Goal: Task Accomplishment & Management: Complete application form

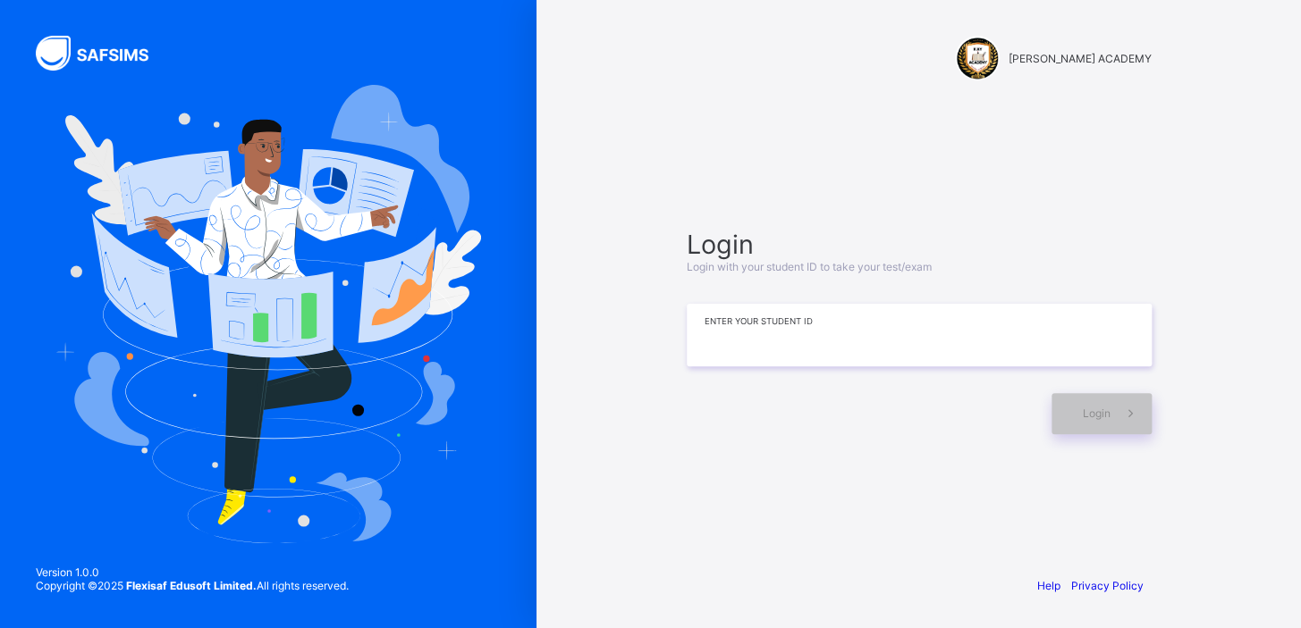
click at [708, 313] on input at bounding box center [918, 335] width 465 height 63
type input "*********"
click at [1107, 418] on span "Login" at bounding box center [1096, 413] width 28 height 13
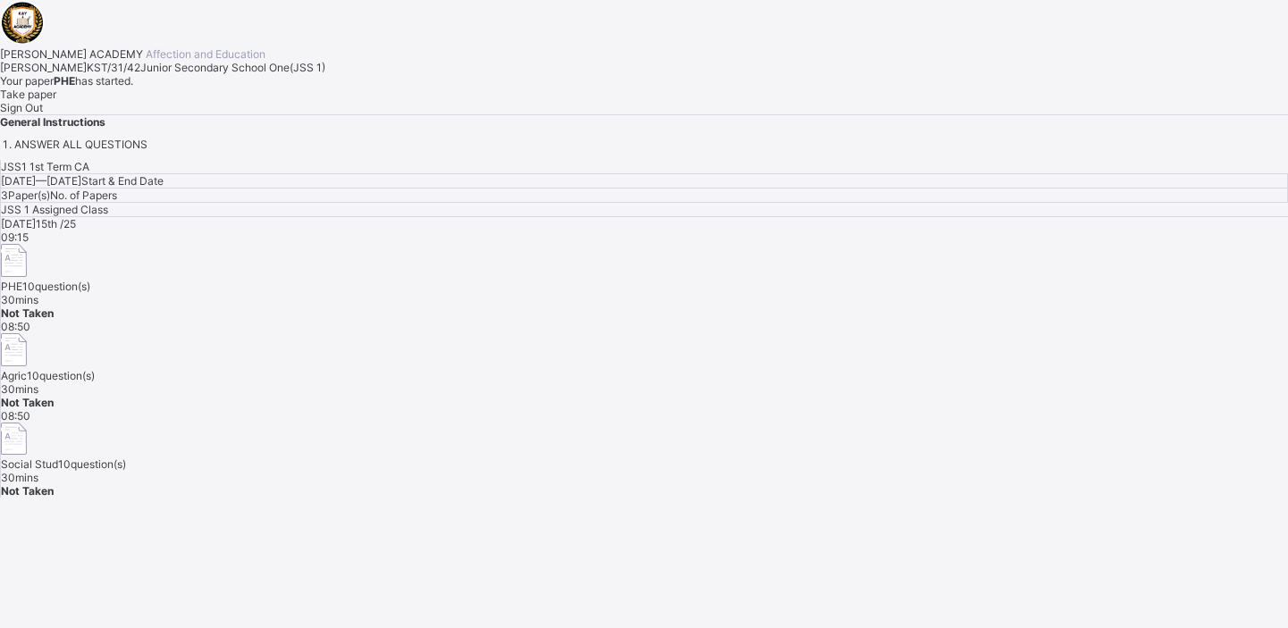
click at [56, 101] on span "Take paper" at bounding box center [28, 94] width 56 height 13
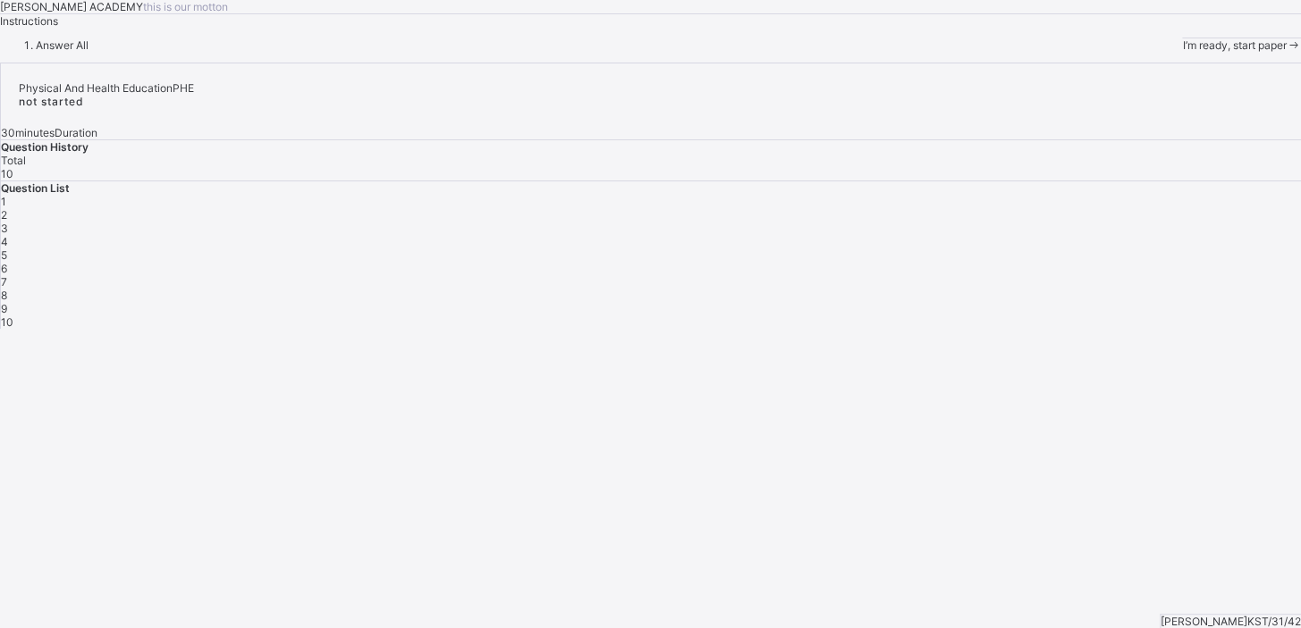
click at [1182, 52] on span "I’m ready, start paper" at bounding box center [1234, 44] width 104 height 13
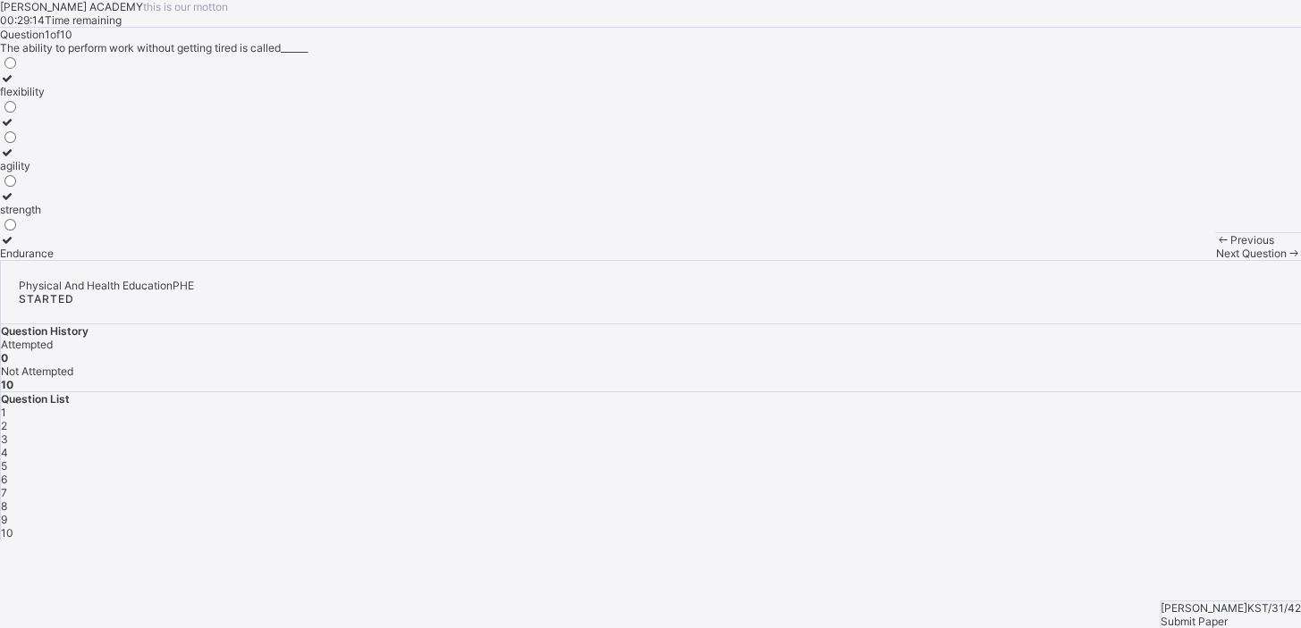
click at [54, 98] on div "flexibility" at bounding box center [27, 91] width 54 height 13
click at [1215, 260] on span "Next Question" at bounding box center [1250, 253] width 71 height 13
click at [117, 216] on label "improves body strength" at bounding box center [58, 202] width 117 height 27
click at [1215, 260] on div "Next Question" at bounding box center [1258, 253] width 86 height 13
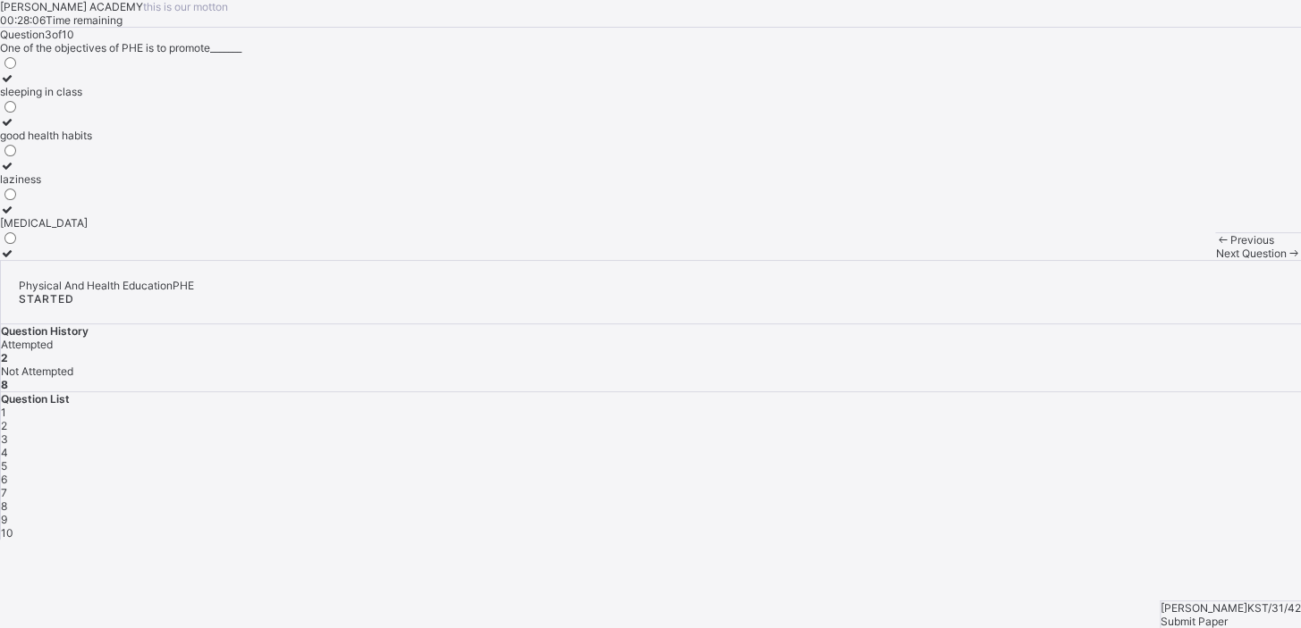
click at [1215, 260] on div "Next Question" at bounding box center [1258, 253] width 86 height 13
click at [135, 142] on div "develop the body and mind" at bounding box center [67, 135] width 135 height 13
click at [1215, 260] on span "Next Question" at bounding box center [1250, 253] width 71 height 13
click at [8, 433] on span "3" at bounding box center [4, 439] width 7 height 13
click at [92, 142] on div "good health habits" at bounding box center [46, 135] width 92 height 13
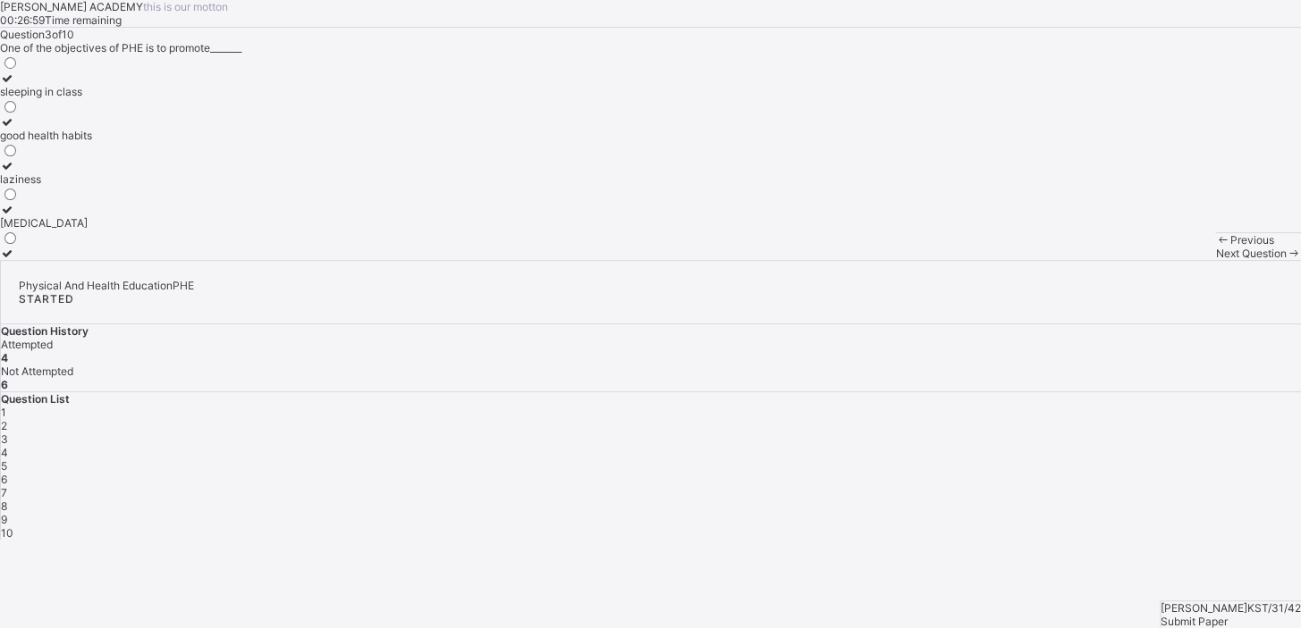
click at [1215, 260] on div "Next Question" at bounding box center [1258, 253] width 86 height 13
click at [1215, 260] on span "Next Question" at bounding box center [1250, 253] width 71 height 13
click at [1171, 459] on div "5" at bounding box center [651, 465] width 1300 height 13
click at [90, 98] on div "cheating in exams" at bounding box center [45, 91] width 90 height 13
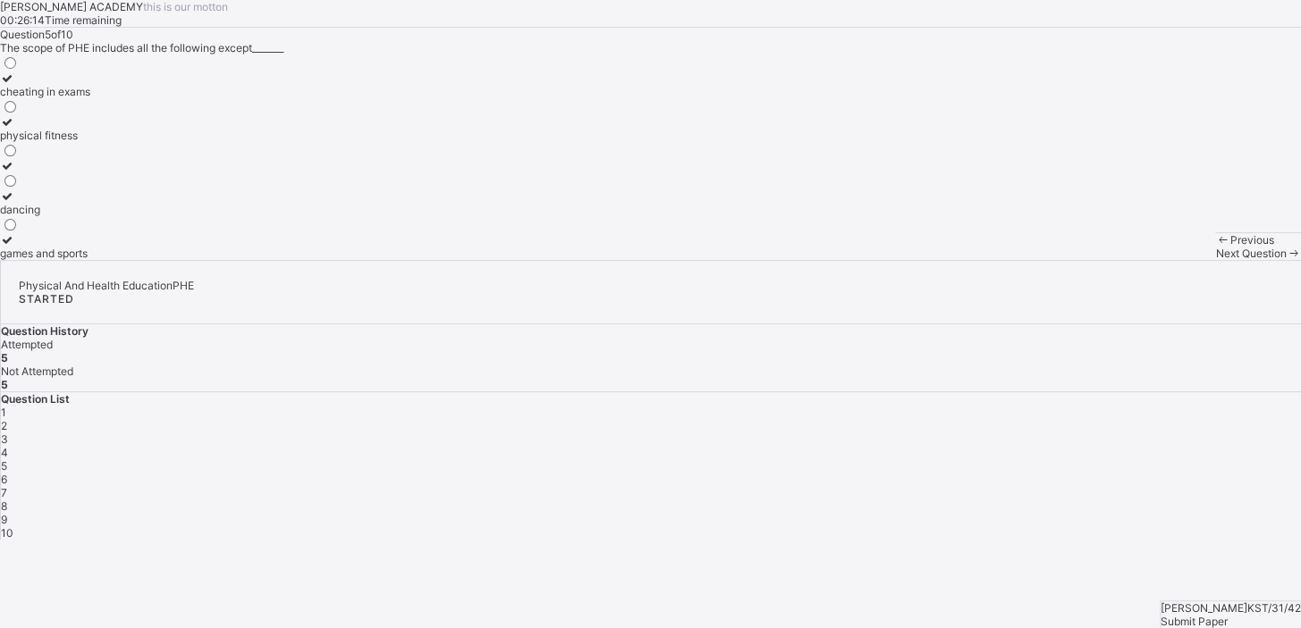
click at [1215, 260] on div "Previous Next Question" at bounding box center [1258, 246] width 86 height 28
click at [1215, 260] on span "Next Question" at bounding box center [1250, 253] width 71 height 13
click at [156, 230] on div "Physical and Health Education" at bounding box center [78, 222] width 156 height 13
click at [1215, 260] on div "Next Question" at bounding box center [1258, 253] width 86 height 13
click at [104, 173] on div "develops fitness" at bounding box center [52, 165] width 104 height 13
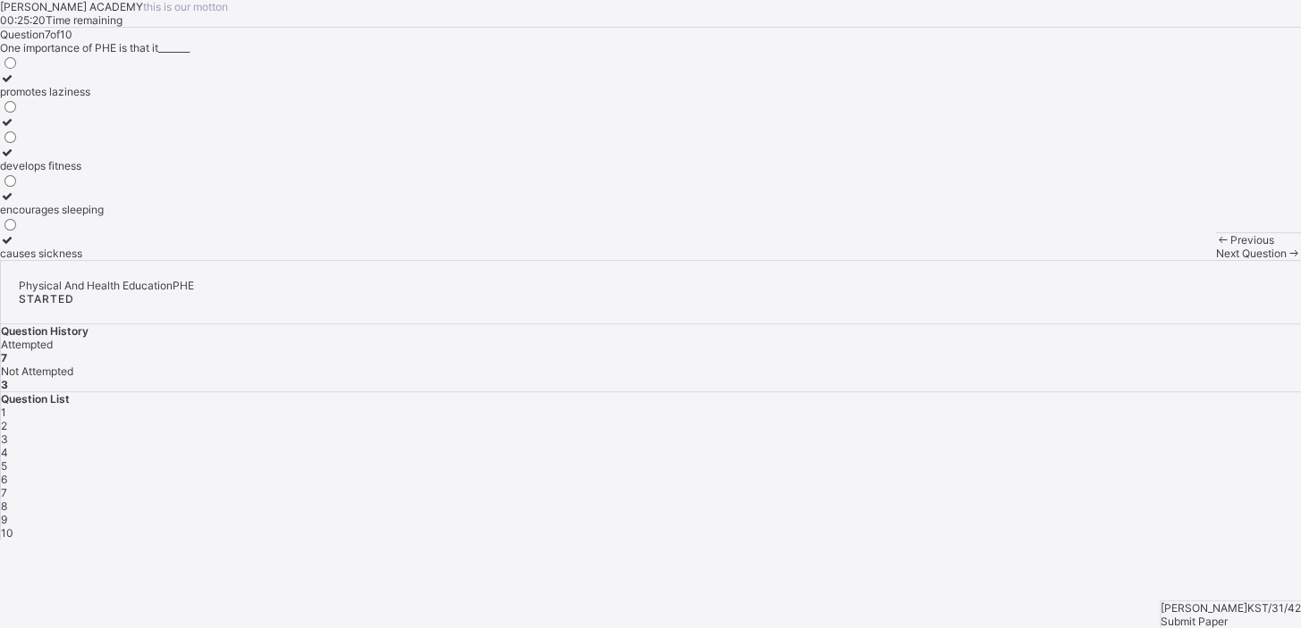
click at [1215, 260] on div "Next Question" at bounding box center [1258, 253] width 86 height 13
click at [134, 260] on label "cooperation and teamwork" at bounding box center [67, 246] width 134 height 27
click at [1215, 260] on span "Next Question" at bounding box center [1250, 253] width 71 height 13
click at [175, 142] on div "perform daily activities without fatique" at bounding box center [95, 135] width 191 height 13
click at [1215, 260] on span "Next Question" at bounding box center [1250, 253] width 71 height 13
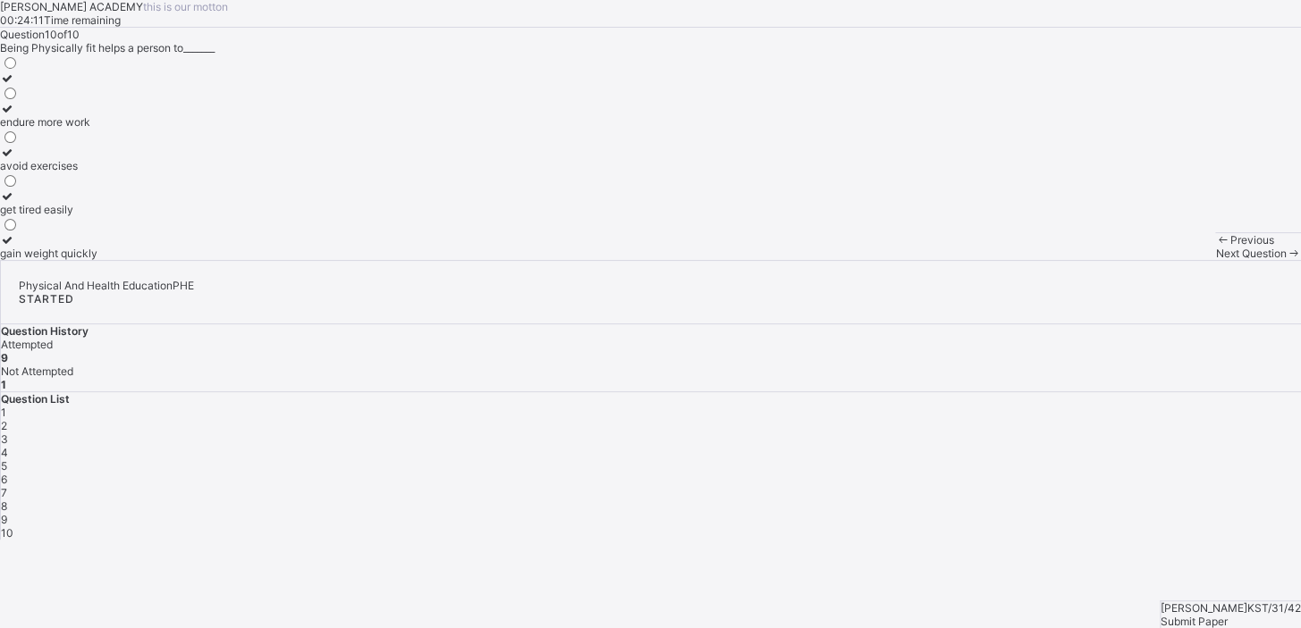
click at [97, 129] on div "endure more work" at bounding box center [48, 121] width 97 height 13
click at [1215, 260] on div "Next Question" at bounding box center [1258, 253] width 86 height 13
click at [1215, 260] on span "Next Question" at bounding box center [1250, 253] width 71 height 13
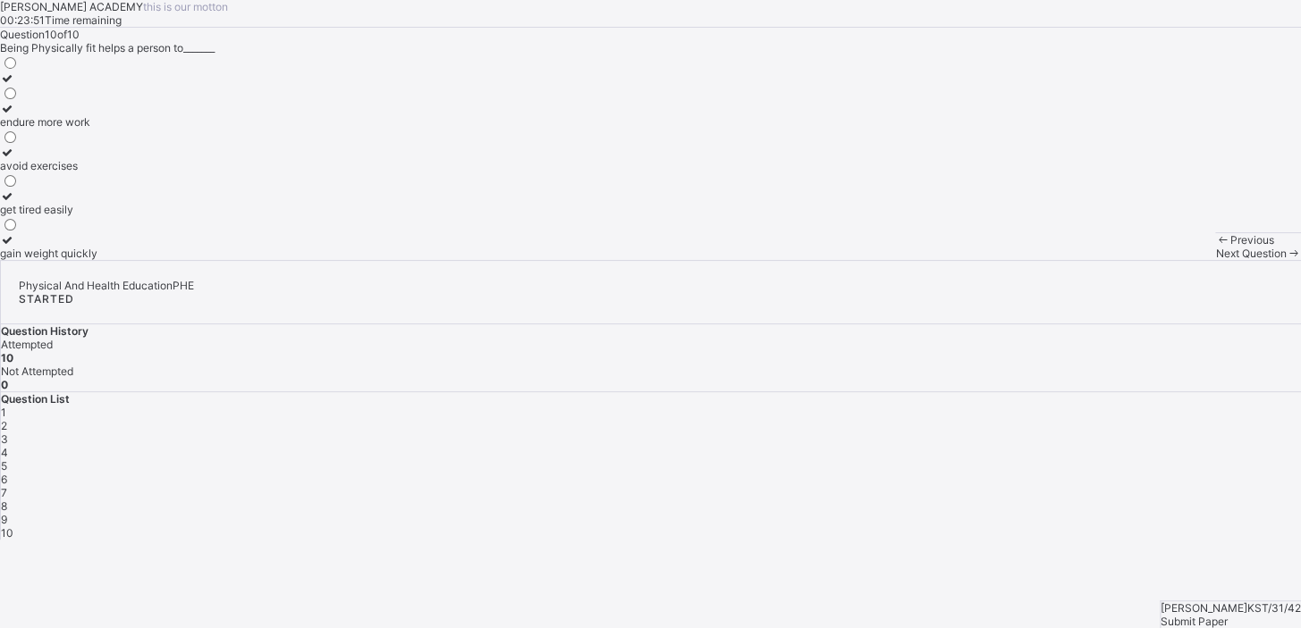
click at [1215, 260] on span "Next Question" at bounding box center [1250, 253] width 71 height 13
click at [97, 129] on label "endure more work" at bounding box center [48, 115] width 97 height 27
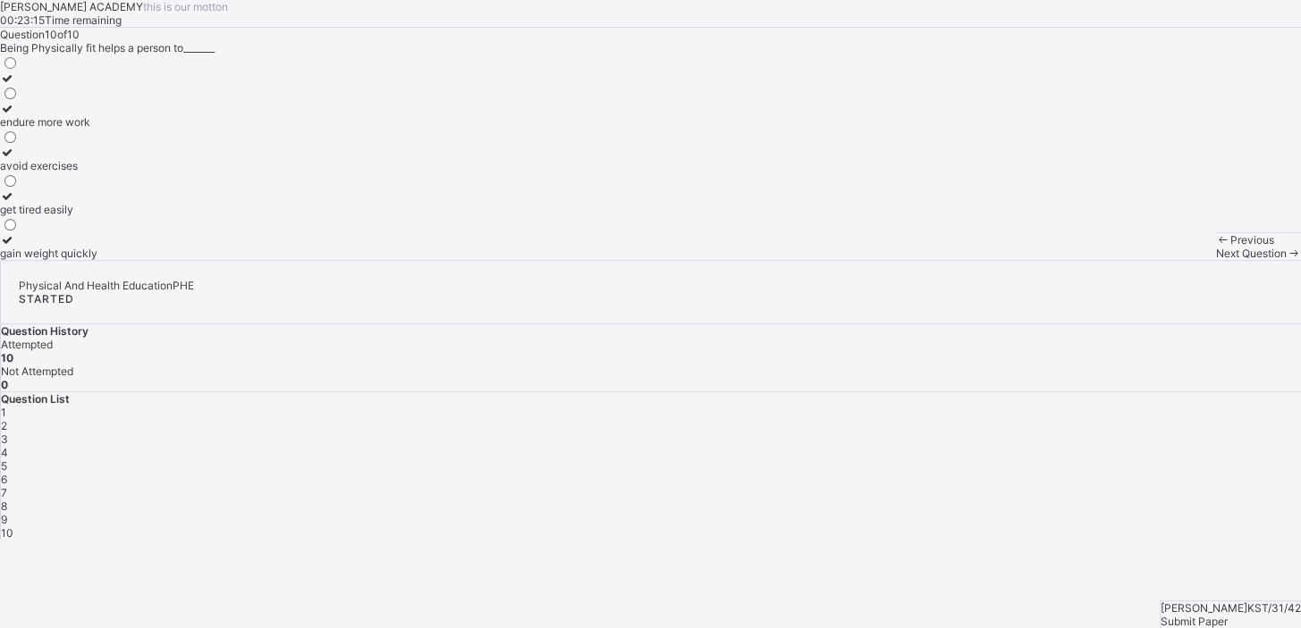
click at [1066, 526] on div "10" at bounding box center [651, 532] width 1300 height 13
click at [13, 526] on span "10" at bounding box center [7, 532] width 13 height 13
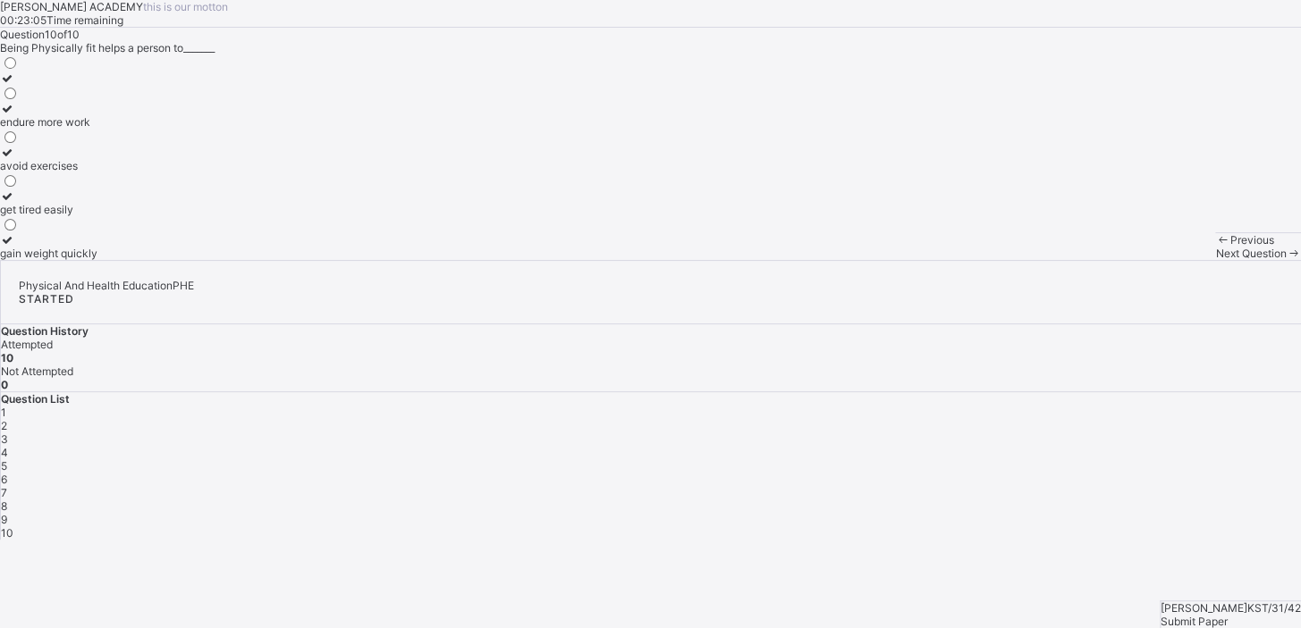
click at [13, 526] on span "10" at bounding box center [7, 532] width 13 height 13
click at [1243, 615] on div "Submit Paper" at bounding box center [1230, 621] width 140 height 13
click at [1244, 585] on div "× Submitting Paper This action will submit your paper. You won't have access to…" at bounding box center [650, 629] width 1301 height 178
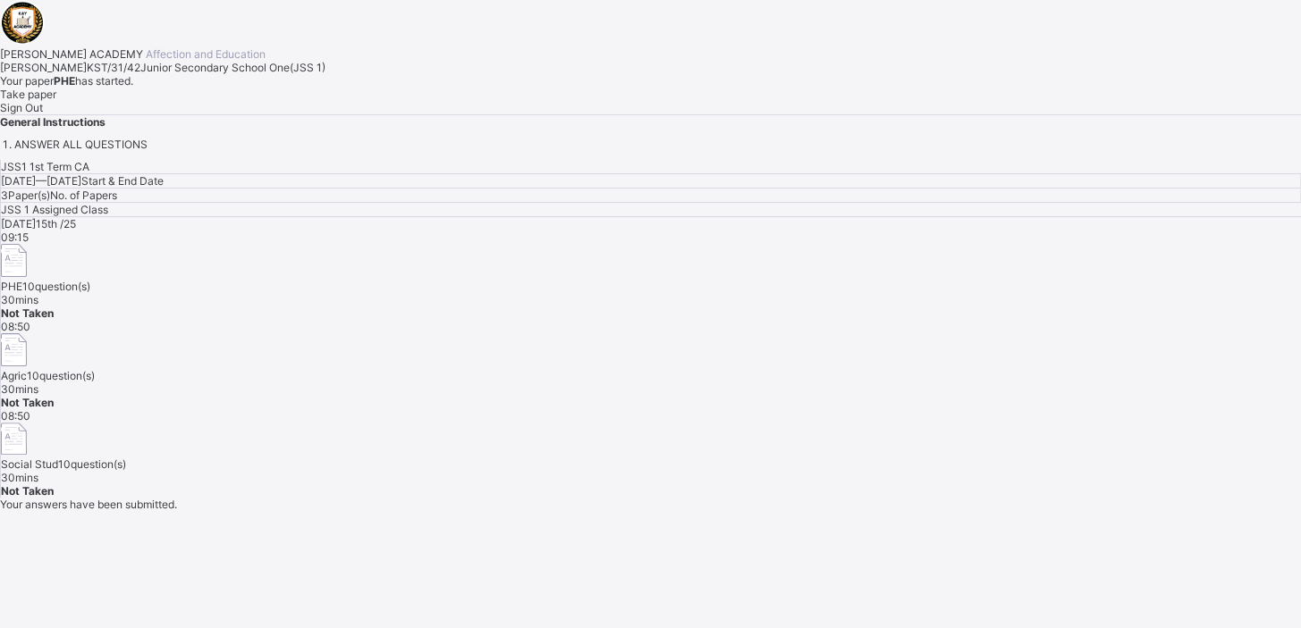
click at [695, 446] on div "JSS1 1st Term CA [DATE] — [DATE] Start & End Date 3 Paper(s) No. of Papers JSS …" at bounding box center [650, 329] width 1301 height 338
click at [224, 101] on div "Take paper" at bounding box center [650, 94] width 1301 height 13
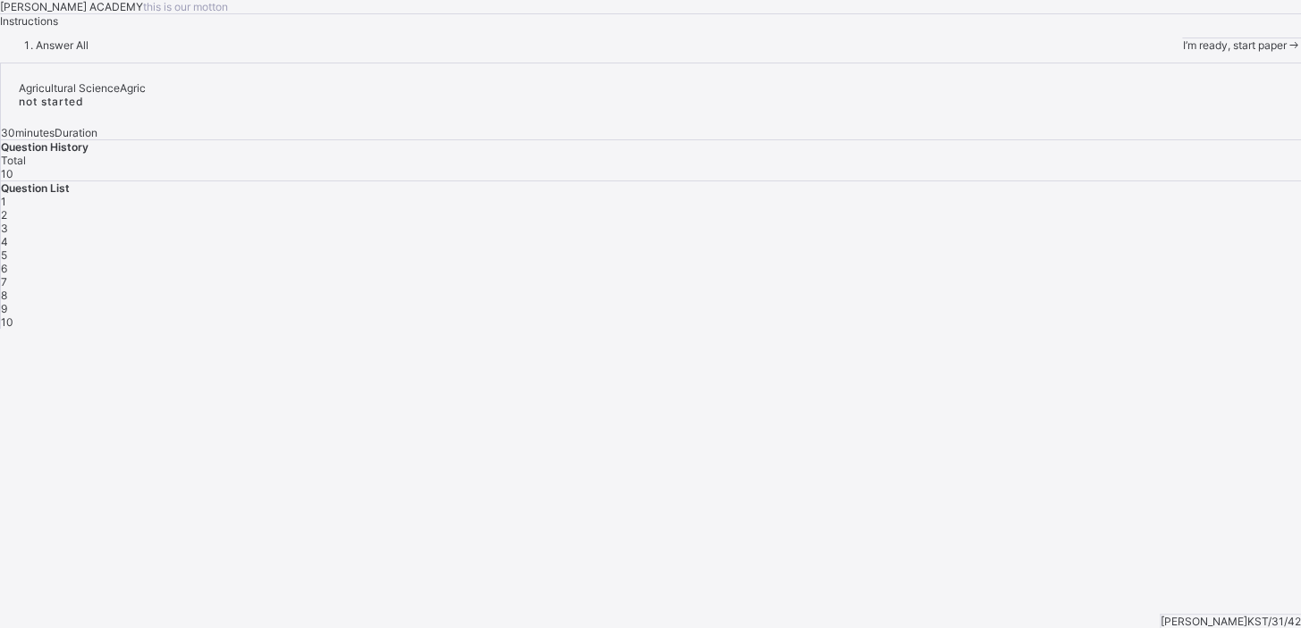
click at [6, 208] on span "1" at bounding box center [3, 201] width 5 height 13
click at [1182, 52] on div "I’m ready, start paper" at bounding box center [1241, 44] width 119 height 13
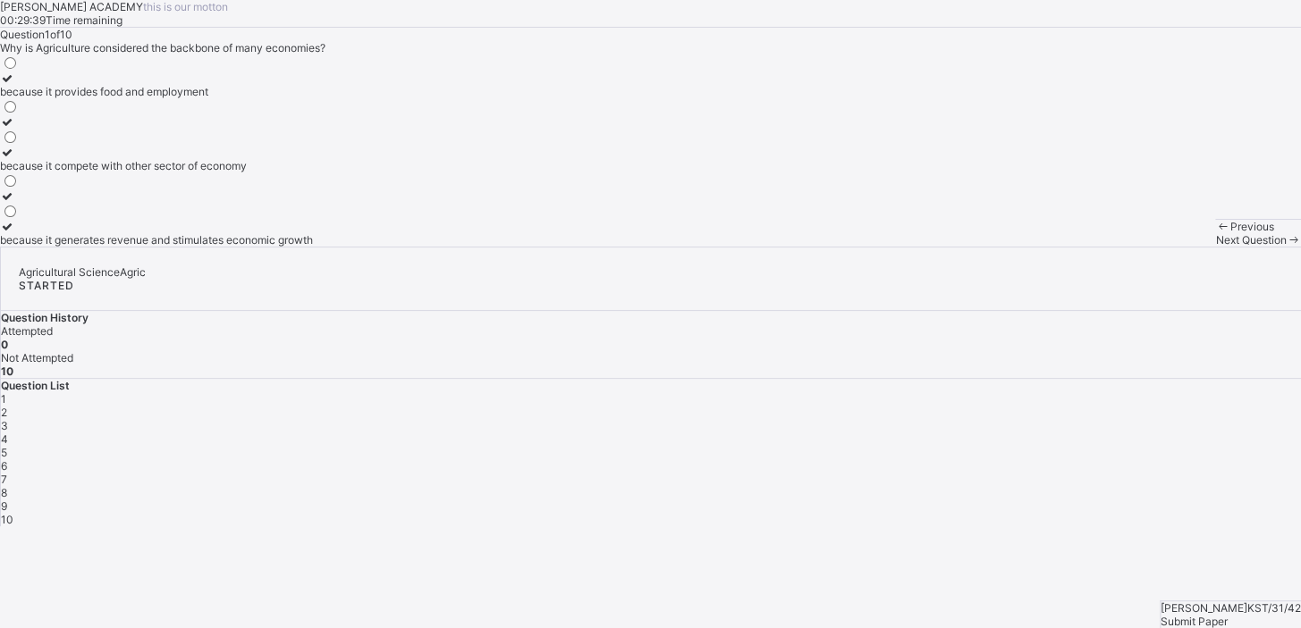
click at [156, 247] on label "because it generates revenue and stimulates economic growth" at bounding box center [156, 233] width 313 height 27
click at [1215, 247] on div "Next Question" at bounding box center [1258, 239] width 86 height 13
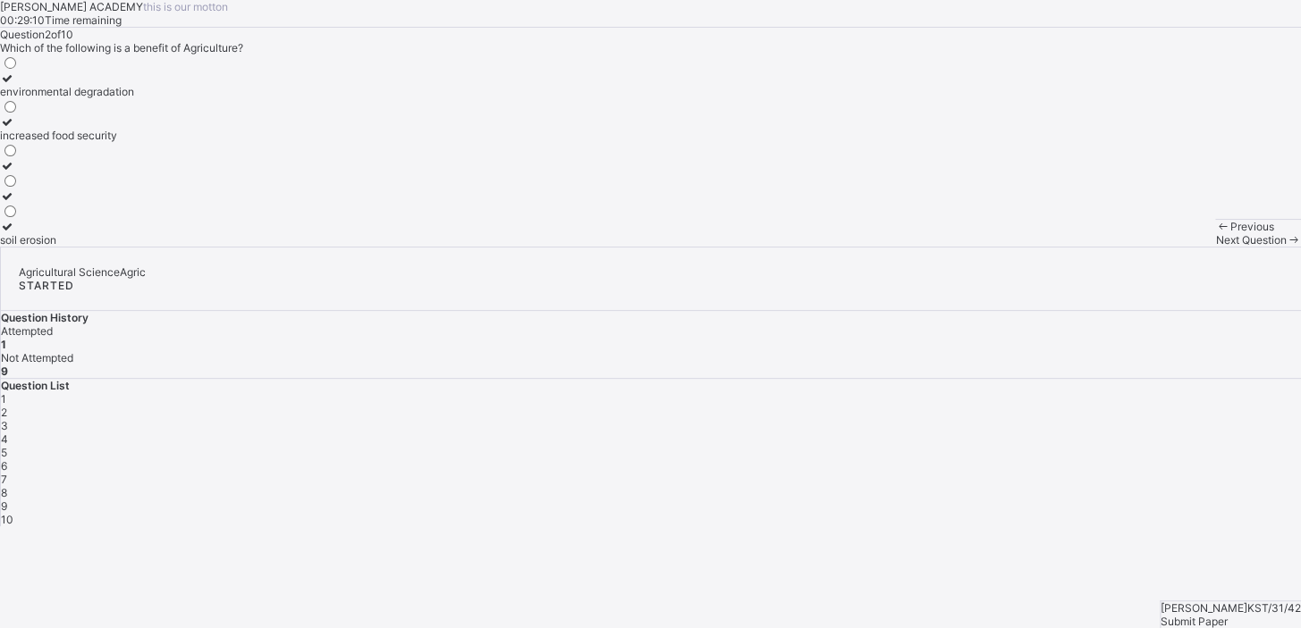
click at [131, 98] on div "environmental degradation" at bounding box center [67, 91] width 134 height 13
click at [1215, 247] on div "Next Question" at bounding box center [1258, 239] width 86 height 13
click at [72, 98] on div "manufacturing" at bounding box center [36, 91] width 72 height 13
click at [1215, 247] on span "Next Question" at bounding box center [1250, 239] width 71 height 13
click at [32, 173] on div "Maize" at bounding box center [16, 165] width 32 height 13
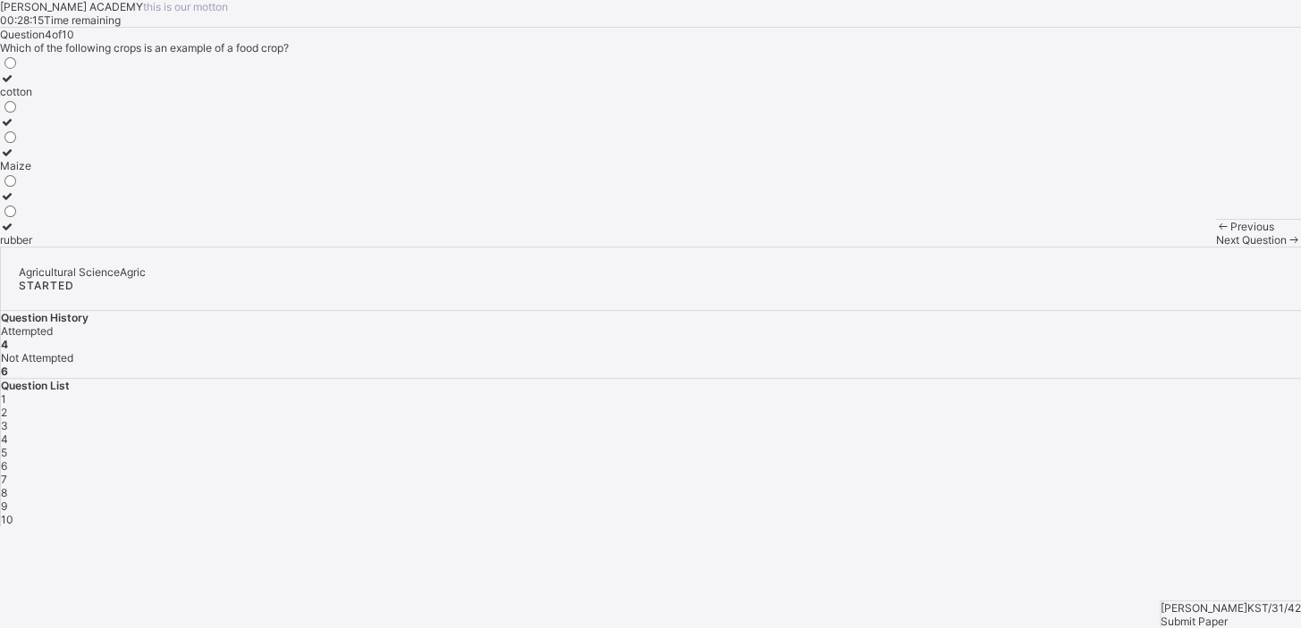
click at [1215, 247] on span "Next Question" at bounding box center [1250, 239] width 71 height 13
click at [183, 216] on label "creatig employment opportunities" at bounding box center [91, 202] width 183 height 27
click at [1215, 247] on span "Next Question" at bounding box center [1250, 239] width 71 height 13
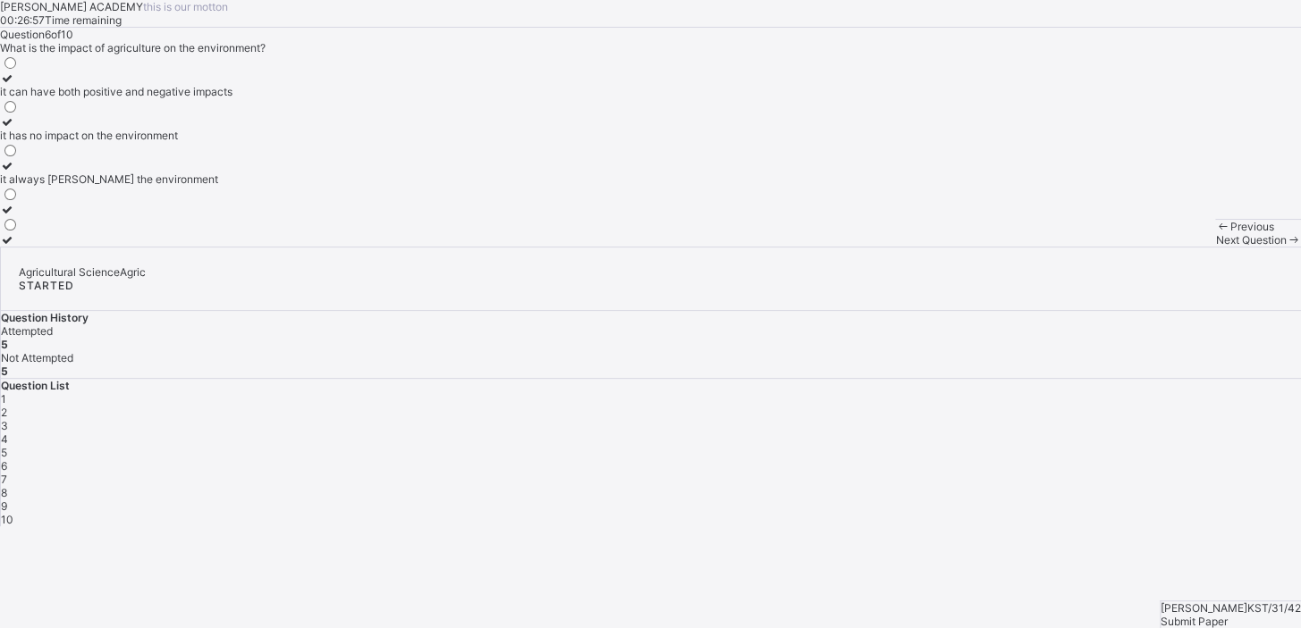
click at [214, 98] on label "it can have both positive and negative impacts" at bounding box center [116, 85] width 232 height 27
click at [1215, 247] on span "Next Question" at bounding box center [1250, 239] width 71 height 13
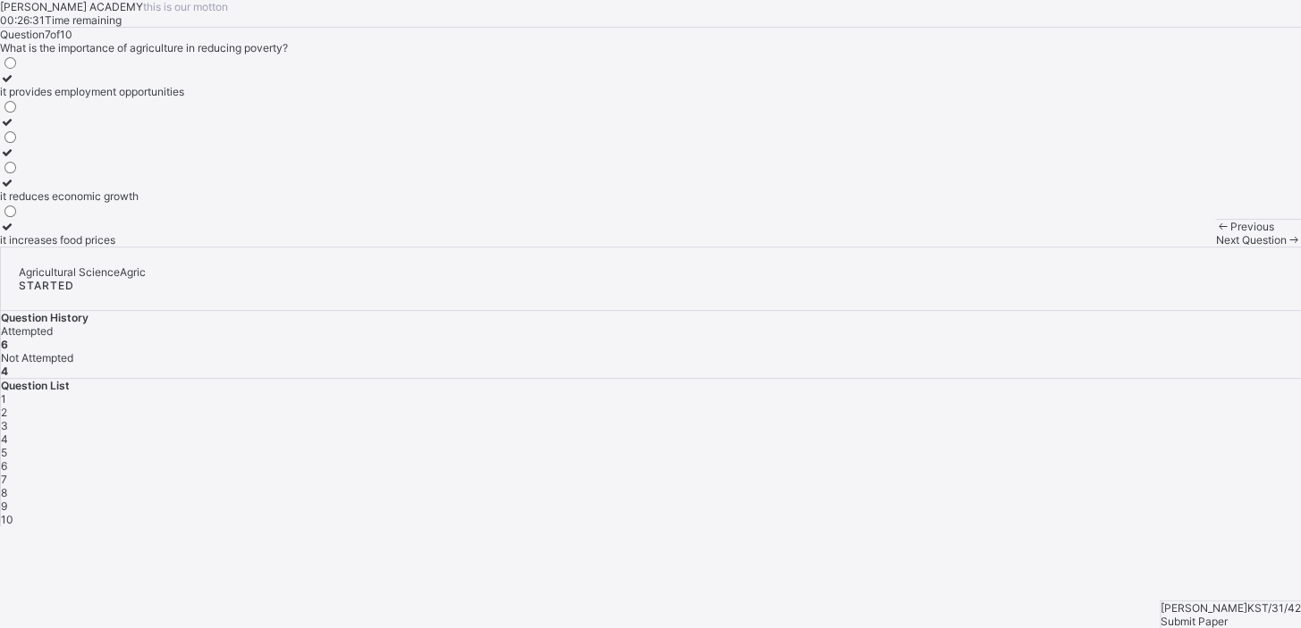
click at [179, 98] on div "it provides employment opportunities" at bounding box center [92, 91] width 184 height 13
click at [1215, 247] on span "Next Question" at bounding box center [1250, 239] width 71 height 13
click at [195, 142] on label "providing food for the population" at bounding box center [97, 128] width 195 height 27
click at [1215, 247] on span "Next Question" at bounding box center [1250, 239] width 71 height 13
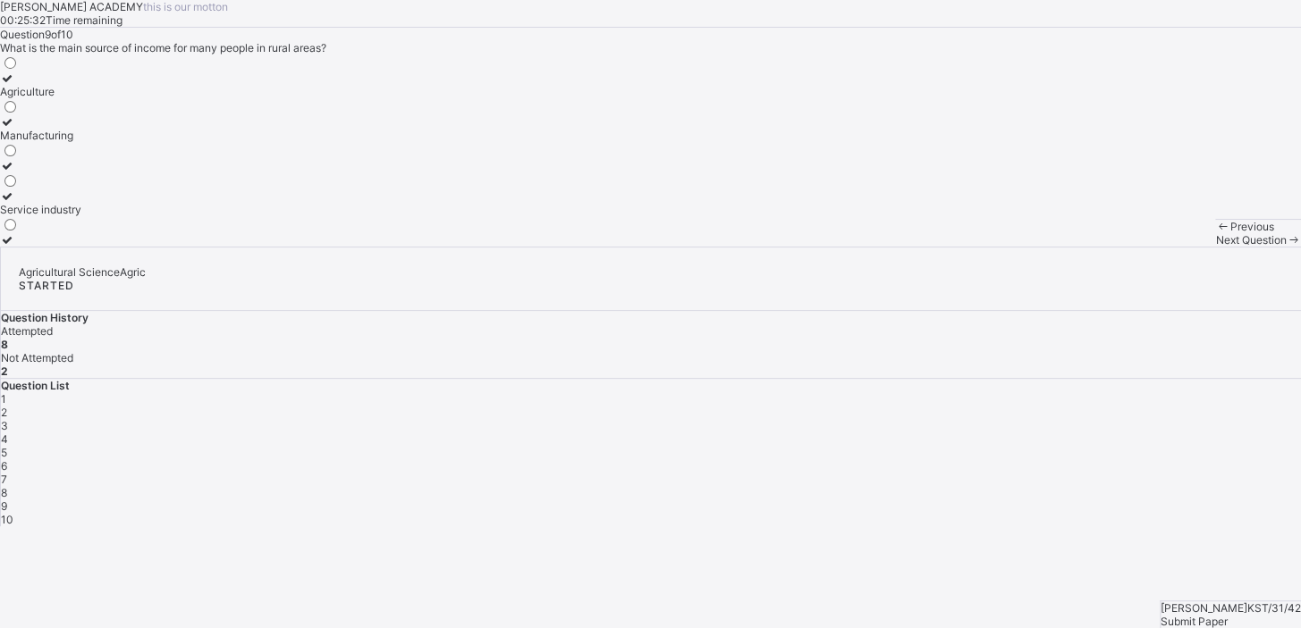
click at [295, 247] on div "Agriculture Manufacturing Service industry" at bounding box center [650, 151] width 1301 height 192
click at [81, 98] on label "Agriculture" at bounding box center [40, 85] width 81 height 27
click at [1215, 247] on span "Next Question" at bounding box center [1250, 239] width 71 height 13
click at [215, 247] on label "the cultivation crops and rearing of animals" at bounding box center [107, 233] width 215 height 27
click at [1225, 615] on span "Submit Paper" at bounding box center [1193, 621] width 67 height 13
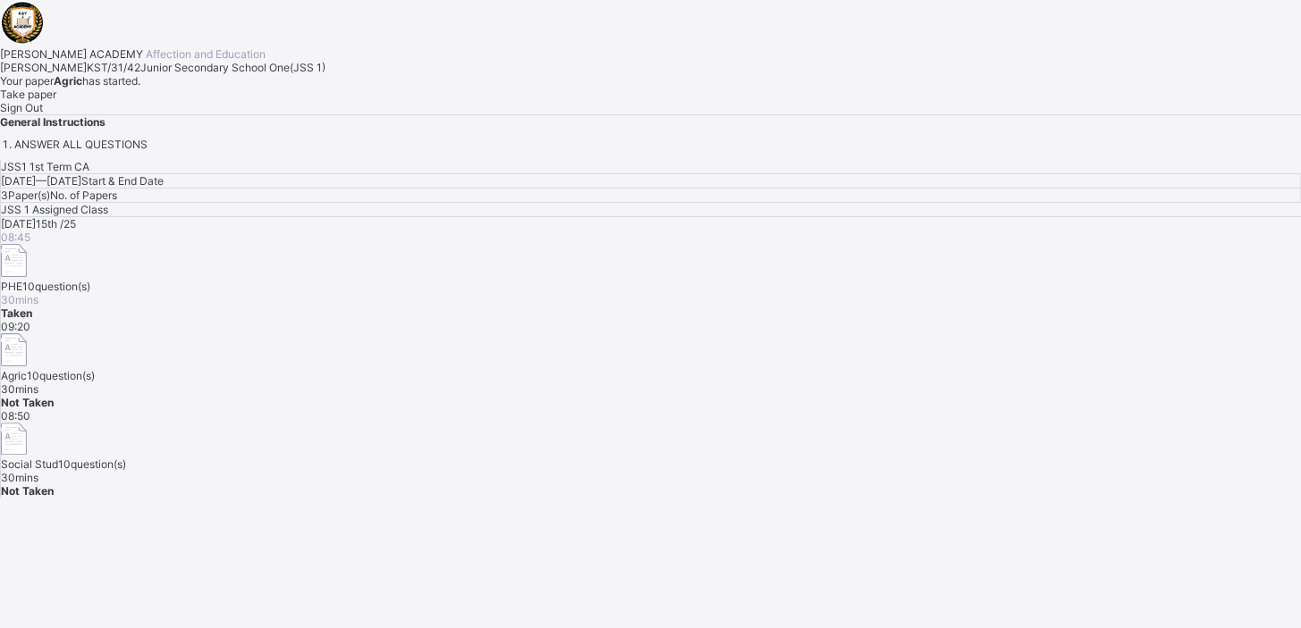
click at [241, 101] on div "Take paper" at bounding box center [650, 94] width 1301 height 13
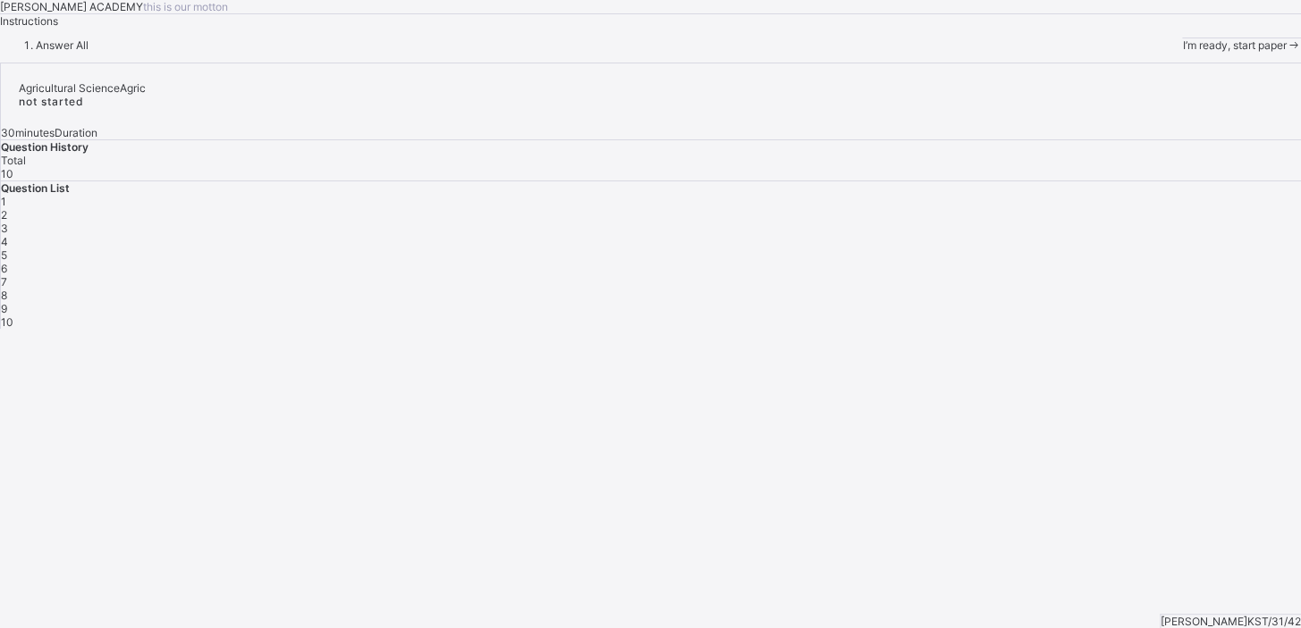
click at [1182, 52] on div "I’m ready, start paper" at bounding box center [1241, 44] width 119 height 13
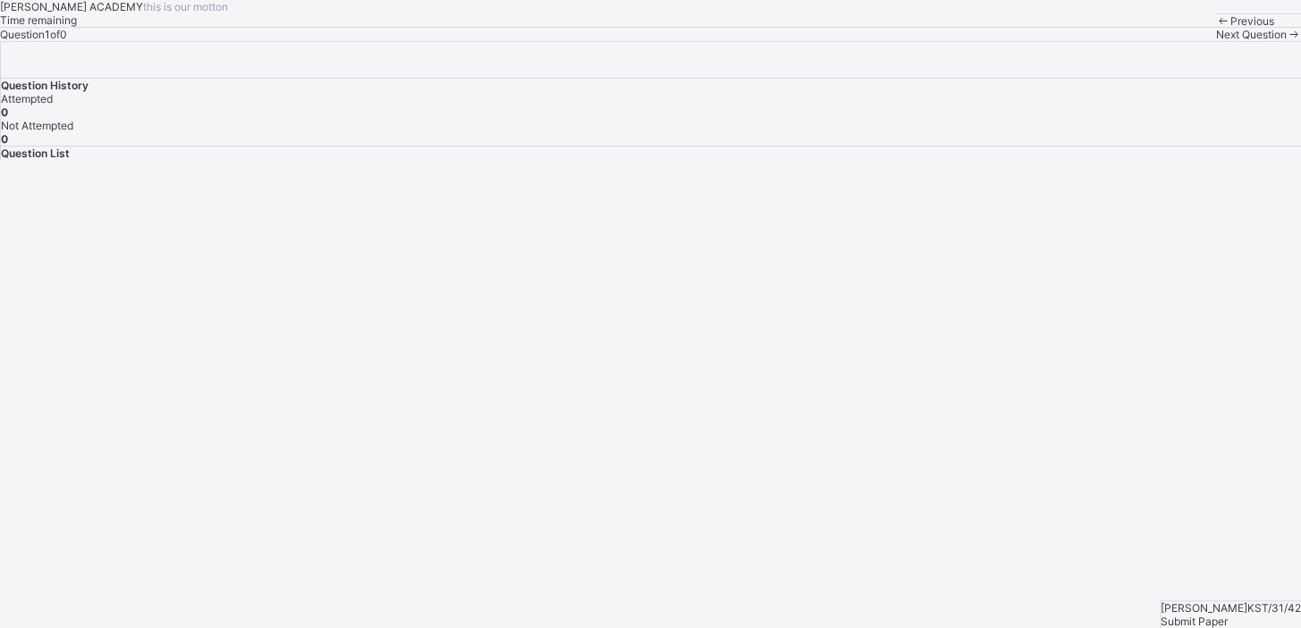
click at [1215, 41] on span "Next Question" at bounding box center [1250, 34] width 71 height 13
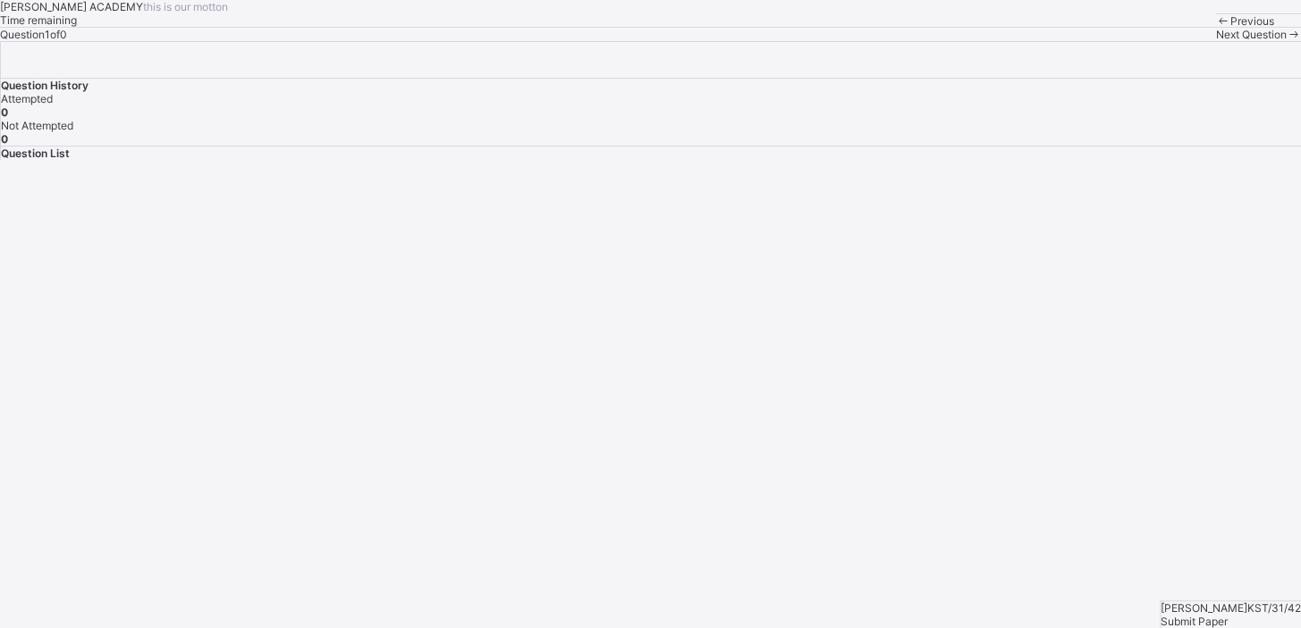
click at [1227, 615] on span "Submit Paper" at bounding box center [1193, 621] width 67 height 13
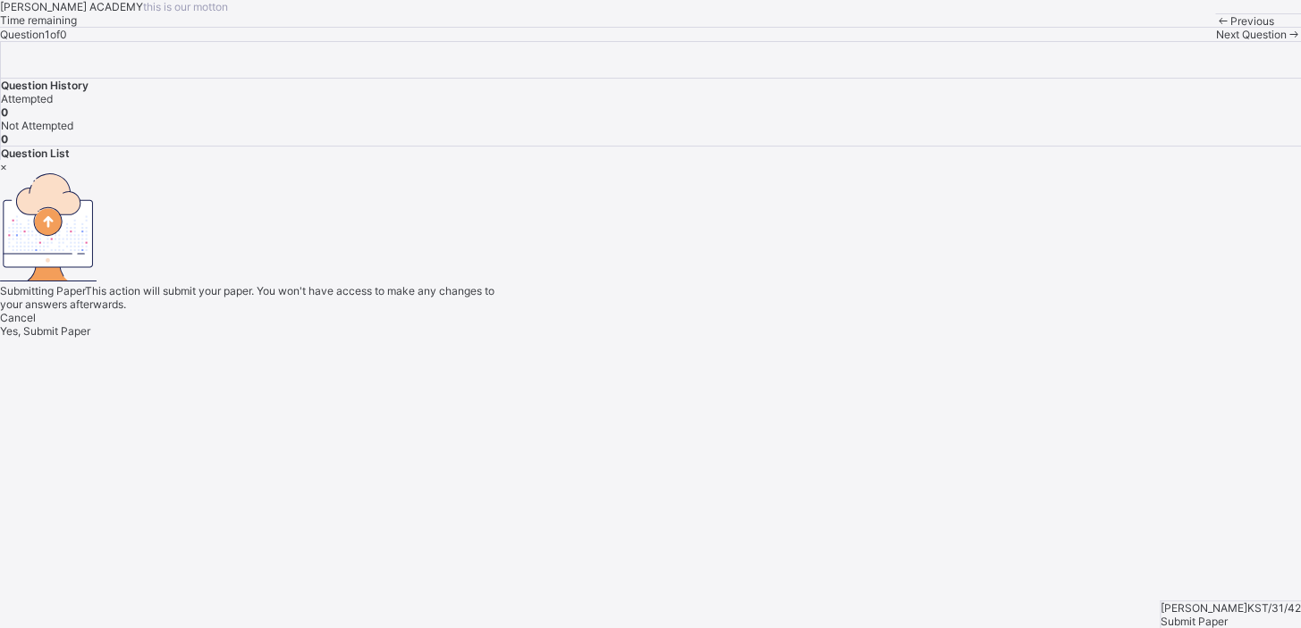
click at [90, 338] on span "Yes, Submit Paper" at bounding box center [45, 330] width 90 height 13
click at [658, 338] on div "Yes, Submit Paper" at bounding box center [650, 330] width 1301 height 13
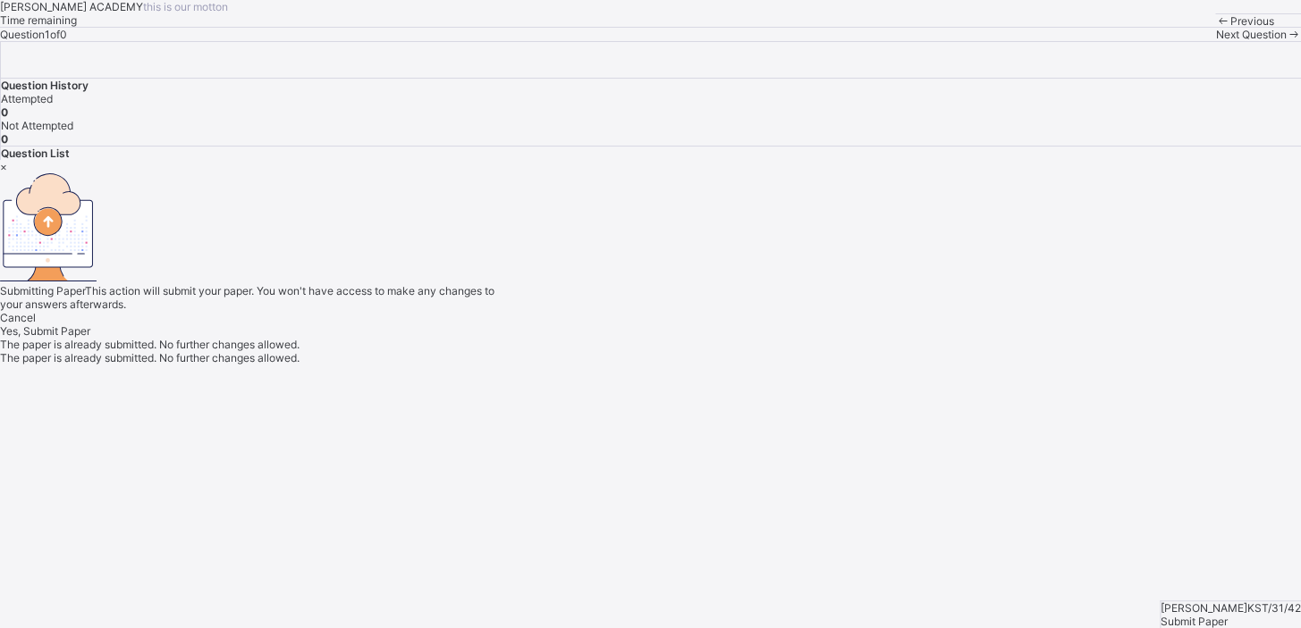
click at [559, 324] on div "Cancel" at bounding box center [650, 317] width 1301 height 13
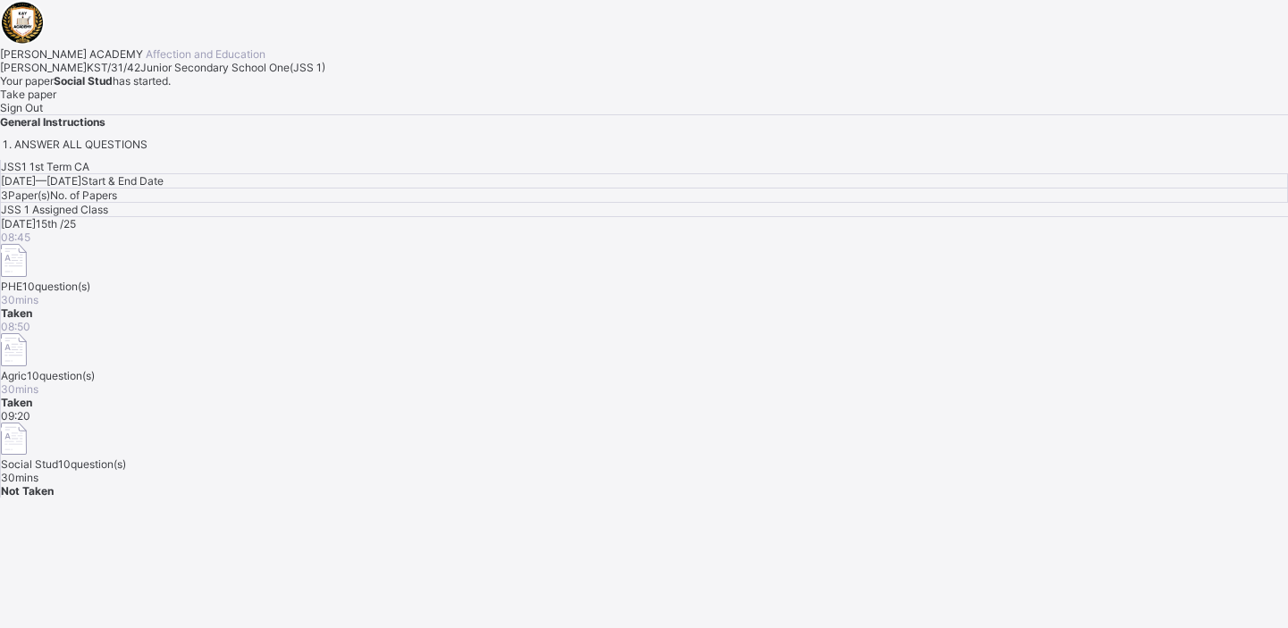
click at [56, 101] on span "Take paper" at bounding box center [28, 94] width 56 height 13
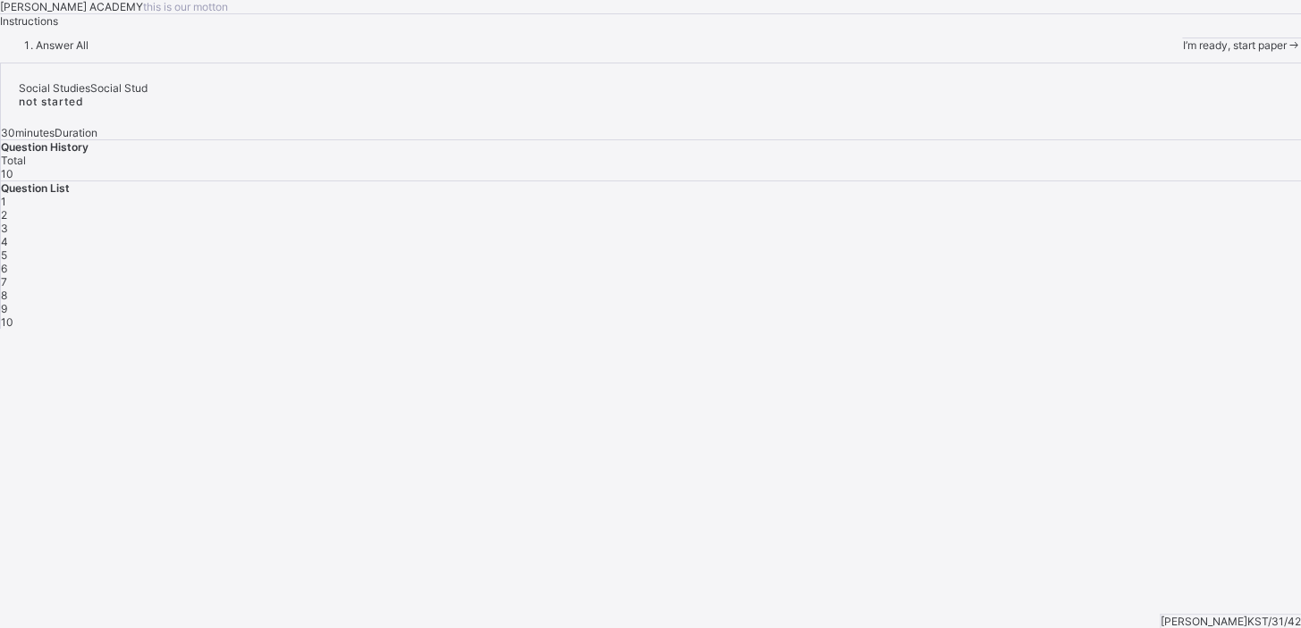
click at [1182, 52] on span "I’m ready, start paper" at bounding box center [1234, 44] width 104 height 13
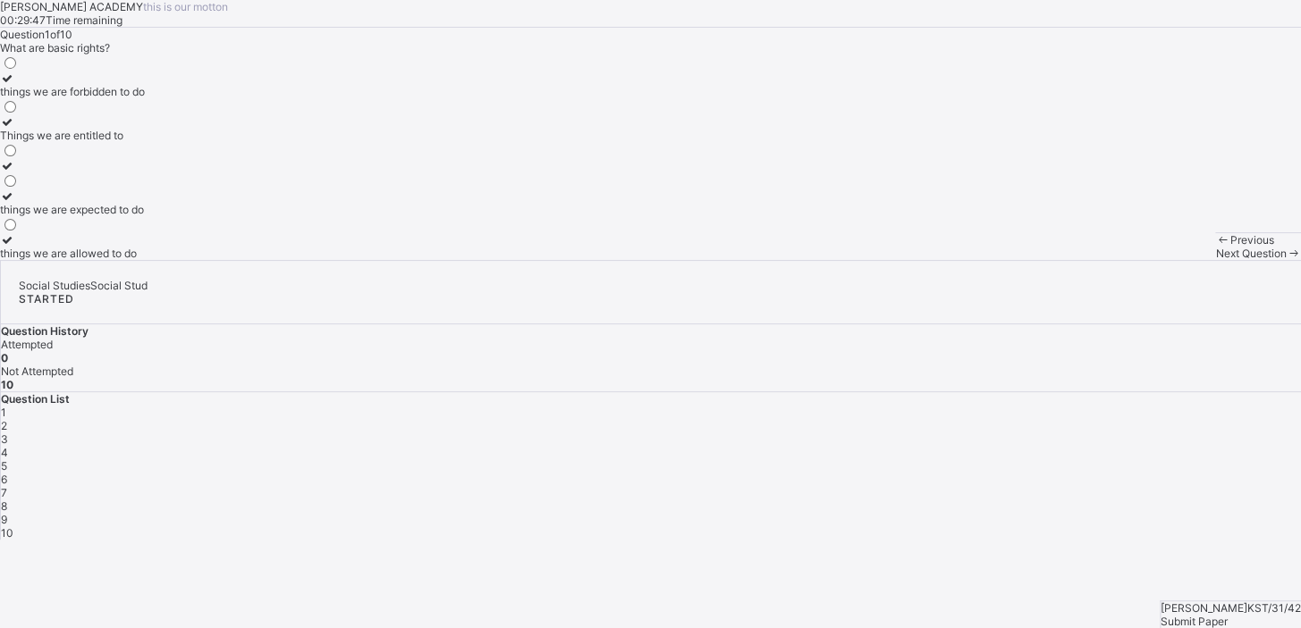
click at [145, 142] on div "Things we are entitled to" at bounding box center [72, 135] width 145 height 13
click at [1215, 260] on span "Next Question" at bounding box center [1250, 253] width 71 height 13
click at [126, 173] on div "ignoring our duties" at bounding box center [63, 165] width 126 height 13
click at [1215, 260] on span "Next Question" at bounding box center [1250, 253] width 71 height 13
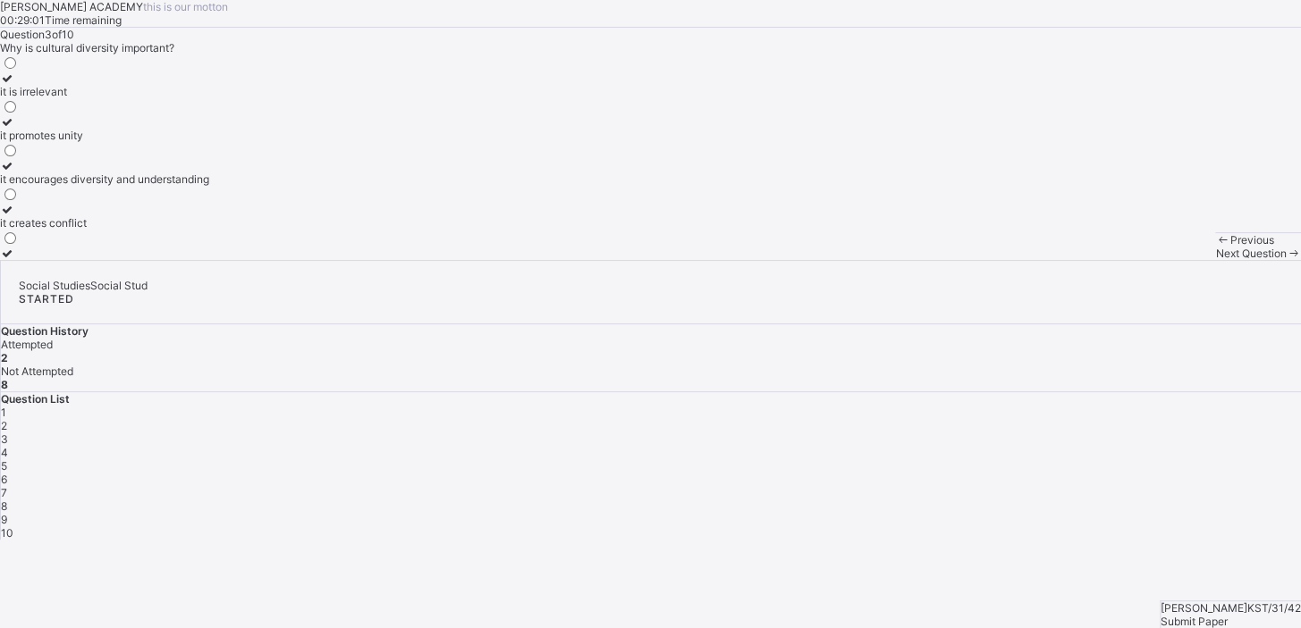
click at [201, 186] on label "it encourages diversity and understanding" at bounding box center [104, 172] width 209 height 27
click at [1215, 260] on span "Next Question" at bounding box center [1250, 253] width 71 height 13
click at [157, 98] on div "improving the quality of life of community members" at bounding box center [127, 91] width 254 height 13
click at [1215, 260] on div "Next Question" at bounding box center [1258, 253] width 86 height 13
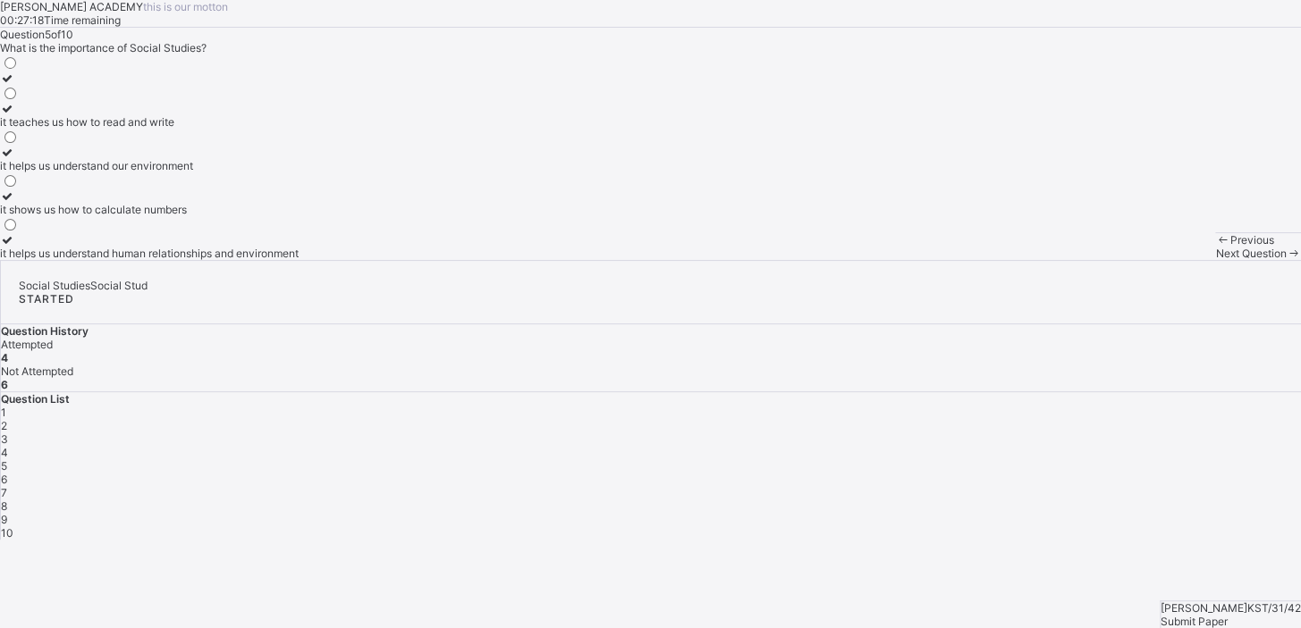
click at [206, 260] on div "it helps us understand human relationships and environment" at bounding box center [149, 253] width 299 height 13
click at [1215, 260] on span "Next Question" at bounding box center [1250, 253] width 71 height 13
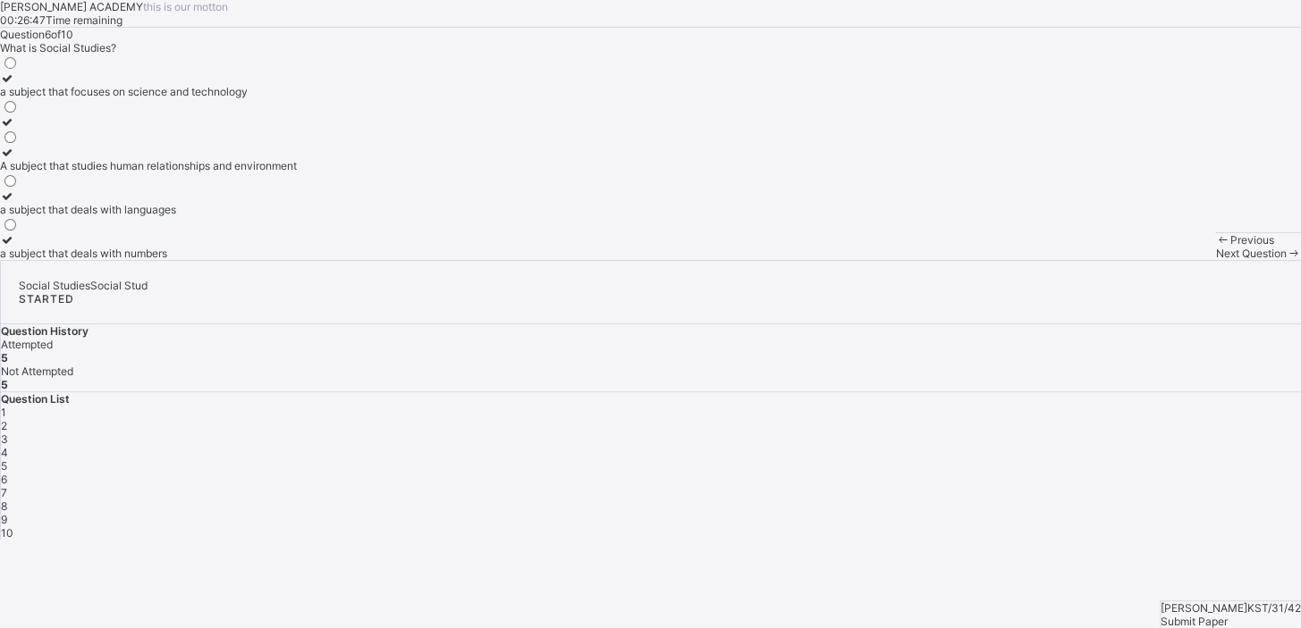
click at [240, 173] on div "A subject that studies human relationships and environment" at bounding box center [148, 165] width 297 height 13
click at [1215, 260] on span "Next Question" at bounding box center [1250, 253] width 71 height 13
click at [216, 173] on div "a group of people related by blood or marriage" at bounding box center [114, 165] width 229 height 13
click at [1215, 260] on span "Next Question" at bounding box center [1250, 253] width 71 height 13
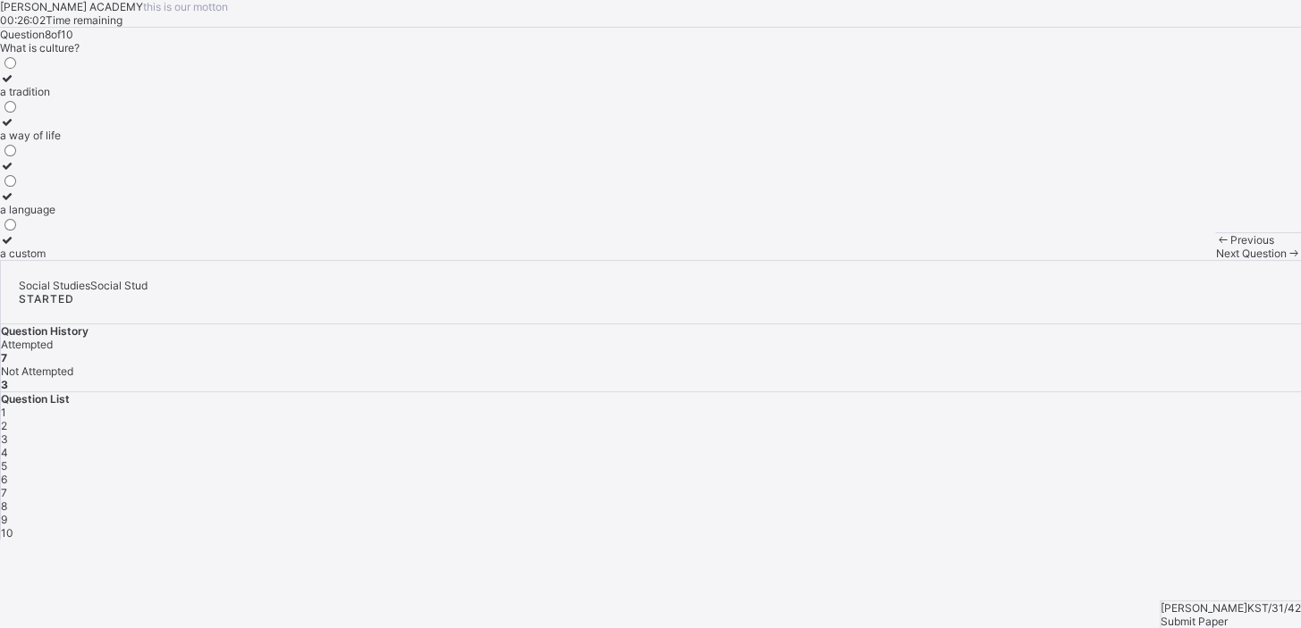
click at [61, 98] on label "a tradition" at bounding box center [30, 85] width 61 height 27
click at [1215, 260] on div "Next Question" at bounding box center [1258, 253] width 86 height 13
click at [91, 260] on label "flags and anthems" at bounding box center [45, 246] width 91 height 27
click at [1215, 260] on div "Next Question" at bounding box center [1258, 253] width 86 height 13
click at [139, 98] on div "being in charge" at bounding box center [69, 91] width 139 height 13
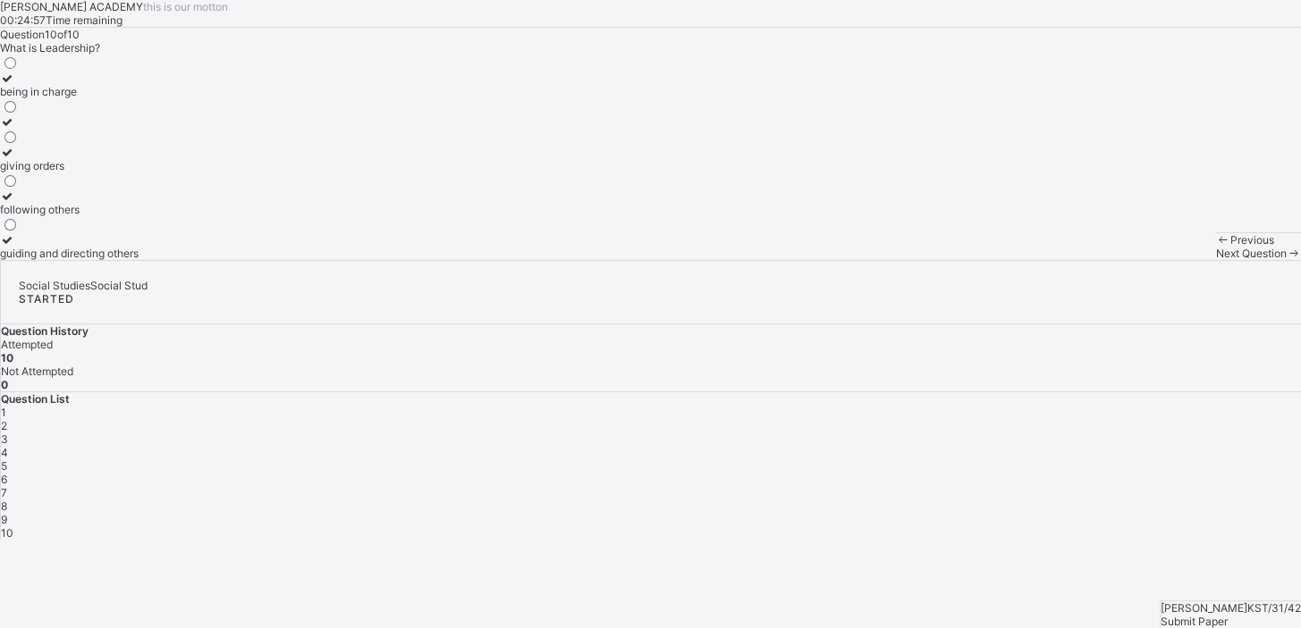
click at [139, 98] on div "being in charge" at bounding box center [69, 91] width 139 height 13
click at [1215, 260] on div "Next Question" at bounding box center [1258, 253] width 86 height 13
click at [139, 98] on div "being in charge" at bounding box center [69, 91] width 139 height 13
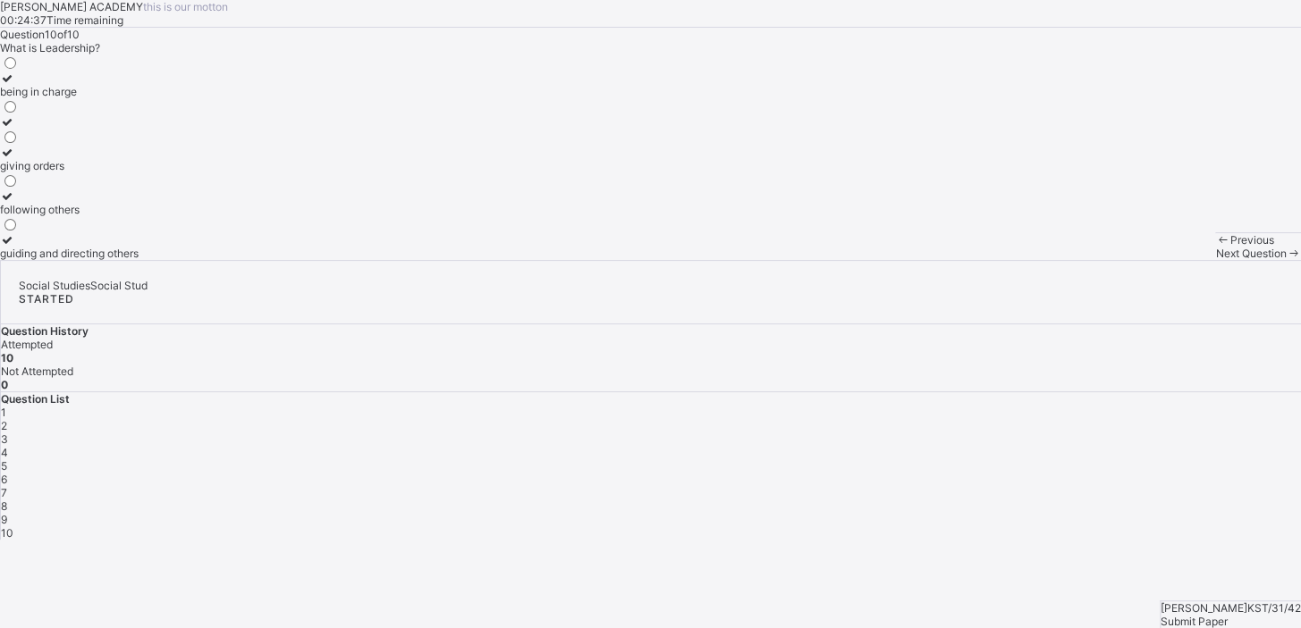
click at [139, 98] on div "being in charge" at bounding box center [69, 91] width 139 height 13
click at [1215, 260] on div "Next Question" at bounding box center [1258, 253] width 86 height 13
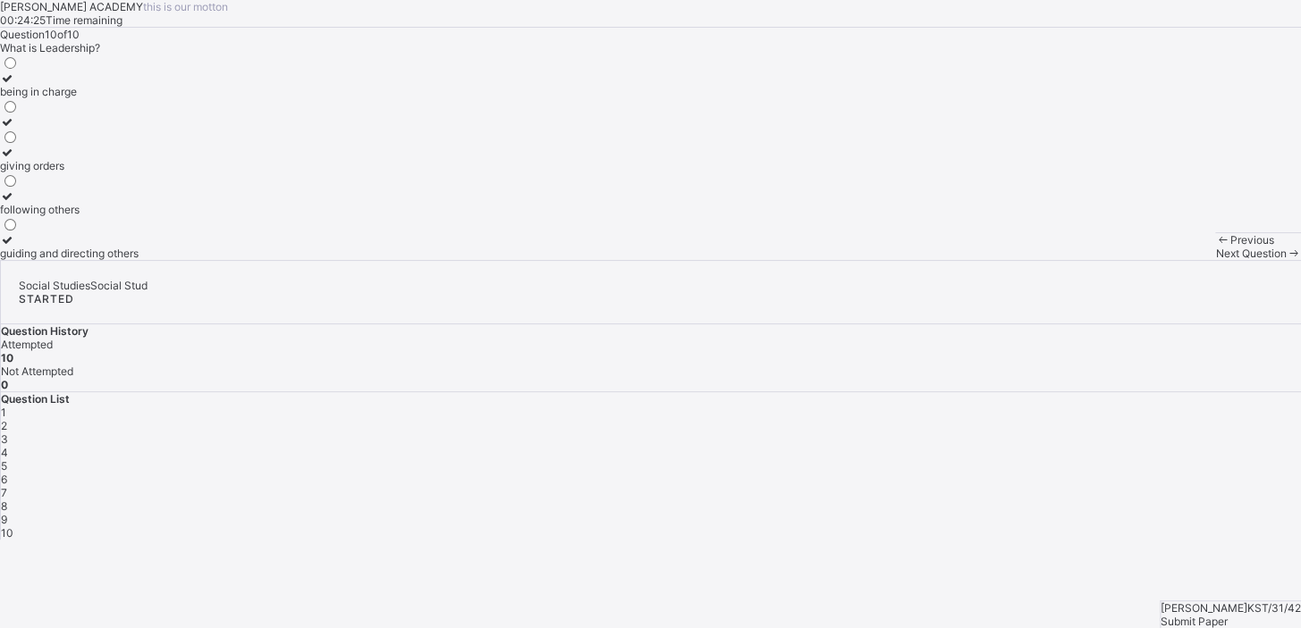
click at [1215, 260] on div "Next Question" at bounding box center [1258, 253] width 86 height 13
click at [1215, 260] on span "Next Question" at bounding box center [1250, 253] width 71 height 13
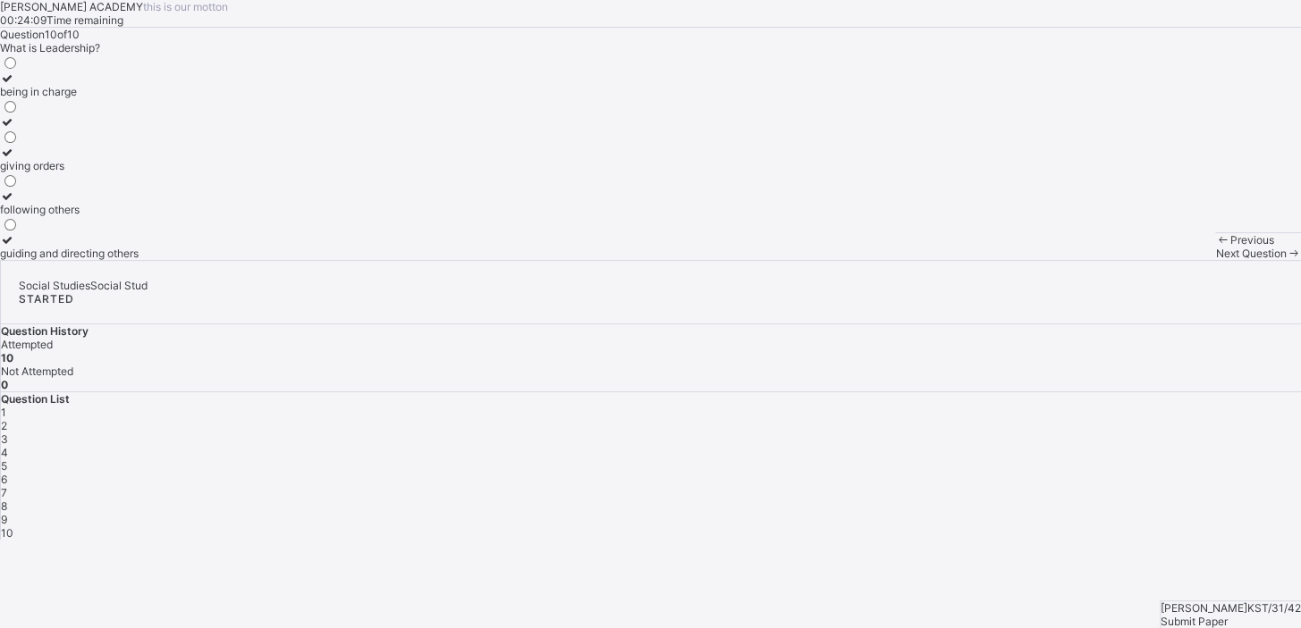
click at [1200, 615] on div "Submit Paper" at bounding box center [1230, 621] width 140 height 13
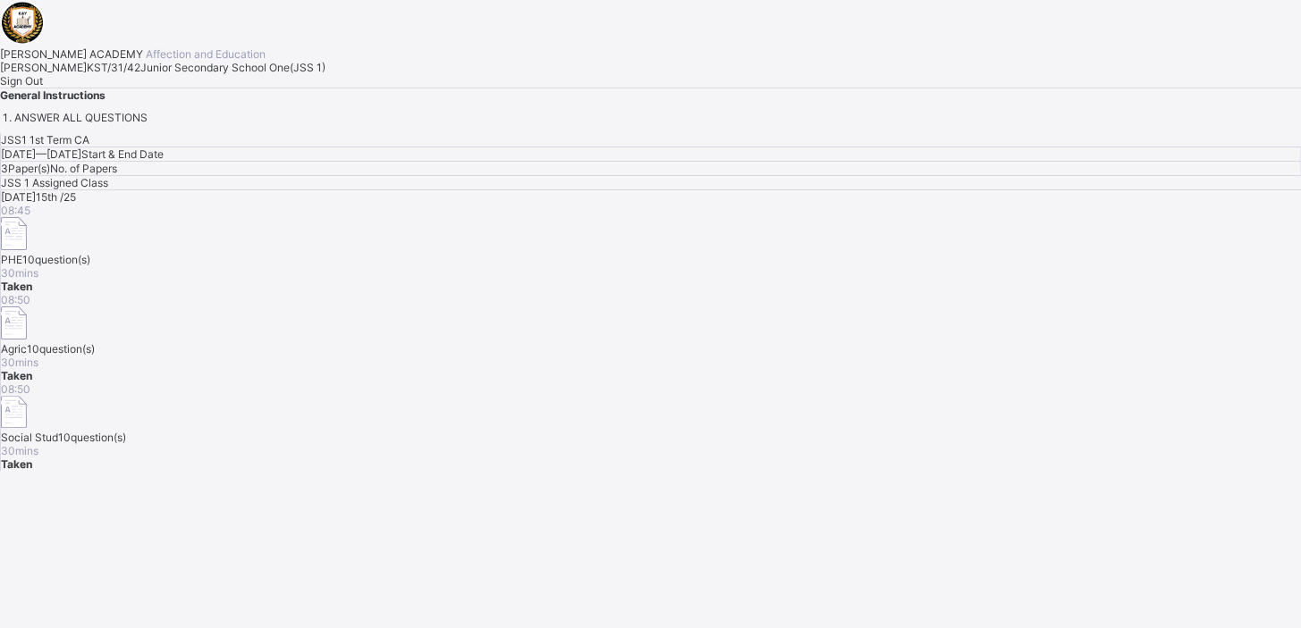
click at [236, 88] on div "Sign Out" at bounding box center [650, 80] width 1301 height 13
click at [233, 124] on div "[PERSON_NAME] ACADEMY Affection and Education [PERSON_NAME] KST/31/42 Junior Se…" at bounding box center [650, 62] width 1301 height 124
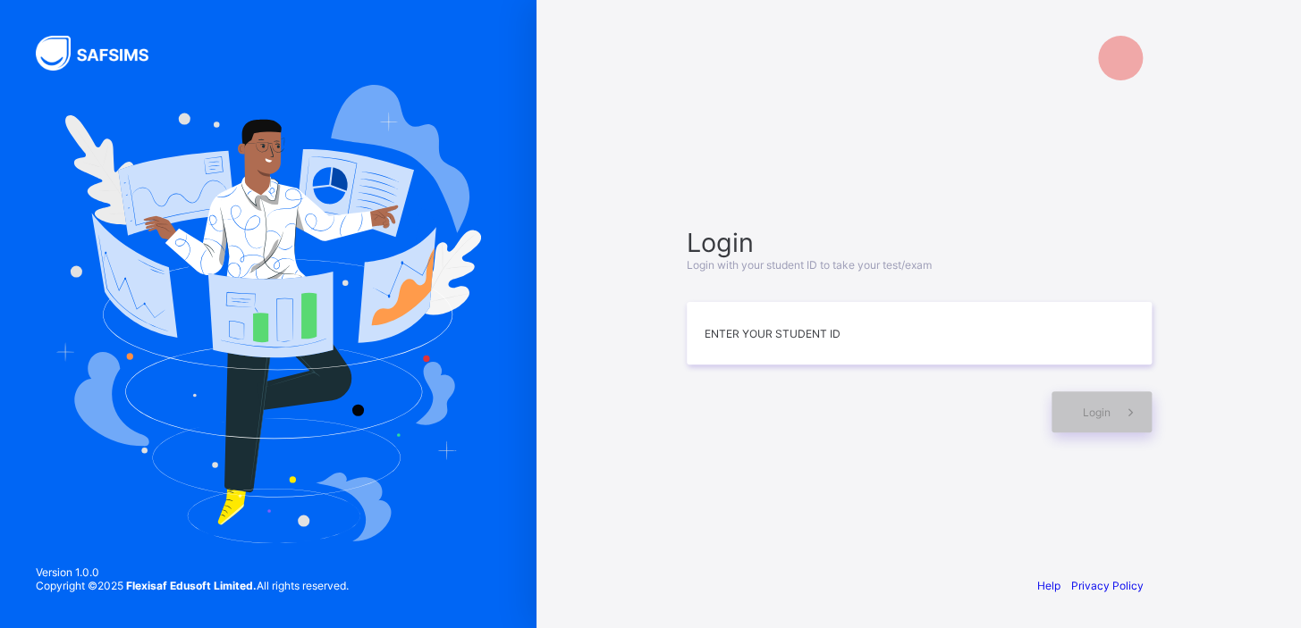
click at [213, 453] on img at bounding box center [267, 314] width 425 height 458
click at [702, 334] on input at bounding box center [918, 335] width 465 height 63
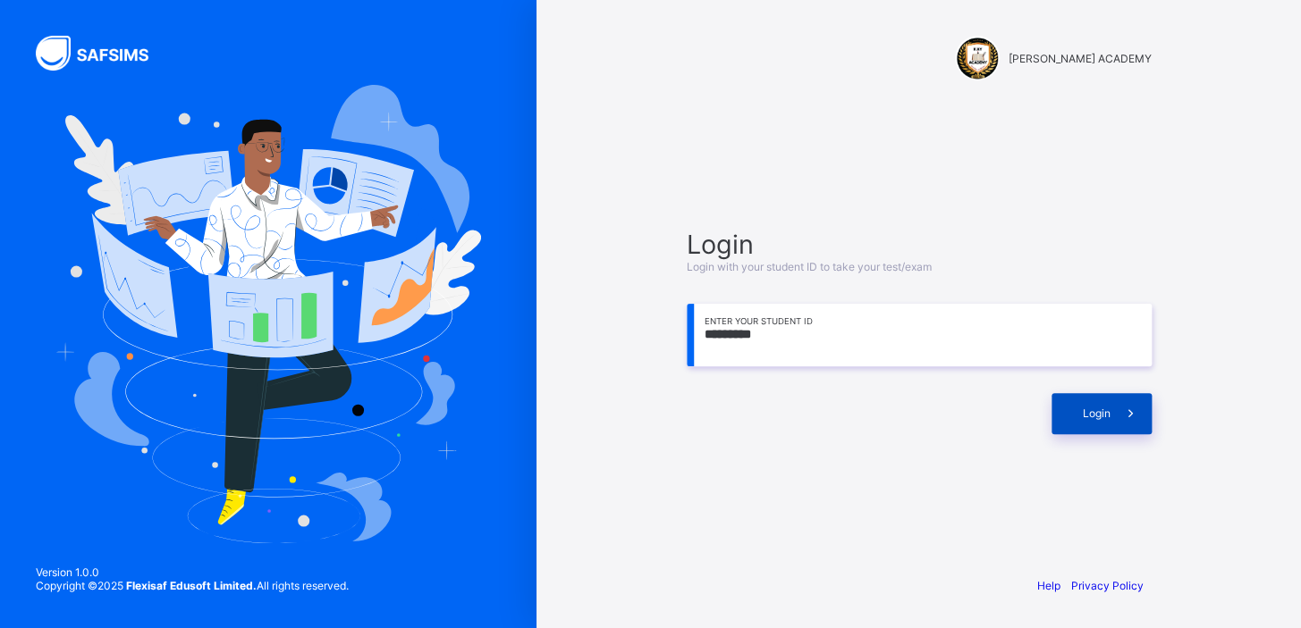
type input "*********"
click at [1061, 409] on div "Login" at bounding box center [1101, 413] width 100 height 41
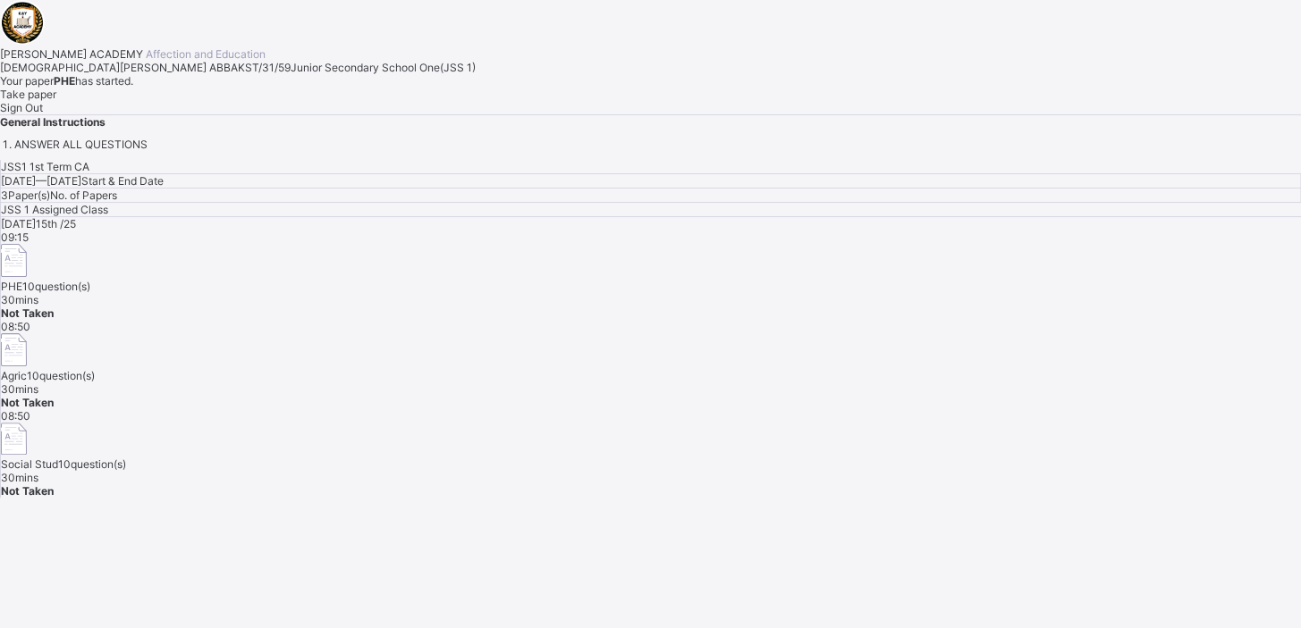
click at [229, 101] on div "Take paper" at bounding box center [650, 94] width 1301 height 13
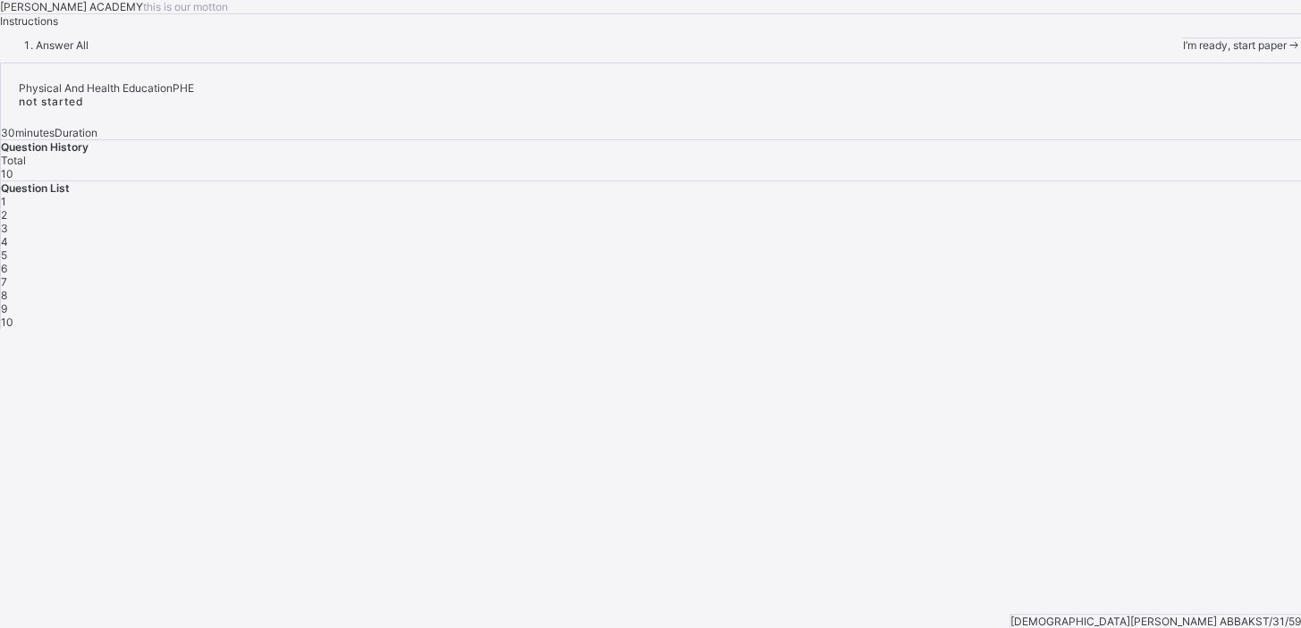
click at [1182, 52] on div "I’m ready, start paper" at bounding box center [1241, 44] width 119 height 13
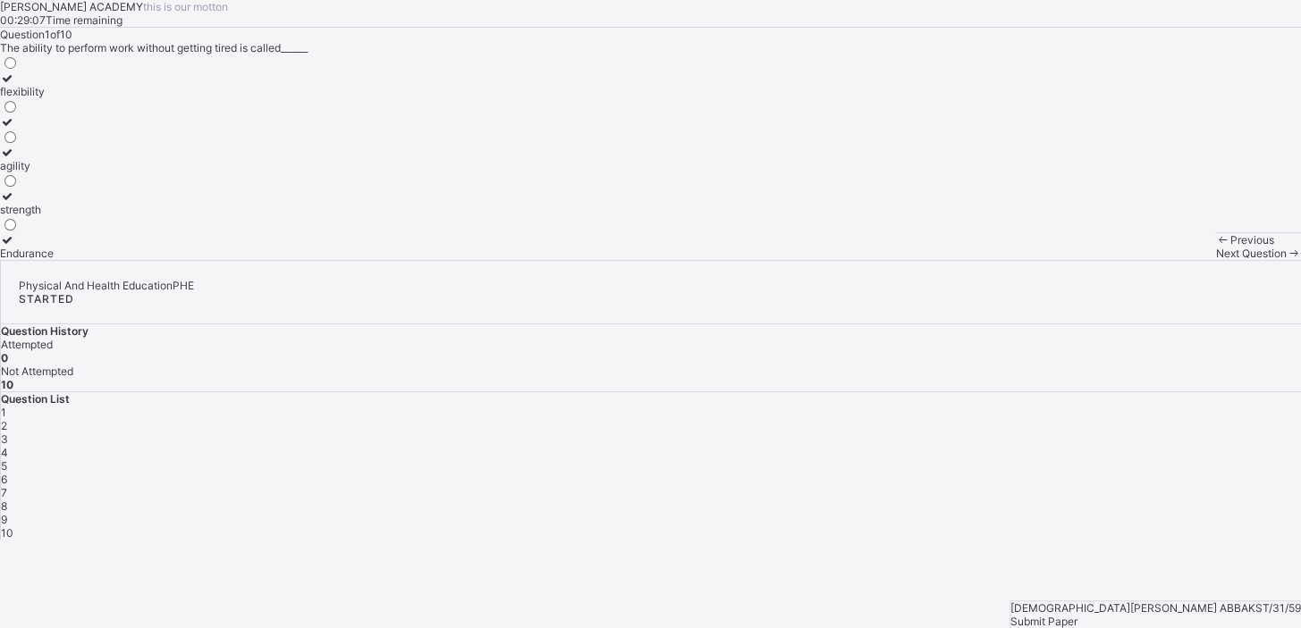
click at [15, 85] on icon at bounding box center [7, 78] width 15 height 13
click at [1215, 260] on div "Next Question" at bounding box center [1258, 253] width 86 height 13
click at [117, 260] on div "weakens the body" at bounding box center [58, 253] width 117 height 13
click at [1215, 260] on span "Next Question" at bounding box center [1250, 253] width 71 height 13
click at [92, 230] on label "[MEDICAL_DATA]" at bounding box center [46, 216] width 92 height 27
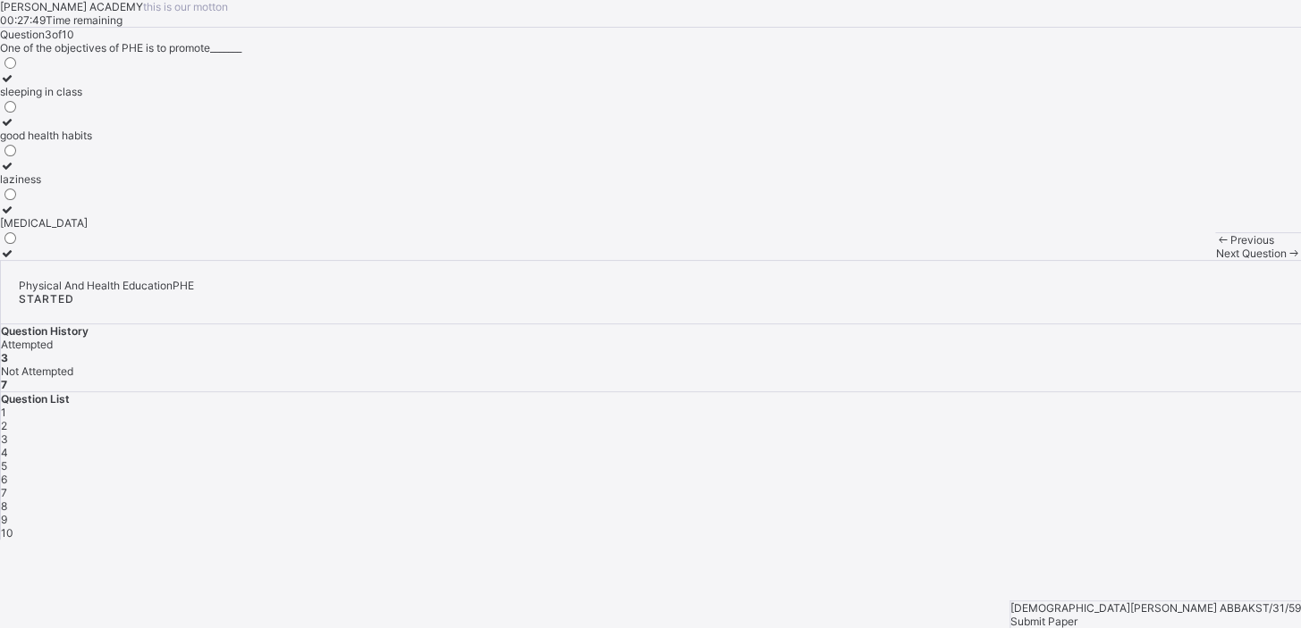
click at [1215, 260] on div "Next Question" at bounding box center [1258, 253] width 86 height 13
click at [135, 142] on div "develop the body and mind" at bounding box center [67, 135] width 135 height 13
click at [1215, 260] on span "Next Question" at bounding box center [1250, 253] width 71 height 13
click at [90, 142] on div "physical fitness" at bounding box center [45, 135] width 90 height 13
click at [1215, 260] on span "Next Question" at bounding box center [1250, 253] width 71 height 13
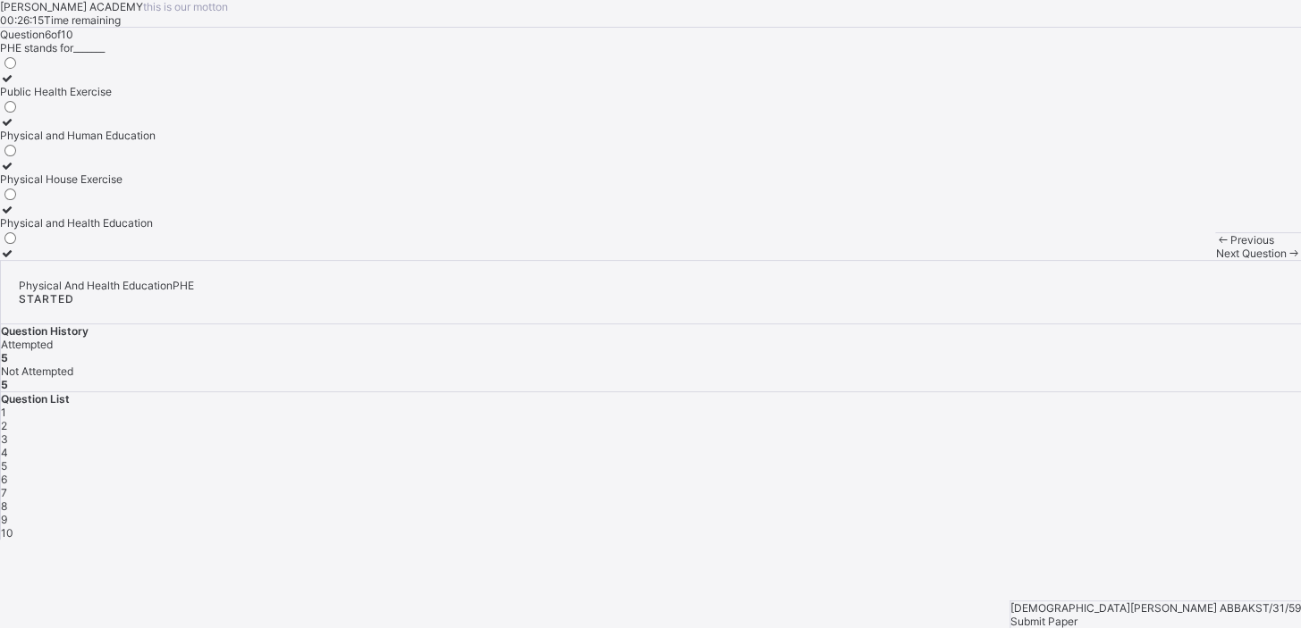
click at [116, 216] on div at bounding box center [78, 209] width 156 height 13
click at [1215, 260] on span "Next Question" at bounding box center [1250, 253] width 71 height 13
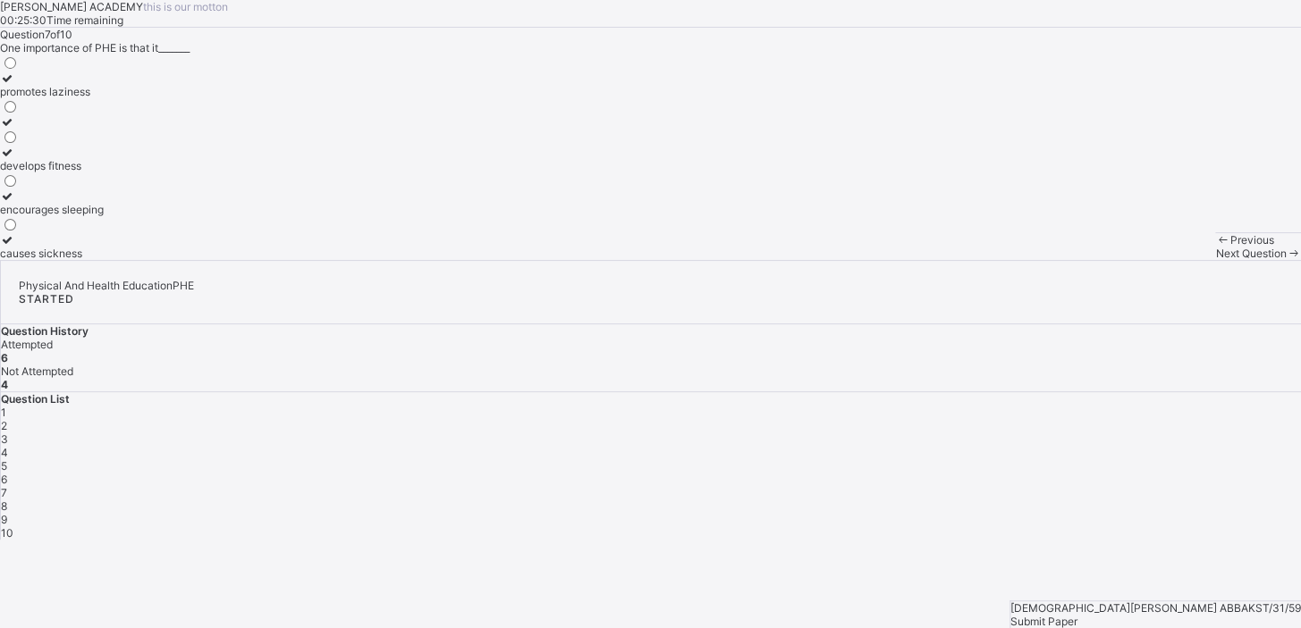
click at [104, 173] on div "develops fitness" at bounding box center [52, 165] width 104 height 13
click at [1215, 260] on div "Previous Next Question" at bounding box center [1258, 246] width 86 height 28
click at [1215, 260] on span "Next Question" at bounding box center [1250, 253] width 71 height 13
click at [134, 260] on div "cooperation and teamwork" at bounding box center [67, 253] width 134 height 13
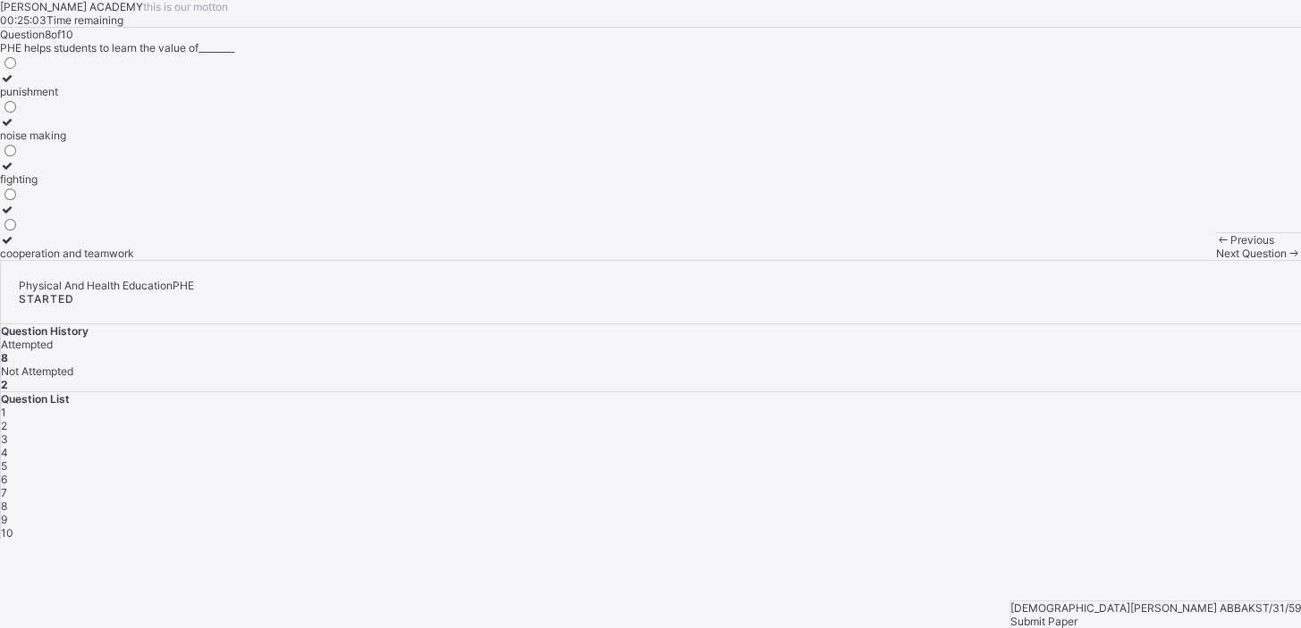
click at [1215, 260] on div "Next Question" at bounding box center [1258, 253] width 86 height 13
click at [152, 260] on div "avoid work" at bounding box center [95, 253] width 191 height 13
click at [1215, 260] on div "Next Question" at bounding box center [1258, 253] width 86 height 13
click at [363, 249] on div "endure more work avoid exercises get tired easily gain weight quickly" at bounding box center [650, 158] width 1301 height 206
click at [97, 260] on div "gain weight quickly" at bounding box center [48, 253] width 97 height 13
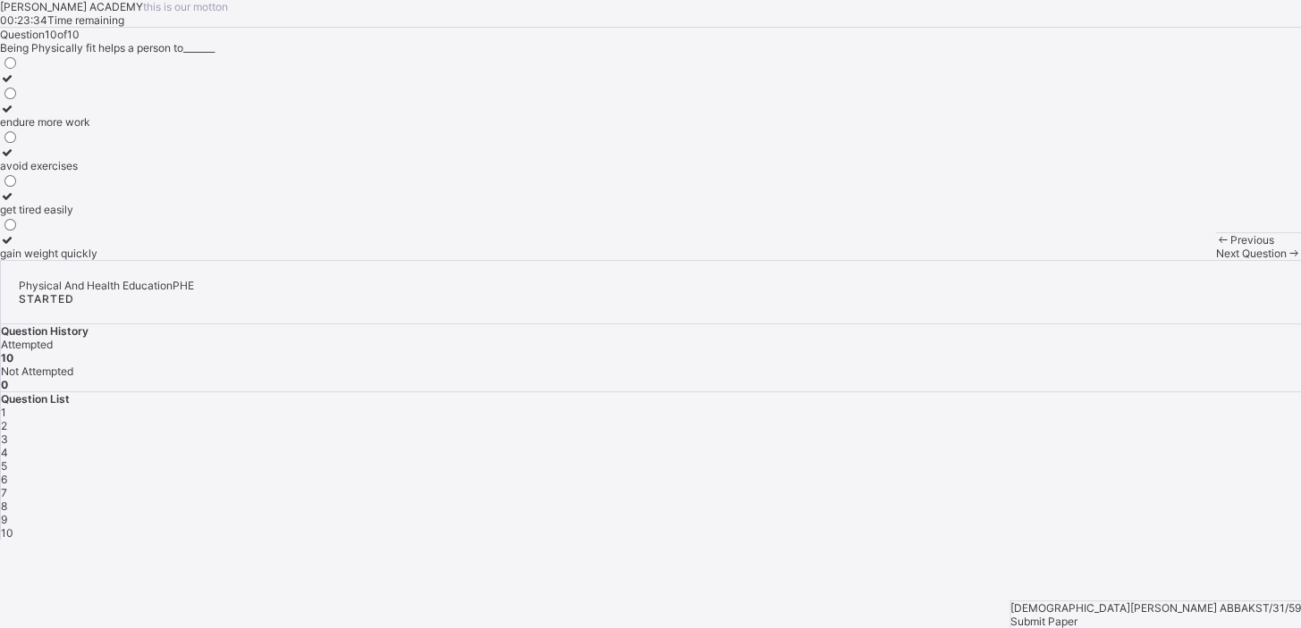
click at [97, 260] on label "gain weight quickly" at bounding box center [48, 246] width 97 height 27
click at [1077, 615] on span "Submit Paper" at bounding box center [1043, 621] width 67 height 13
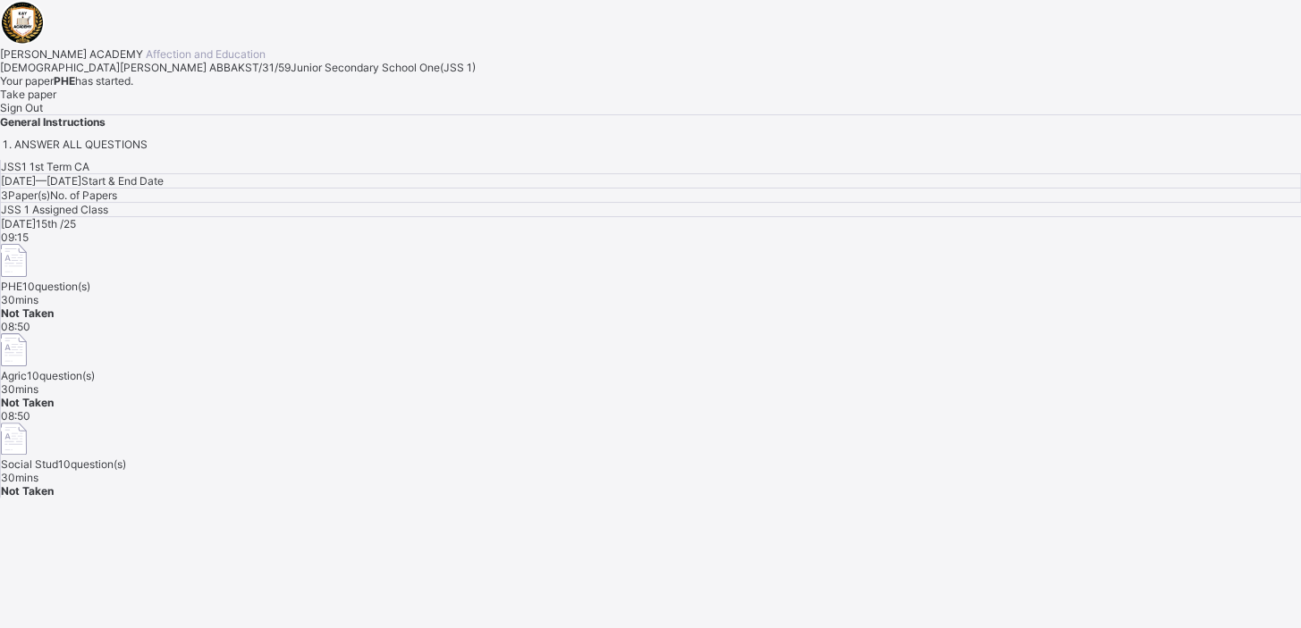
click at [56, 101] on span "Take paper" at bounding box center [28, 94] width 56 height 13
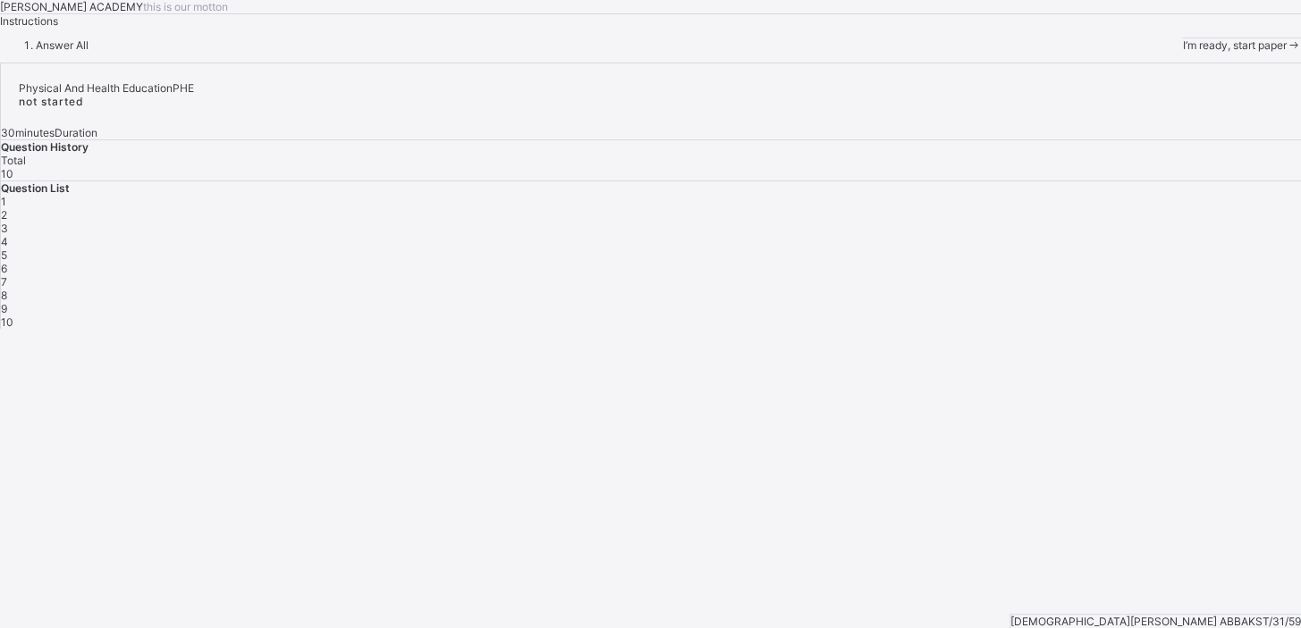
click at [1182, 52] on div "I’m ready, start paper" at bounding box center [1241, 44] width 119 height 13
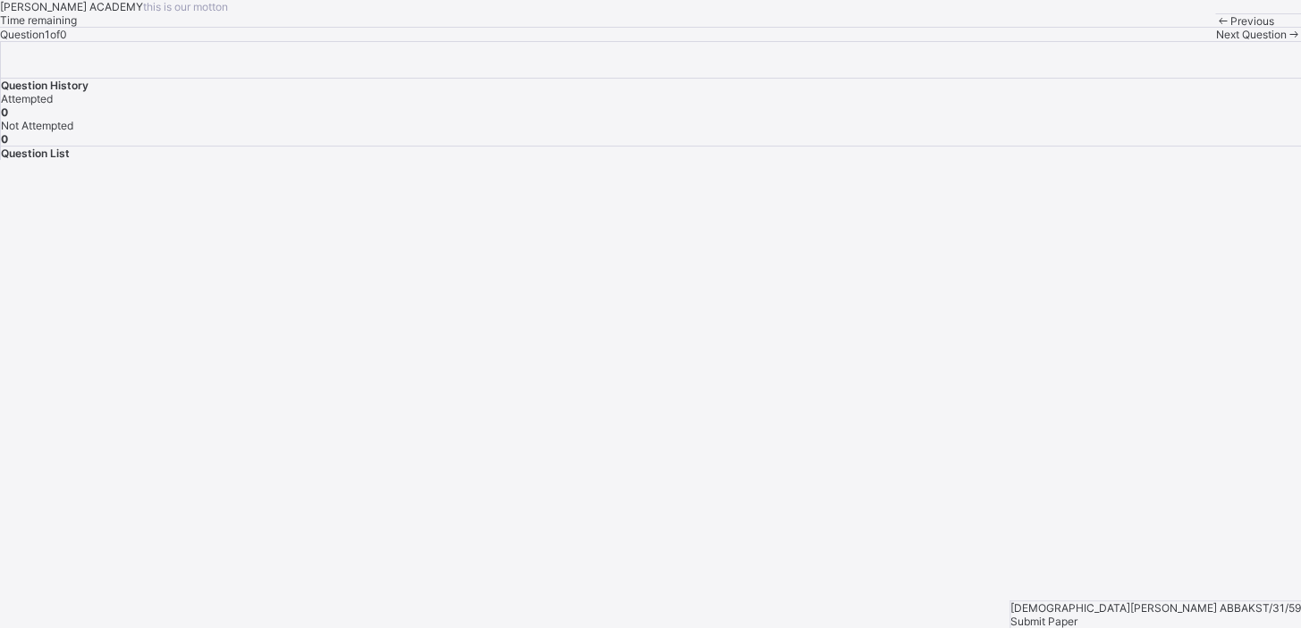
click at [1215, 41] on div "Next Question" at bounding box center [1258, 34] width 86 height 13
click at [649, 41] on div "[PERSON_NAME] ACADEMY this is our [PERSON_NAME] Time remaining Question 1 of 0 …" at bounding box center [650, 20] width 1301 height 41
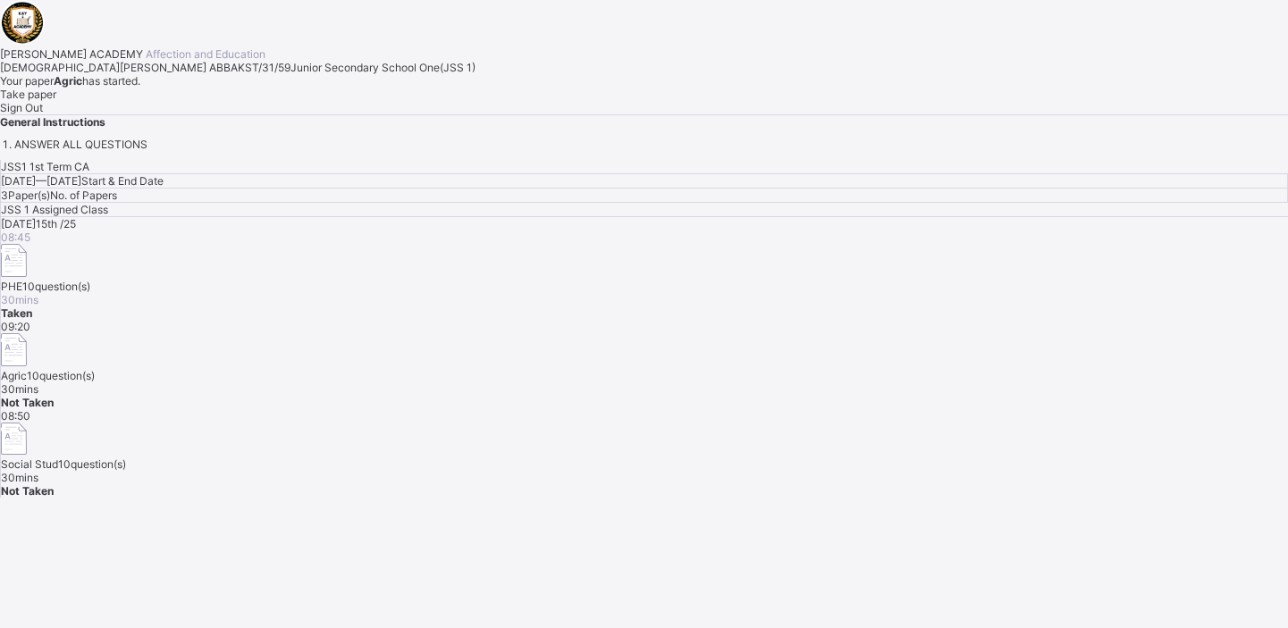
click at [56, 101] on span "Take paper" at bounding box center [28, 94] width 56 height 13
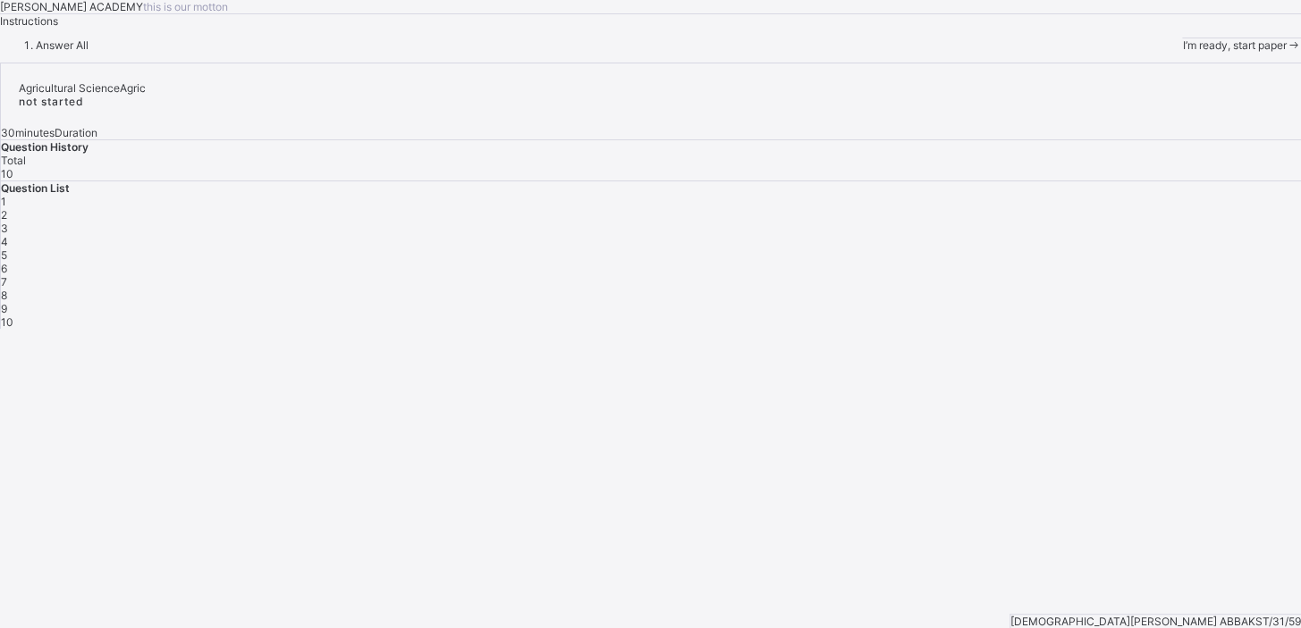
click at [1182, 52] on span "I’m ready, start paper" at bounding box center [1234, 44] width 104 height 13
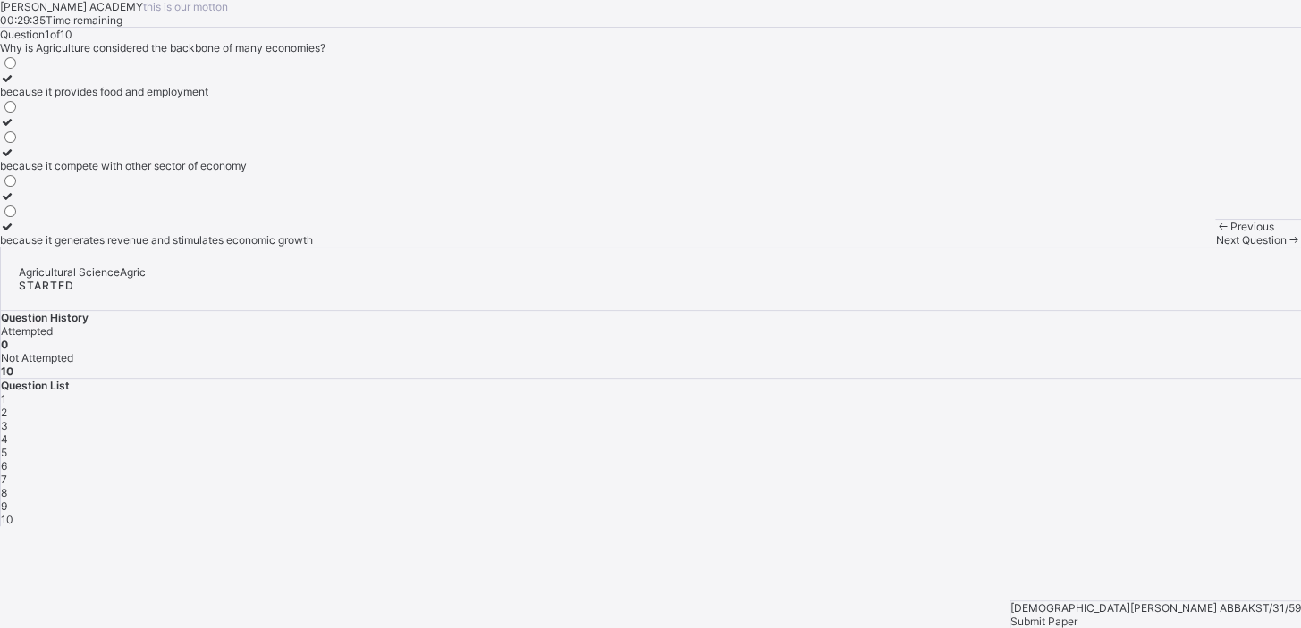
click at [206, 247] on label "because it generates revenue and stimulates economic growth" at bounding box center [156, 233] width 313 height 27
click at [1215, 247] on span "Next Question" at bounding box center [1250, 239] width 71 height 13
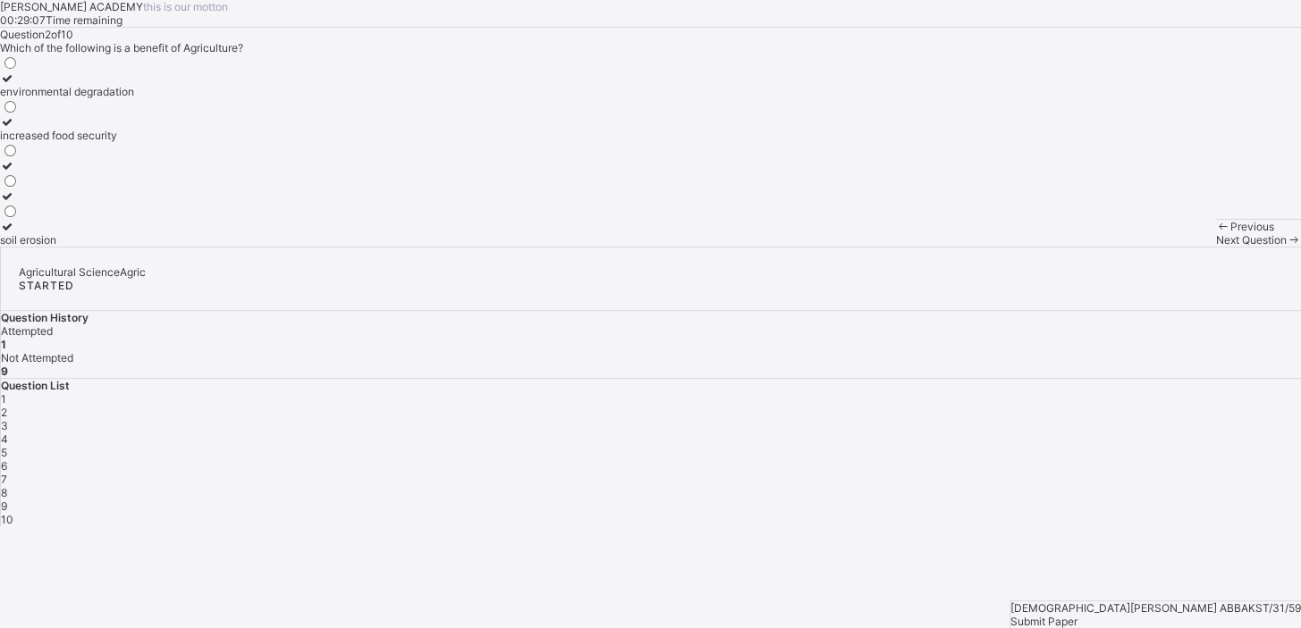
click at [134, 142] on div "increased food security" at bounding box center [67, 135] width 134 height 13
click at [134, 142] on label "increased food security" at bounding box center [67, 128] width 134 height 27
drag, startPoint x: 97, startPoint y: 317, endPoint x: 467, endPoint y: 278, distance: 372.1
click at [467, 247] on div "Question 2 of 10 Which of the following is a benefit of Agriculture? environmen…" at bounding box center [650, 137] width 1301 height 219
click at [1215, 247] on div "Next Question" at bounding box center [1258, 239] width 86 height 13
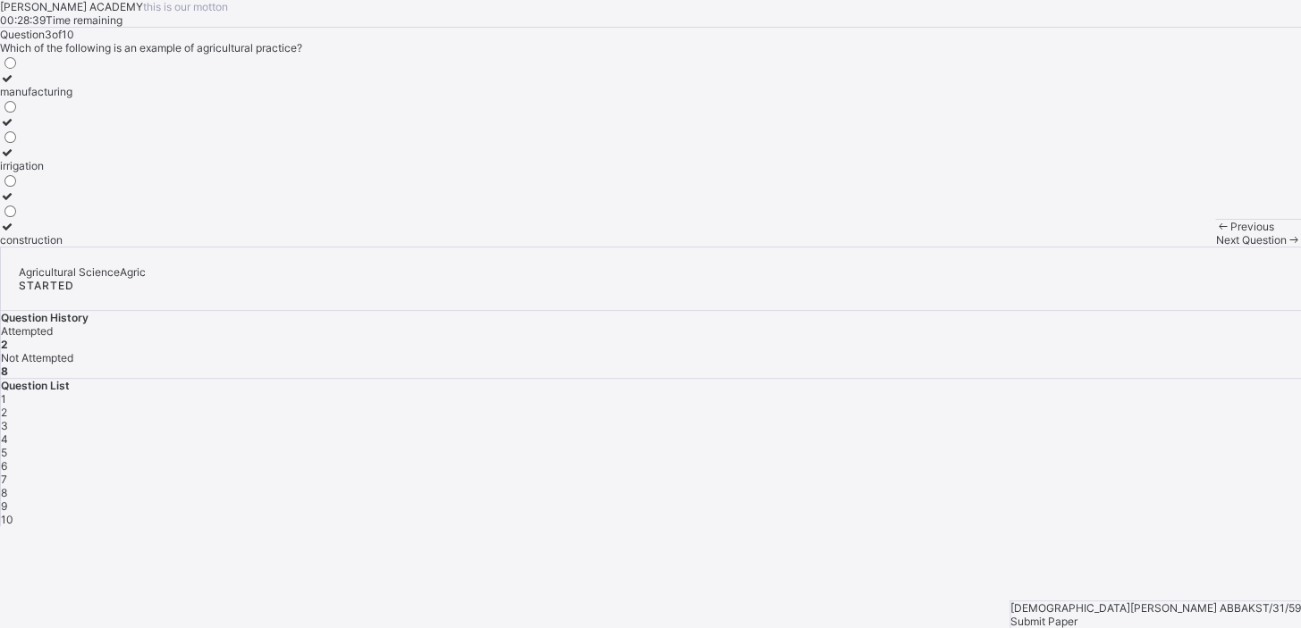
click at [72, 98] on label "manufacturing" at bounding box center [36, 85] width 72 height 27
click at [1215, 247] on span "Next Question" at bounding box center [1250, 239] width 71 height 13
click at [183, 173] on label "providing of food" at bounding box center [91, 159] width 183 height 27
click at [1215, 247] on span "Next Question" at bounding box center [1250, 239] width 71 height 13
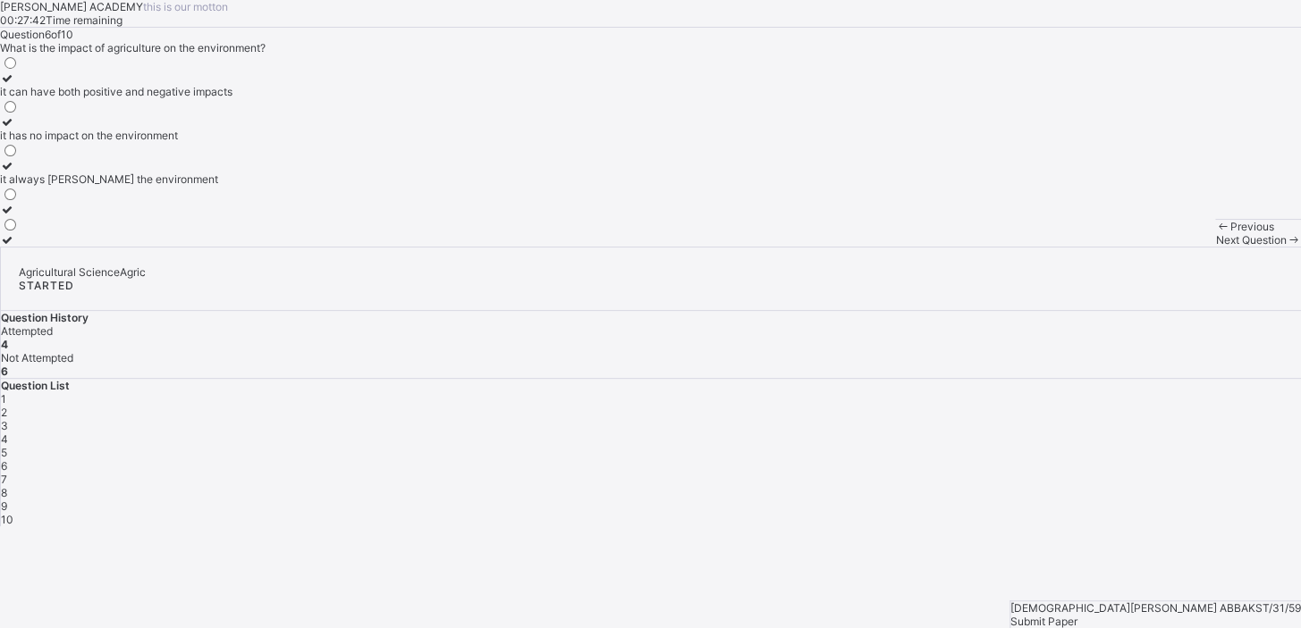
click at [1106, 433] on div "4" at bounding box center [651, 439] width 1300 height 13
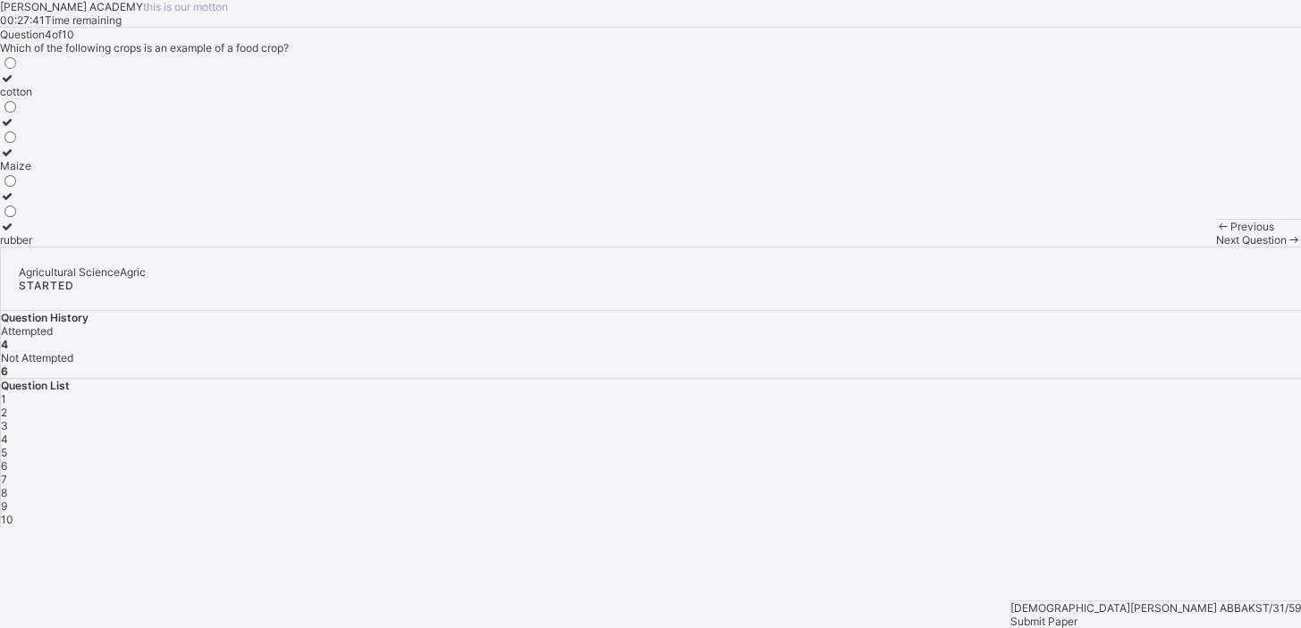
click at [1106, 433] on div "4" at bounding box center [651, 439] width 1300 height 13
click at [32, 173] on div "Maize" at bounding box center [16, 165] width 32 height 13
click at [1215, 247] on div "Next Question" at bounding box center [1258, 239] width 86 height 13
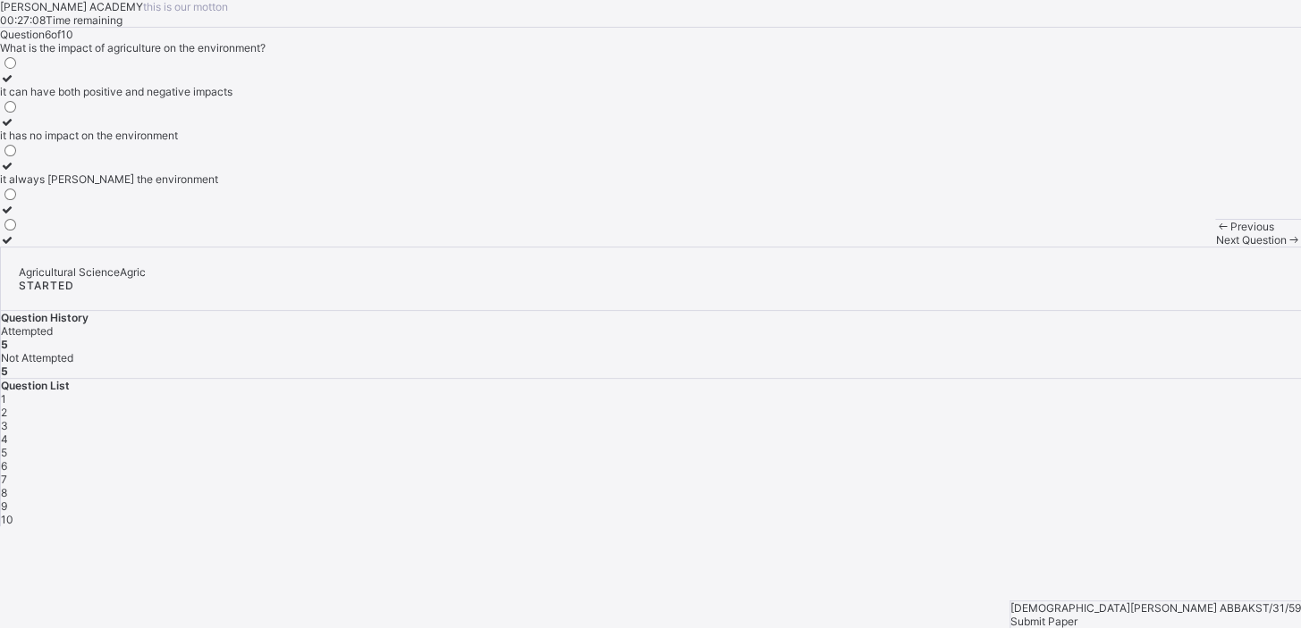
click at [189, 186] on div "it always [PERSON_NAME] the environment" at bounding box center [116, 179] width 232 height 13
click at [1215, 247] on div "Next Question" at bounding box center [1258, 239] width 86 height 13
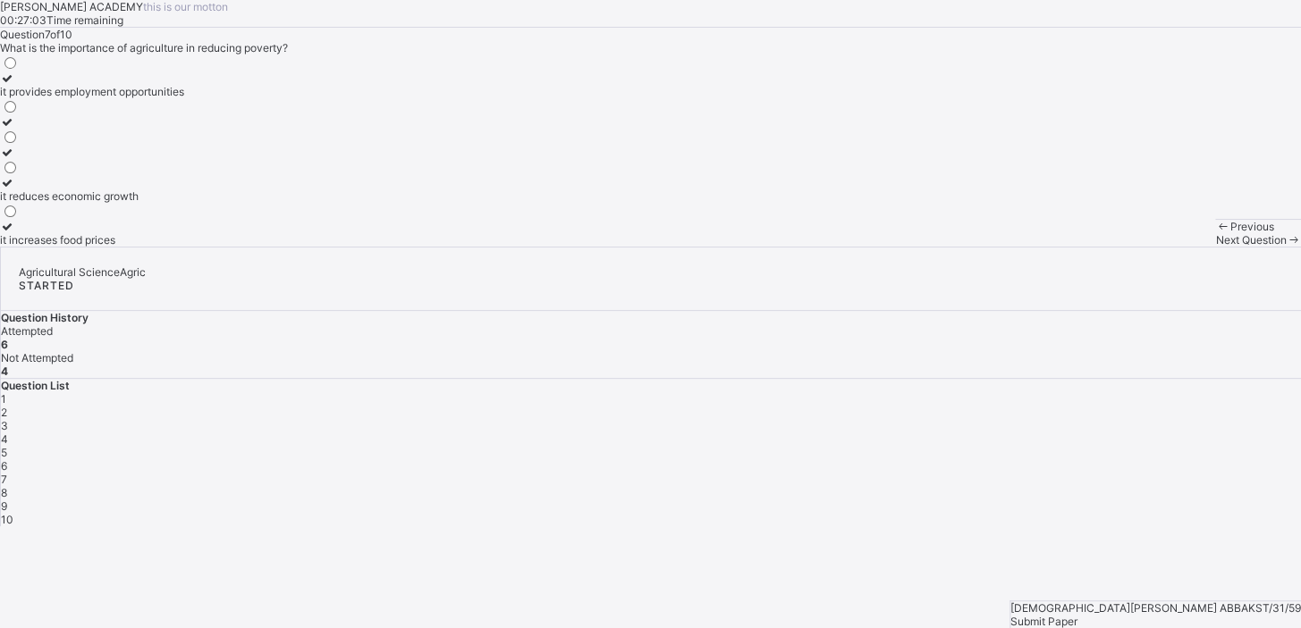
click at [1215, 247] on div "Next Question" at bounding box center [1258, 239] width 86 height 13
click at [1250, 473] on div "7" at bounding box center [651, 479] width 1300 height 13
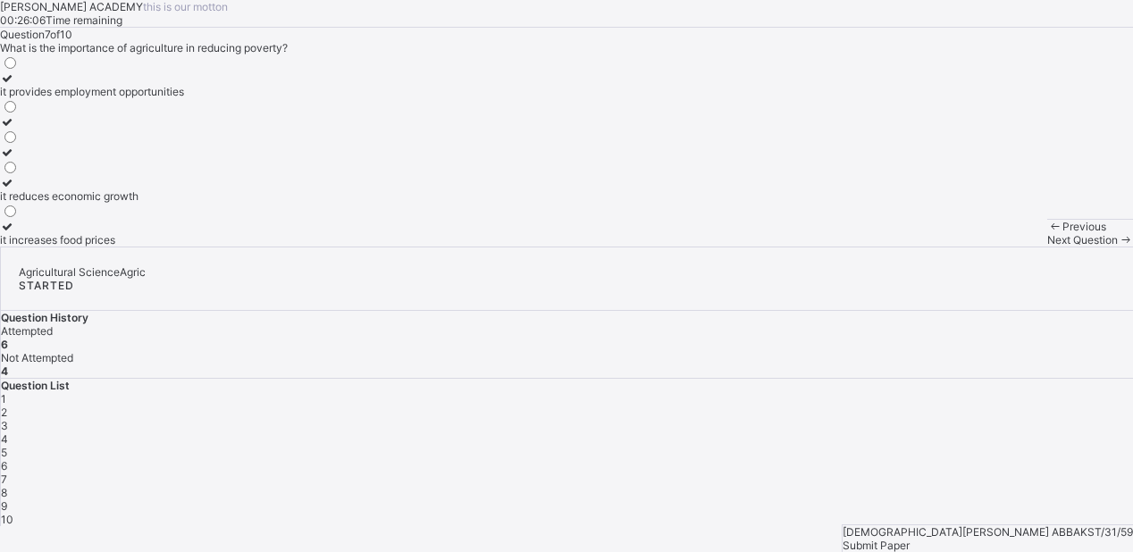
click at [149, 203] on div "it reduces economic growth" at bounding box center [92, 195] width 184 height 13
click at [1048, 247] on div "Next Question" at bounding box center [1091, 239] width 86 height 13
click at [15, 129] on icon at bounding box center [7, 121] width 15 height 13
click at [1048, 247] on span "Next Question" at bounding box center [1083, 239] width 71 height 13
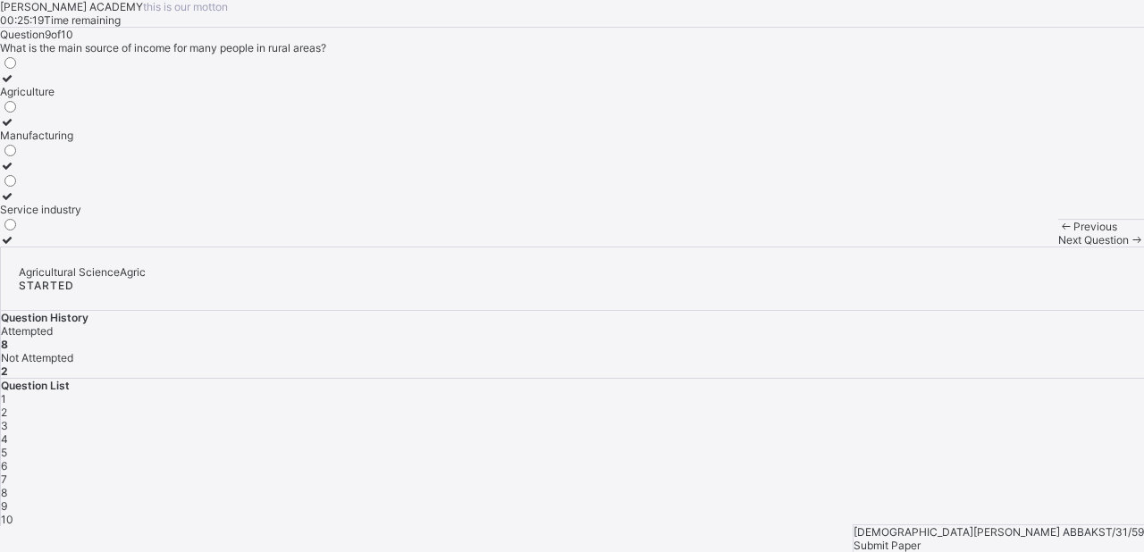
click at [81, 98] on label "Agriculture" at bounding box center [40, 85] width 81 height 27
click at [1058, 247] on span "Next Question" at bounding box center [1093, 239] width 71 height 13
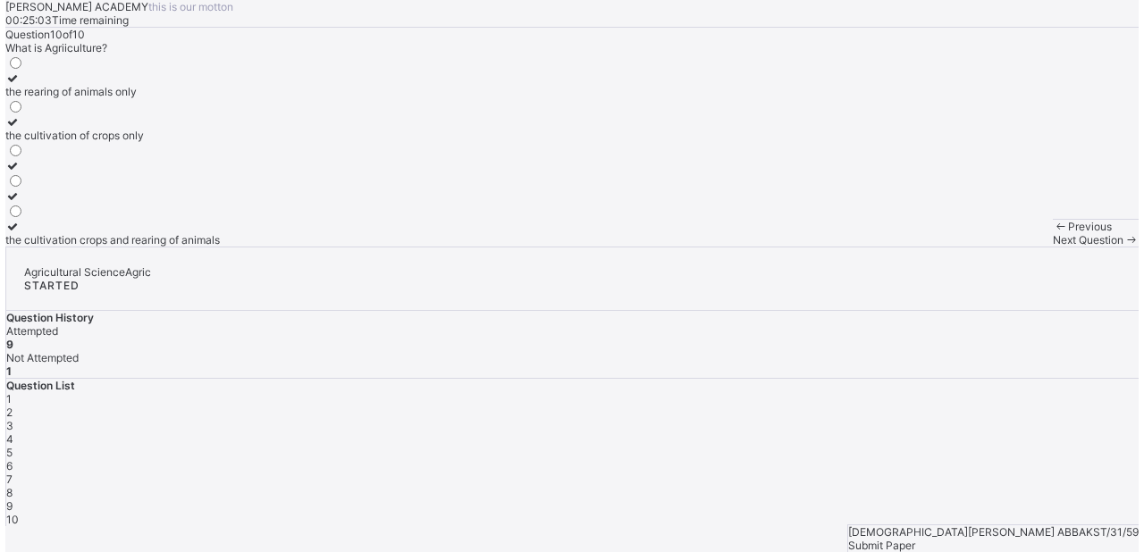
scroll to position [24, 0]
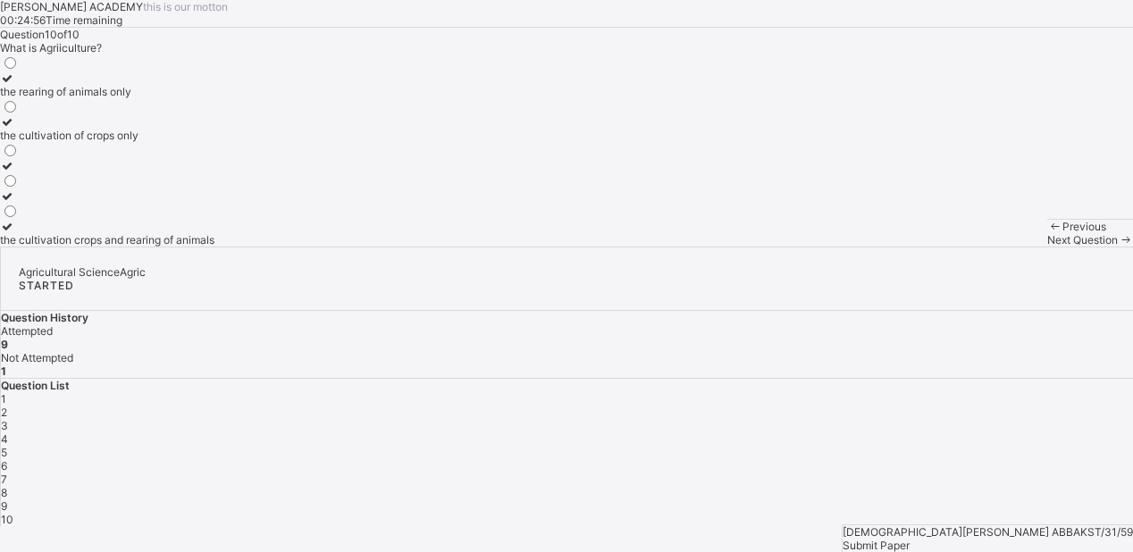
click at [15, 85] on icon at bounding box center [7, 78] width 15 height 13
drag, startPoint x: 361, startPoint y: 431, endPoint x: 863, endPoint y: 522, distance: 509.7
click at [863, 522] on div "[PERSON_NAME] ACADEMY this is our [PERSON_NAME] 00:24:54 Time remaining Questio…" at bounding box center [566, 263] width 1133 height 526
click at [1047, 539] on div "Submit Paper" at bounding box center [988, 545] width 291 height 13
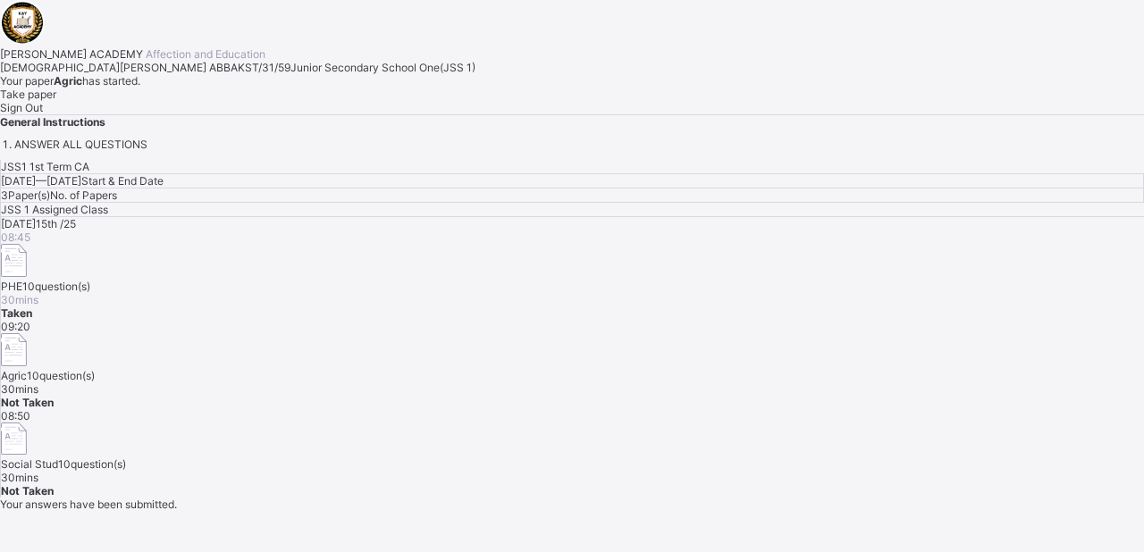
click at [211, 101] on div "Take paper" at bounding box center [572, 94] width 1144 height 13
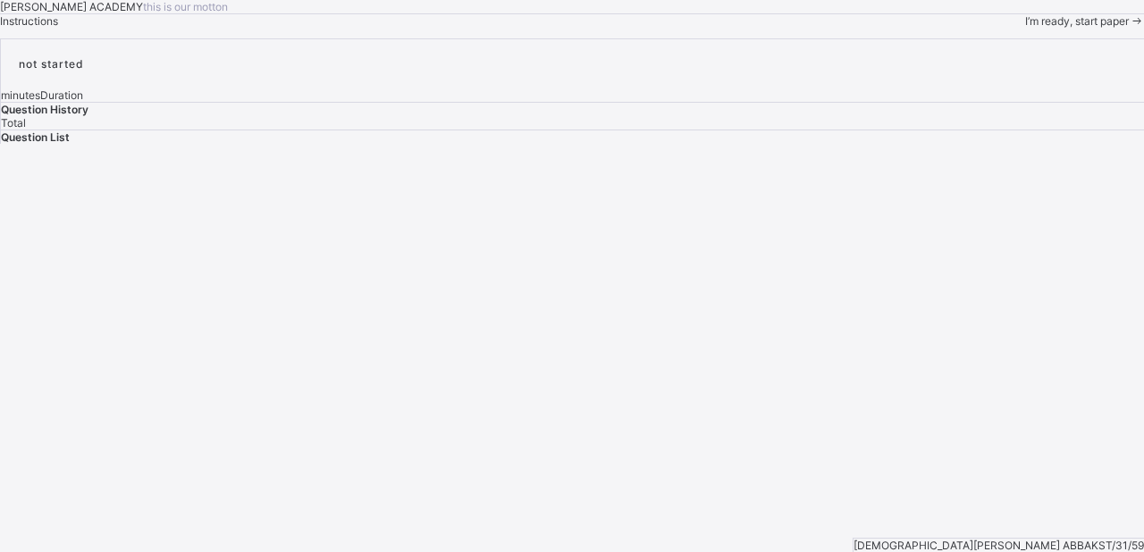
click at [1025, 28] on span "I’m ready, start paper" at bounding box center [1077, 20] width 104 height 13
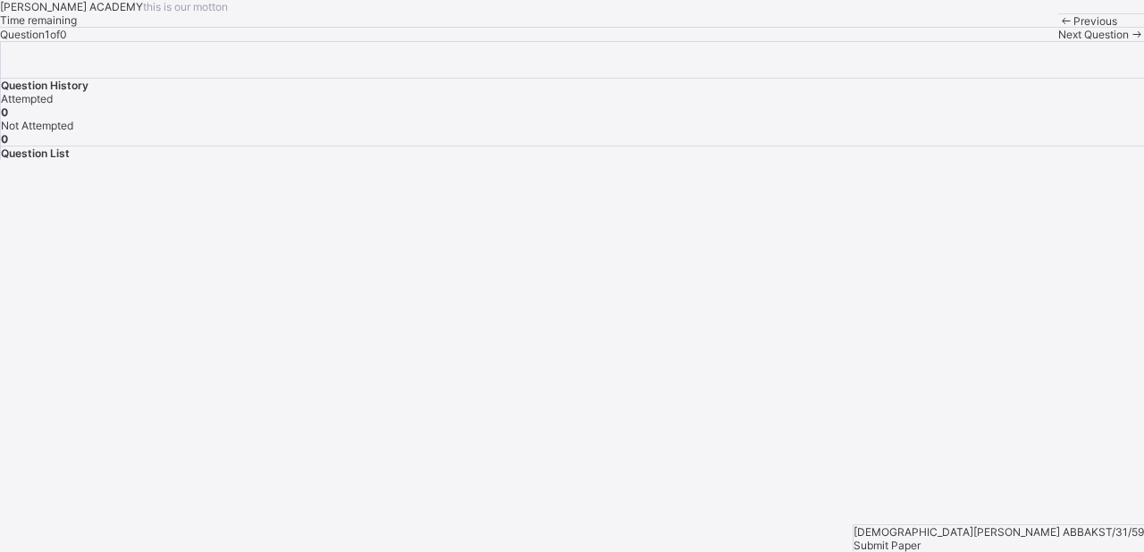
click at [381, 41] on div "Question 1 of 0" at bounding box center [572, 34] width 1144 height 13
click at [1058, 41] on span "Next Question" at bounding box center [1093, 34] width 71 height 13
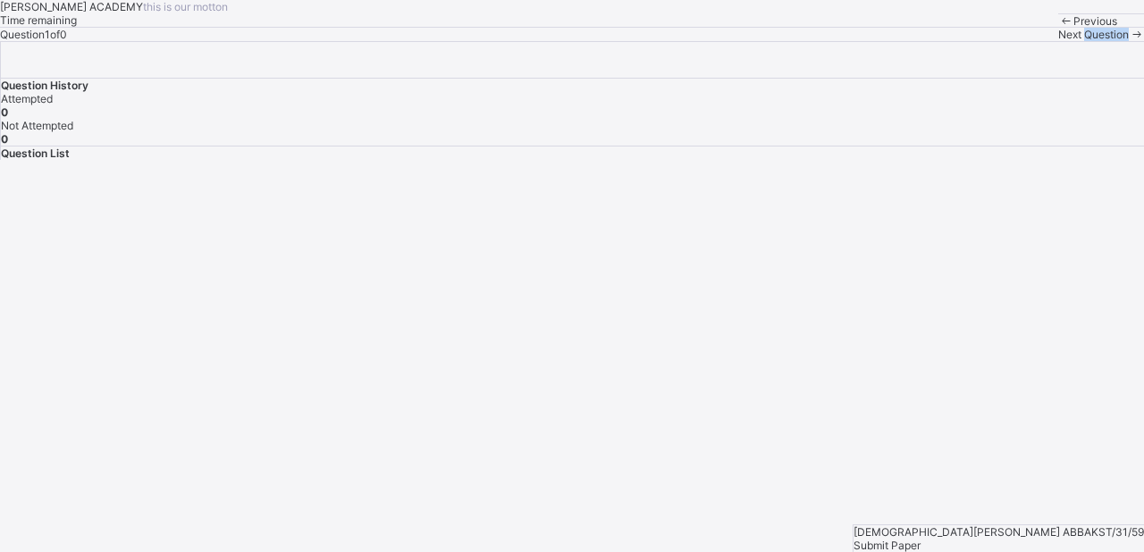
click at [1058, 41] on span "Next Question" at bounding box center [1093, 34] width 71 height 13
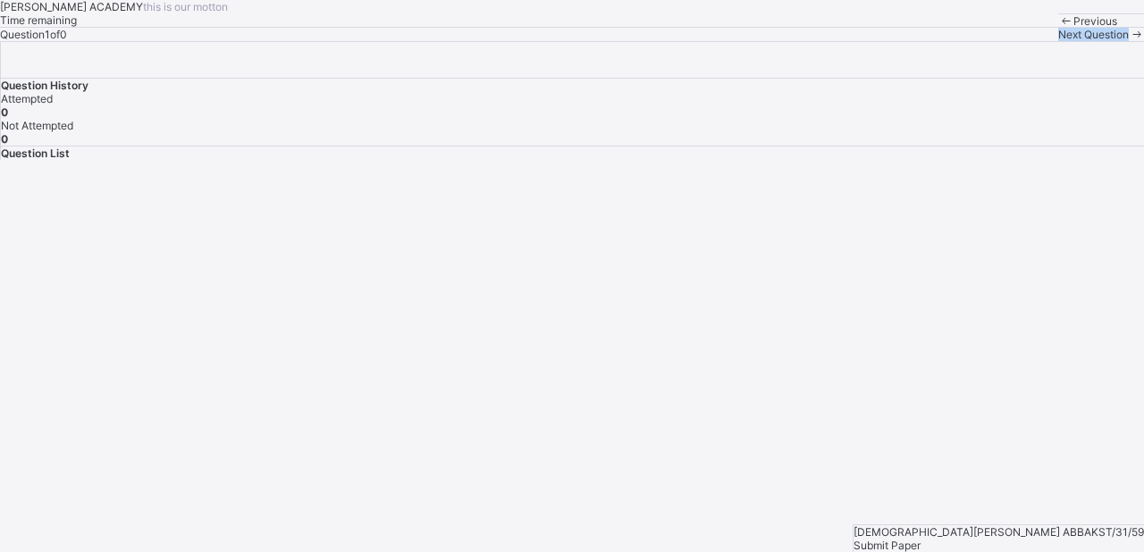
click at [1058, 41] on span "Next Question" at bounding box center [1093, 34] width 71 height 13
click at [1129, 41] on icon at bounding box center [1136, 34] width 15 height 13
click at [1058, 41] on div "Next Question" at bounding box center [1101, 34] width 86 height 13
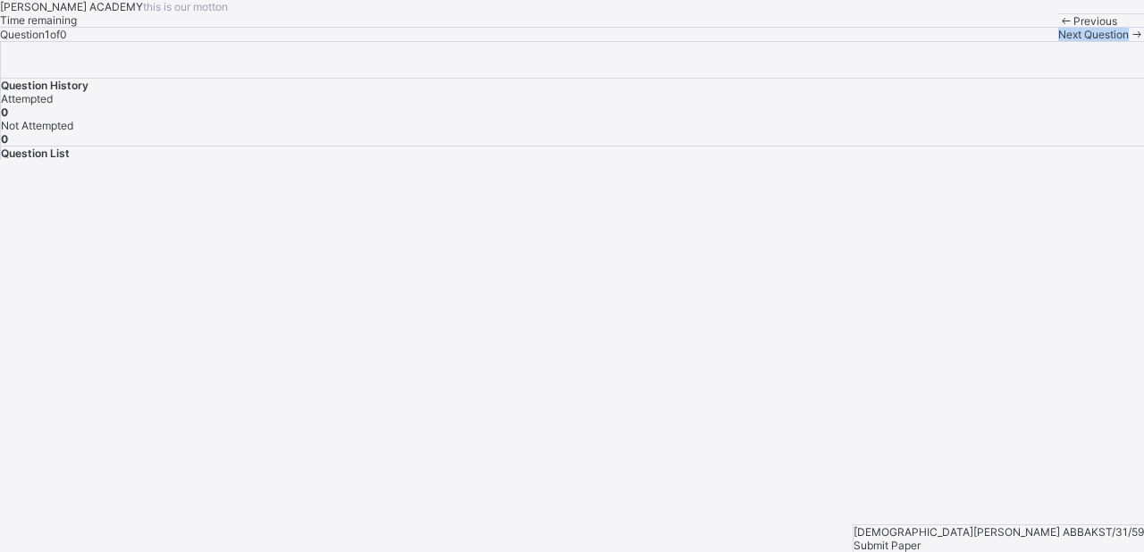
click at [1058, 41] on div "Next Question" at bounding box center [1101, 34] width 86 height 13
click at [215, 41] on div "Question 1 of 0" at bounding box center [572, 34] width 1144 height 13
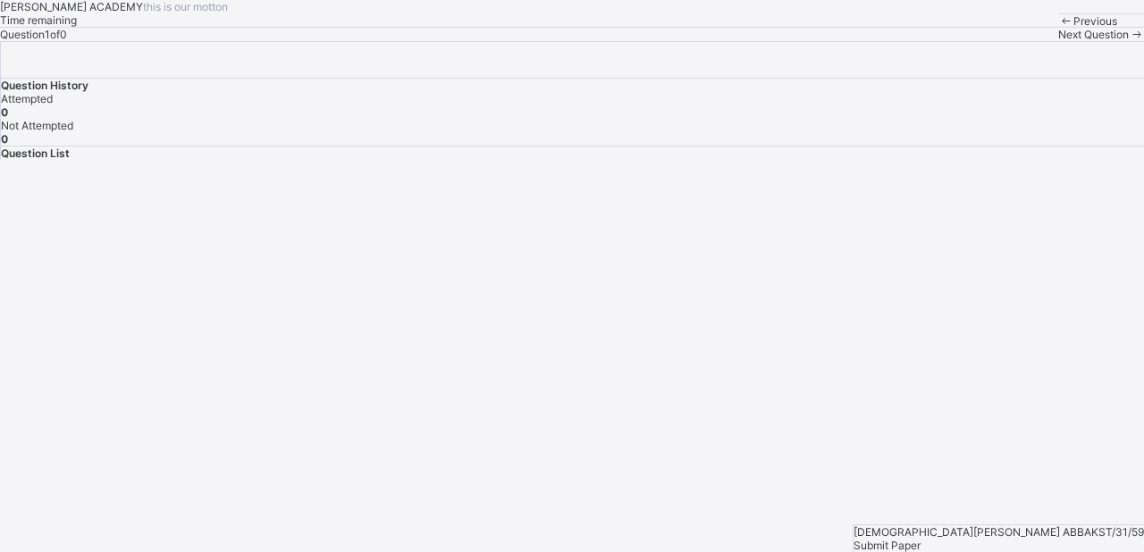
click at [1058, 41] on span "Next Question" at bounding box center [1093, 34] width 71 height 13
click at [1058, 41] on div "Next Question" at bounding box center [1101, 34] width 86 height 13
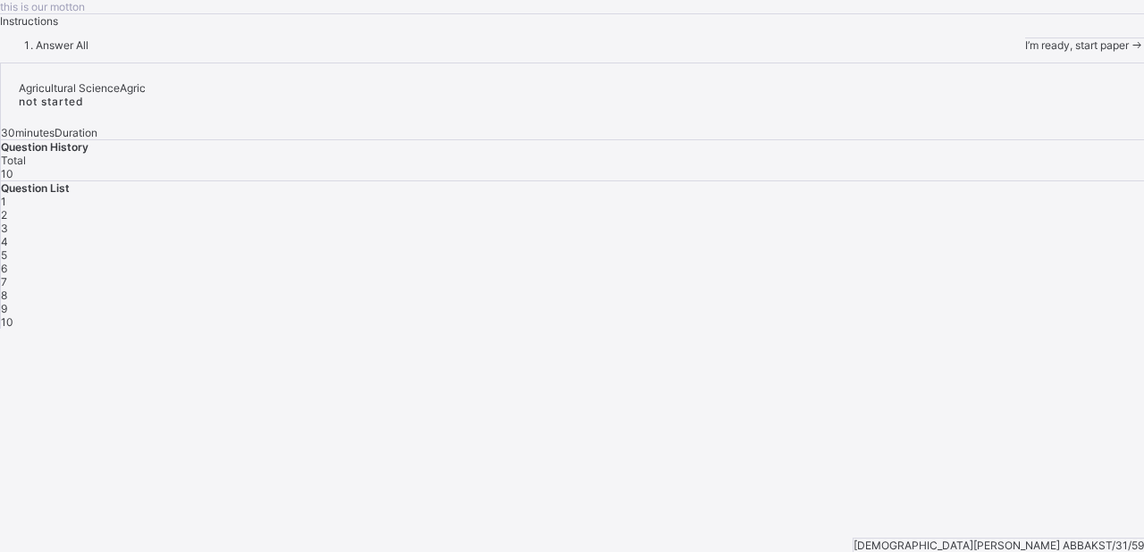
click at [1025, 52] on span "I’m ready, start paper" at bounding box center [1077, 44] width 104 height 13
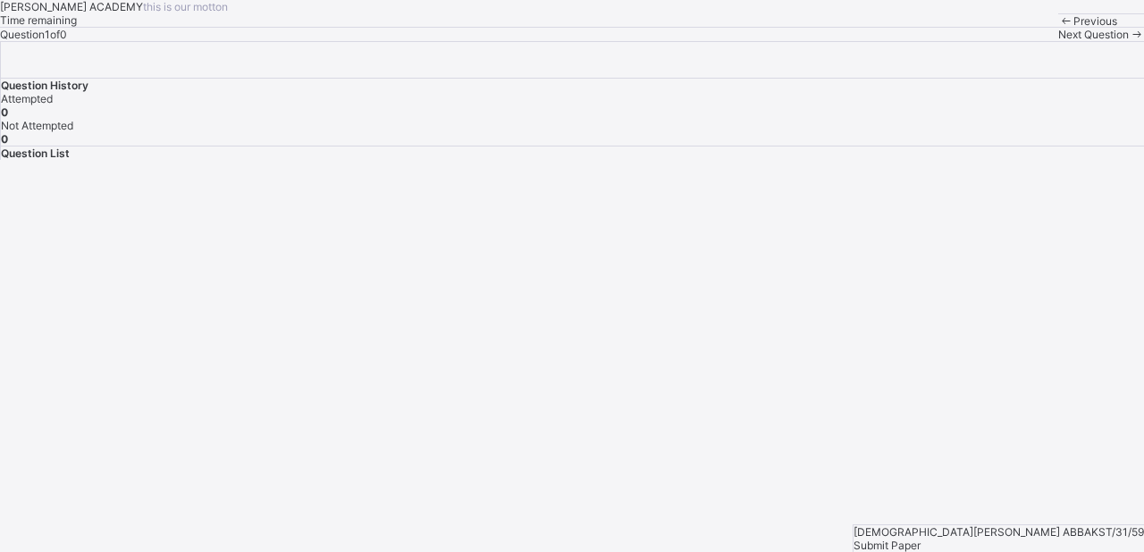
click at [110, 41] on div "Question 1 of 0" at bounding box center [572, 34] width 1144 height 13
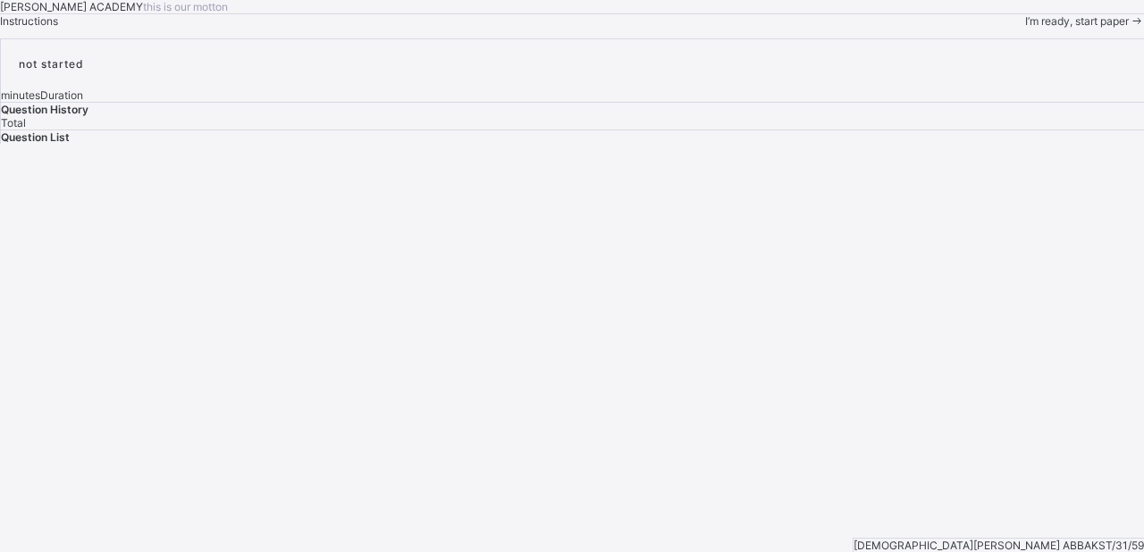
click at [1025, 28] on div "I’m ready, start paper" at bounding box center [1084, 20] width 119 height 13
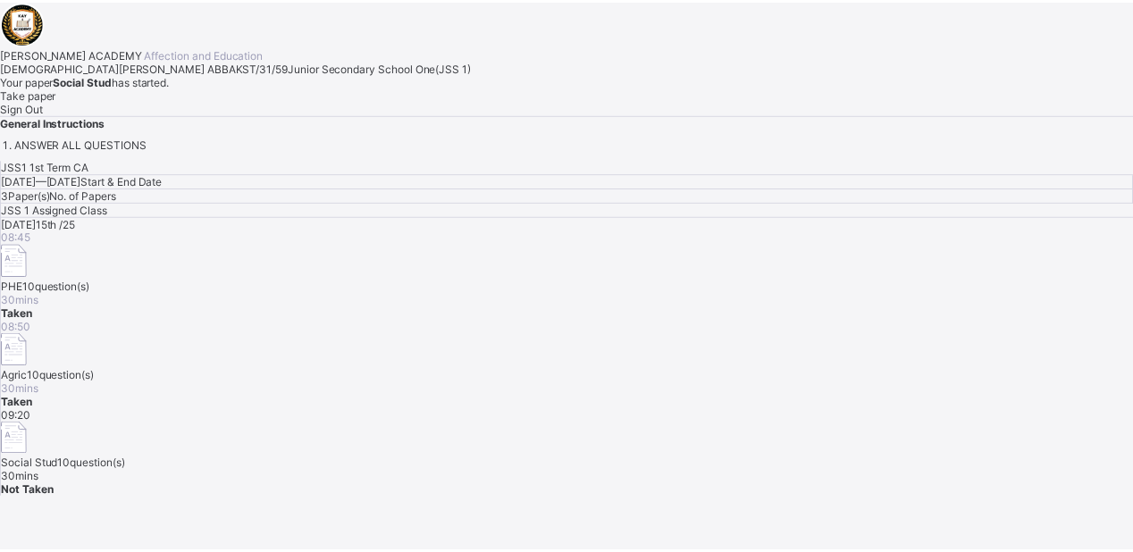
scroll to position [24, 0]
click at [56, 101] on span "Take paper" at bounding box center [28, 94] width 56 height 13
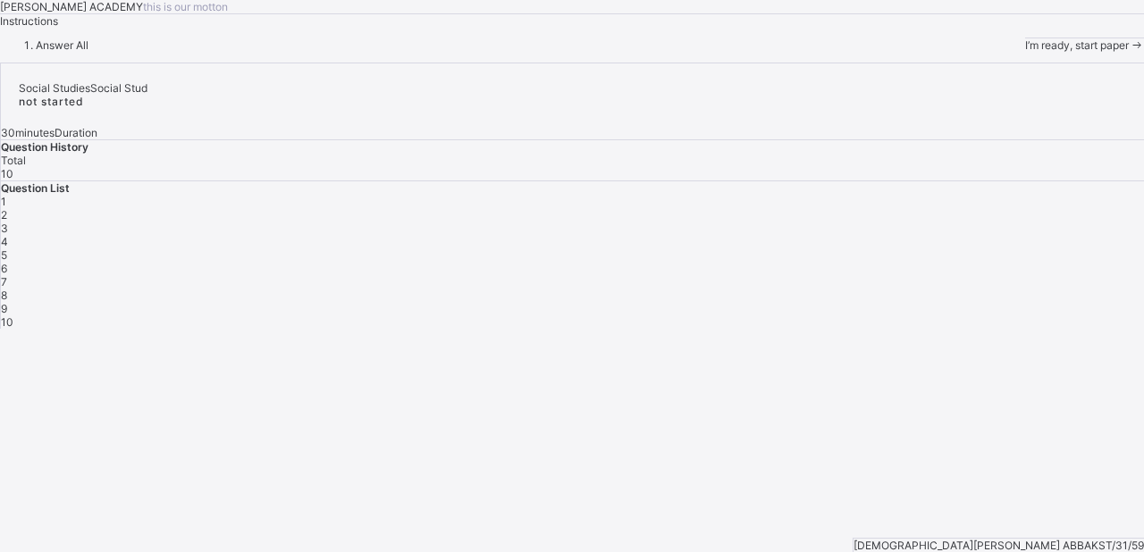
click at [813, 208] on div "1" at bounding box center [572, 201] width 1143 height 13
click at [814, 208] on div "1" at bounding box center [572, 201] width 1143 height 13
click at [91, 52] on li "Answer All" at bounding box center [590, 44] width 1108 height 13
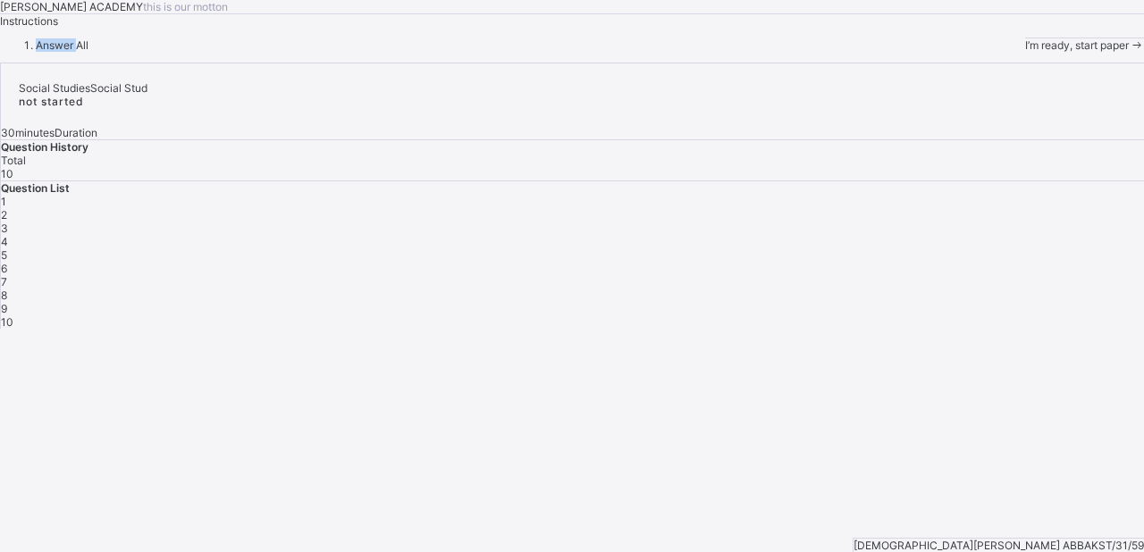
click at [91, 52] on li "Answer All" at bounding box center [590, 44] width 1108 height 13
click at [88, 52] on span "Answer All" at bounding box center [62, 44] width 53 height 13
click at [6, 208] on span "1" at bounding box center [3, 201] width 5 height 13
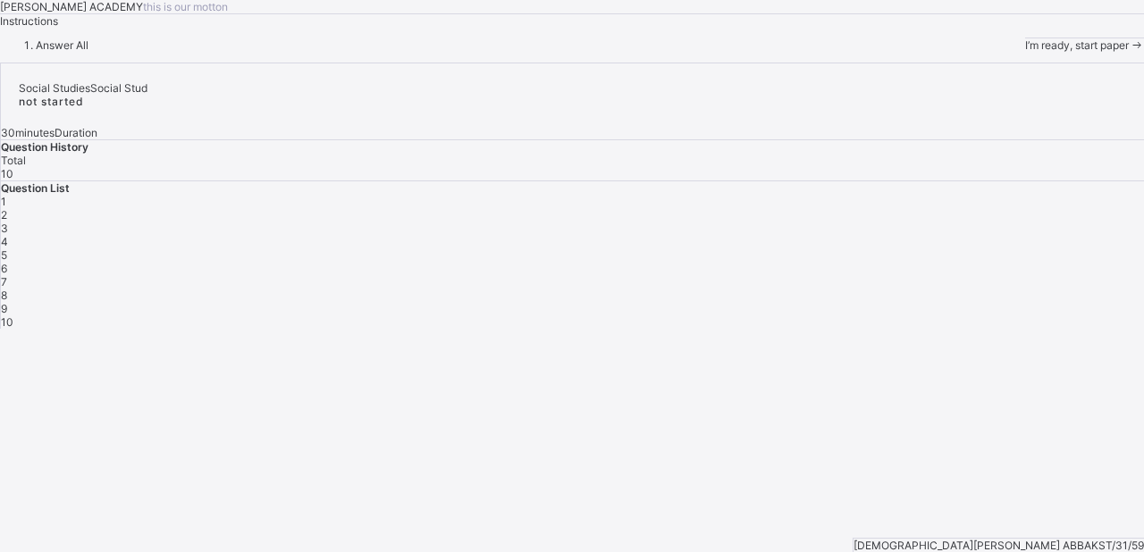
click at [6, 208] on span "1" at bounding box center [3, 201] width 5 height 13
click at [1025, 52] on span "I’m ready, start paper" at bounding box center [1077, 44] width 104 height 13
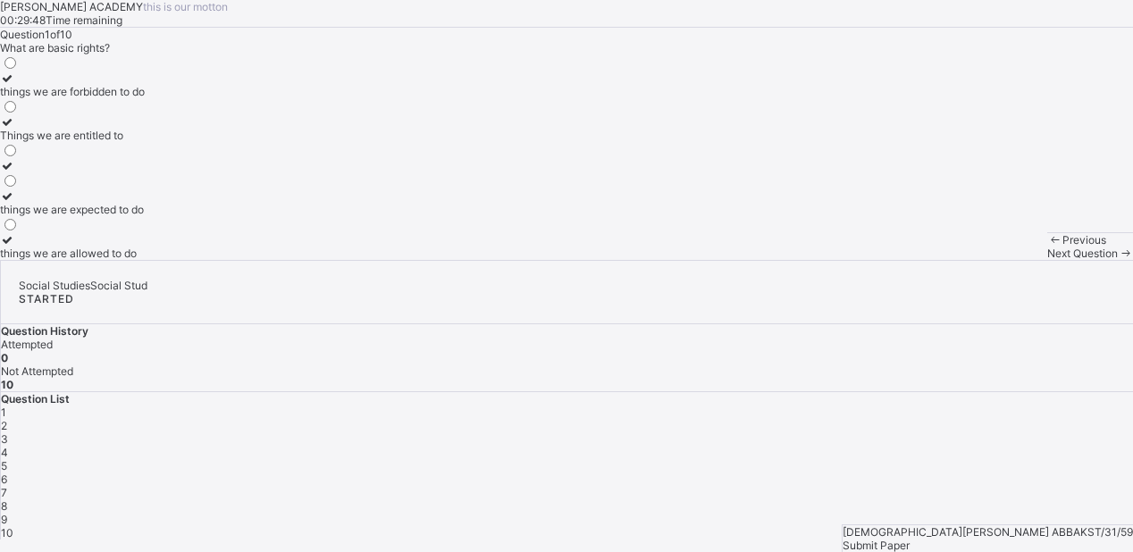
click at [145, 142] on div "Things we are entitled to" at bounding box center [72, 135] width 145 height 13
click at [611, 260] on div "Question 1 of 10 What are basic rights? things we are forbidden to do Things we…" at bounding box center [566, 144] width 1133 height 232
click at [116, 129] on div at bounding box center [72, 121] width 145 height 13
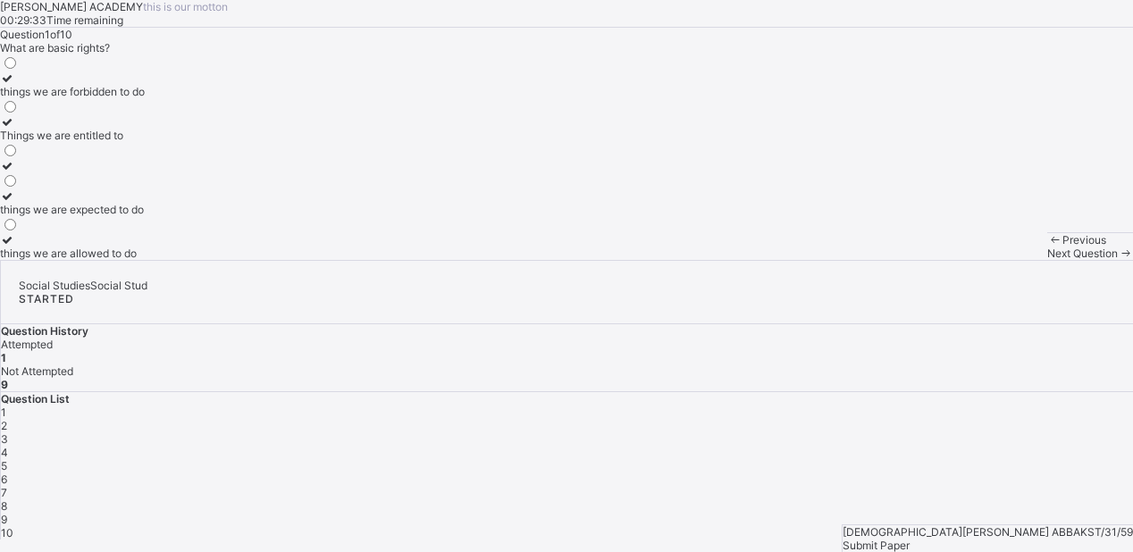
click at [116, 129] on div at bounding box center [72, 121] width 145 height 13
click at [422, 260] on div "Question 1 of 10 What are basic rights? things we are forbidden to do Things we…" at bounding box center [566, 144] width 1133 height 232
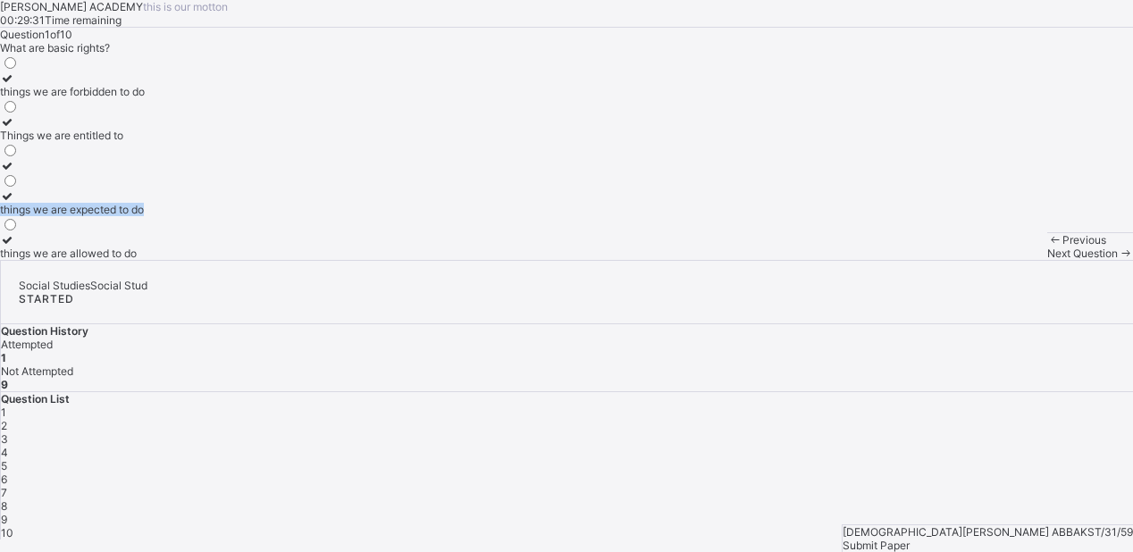
click at [422, 260] on div "Question 1 of 10 What are basic rights? things we are forbidden to do Things we…" at bounding box center [566, 144] width 1133 height 232
click at [138, 142] on div "Things we are entitled to" at bounding box center [72, 135] width 145 height 13
click at [15, 129] on icon at bounding box center [7, 121] width 15 height 13
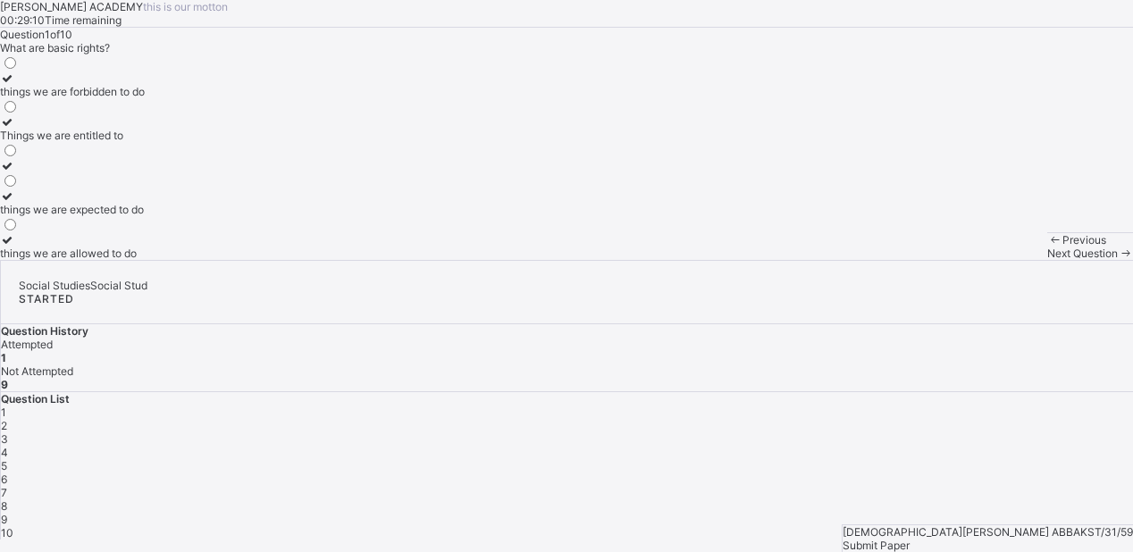
scroll to position [86, 0]
click at [1048, 260] on div "Next Question" at bounding box center [1091, 253] width 86 height 13
click at [114, 85] on div at bounding box center [63, 78] width 126 height 13
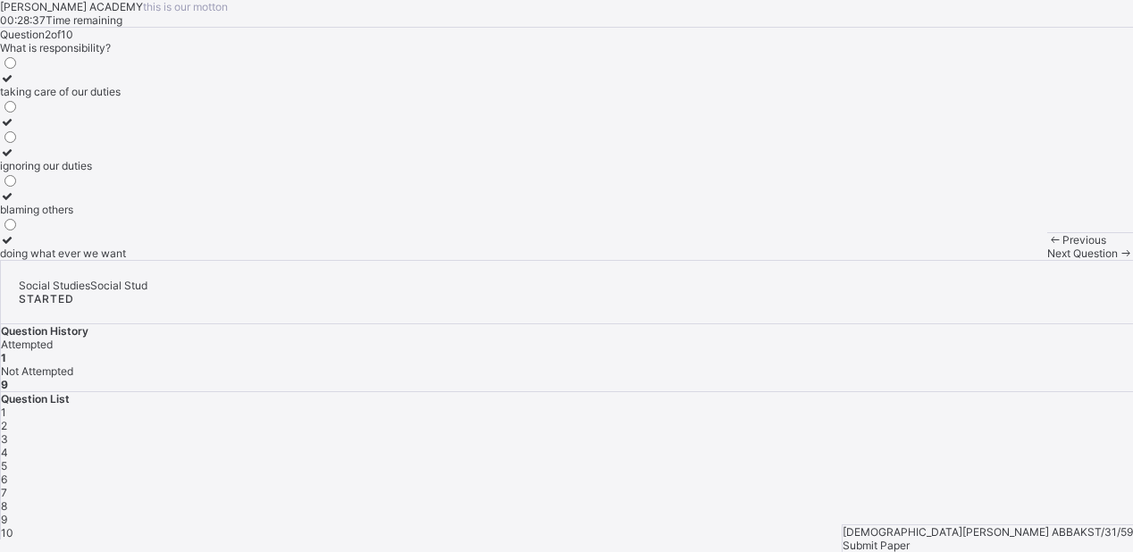
click at [114, 85] on div at bounding box center [63, 78] width 126 height 13
click at [1048, 260] on span "Next Question" at bounding box center [1083, 253] width 71 height 13
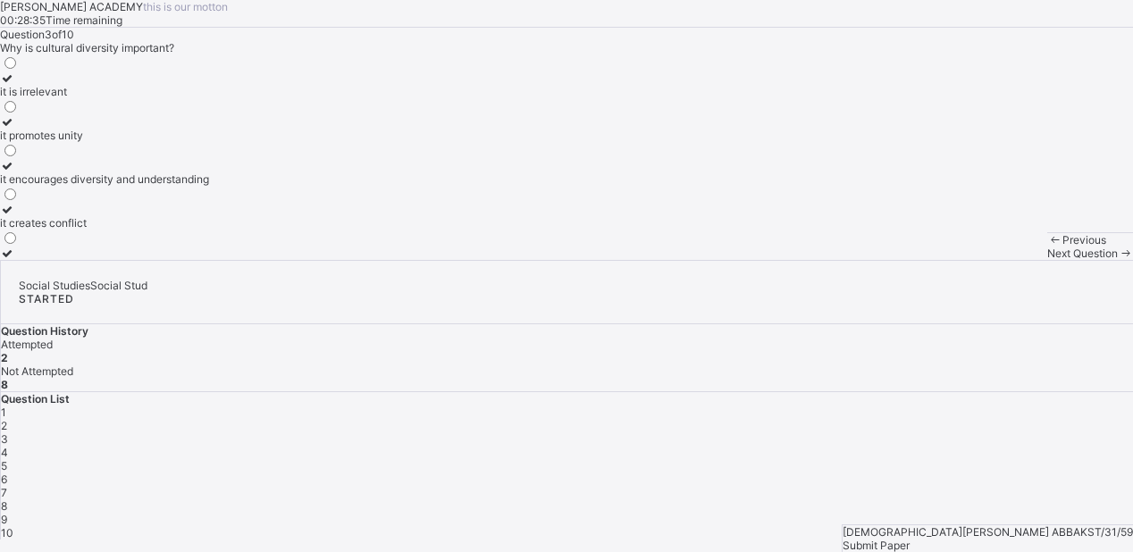
scroll to position [4, 0]
click at [167, 142] on div "it promotes unity" at bounding box center [104, 135] width 209 height 13
click at [1048, 260] on span "Next Question" at bounding box center [1083, 253] width 71 height 13
click at [219, 98] on div "improving the quality of life of community members" at bounding box center [127, 91] width 254 height 13
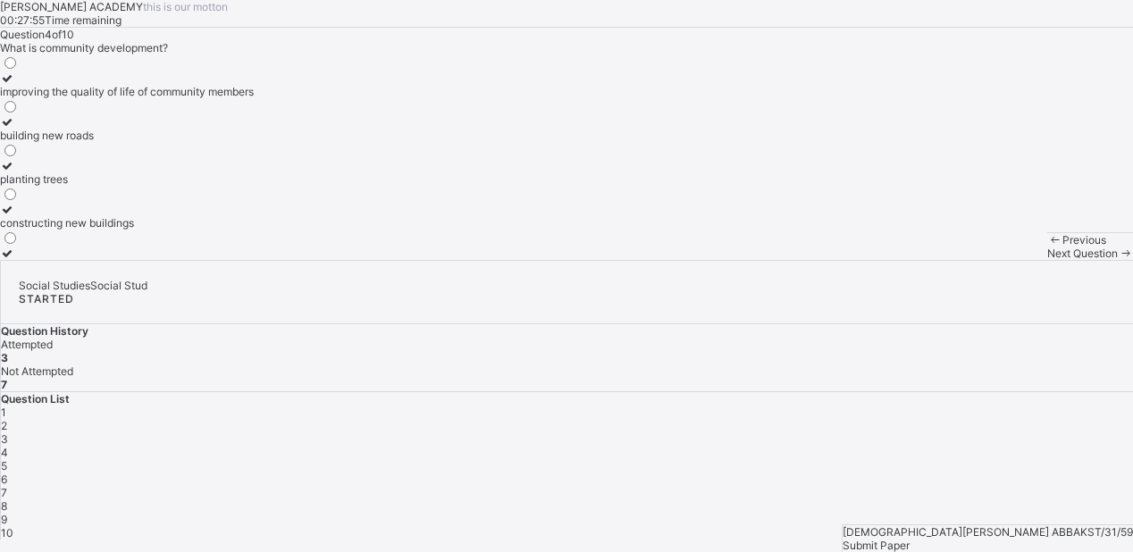
click at [1048, 260] on span "Next Question" at bounding box center [1083, 253] width 71 height 13
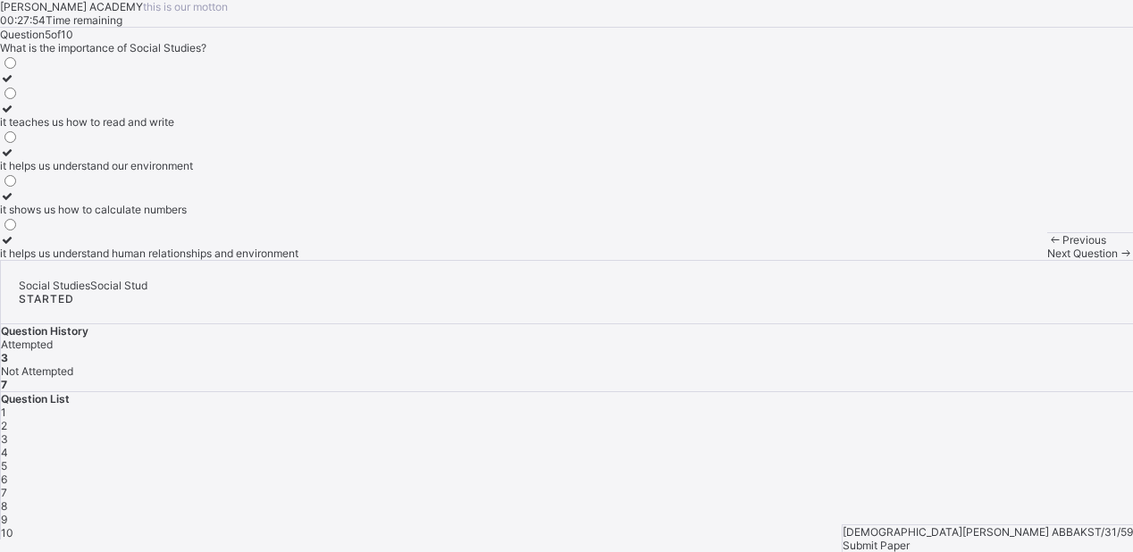
scroll to position [21, 0]
click at [181, 260] on label "it helps us understand human relationships and environment" at bounding box center [149, 246] width 299 height 27
click at [1048, 260] on span "Next Question" at bounding box center [1083, 253] width 71 height 13
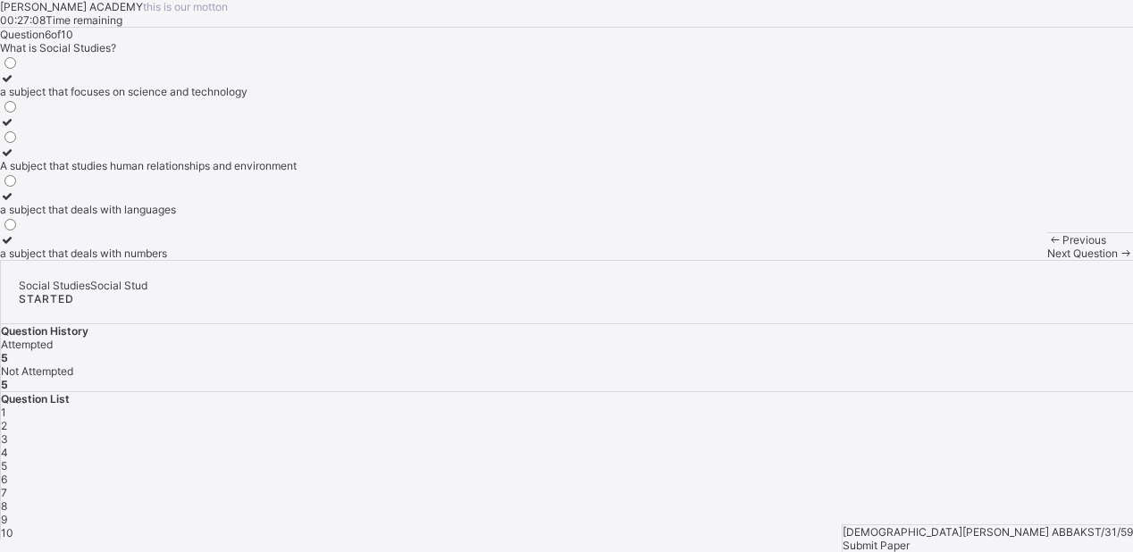
click at [209, 98] on div "a subject that focuses on science and technology" at bounding box center [148, 91] width 297 height 13
click at [1048, 260] on span "Next Question" at bounding box center [1083, 253] width 71 height 13
click at [173, 173] on div "a group of people related by blood or marriage" at bounding box center [114, 165] width 229 height 13
click at [1048, 260] on div "Next Question" at bounding box center [1091, 253] width 86 height 13
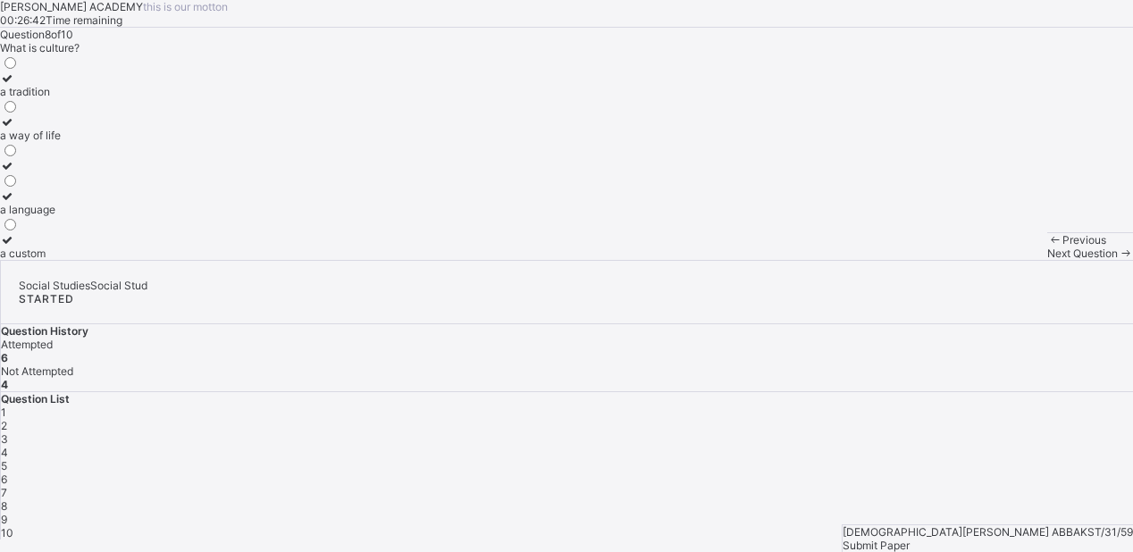
scroll to position [21, 0]
click at [61, 142] on div "a way of life" at bounding box center [30, 135] width 61 height 13
click at [1048, 260] on span "Next Question" at bounding box center [1083, 253] width 71 height 13
click at [91, 129] on div "cultural practices" at bounding box center [45, 121] width 91 height 13
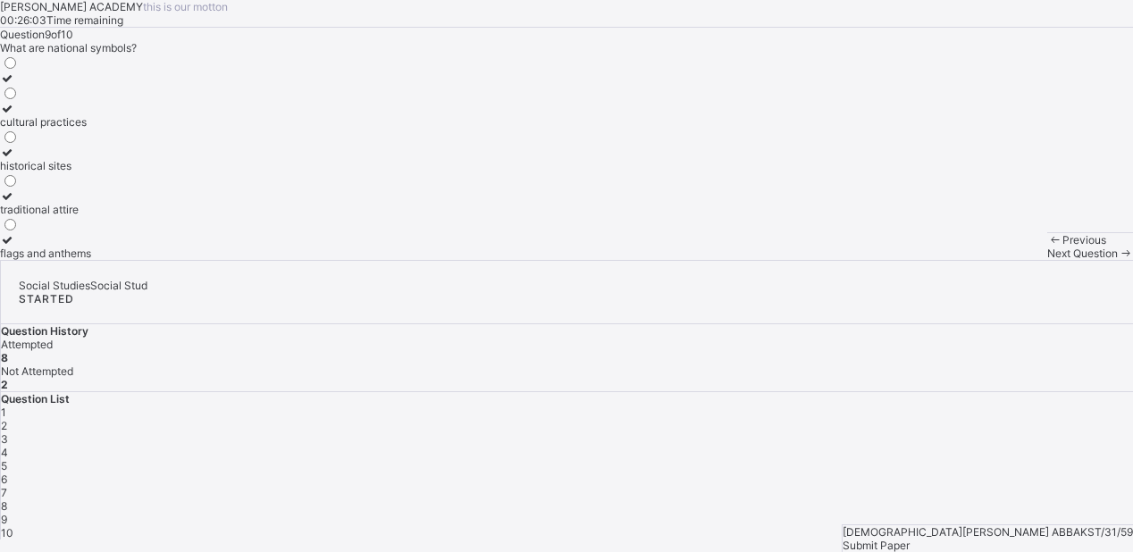
click at [1048, 260] on div "Next Question" at bounding box center [1091, 253] width 86 height 13
click at [139, 98] on div "being in charge" at bounding box center [69, 91] width 139 height 13
click at [843, 526] on div at bounding box center [988, 526] width 291 height 0
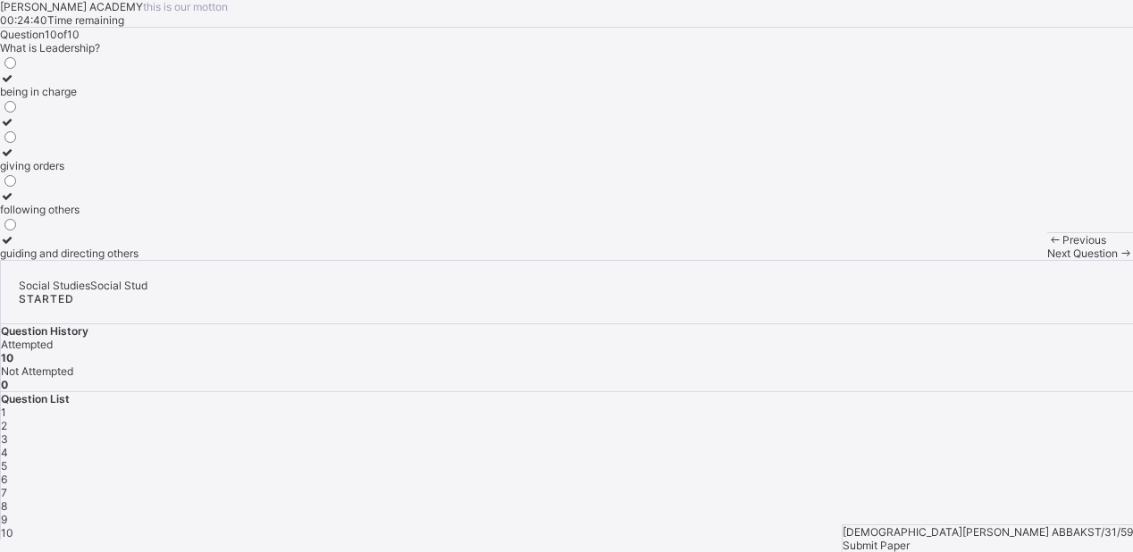
click at [843, 526] on span "[DEMOGRAPHIC_DATA][PERSON_NAME] ABBA" at bounding box center [962, 532] width 238 height 13
click at [322, 236] on div "Question 10 of 10 What is Leadership? being in charge giving orders following o…" at bounding box center [566, 144] width 1133 height 232
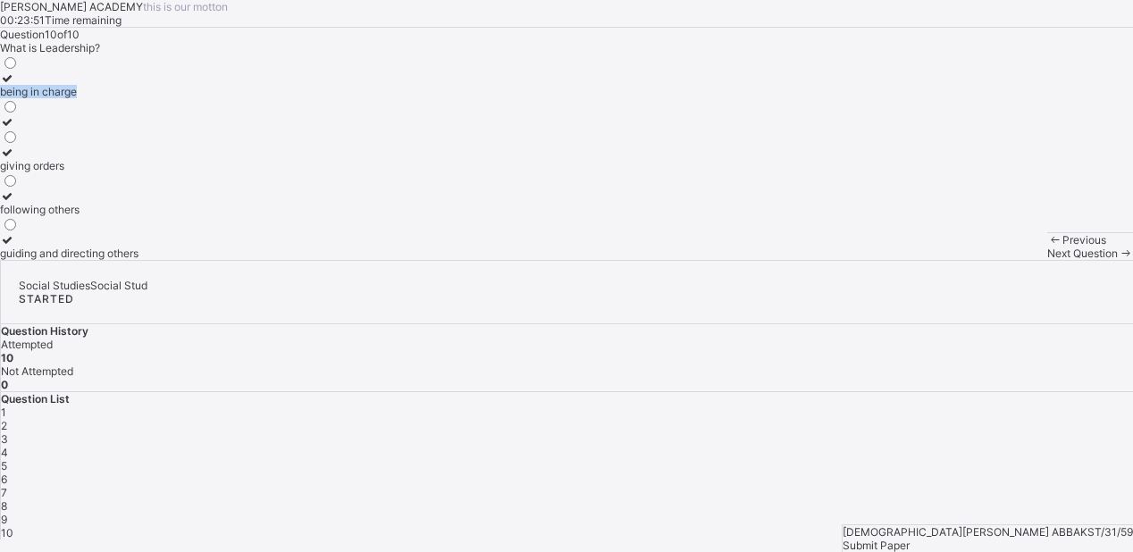
click at [478, 197] on div "Question 10 of 10 What is Leadership? being in charge giving orders following o…" at bounding box center [566, 144] width 1133 height 232
click at [910, 539] on span "Submit Paper" at bounding box center [876, 545] width 67 height 13
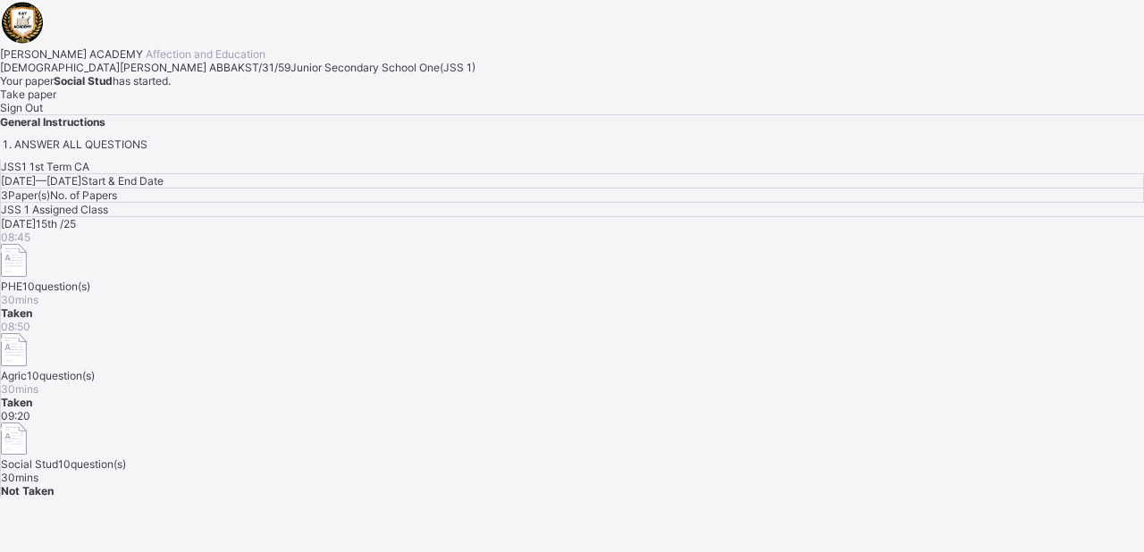
click at [56, 101] on span "Take paper" at bounding box center [28, 94] width 56 height 13
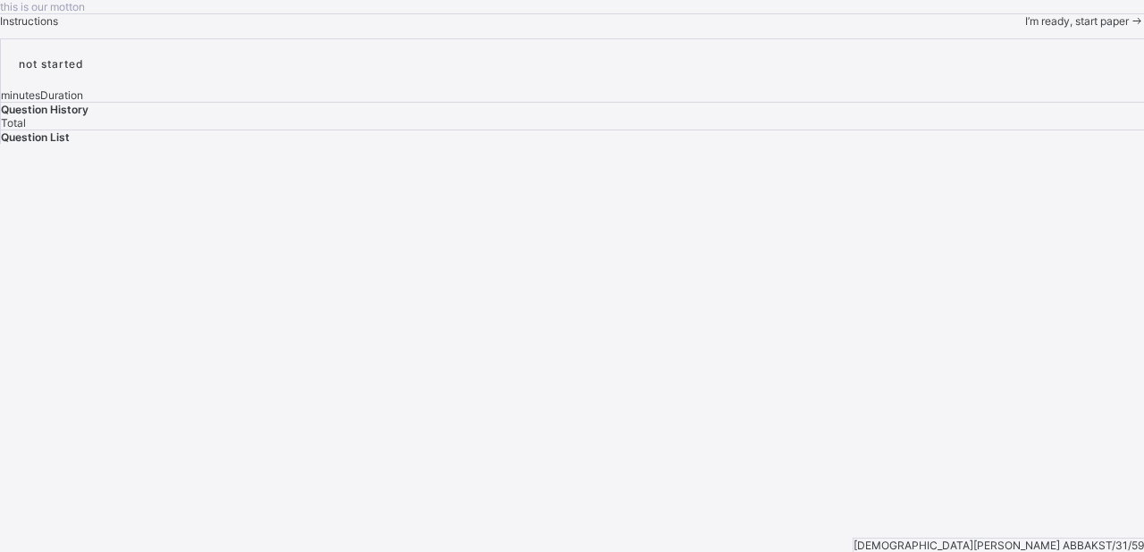
click at [1025, 28] on span "I’m ready, start paper" at bounding box center [1077, 20] width 104 height 13
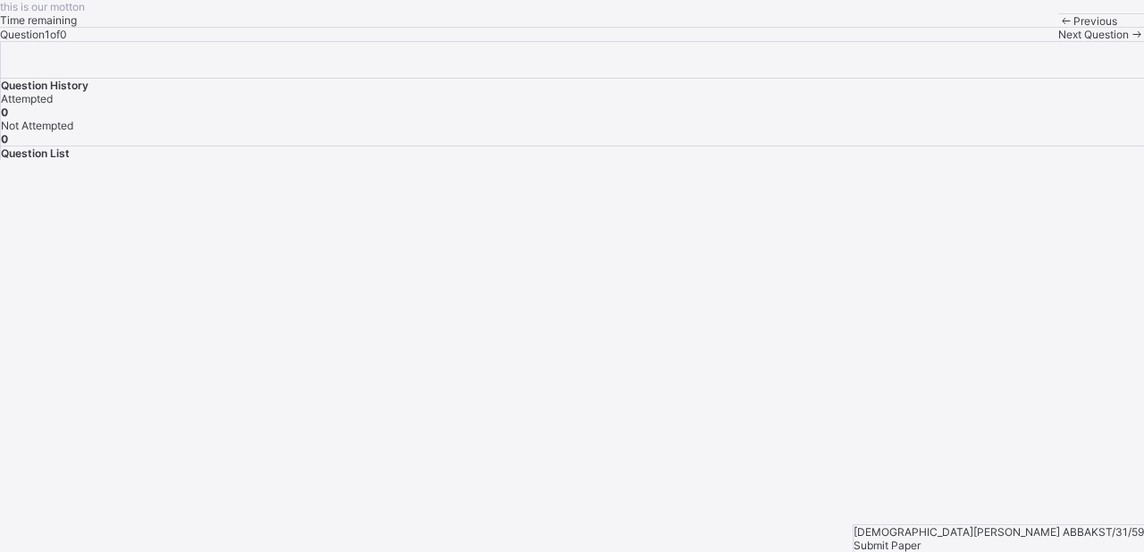
click at [1083, 539] on div "Submit Paper" at bounding box center [999, 545] width 291 height 13
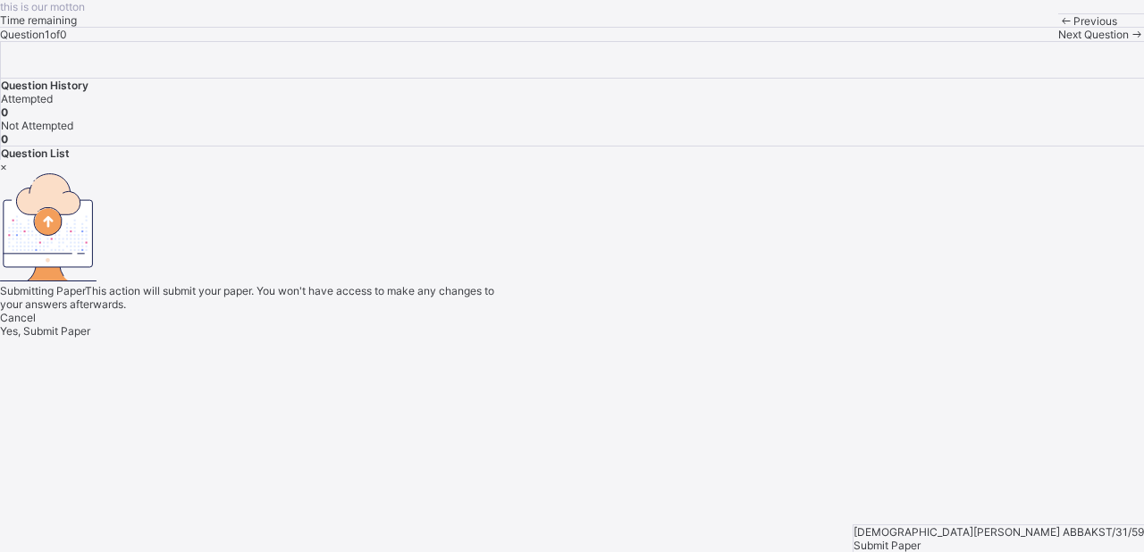
click at [90, 338] on span "Yes, Submit Paper" at bounding box center [45, 330] width 90 height 13
click at [619, 338] on div "Yes, Submit Paper" at bounding box center [572, 330] width 1144 height 13
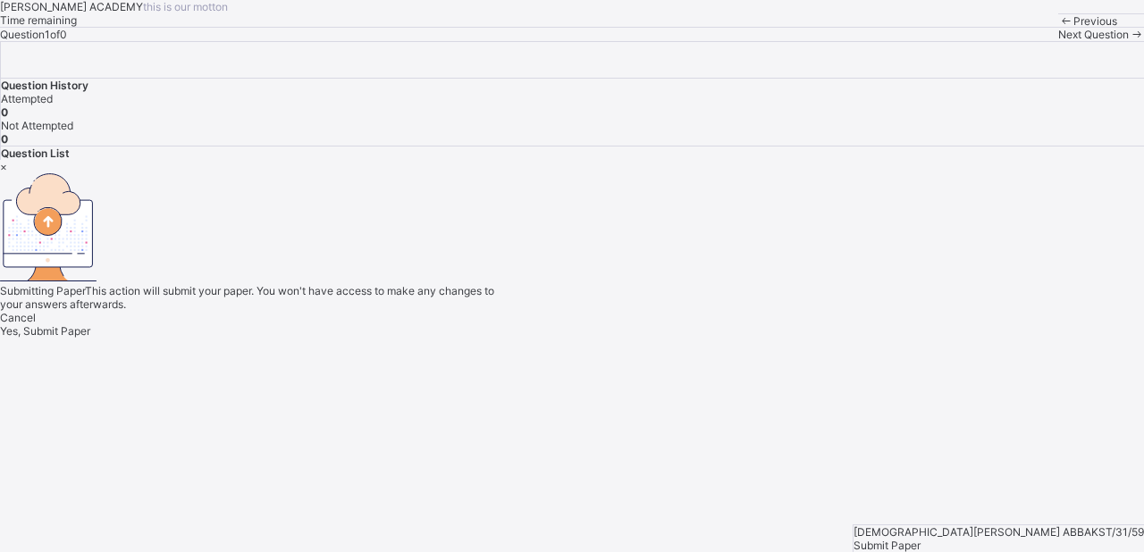
click at [781, 338] on div "× Submitting Paper This action will submit your paper. You won't have access to…" at bounding box center [572, 249] width 1144 height 178
click at [303, 243] on div "× Submitting Paper This action will submit your paper. You won't have access to…" at bounding box center [572, 249] width 1144 height 178
click at [90, 338] on span "Yes, Submit Paper" at bounding box center [45, 330] width 90 height 13
click at [568, 338] on div "Yes, Submit Paper" at bounding box center [572, 330] width 1144 height 13
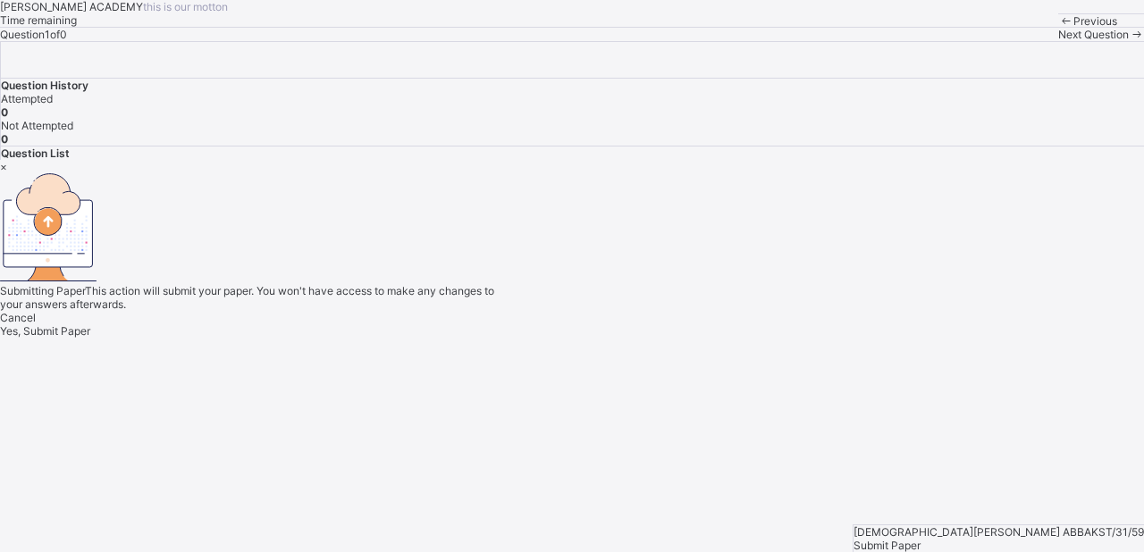
click at [568, 338] on div "Yes, Submit Paper" at bounding box center [572, 330] width 1144 height 13
click at [90, 338] on span "Yes, Submit Paper" at bounding box center [45, 330] width 90 height 13
click at [659, 338] on div "Yes, Submit Paper" at bounding box center [572, 330] width 1144 height 13
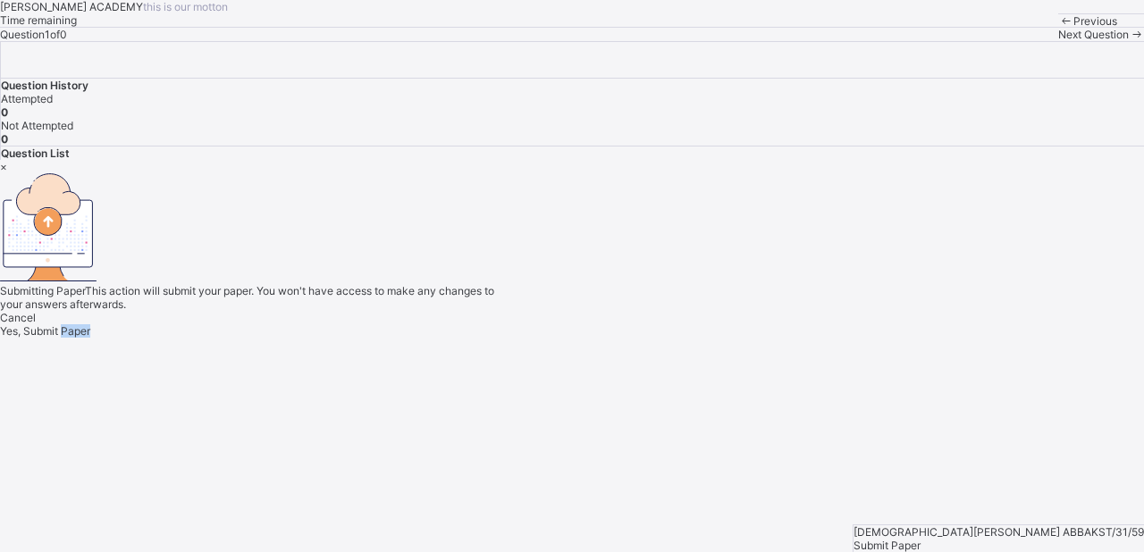
click at [659, 338] on div "Yes, Submit Paper" at bounding box center [572, 330] width 1144 height 13
click at [839, 338] on div "× Submitting Paper This action will submit your paper. You won't have access to…" at bounding box center [572, 249] width 1144 height 178
click at [749, 160] on div "×" at bounding box center [572, 166] width 1144 height 13
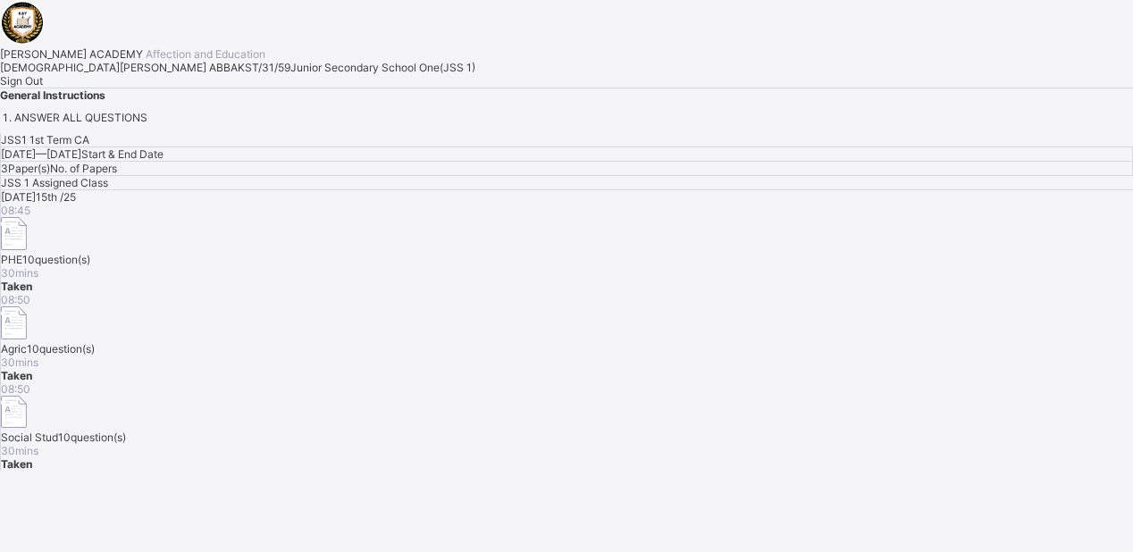
click at [212, 88] on div "Sign Out" at bounding box center [566, 80] width 1133 height 13
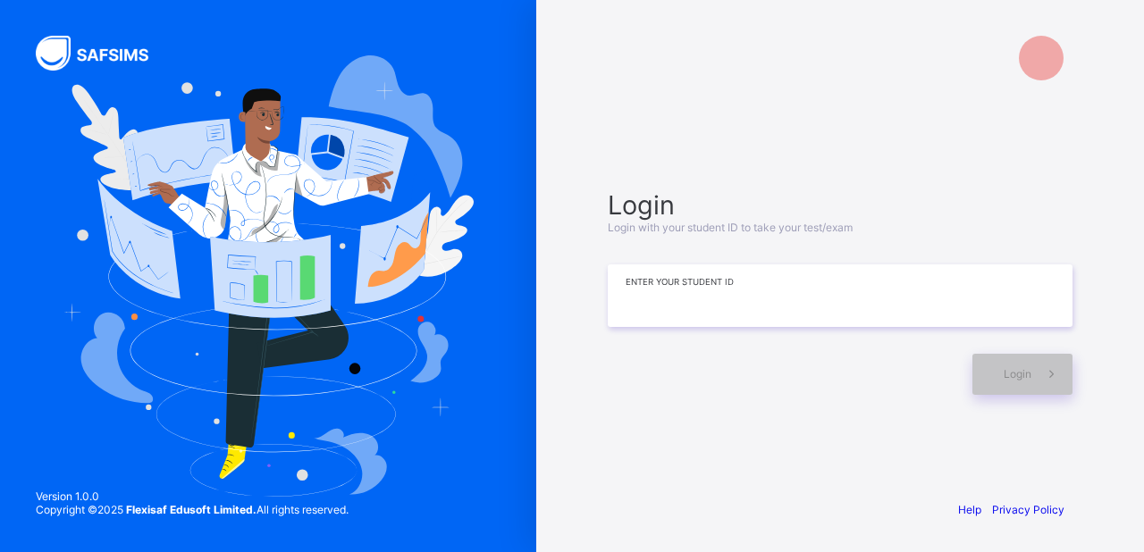
click at [630, 300] on input at bounding box center [840, 296] width 465 height 63
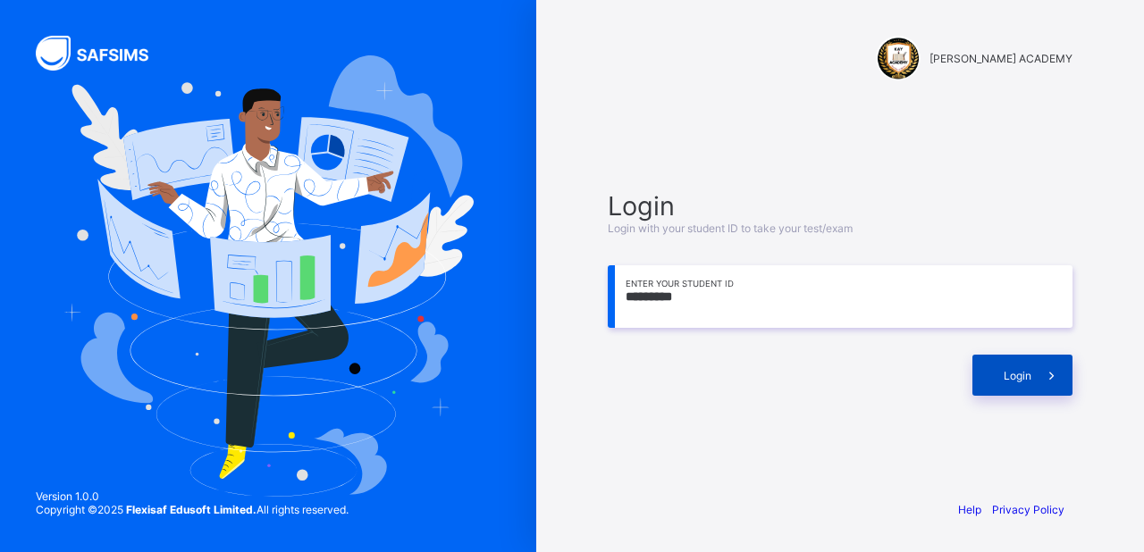
type input "*********"
click at [1012, 361] on div "Login" at bounding box center [1023, 375] width 100 height 41
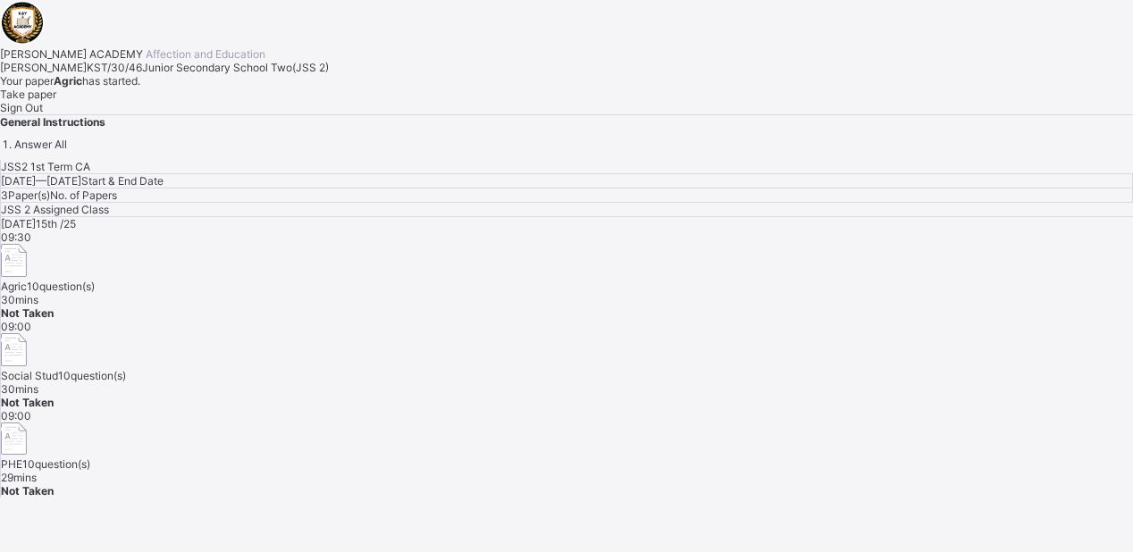
click at [697, 458] on div "PHE 10 question(s)" at bounding box center [567, 464] width 1133 height 13
click at [90, 458] on span "10 question(s)" at bounding box center [56, 464] width 68 height 13
click at [247, 101] on div "Take paper" at bounding box center [566, 94] width 1133 height 13
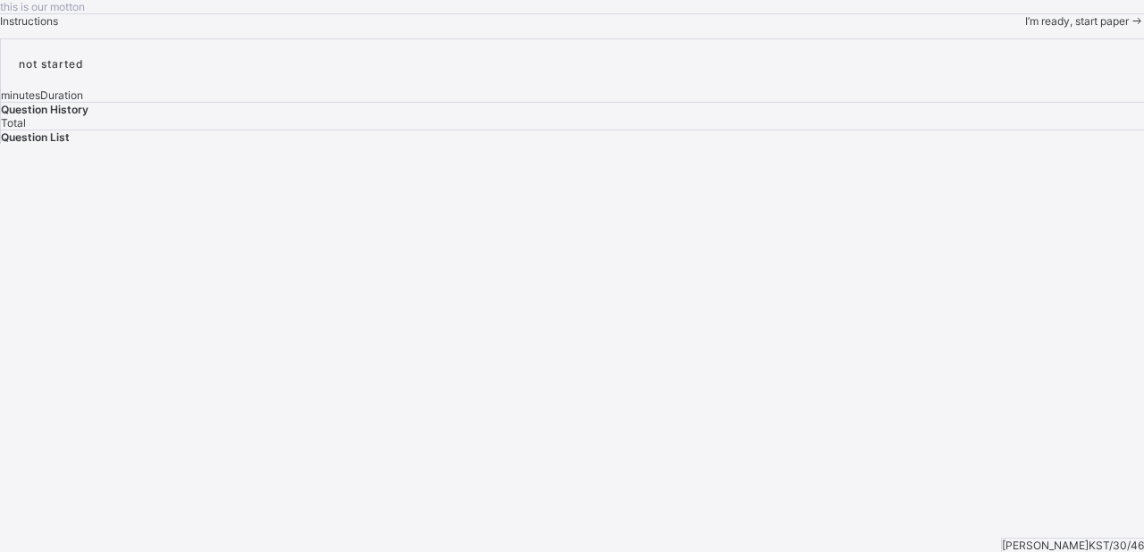
click at [790, 144] on div "Question List" at bounding box center [572, 137] width 1143 height 13
click at [385, 28] on div "this is our [PERSON_NAME] Instructions I’m ready, start paper" at bounding box center [572, 14] width 1144 height 28
drag, startPoint x: 385, startPoint y: 303, endPoint x: 316, endPoint y: 375, distance: 99.9
click at [316, 28] on div "this is our [PERSON_NAME] Instructions I’m ready, start paper" at bounding box center [572, 14] width 1144 height 28
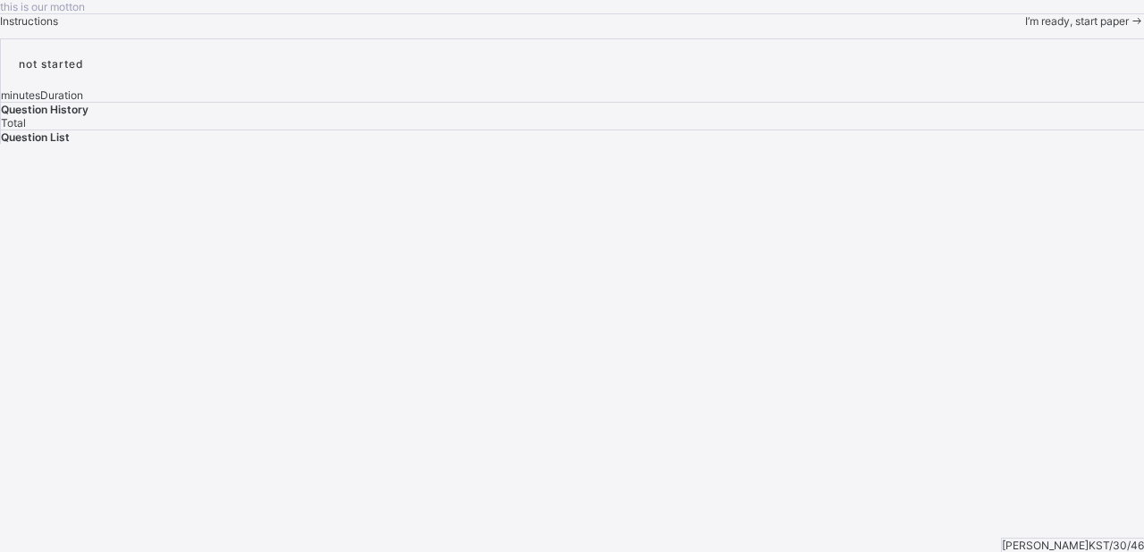
click at [1025, 28] on span "I’m ready, start paper" at bounding box center [1077, 20] width 104 height 13
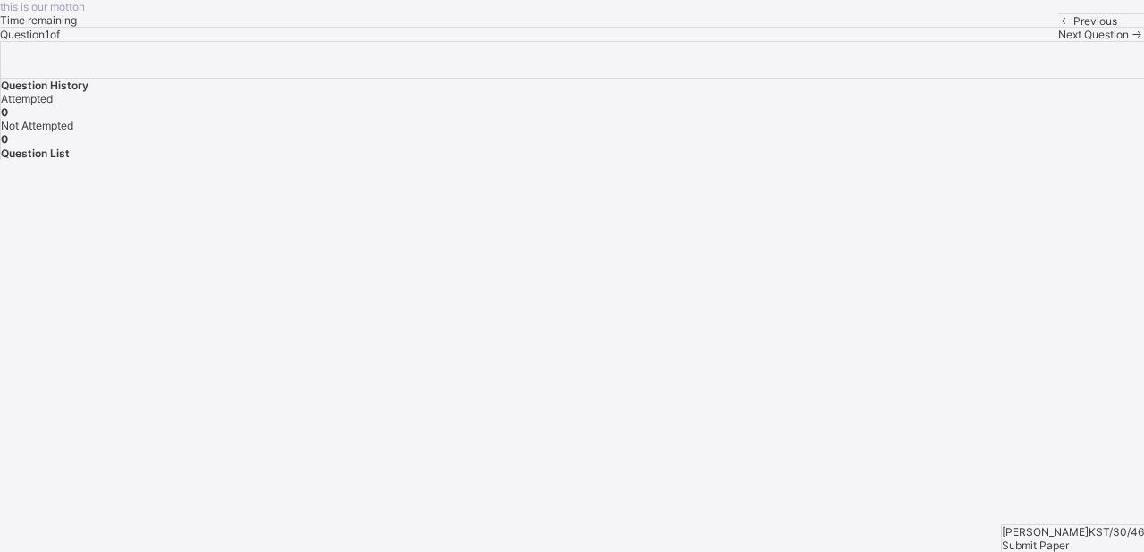
click at [1058, 41] on div "Next Question" at bounding box center [1101, 34] width 86 height 13
click at [1058, 41] on span "Next Question" at bounding box center [1093, 34] width 71 height 13
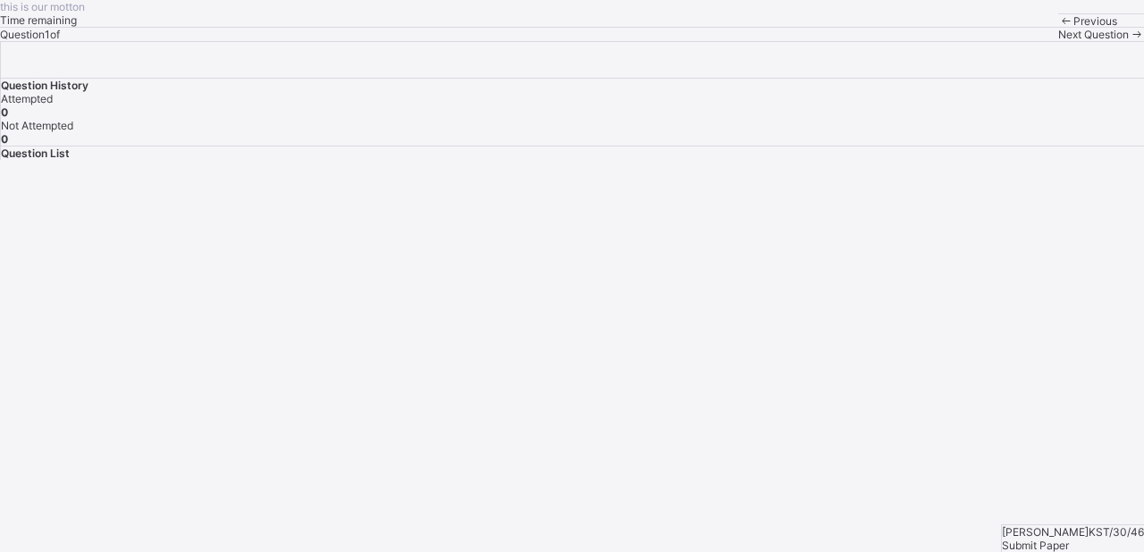
drag, startPoint x: 615, startPoint y: 518, endPoint x: 612, endPoint y: 441, distance: 76.9
click at [612, 41] on div "this is our [PERSON_NAME] Time remaining Question 1 of Previous Next Question" at bounding box center [572, 20] width 1144 height 41
click at [833, 160] on div "Question List" at bounding box center [572, 153] width 1143 height 13
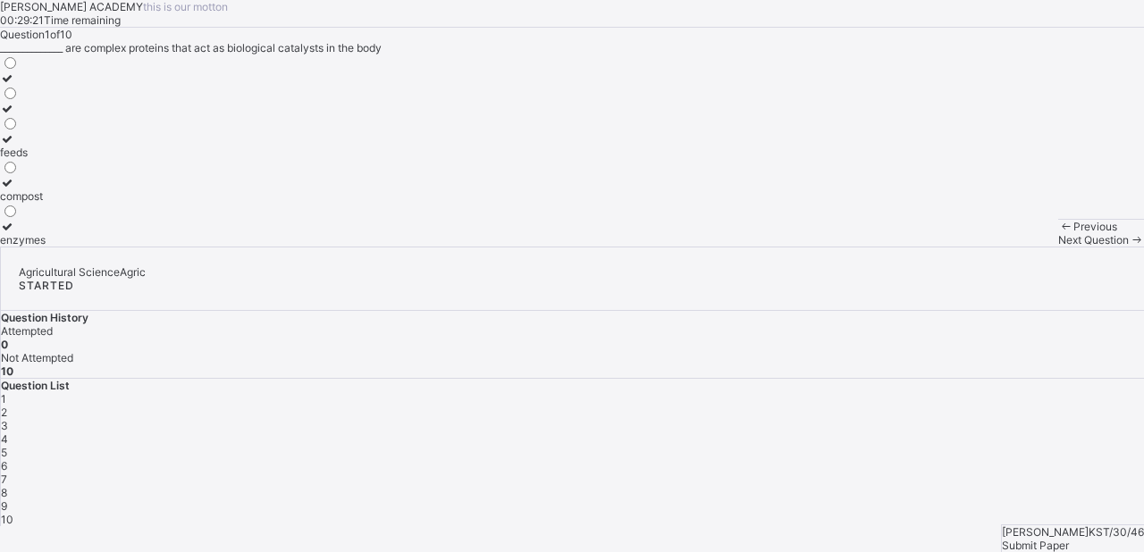
click at [46, 159] on label "feeds" at bounding box center [23, 145] width 46 height 27
click at [1129, 247] on icon at bounding box center [1136, 239] width 15 height 13
click at [15, 115] on icon at bounding box center [7, 108] width 15 height 13
click at [813, 392] on div "1" at bounding box center [572, 398] width 1143 height 13
click at [1129, 247] on icon at bounding box center [1136, 239] width 15 height 13
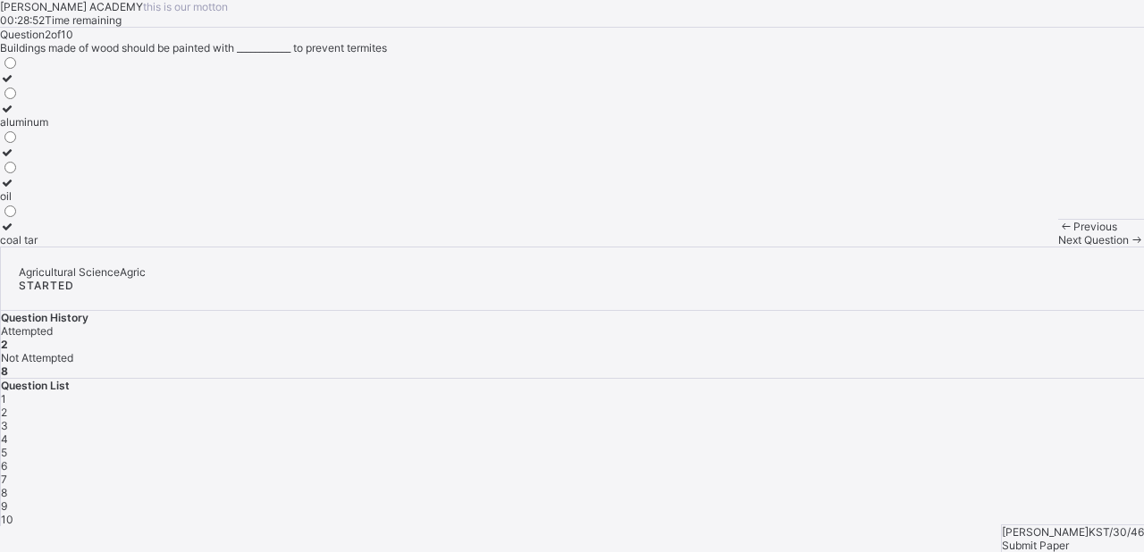
click at [1129, 247] on icon at bounding box center [1136, 239] width 15 height 13
click at [15, 203] on icon at bounding box center [7, 195] width 15 height 13
click at [1058, 247] on span "Next Question" at bounding box center [1093, 239] width 71 height 13
click at [63, 142] on label "water" at bounding box center [31, 128] width 63 height 27
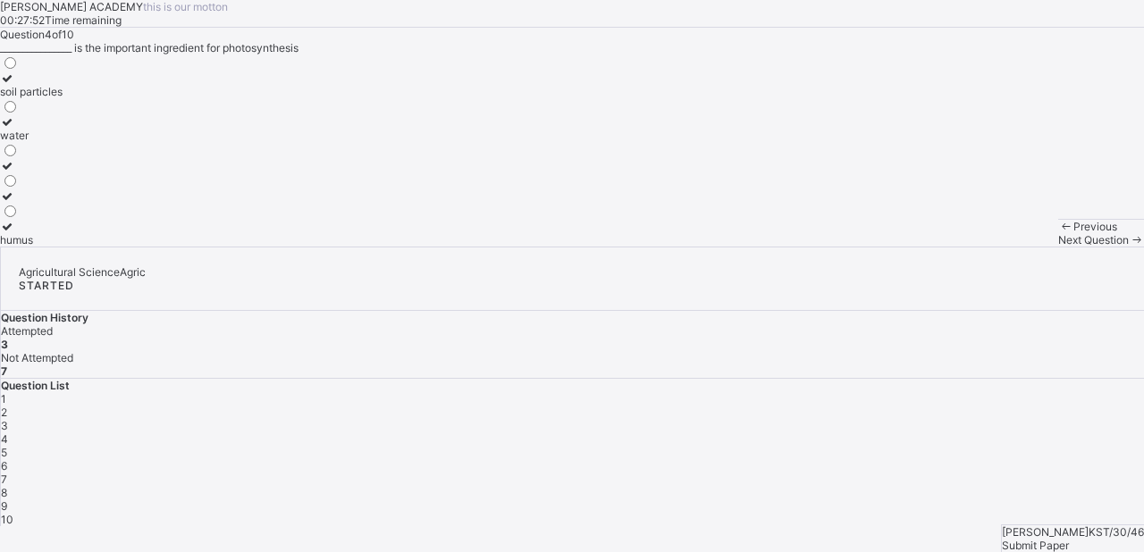
drag, startPoint x: 129, startPoint y: 306, endPoint x: 110, endPoint y: 309, distance: 19.1
click at [63, 142] on label "water" at bounding box center [31, 128] width 63 height 27
click at [15, 129] on icon at bounding box center [7, 121] width 15 height 13
click at [1058, 247] on span "Next Question" at bounding box center [1093, 239] width 71 height 13
click at [15, 85] on icon at bounding box center [7, 78] width 15 height 13
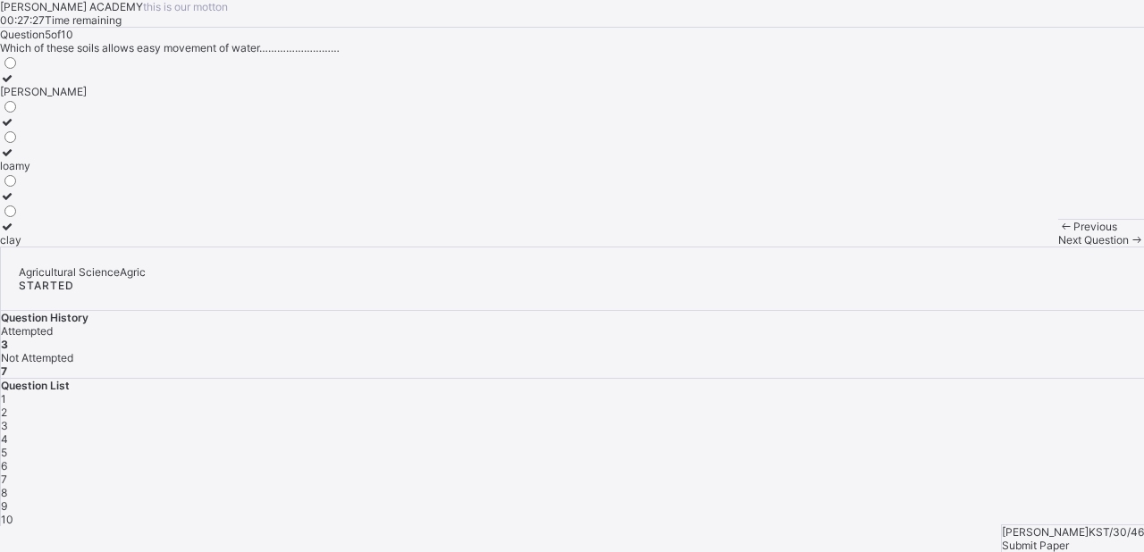
click at [1058, 247] on div "Next Question" at bounding box center [1101, 239] width 86 height 13
click at [1058, 247] on span "Next Question" at bounding box center [1093, 239] width 71 height 13
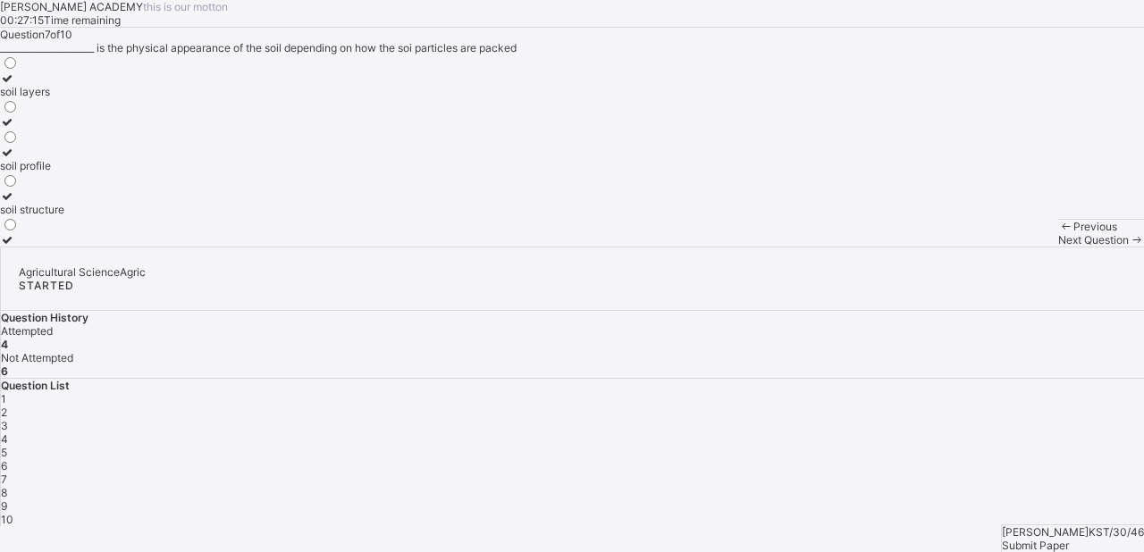
click at [998, 446] on div "5" at bounding box center [572, 452] width 1143 height 13
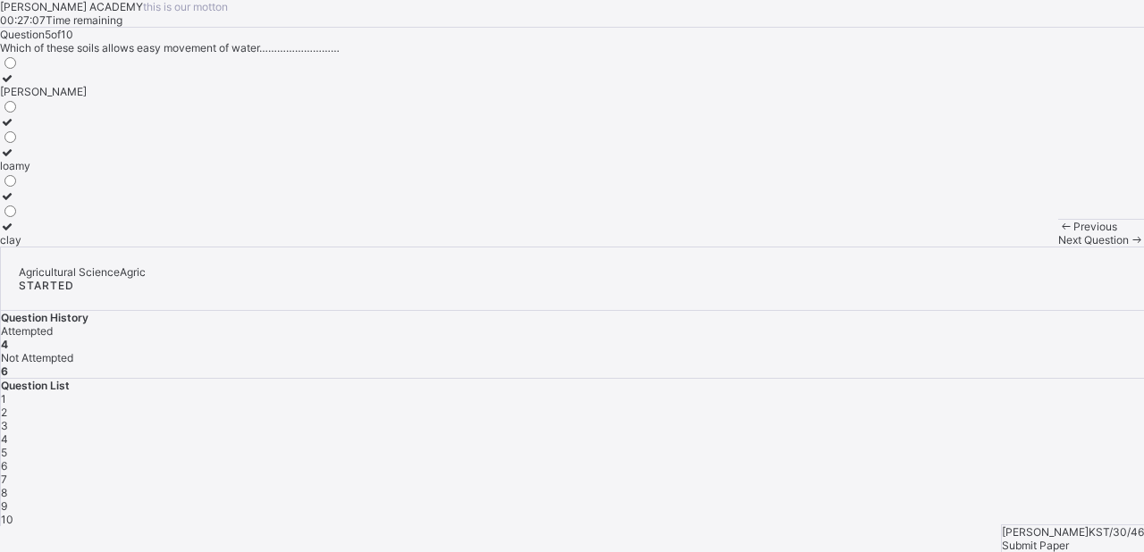
click at [15, 85] on icon at bounding box center [7, 78] width 15 height 13
click at [1058, 247] on span "Next Question" at bounding box center [1093, 239] width 71 height 13
click at [26, 115] on div at bounding box center [13, 108] width 26 height 13
click at [1058, 247] on div "Previous Next Question" at bounding box center [1101, 233] width 86 height 28
click at [1058, 247] on div "Next Question" at bounding box center [1101, 239] width 86 height 13
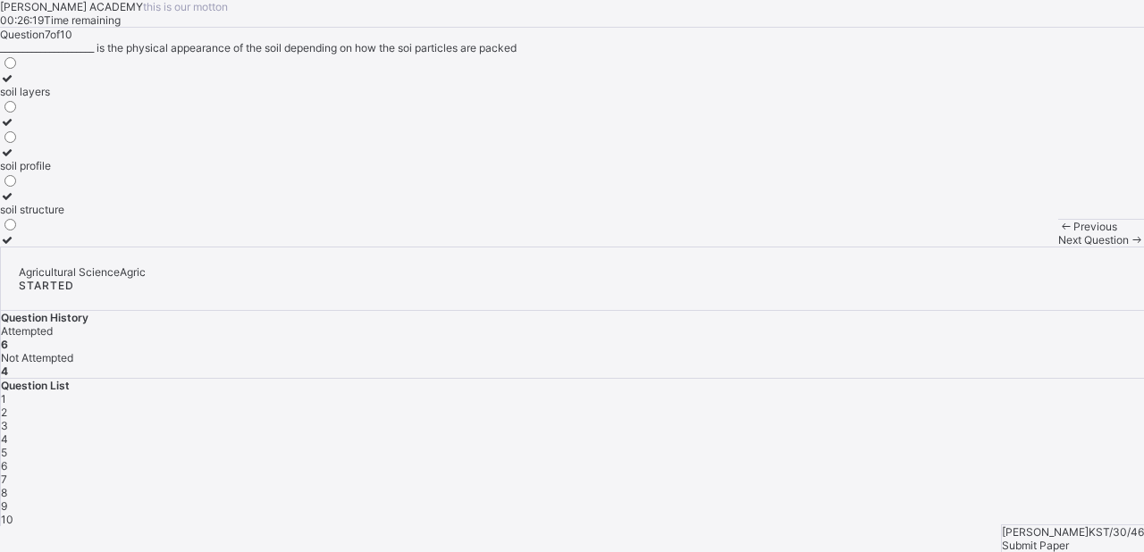
click at [15, 203] on icon at bounding box center [7, 195] width 15 height 13
click at [1129, 247] on icon at bounding box center [1136, 239] width 15 height 13
click at [15, 85] on icon at bounding box center [7, 78] width 15 height 13
click at [1058, 247] on div "Next Question" at bounding box center [1101, 239] width 86 height 13
click at [7, 486] on span "8" at bounding box center [4, 492] width 6 height 13
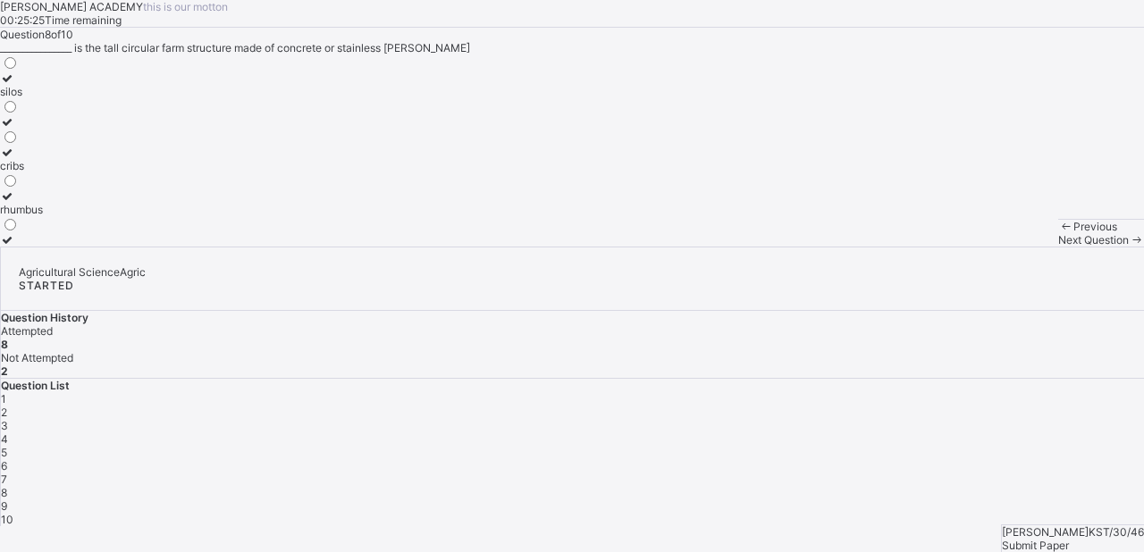
click at [43, 85] on div at bounding box center [21, 78] width 43 height 13
click at [1129, 247] on span at bounding box center [1136, 239] width 15 height 13
click at [15, 159] on icon at bounding box center [7, 152] width 15 height 13
click at [1058, 247] on span "Next Question" at bounding box center [1093, 239] width 71 height 13
click at [854, 500] on div "9" at bounding box center [572, 506] width 1143 height 13
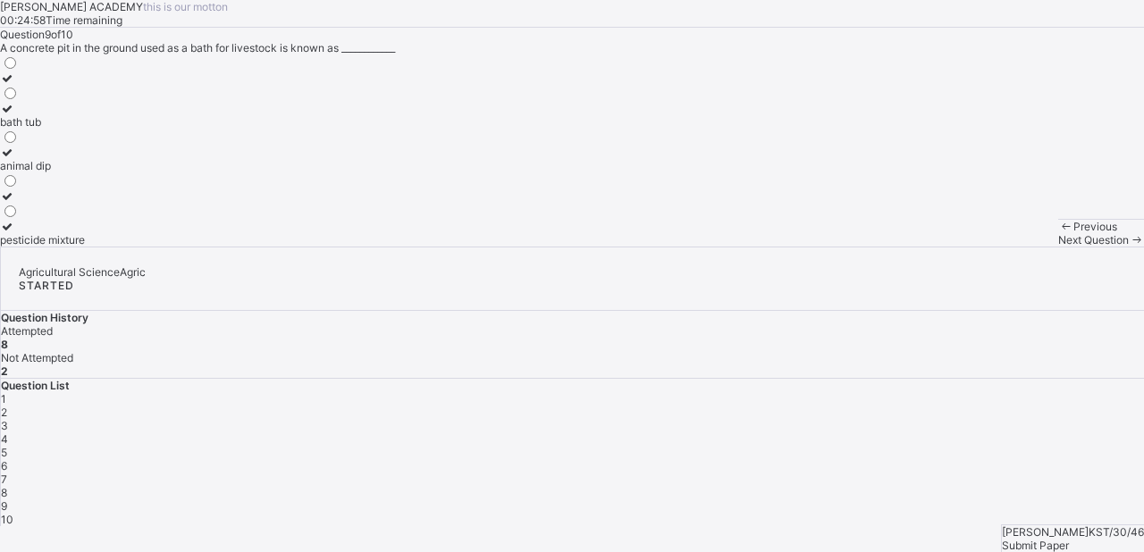
click at [15, 159] on icon at bounding box center [7, 152] width 15 height 13
click at [914, 513] on div "10" at bounding box center [572, 519] width 1143 height 13
click at [733, 185] on div "[PERSON_NAME] ACADEMY this is our [PERSON_NAME] 00:24:50 Time remaining Questio…" at bounding box center [572, 123] width 1144 height 247
click at [15, 115] on icon at bounding box center [7, 108] width 15 height 13
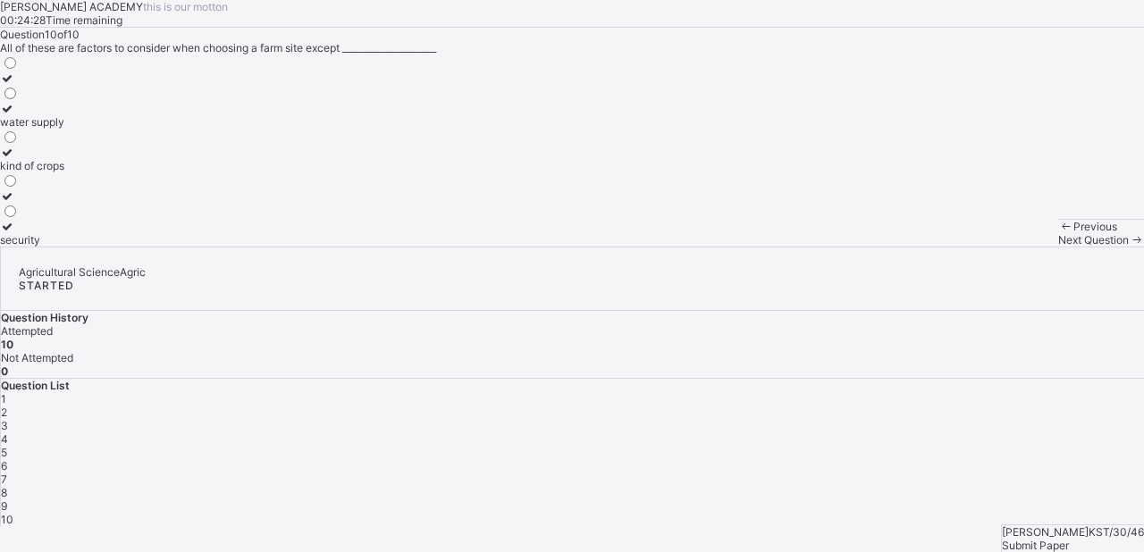
click at [6, 392] on span "1" at bounding box center [3, 398] width 5 height 13
click at [1058, 247] on div "Next Question" at bounding box center [1101, 239] width 86 height 13
click at [1058, 247] on span "Next Question" at bounding box center [1093, 239] width 71 height 13
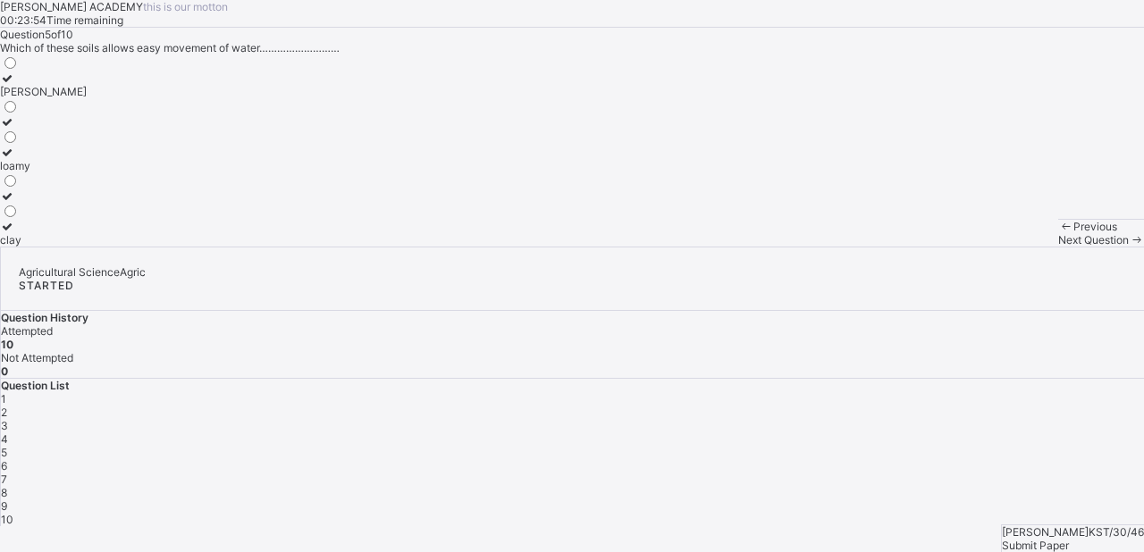
click at [1058, 247] on span "Next Question" at bounding box center [1093, 239] width 71 height 13
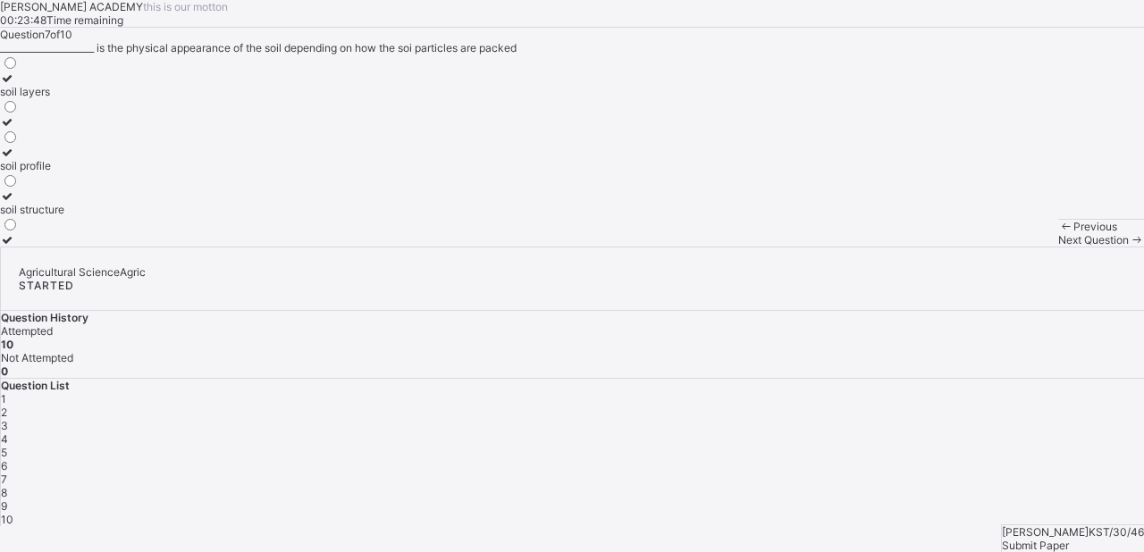
click at [1058, 247] on span "Next Question" at bounding box center [1093, 239] width 71 height 13
click at [1048, 525] on div "[PERSON_NAME] KST/30/46 Submit Paper" at bounding box center [1072, 539] width 143 height 28
click at [1049, 539] on span "Submit Paper" at bounding box center [1035, 545] width 67 height 13
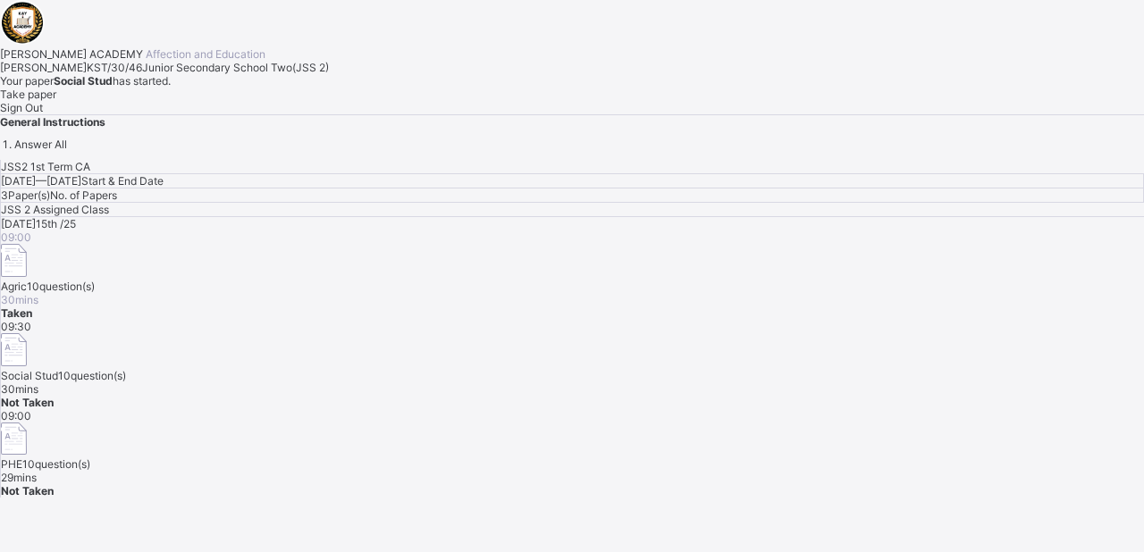
click at [222, 101] on div "Take paper" at bounding box center [572, 94] width 1144 height 13
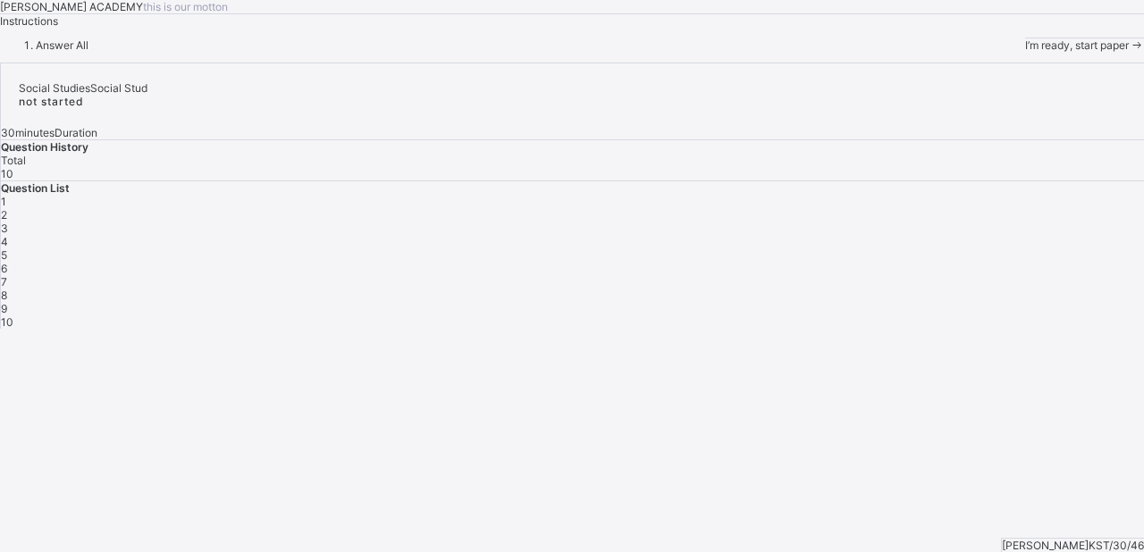
click at [1025, 52] on div "I’m ready, start paper" at bounding box center [1084, 45] width 119 height 14
click at [1129, 52] on span at bounding box center [1136, 44] width 15 height 13
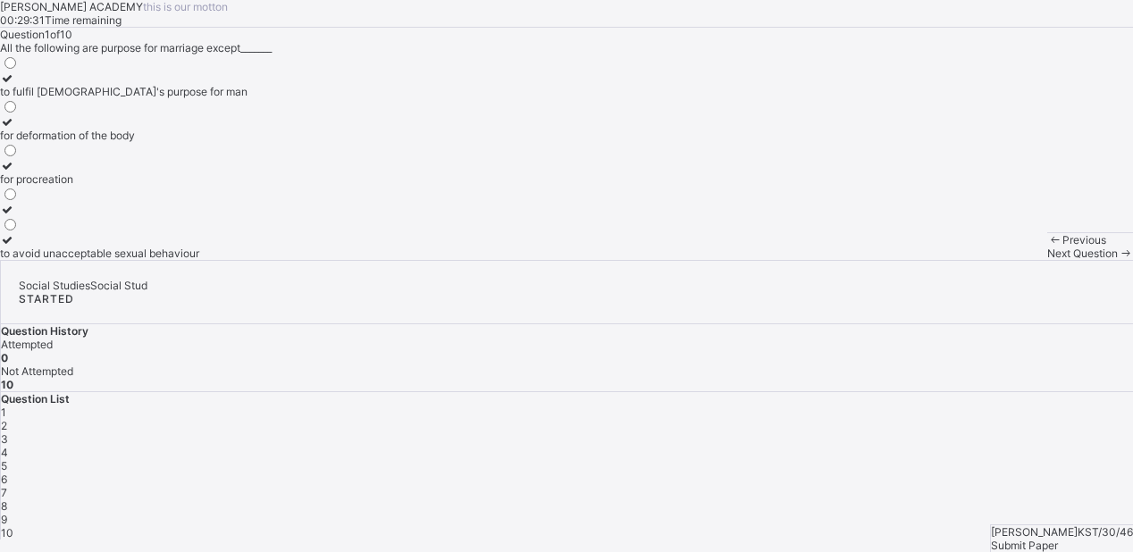
click at [214, 260] on div "to avoid unacceptable sexual behaviour" at bounding box center [124, 253] width 248 height 13
click at [215, 260] on div "to avoid unacceptable sexual behaviour" at bounding box center [124, 253] width 248 height 13
click at [811, 406] on div "1" at bounding box center [567, 412] width 1133 height 13
click at [7, 419] on span "2" at bounding box center [4, 425] width 6 height 13
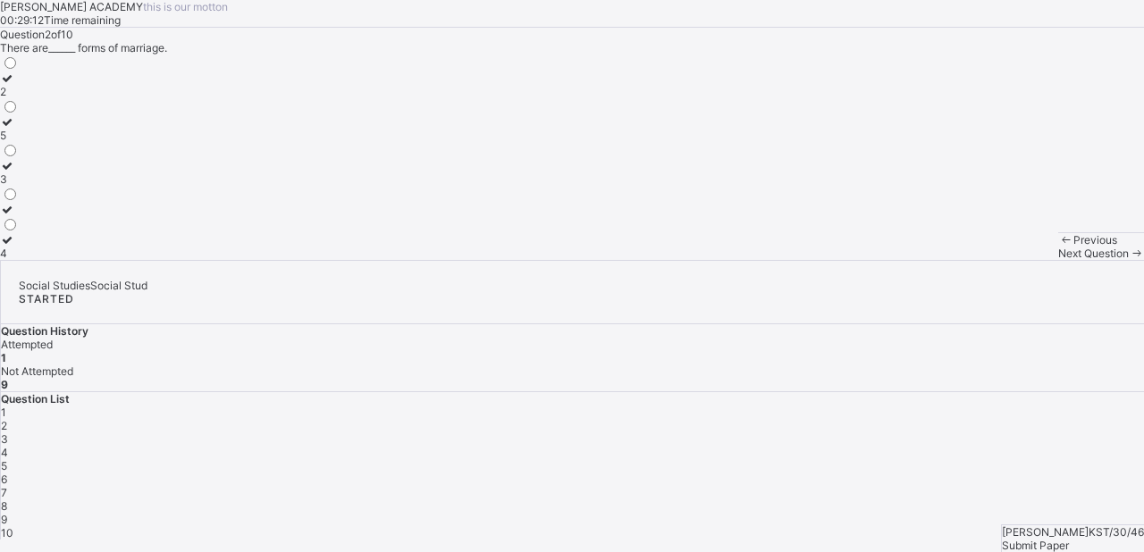
click at [15, 85] on icon at bounding box center [7, 78] width 15 height 13
click at [920, 433] on div "3" at bounding box center [572, 439] width 1143 height 13
click at [956, 446] on div "4" at bounding box center [572, 452] width 1143 height 13
click at [15, 85] on icon at bounding box center [7, 78] width 15 height 13
click at [1011, 459] on div "5" at bounding box center [572, 465] width 1143 height 13
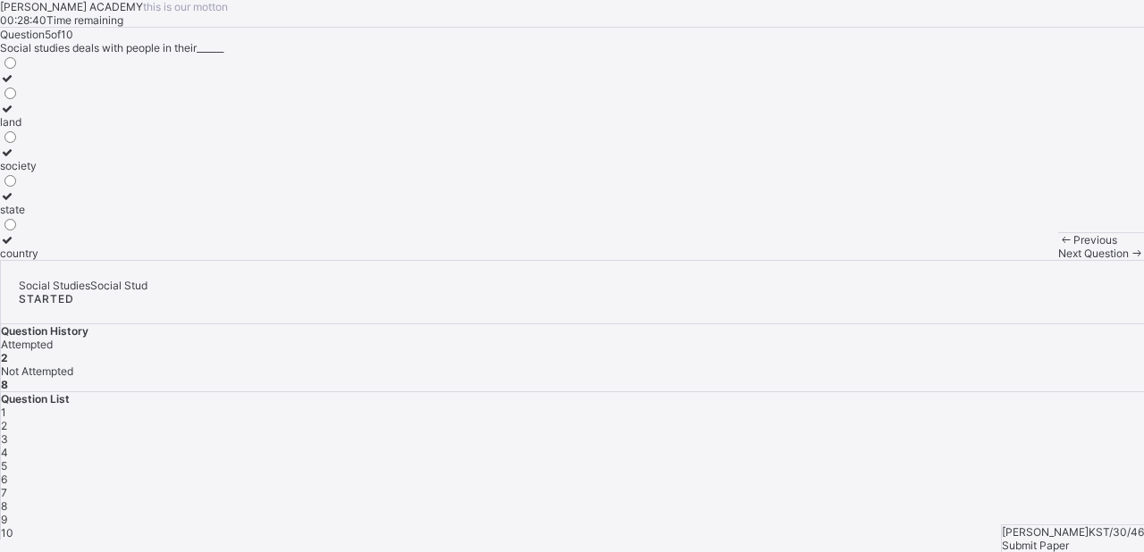
click at [8, 446] on span "4" at bounding box center [4, 452] width 7 height 13
click at [15, 85] on icon at bounding box center [7, 78] width 15 height 13
click at [1004, 392] on div "Question List 1 2 3 4 5 6 7 8 9 10" at bounding box center [572, 465] width 1143 height 147
click at [7, 459] on span "5" at bounding box center [4, 465] width 6 height 13
click at [15, 159] on icon at bounding box center [7, 152] width 15 height 13
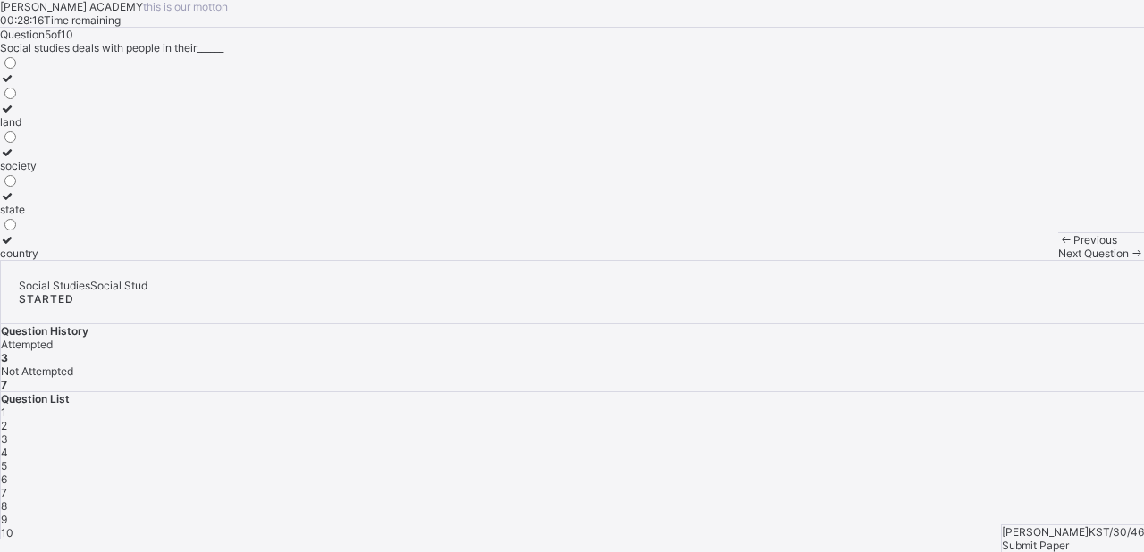
click at [7, 473] on span "6" at bounding box center [4, 479] width 6 height 13
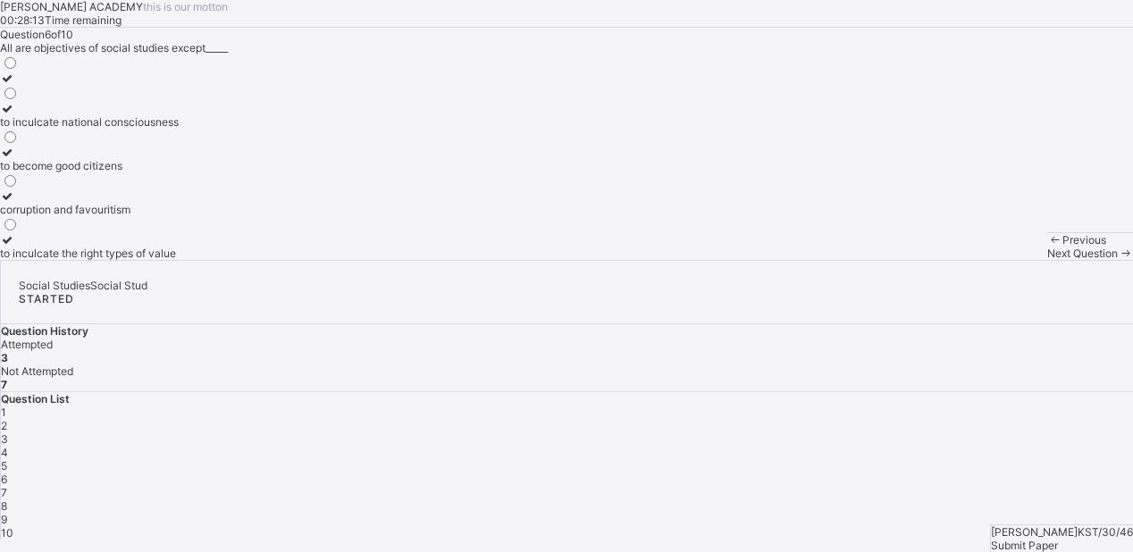
click at [819, 406] on div "1" at bounding box center [567, 412] width 1133 height 13
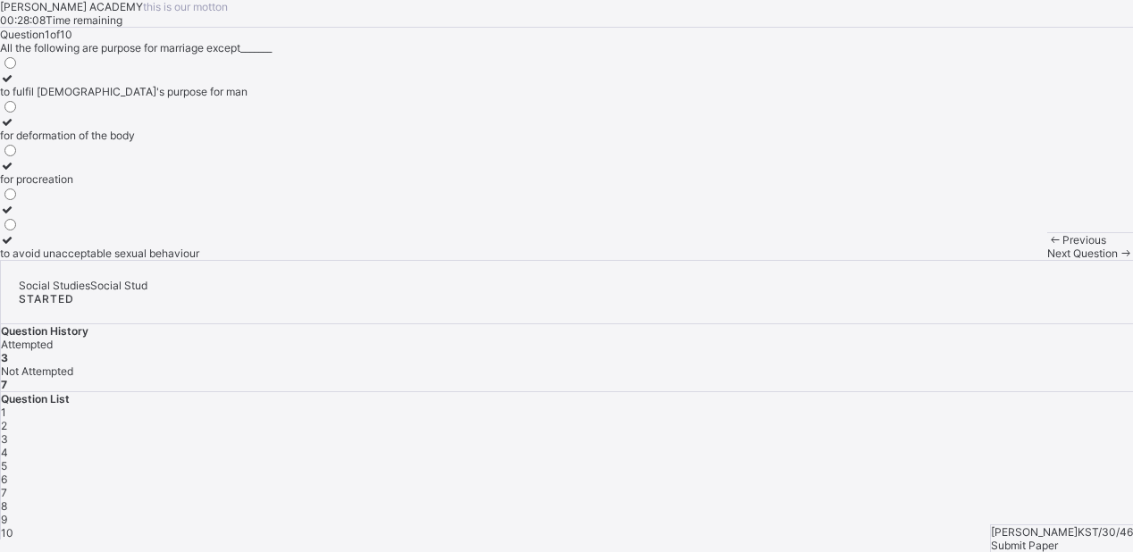
click at [104, 129] on div at bounding box center [124, 121] width 248 height 13
click at [15, 85] on icon at bounding box center [7, 78] width 15 height 13
click at [15, 216] on icon at bounding box center [7, 209] width 15 height 13
click at [1051, 473] on div "6" at bounding box center [567, 479] width 1133 height 13
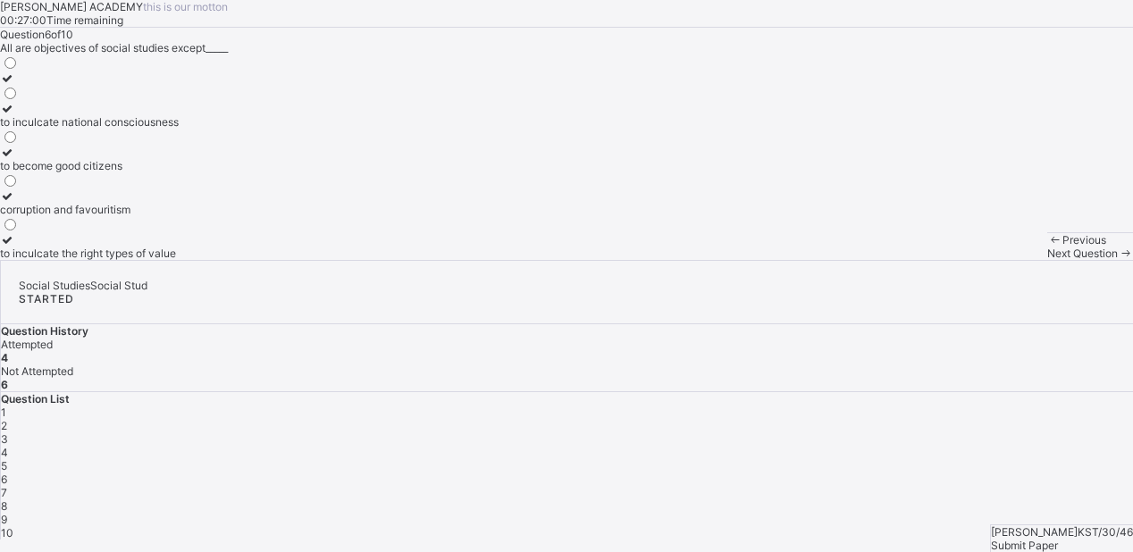
click at [15, 203] on icon at bounding box center [7, 195] width 15 height 13
click at [1099, 486] on div "7" at bounding box center [567, 492] width 1133 height 13
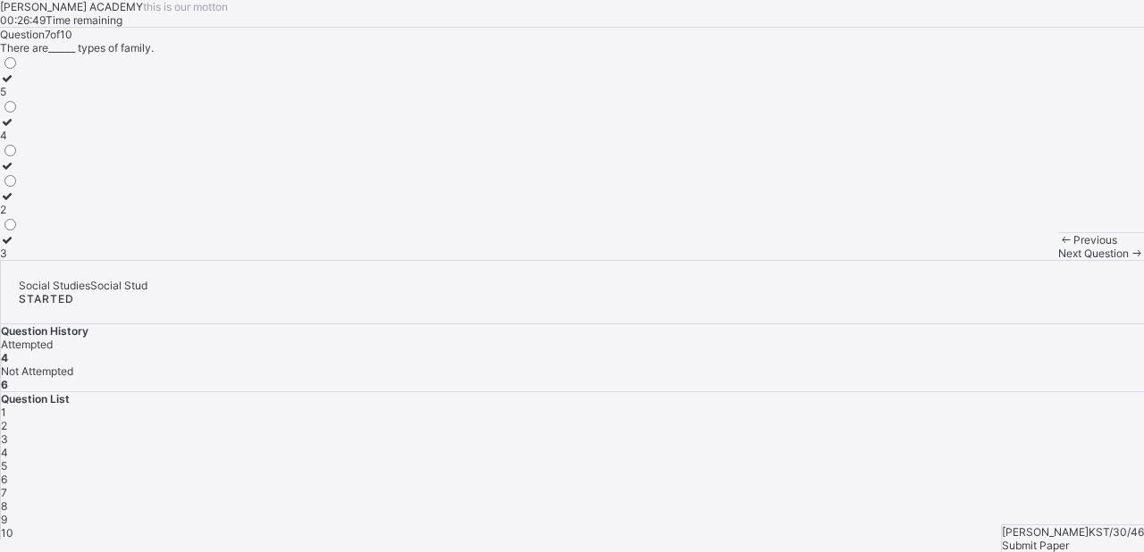
click at [15, 247] on icon at bounding box center [7, 239] width 15 height 13
click at [812, 500] on div "8" at bounding box center [572, 506] width 1143 height 13
click at [1045, 473] on div "6" at bounding box center [572, 479] width 1143 height 13
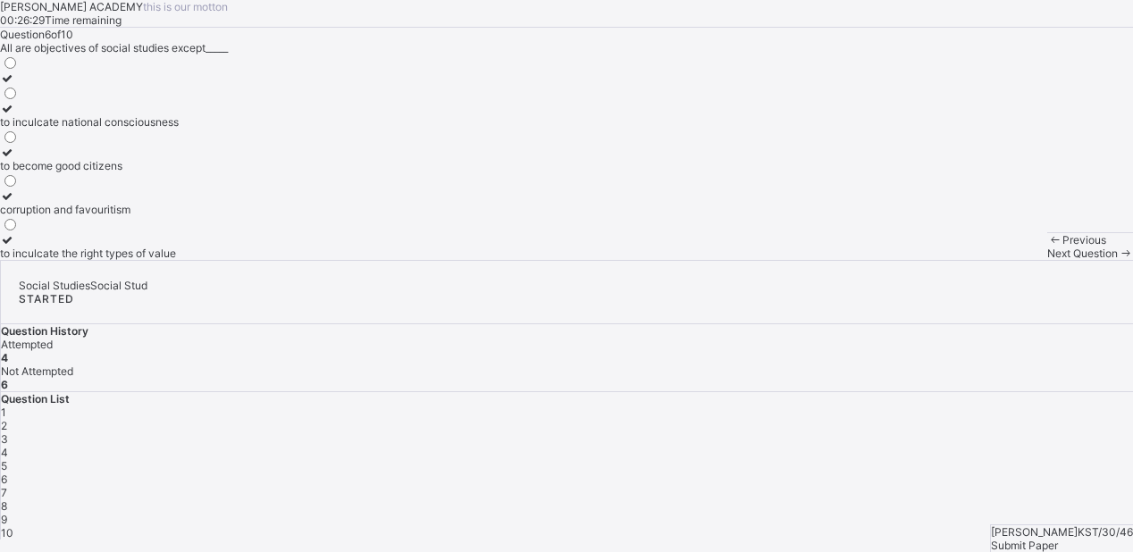
click at [15, 203] on icon at bounding box center [7, 195] width 15 height 13
click at [1099, 486] on div "7" at bounding box center [567, 492] width 1133 height 13
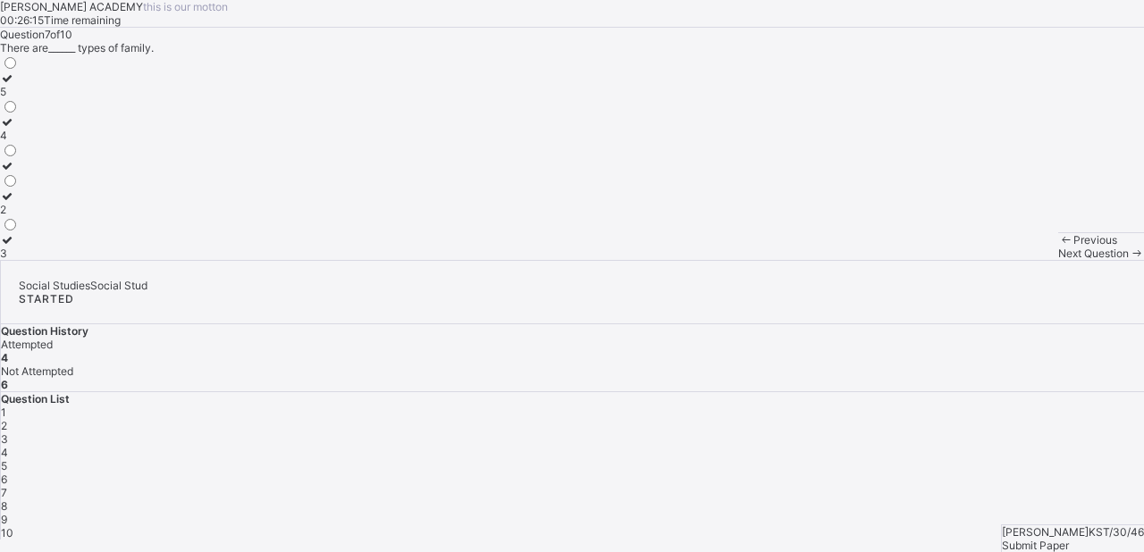
click at [15, 247] on icon at bounding box center [7, 239] width 15 height 13
click at [7, 500] on span "8" at bounding box center [4, 506] width 6 height 13
drag, startPoint x: 200, startPoint y: 476, endPoint x: 434, endPoint y: 394, distance: 247.1
click at [434, 260] on div "Question 8 of 10 All the following are advantages of living together in the fam…" at bounding box center [572, 144] width 1144 height 232
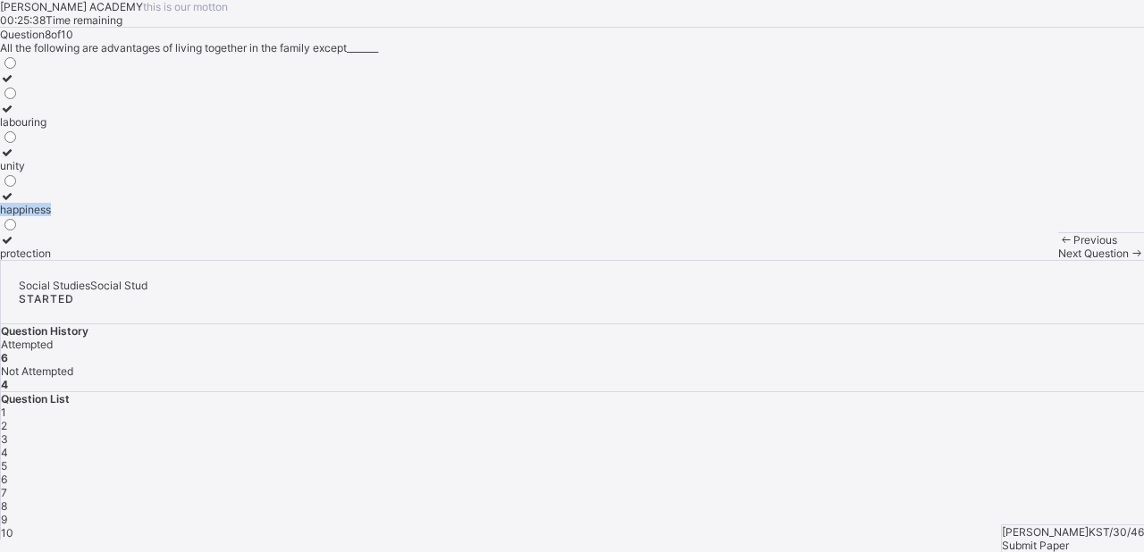
click at [434, 260] on div "labouring unity happiness protection" at bounding box center [572, 158] width 1144 height 206
click at [51, 216] on label "happiness" at bounding box center [25, 202] width 51 height 27
drag, startPoint x: 276, startPoint y: 415, endPoint x: 333, endPoint y: 422, distance: 56.8
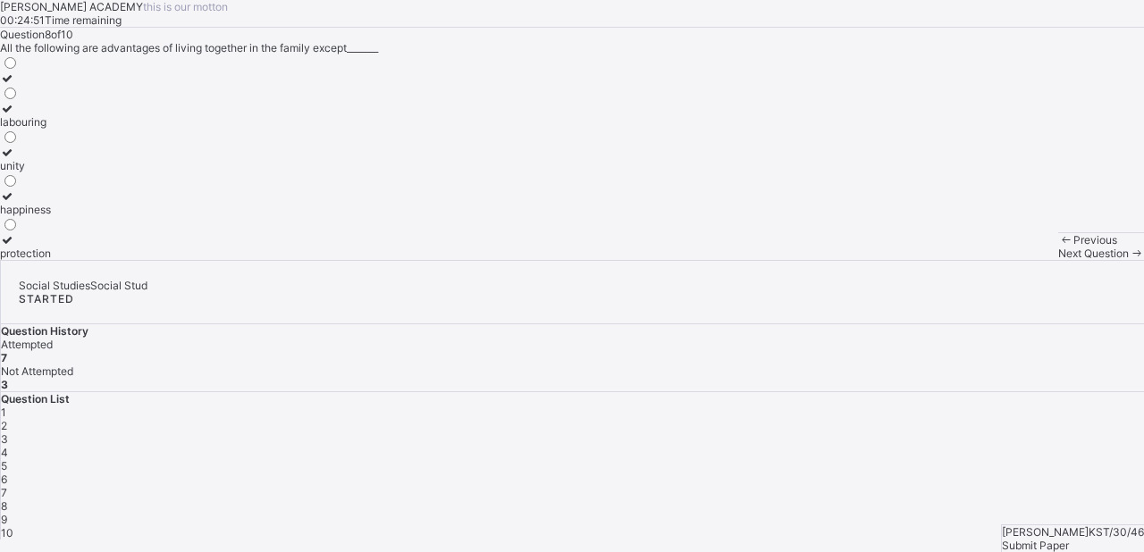
click at [333, 260] on div "labouring unity happiness protection" at bounding box center [572, 158] width 1144 height 206
click at [812, 500] on div "8" at bounding box center [572, 506] width 1143 height 13
click at [7, 500] on span "8" at bounding box center [4, 506] width 6 height 13
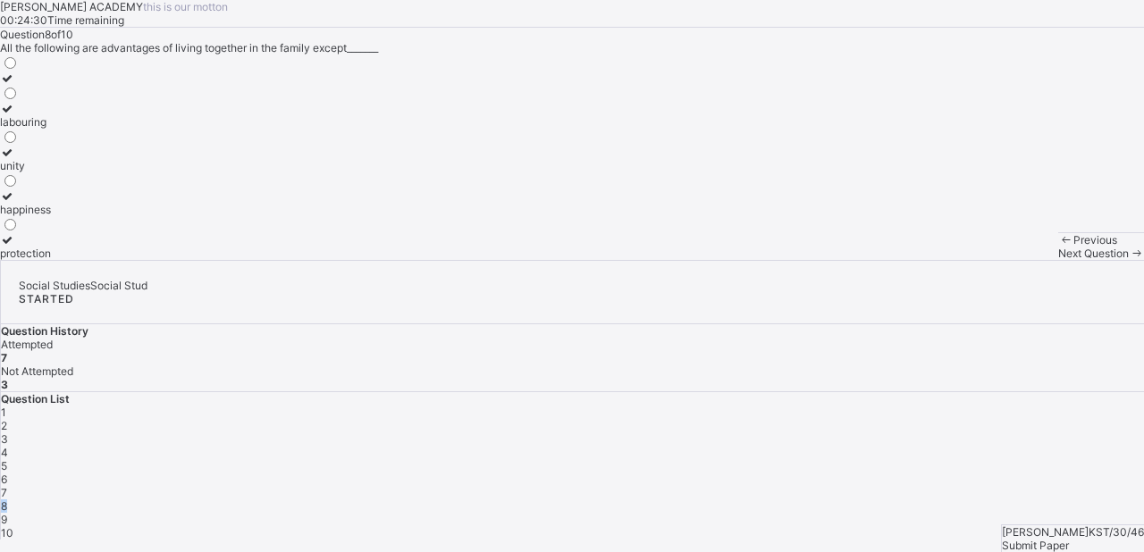
click at [7, 500] on span "8" at bounding box center [4, 506] width 6 height 13
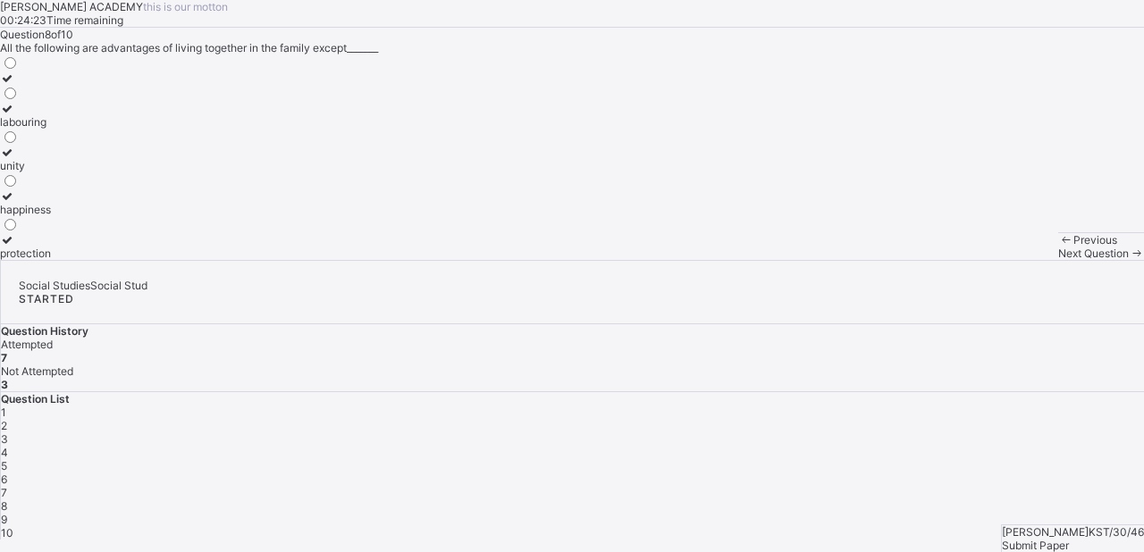
click at [7, 500] on span "8" at bounding box center [4, 506] width 6 height 13
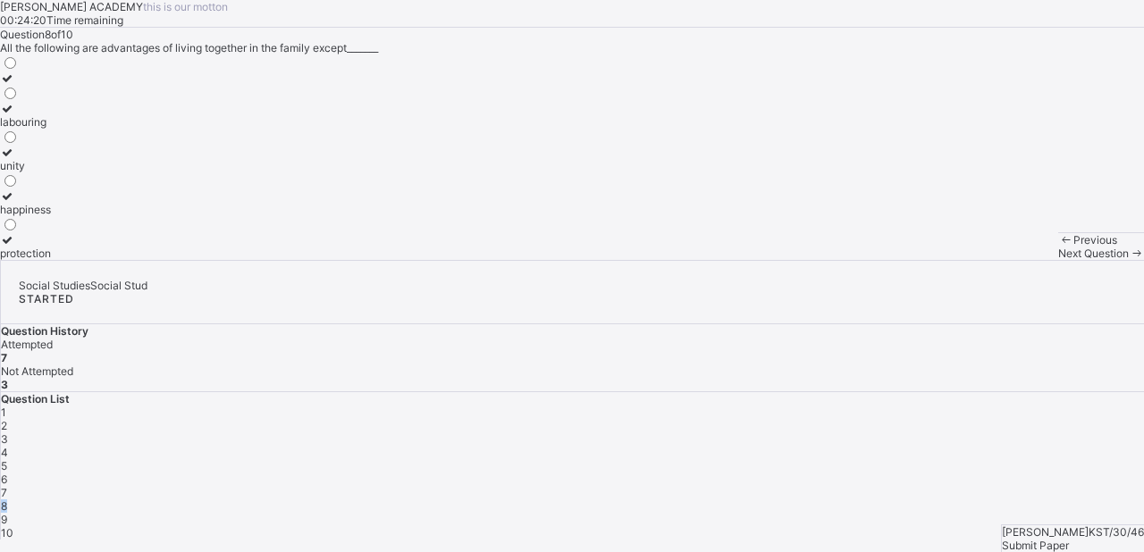
click at [7, 500] on span "8" at bounding box center [4, 506] width 6 height 13
click at [747, 260] on div "[PERSON_NAME] ACADEMY this is our [PERSON_NAME] 00:24:13 Time remaining Questio…" at bounding box center [572, 130] width 1144 height 260
click at [15, 159] on icon at bounding box center [7, 152] width 15 height 13
click at [15, 115] on icon at bounding box center [7, 108] width 15 height 13
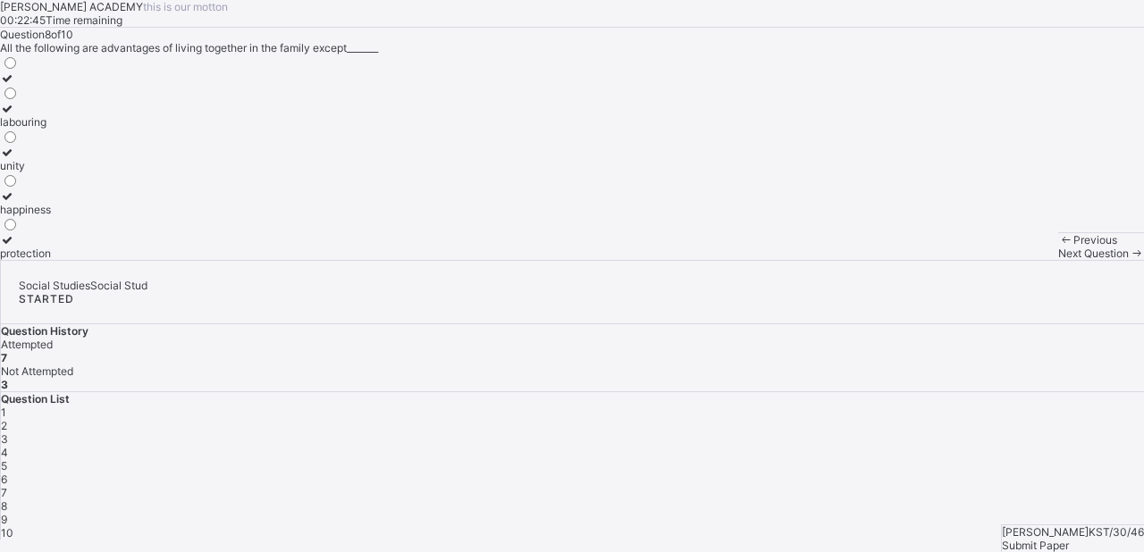
click at [1058, 260] on div "Next Question" at bounding box center [1101, 253] width 86 height 13
click at [15, 85] on icon at bounding box center [7, 78] width 15 height 13
drag, startPoint x: 104, startPoint y: 257, endPoint x: 451, endPoint y: 343, distance: 357.3
click at [451, 260] on div "Question 9 of 10 A strong ties and links that bind family members is known as__…" at bounding box center [572, 144] width 1144 height 232
click at [350, 260] on div "marriage family social living family bond and cohesion" at bounding box center [572, 158] width 1144 height 206
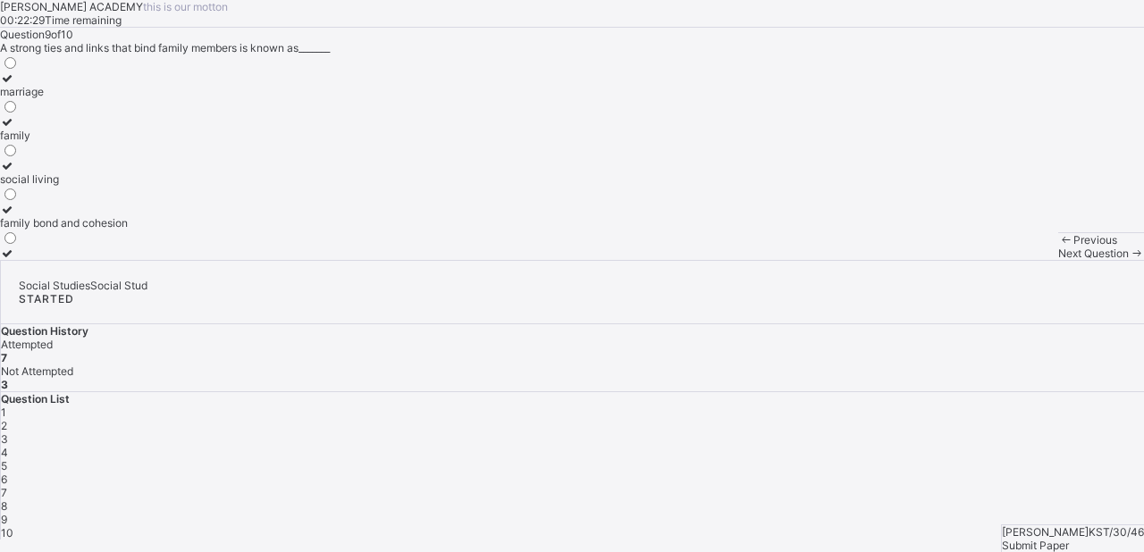
click at [13, 526] on span "10" at bounding box center [7, 532] width 13 height 13
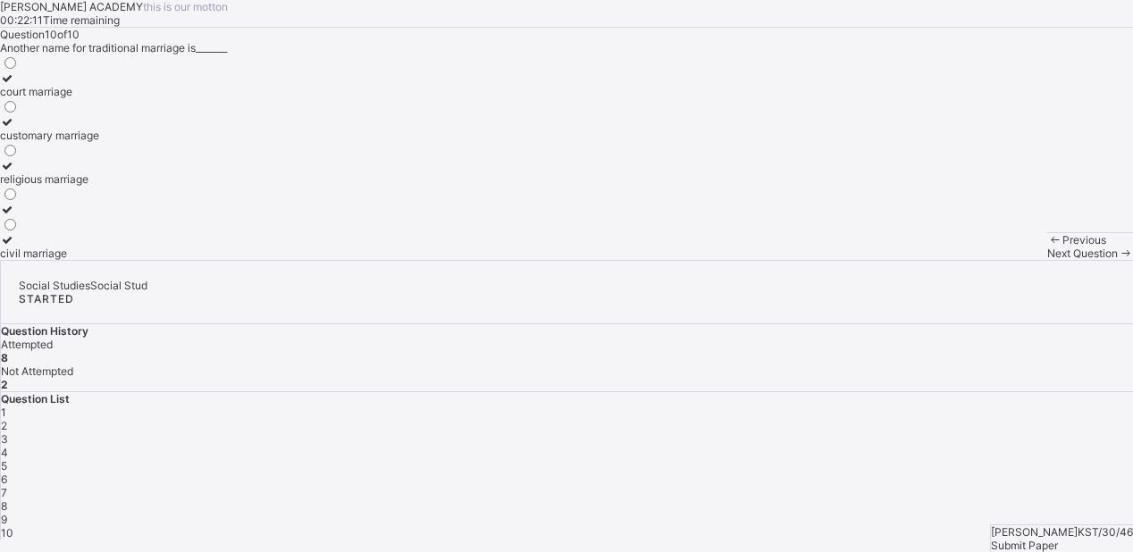
click at [80, 41] on span at bounding box center [80, 34] width 0 height 13
click at [99, 186] on div "religious marriage" at bounding box center [49, 179] width 99 height 13
click at [15, 173] on icon at bounding box center [7, 165] width 15 height 13
click at [15, 247] on icon at bounding box center [7, 239] width 15 height 13
click at [900, 406] on div "1 2 3 4 5 6 7 8 9 10" at bounding box center [567, 473] width 1133 height 134
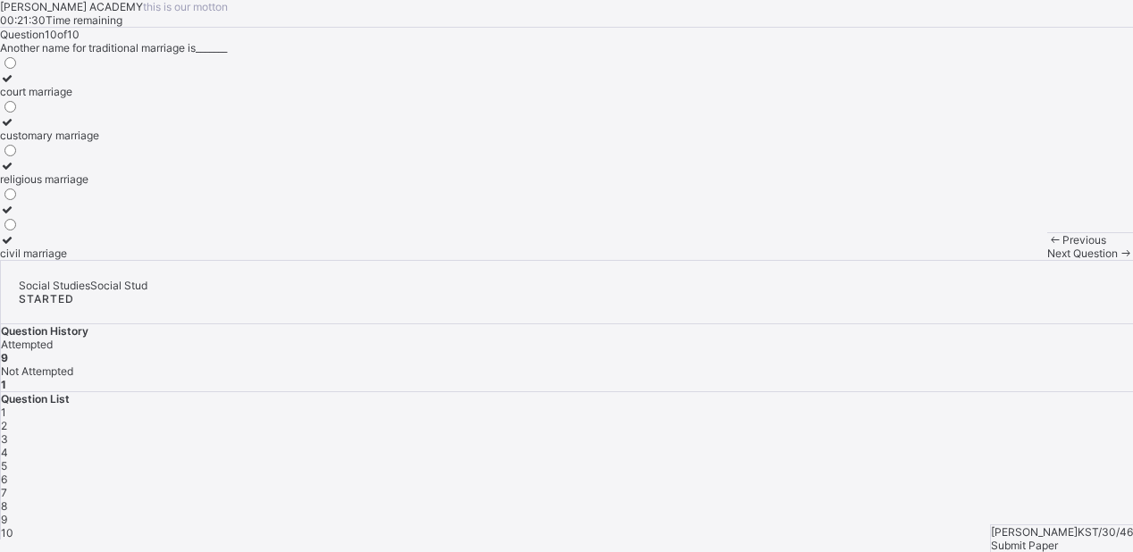
click at [901, 433] on div "3" at bounding box center [567, 439] width 1133 height 13
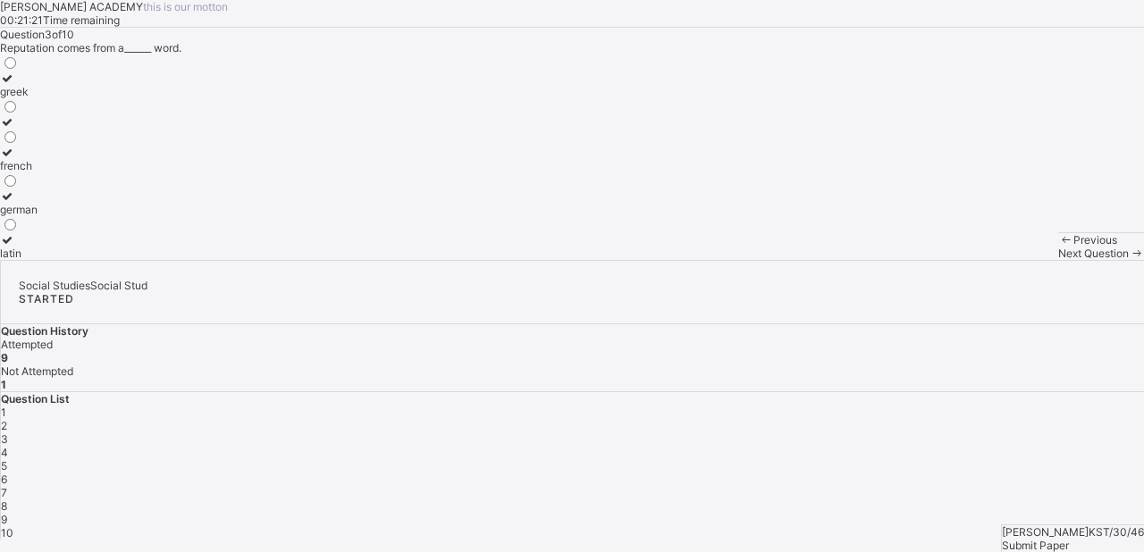
click at [15, 247] on icon at bounding box center [7, 239] width 15 height 13
click at [934, 406] on div "1 2 3 4 5 6 7 8 9 10" at bounding box center [572, 473] width 1143 height 134
click at [905, 526] on div "10" at bounding box center [572, 532] width 1143 height 13
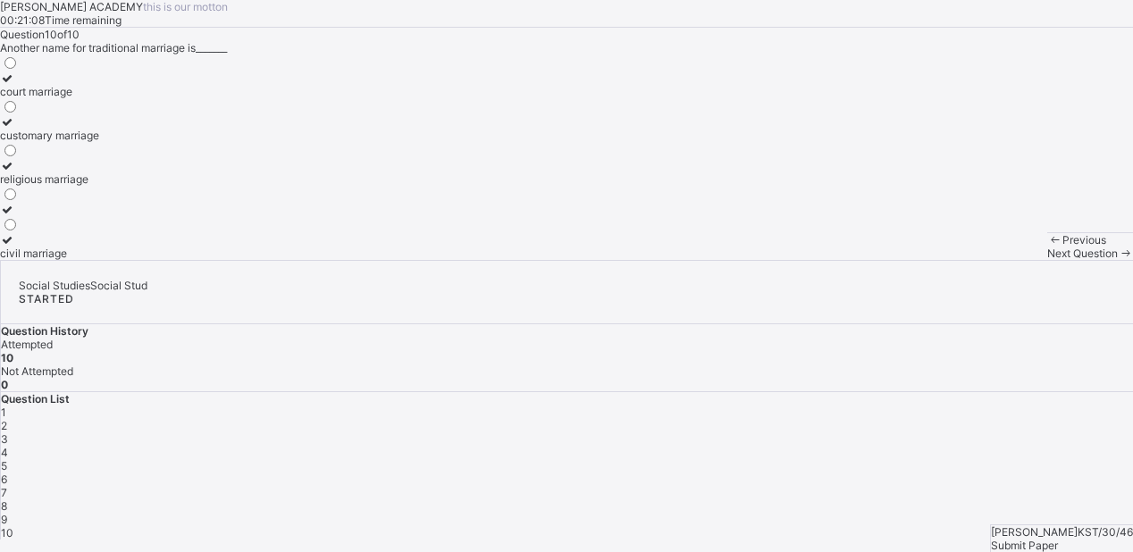
click at [1076, 539] on div "Submit Paper" at bounding box center [1062, 545] width 142 height 13
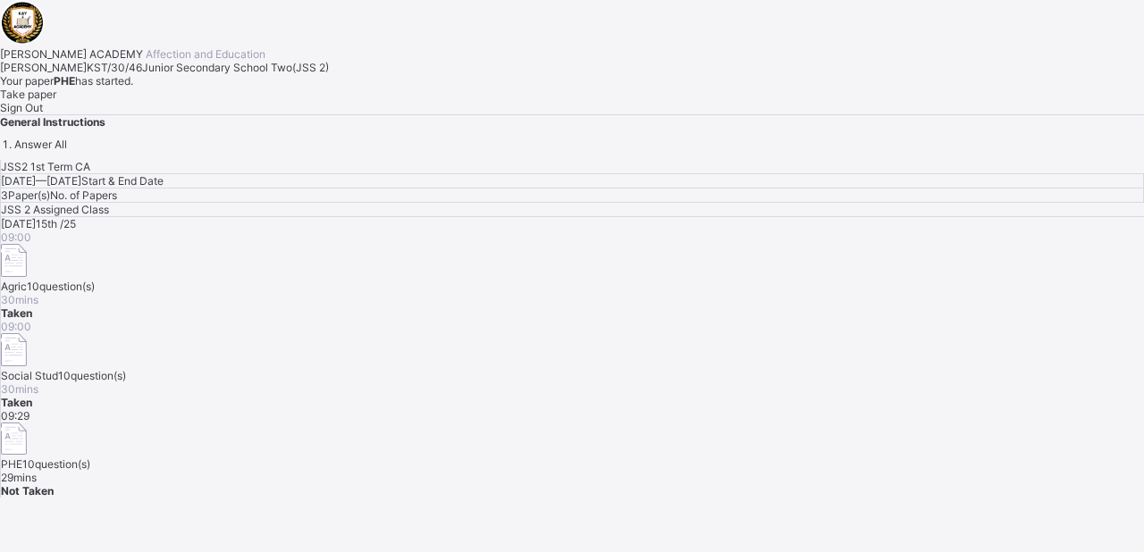
click at [56, 101] on span "Take paper" at bounding box center [28, 94] width 56 height 13
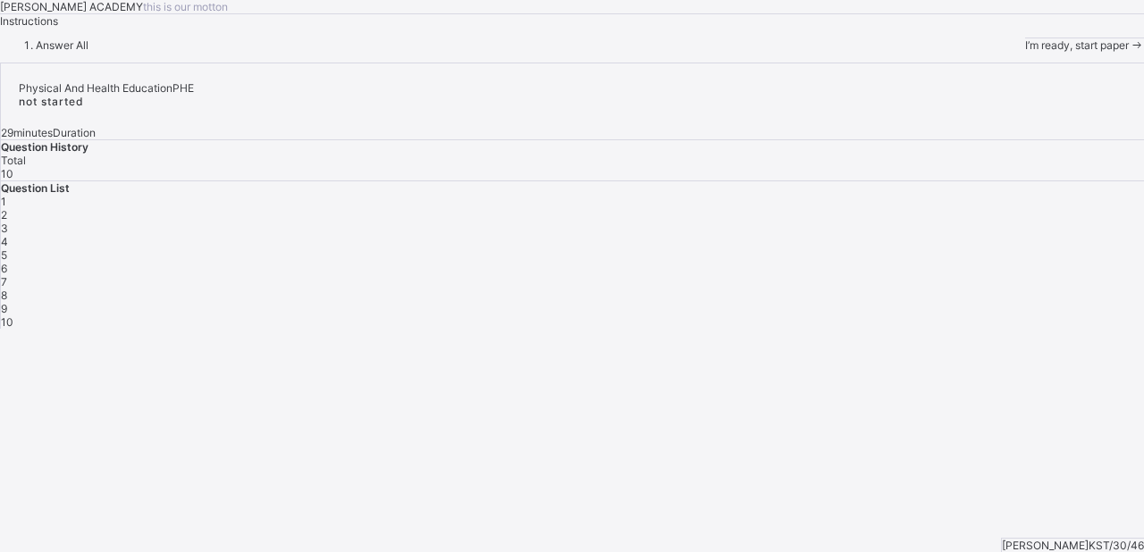
click at [1025, 52] on span "I’m ready, start paper" at bounding box center [1077, 44] width 104 height 13
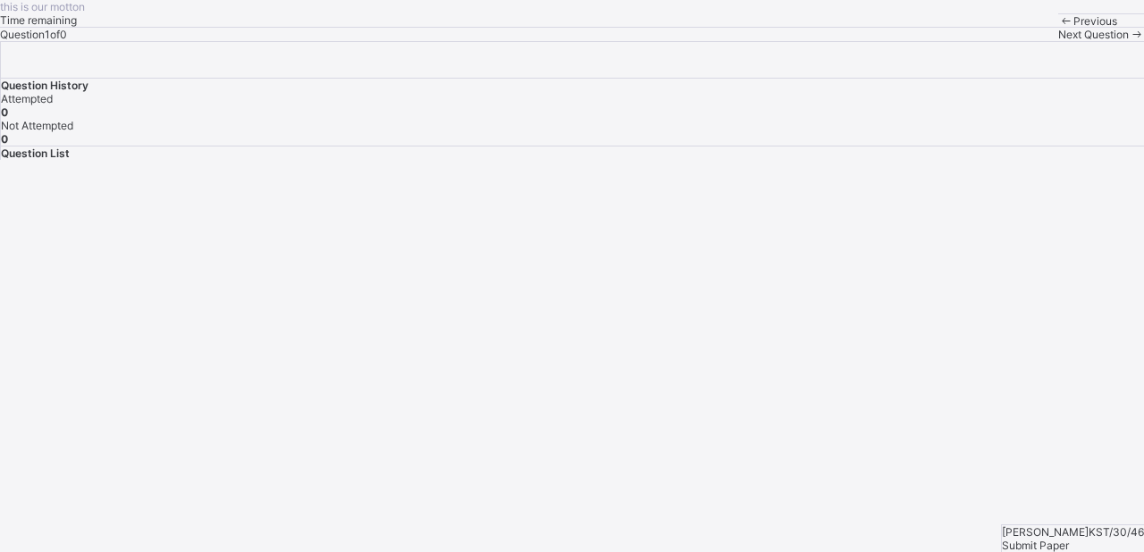
click at [1074, 28] on span "Previous" at bounding box center [1096, 20] width 44 height 13
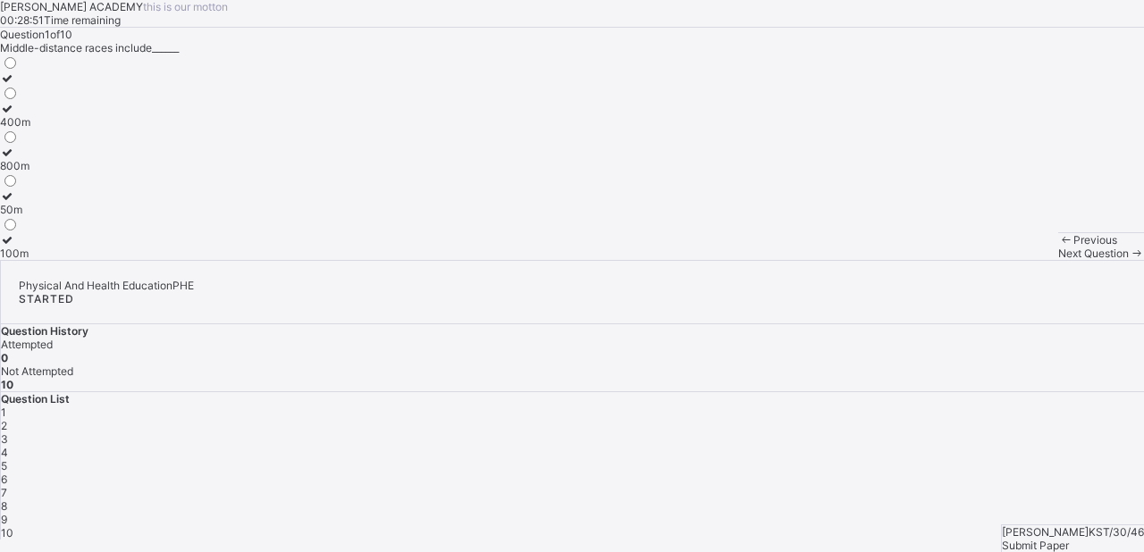
click at [15, 159] on icon at bounding box center [7, 152] width 15 height 13
click at [868, 419] on div "2" at bounding box center [572, 425] width 1143 height 13
click at [15, 129] on icon at bounding box center [7, 121] width 15 height 13
click at [8, 433] on span "3" at bounding box center [4, 439] width 7 height 13
click at [15, 247] on icon at bounding box center [7, 239] width 15 height 13
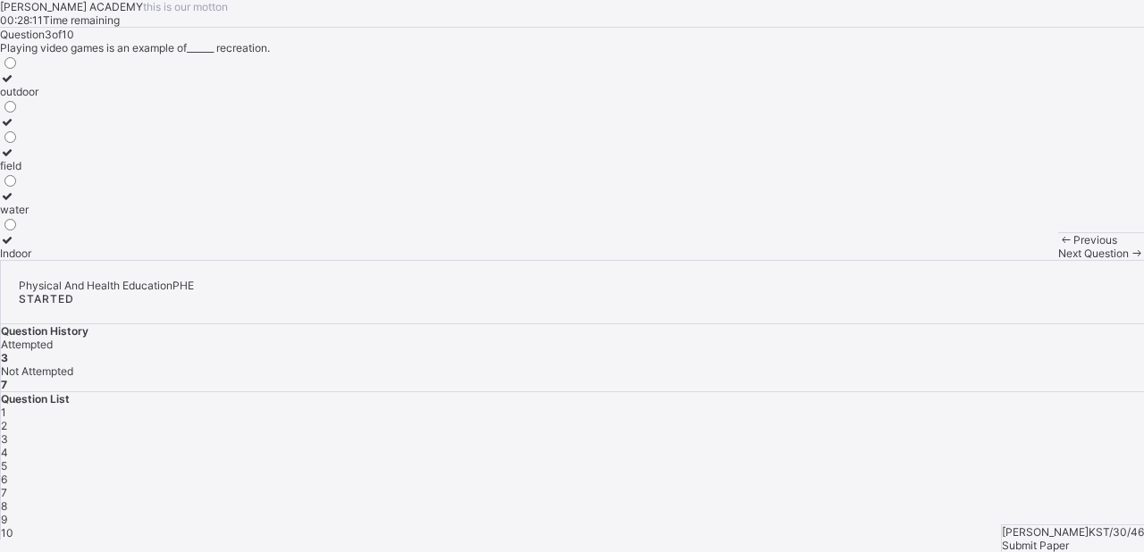
click at [8, 446] on span "4" at bounding box center [4, 452] width 7 height 13
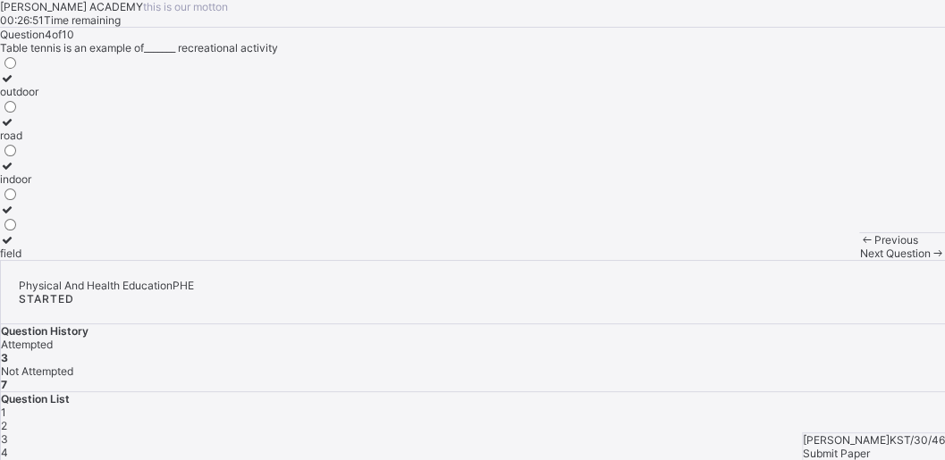
click at [15, 173] on icon at bounding box center [7, 165] width 15 height 13
click at [812, 459] on div "5" at bounding box center [473, 465] width 944 height 13
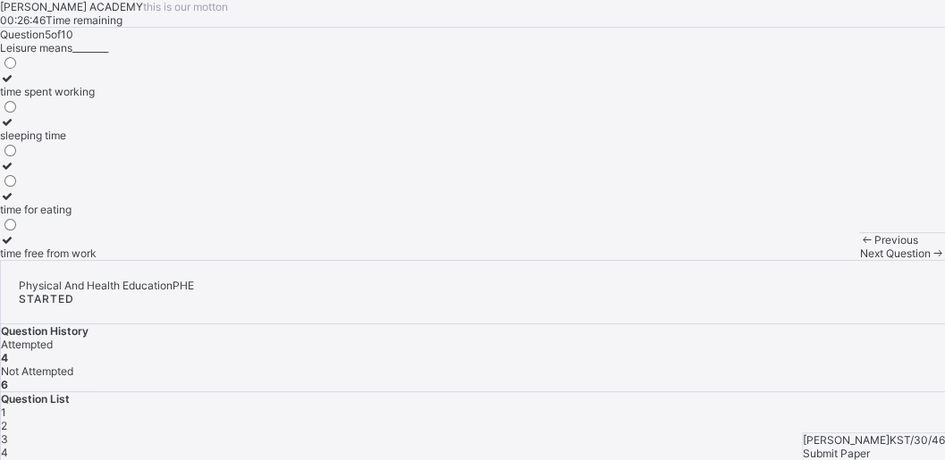
click at [812, 459] on div "5" at bounding box center [473, 465] width 944 height 13
click at [443, 218] on div "Question 5 of 10 Leisure means________ time spent working sleeping time time fo…" at bounding box center [472, 144] width 945 height 232
click at [434, 250] on div "Question 5 of 10 Leisure means________ time spent working sleeping time time fo…" at bounding box center [472, 144] width 945 height 232
click at [287, 161] on div "Question 5 of 10 Leisure means________ time spent working sleeping time time fo…" at bounding box center [472, 144] width 945 height 232
click at [95, 203] on div at bounding box center [48, 195] width 97 height 13
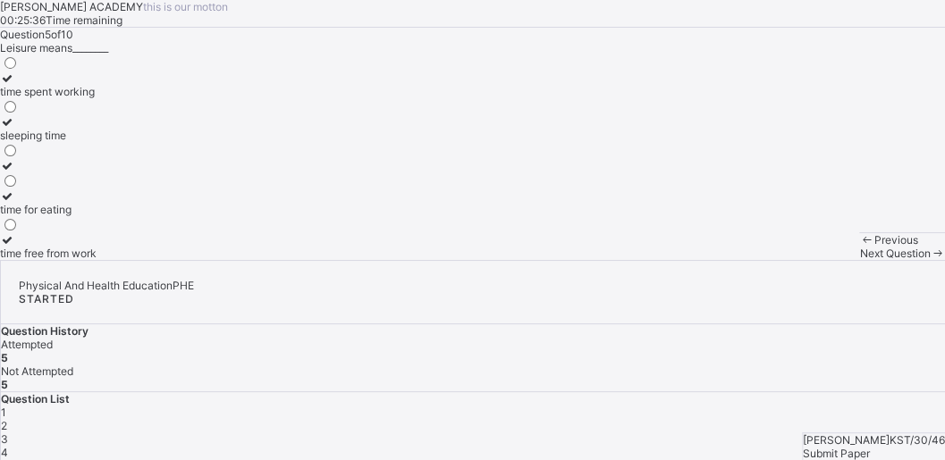
click at [0, 28] on span at bounding box center [0, 28] width 0 height 0
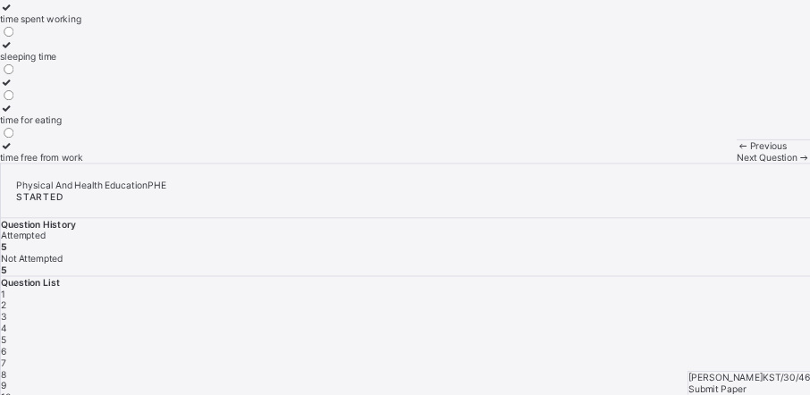
scroll to position [75, 0]
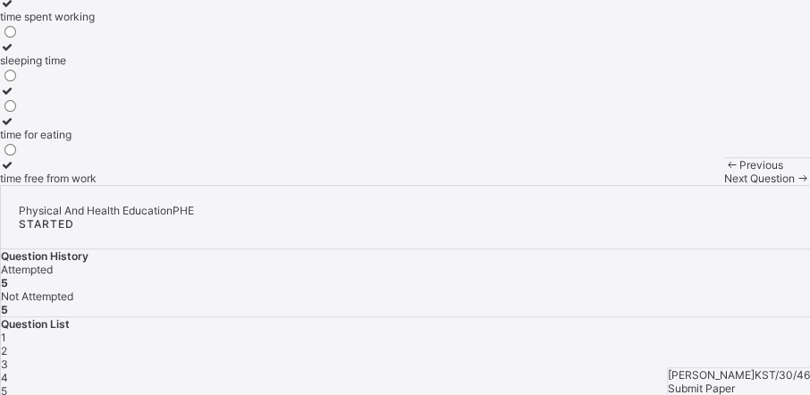
click at [288, 185] on div "[PERSON_NAME] ACADEMY this is our [PERSON_NAME] 00:25:18 Time remaining Questio…" at bounding box center [405, 55] width 810 height 260
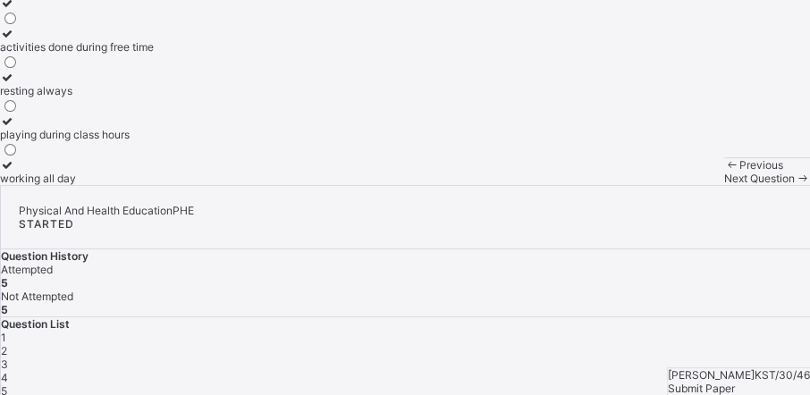
click at [302, 185] on div "[PERSON_NAME] ACADEMY this is our [PERSON_NAME] 00:25:01 Time remaining Questio…" at bounding box center [405, 55] width 810 height 260
drag, startPoint x: 302, startPoint y: 248, endPoint x: 281, endPoint y: 257, distance: 23.6
click at [281, 185] on div "[PERSON_NAME] ACADEMY this is our [PERSON_NAME] 00:25:00 Time remaining Questio…" at bounding box center [405, 55] width 810 height 260
drag, startPoint x: 266, startPoint y: 280, endPoint x: 183, endPoint y: 279, distance: 83.1
click at [183, 185] on div "[PERSON_NAME] ACADEMY this is our [PERSON_NAME] 00:24:57 Time remaining Questio…" at bounding box center [405, 55] width 810 height 260
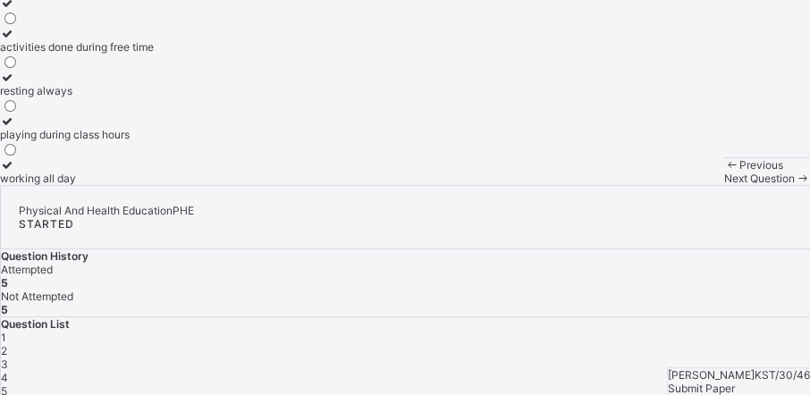
click at [15, 40] on icon at bounding box center [7, 33] width 15 height 13
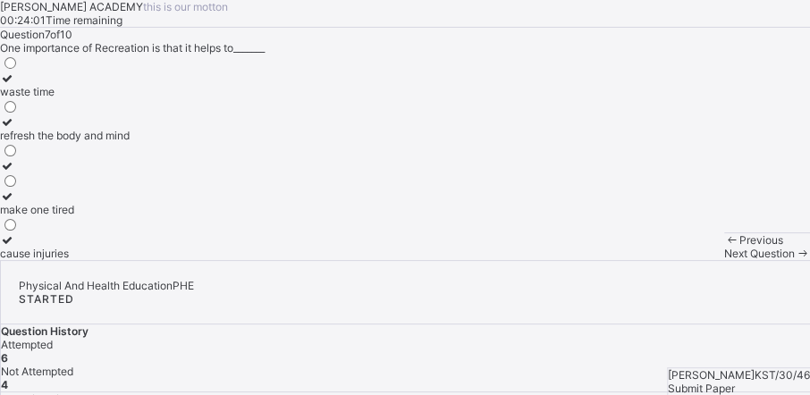
scroll to position [0, 0]
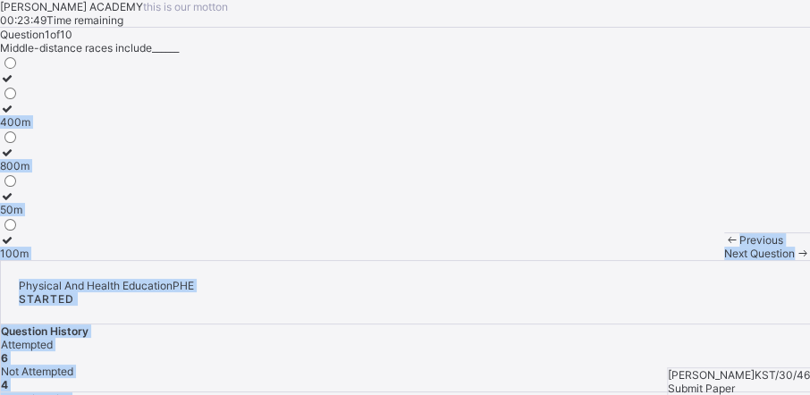
drag, startPoint x: 334, startPoint y: 295, endPoint x: 223, endPoint y: 264, distance: 116.0
click at [223, 264] on div "[PERSON_NAME] ACADEMY this is our [PERSON_NAME] 00:23:49 Time remaining Questio…" at bounding box center [405, 270] width 810 height 540
click at [223, 260] on div "Question 1 of 10 Middle-distance races include______ 400m 800m 50m 100m" at bounding box center [405, 144] width 810 height 232
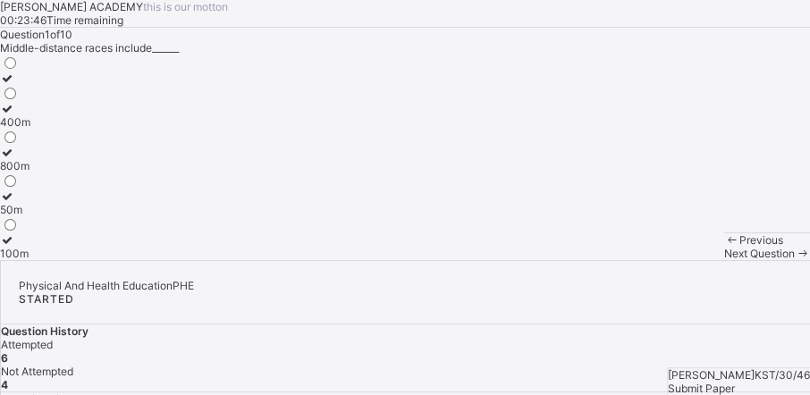
drag, startPoint x: 223, startPoint y: 264, endPoint x: 199, endPoint y: 270, distance: 24.1
click at [199, 260] on div "Question 1 of 10 Middle-distance races include______ 400m 800m 50m 100m" at bounding box center [405, 144] width 810 height 232
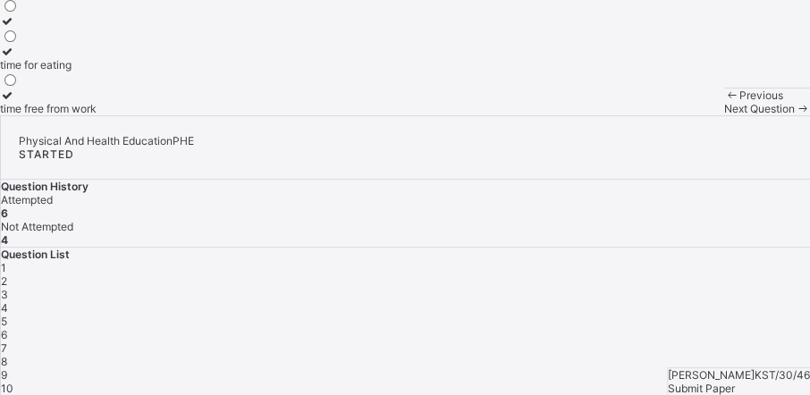
click at [15, 102] on icon at bounding box center [7, 94] width 15 height 13
click at [7, 328] on span "6" at bounding box center [4, 334] width 6 height 13
click at [340, 341] on div "7" at bounding box center [405, 347] width 809 height 13
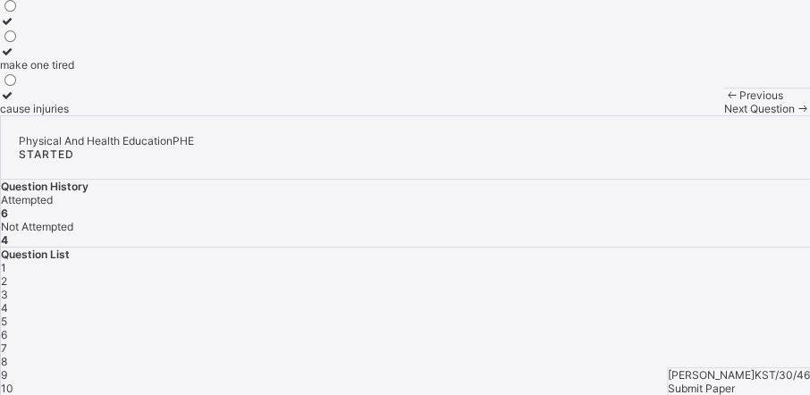
drag, startPoint x: 103, startPoint y: 225, endPoint x: 237, endPoint y: 282, distance: 145.8
click at [392, 355] on div "8" at bounding box center [405, 361] width 809 height 13
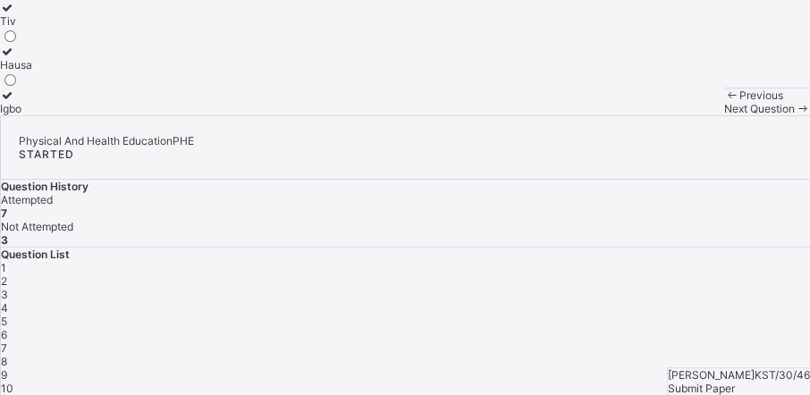
click at [436, 368] on div "9" at bounding box center [405, 374] width 809 height 13
click at [15, 72] on icon at bounding box center [7, 64] width 15 height 13
click at [13, 382] on span "10" at bounding box center [7, 388] width 13 height 13
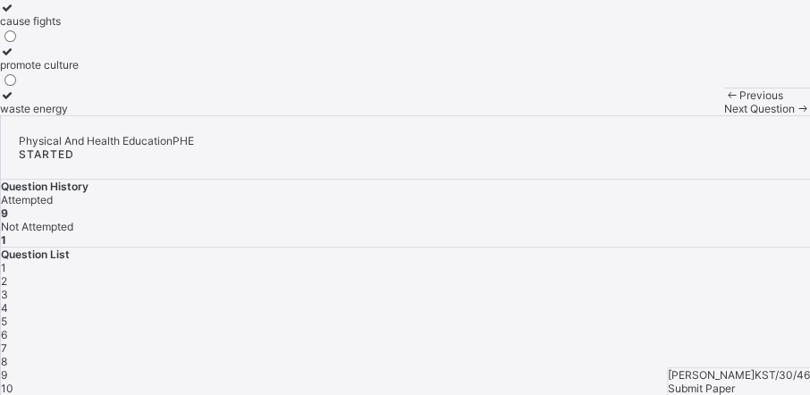
click at [410, 298] on div "[PERSON_NAME] ACADEMY this is our [PERSON_NAME] 00:21:48 Time remaining Questio…" at bounding box center [405, 125] width 810 height 540
click at [795, 115] on icon at bounding box center [802, 108] width 15 height 13
click at [15, 58] on icon at bounding box center [7, 51] width 15 height 13
click at [734, 382] on div "Submit Paper" at bounding box center [739, 388] width 142 height 13
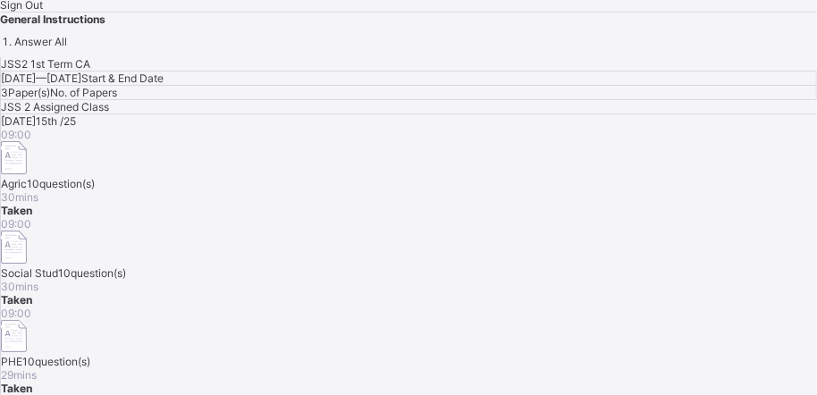
click at [236, 12] on div "Sign Out" at bounding box center [408, 4] width 817 height 13
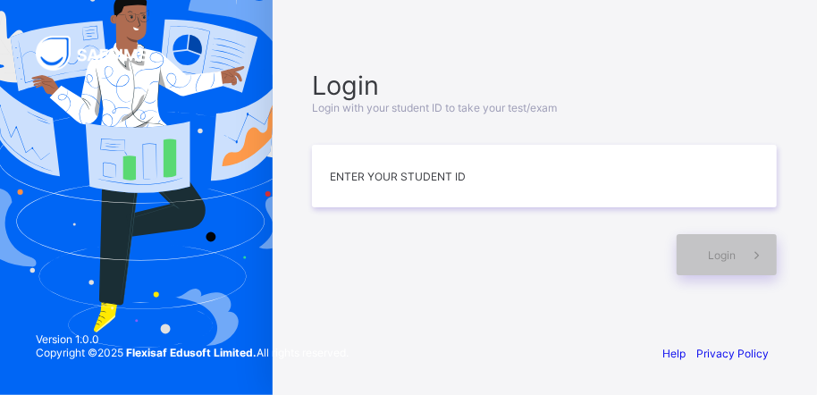
scroll to position [84, 0]
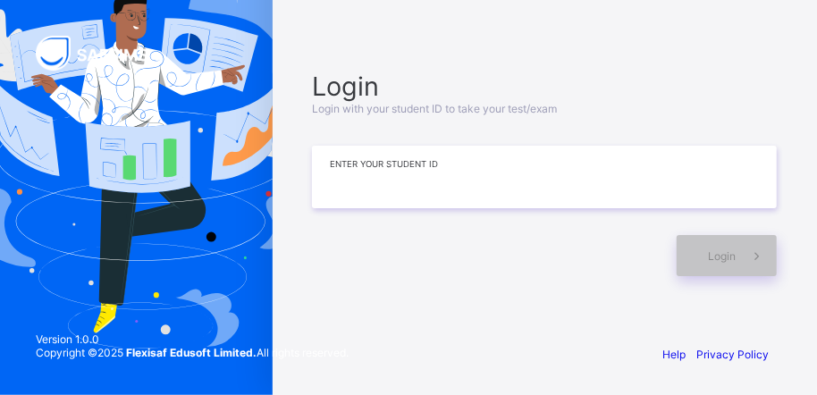
click at [472, 186] on input at bounding box center [544, 177] width 465 height 63
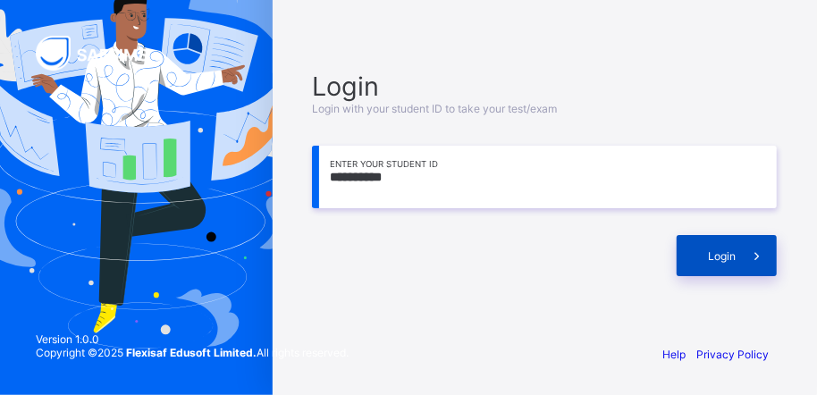
type input "**********"
click at [745, 257] on span at bounding box center [756, 255] width 41 height 41
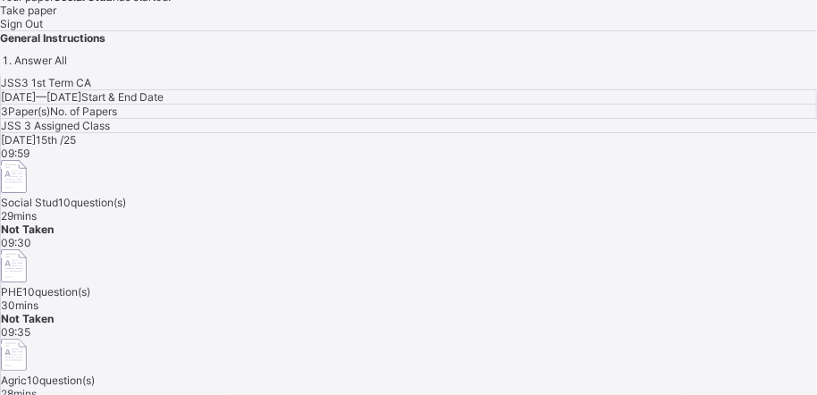
click at [420, 105] on div "3 Paper(s) No. of Papers" at bounding box center [409, 112] width 816 height 14
drag, startPoint x: 245, startPoint y: 196, endPoint x: 282, endPoint y: 265, distance: 78.4
click at [282, 30] on div "[PERSON_NAME] KST/29/044 Junior Secondary School Three ( JSS 3 ) Your paper Soc…" at bounding box center [408, 4] width 817 height 54
click at [325, 316] on div "[DATE] 15th /25 09:59 Social Stud 10 question(s) 29 mins Not Taken 09:30 PHE 10…" at bounding box center [409, 273] width 816 height 281
click at [54, 236] on span "Not Taken" at bounding box center [27, 229] width 53 height 13
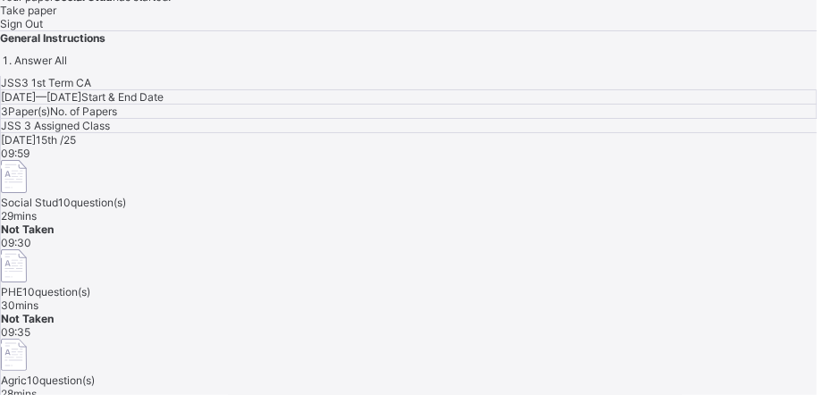
click at [436, 368] on div "[DATE] 15th /25 09:59 Social Stud 10 question(s) 29 mins Not Taken 09:30 PHE 10…" at bounding box center [409, 273] width 816 height 281
click at [566, 236] on div "09:59 Social Stud 10 question(s) 29 mins Not Taken" at bounding box center [409, 191] width 816 height 89
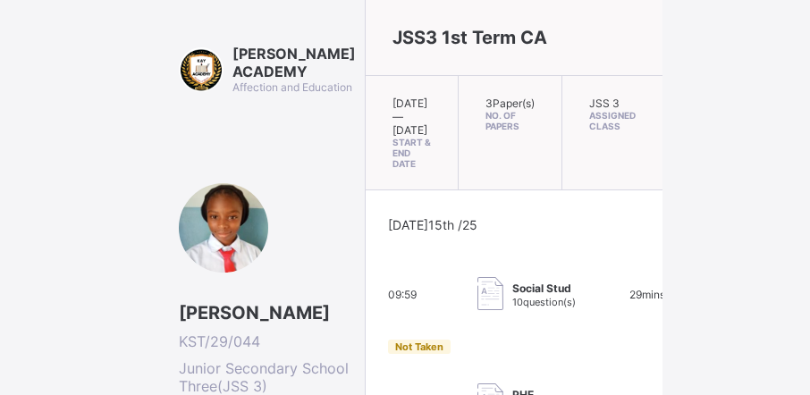
scroll to position [384, 0]
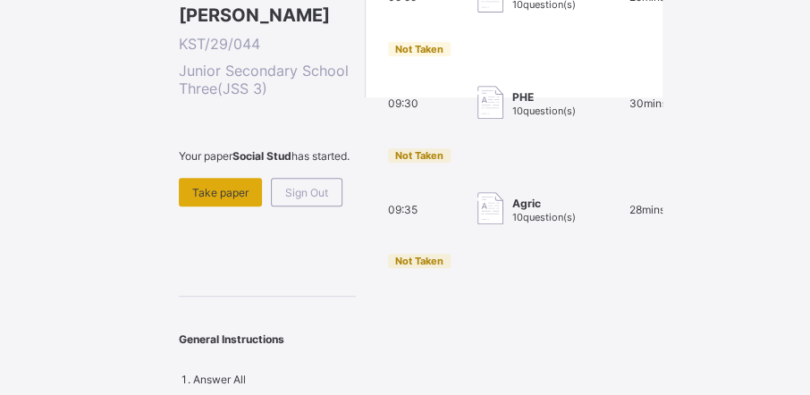
click at [248, 186] on span "Take paper" at bounding box center [220, 192] width 56 height 13
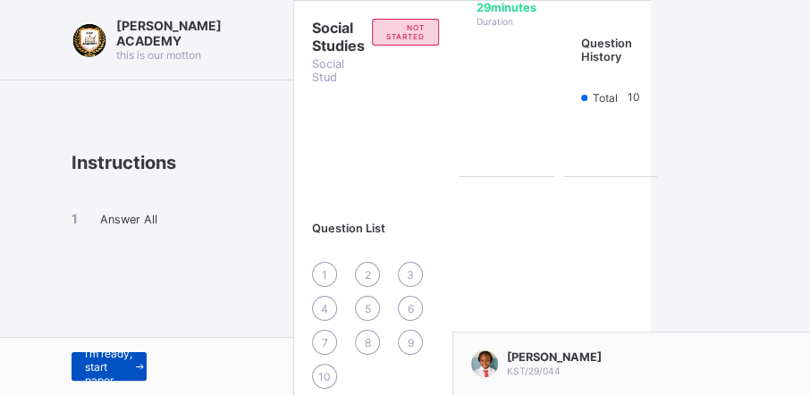
click at [112, 362] on span "I’m ready, start paper" at bounding box center [109, 367] width 48 height 40
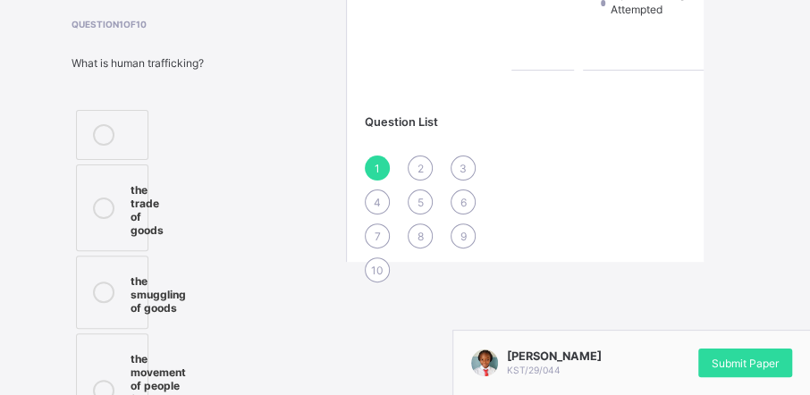
scroll to position [154, 0]
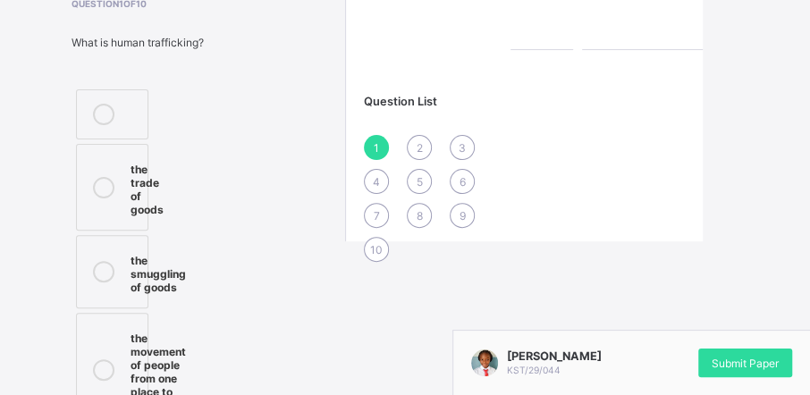
click at [107, 371] on icon at bounding box center [103, 369] width 21 height 21
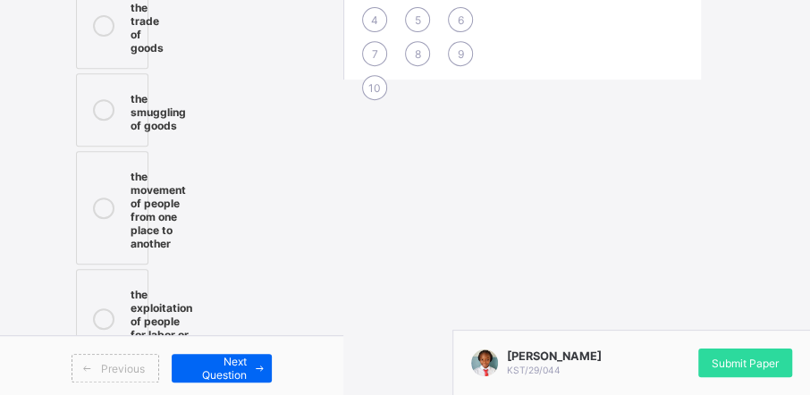
scroll to position [316, 0]
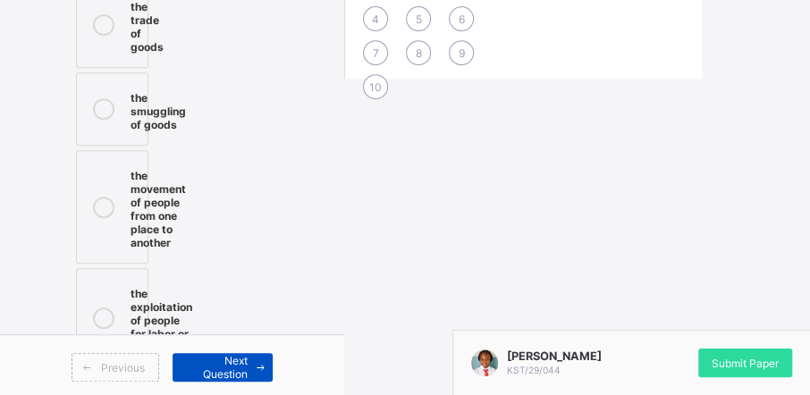
click at [173, 370] on div "Next Question" at bounding box center [223, 367] width 101 height 29
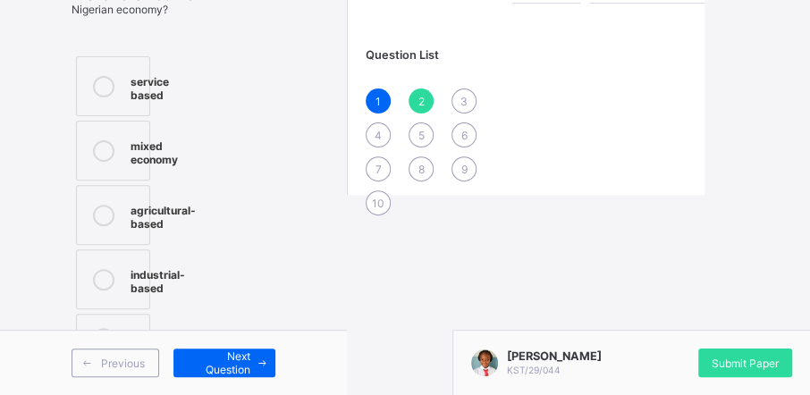
scroll to position [202, 0]
click at [138, 326] on label at bounding box center [113, 339] width 74 height 50
click at [187, 354] on span "Next Question" at bounding box center [218, 362] width 63 height 27
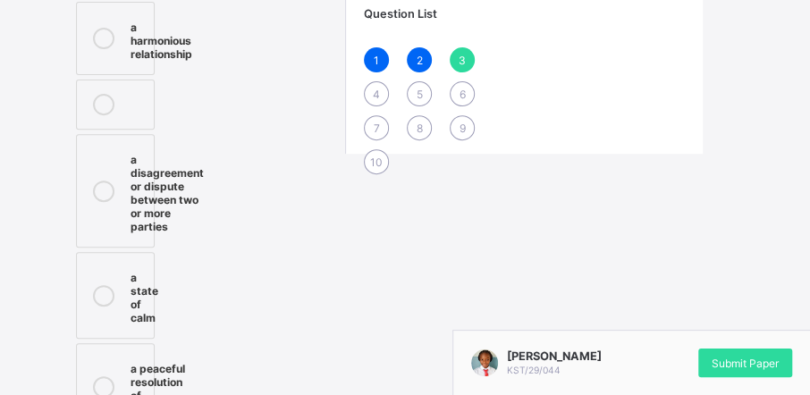
scroll to position [243, 0]
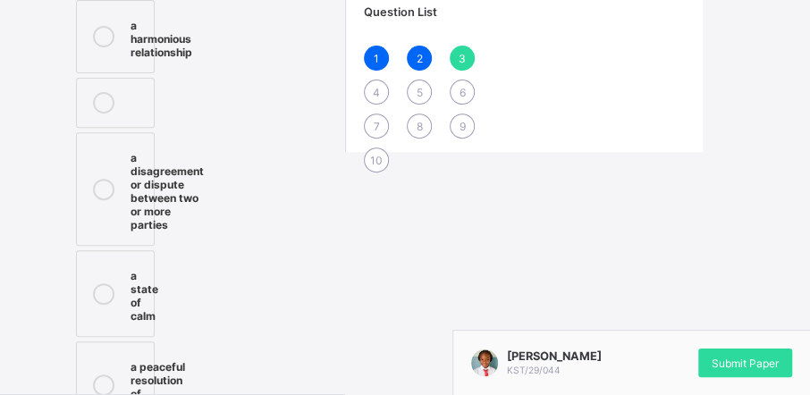
click at [103, 296] on icon at bounding box center [103, 293] width 21 height 21
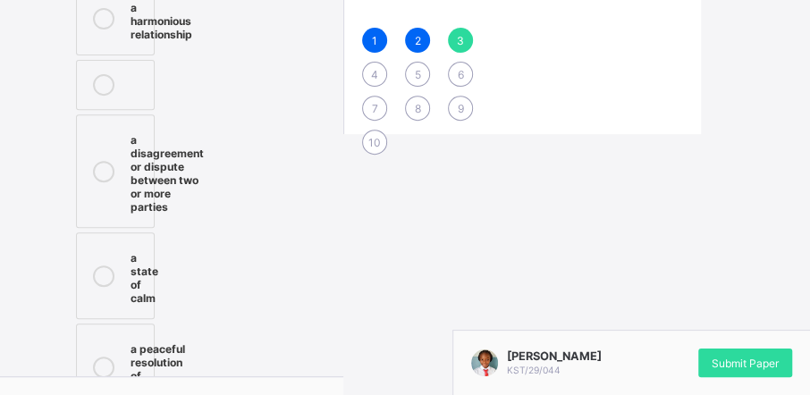
scroll to position [263, 0]
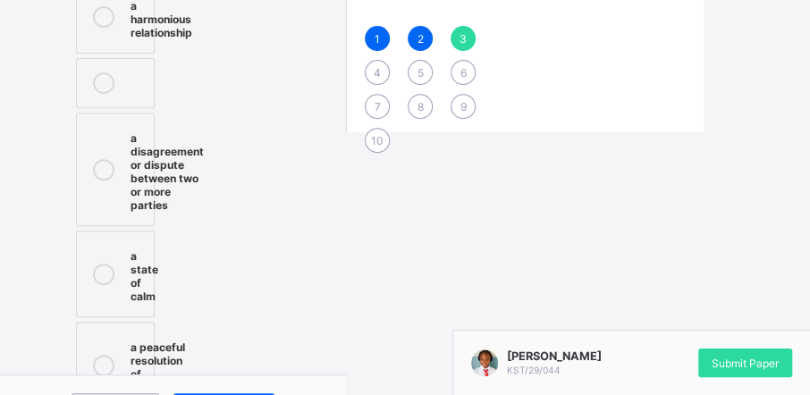
click at [119, 147] on div at bounding box center [104, 169] width 36 height 85
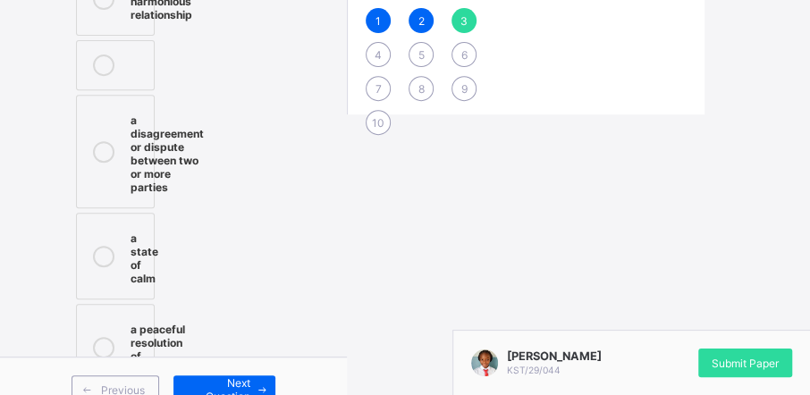
scroll to position [283, 0]
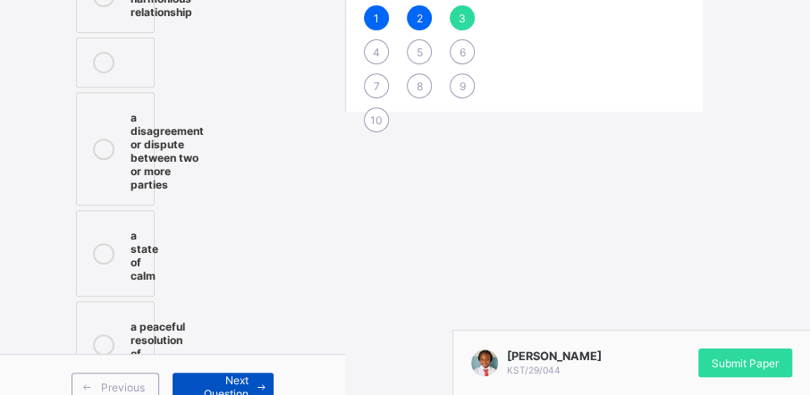
click at [207, 375] on span "Next Question" at bounding box center [217, 387] width 63 height 27
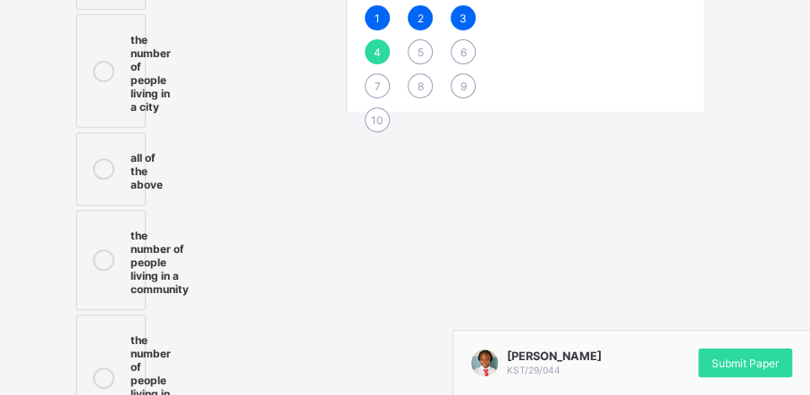
click at [123, 153] on label "all of the above" at bounding box center [111, 168] width 70 height 73
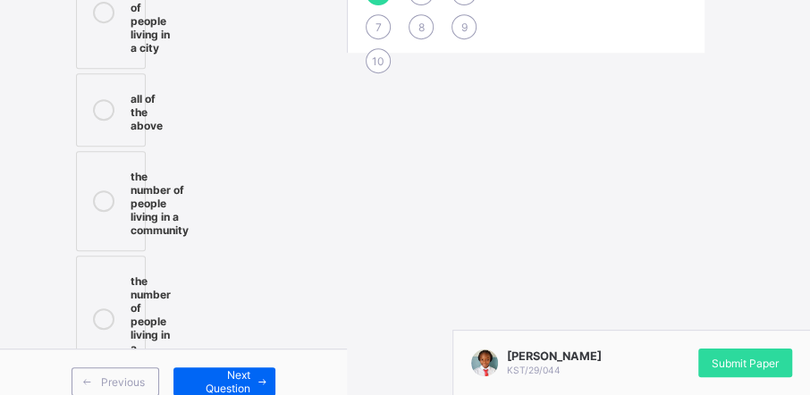
scroll to position [345, 0]
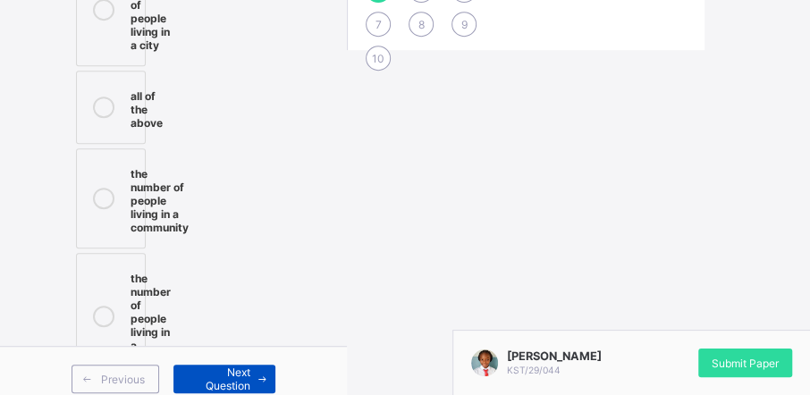
click at [187, 366] on span "Next Question" at bounding box center [218, 379] width 63 height 27
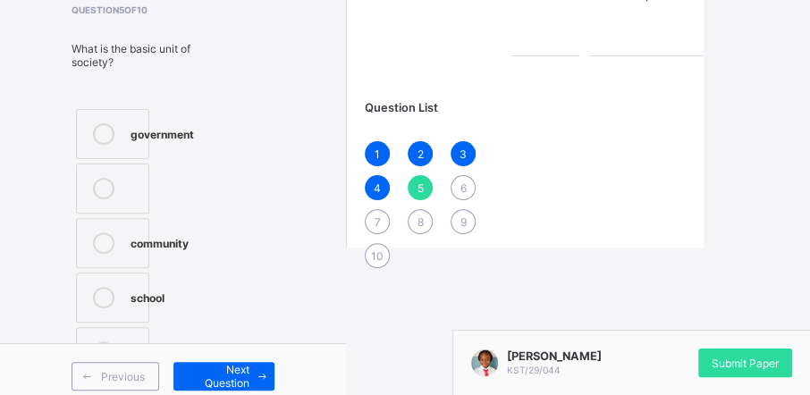
scroll to position [168, 0]
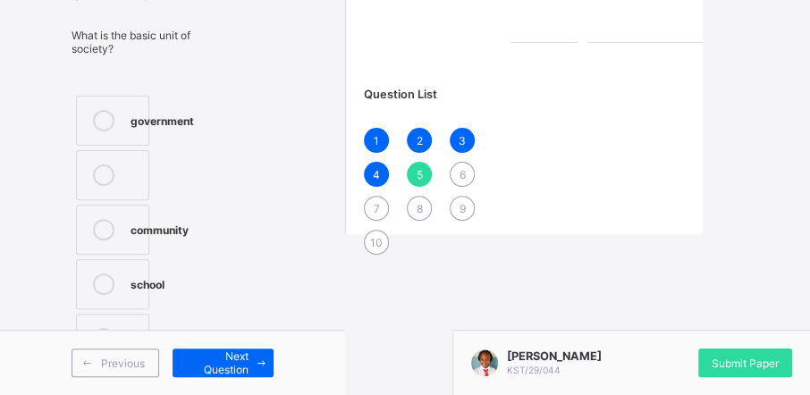
click at [108, 326] on label "family" at bounding box center [112, 339] width 73 height 50
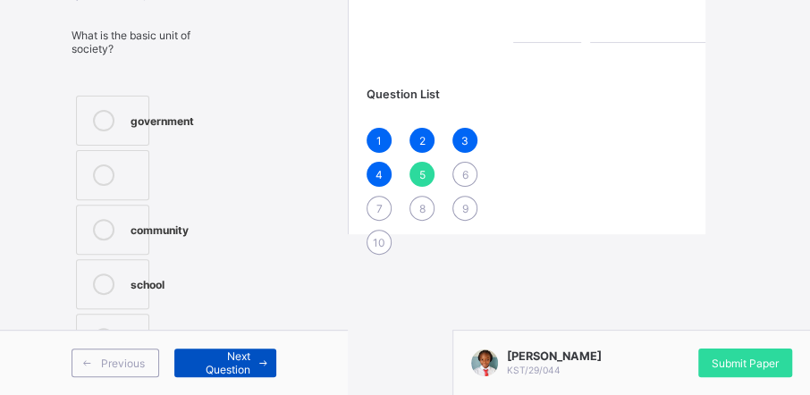
click at [188, 354] on span "Next Question" at bounding box center [219, 362] width 63 height 27
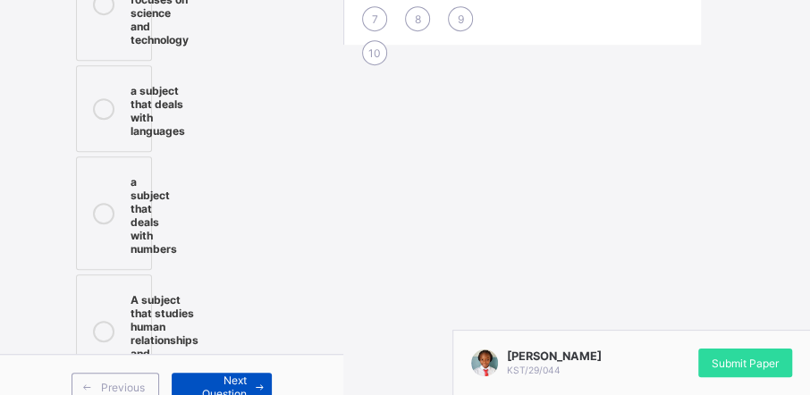
scroll to position [351, 0]
click at [142, 308] on div "A subject that studies human relationships and environment" at bounding box center [165, 330] width 68 height 85
click at [190, 384] on span "Next Question" at bounding box center [217, 386] width 63 height 27
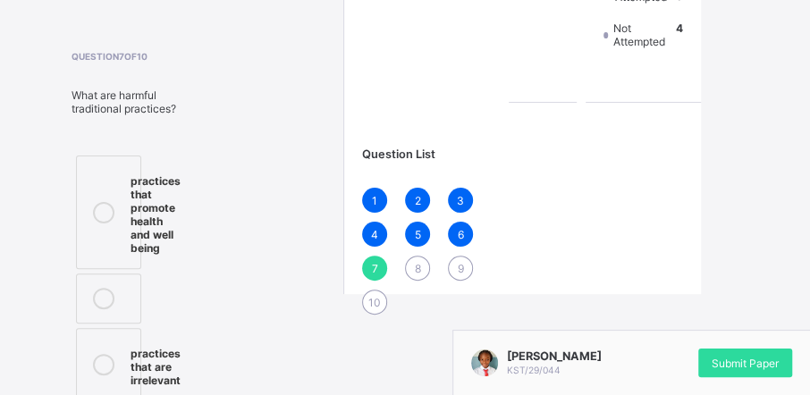
scroll to position [98, 0]
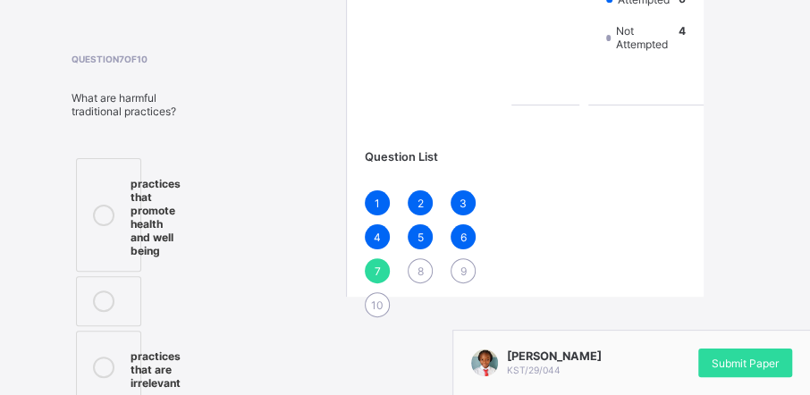
click at [112, 232] on div at bounding box center [104, 215] width 36 height 85
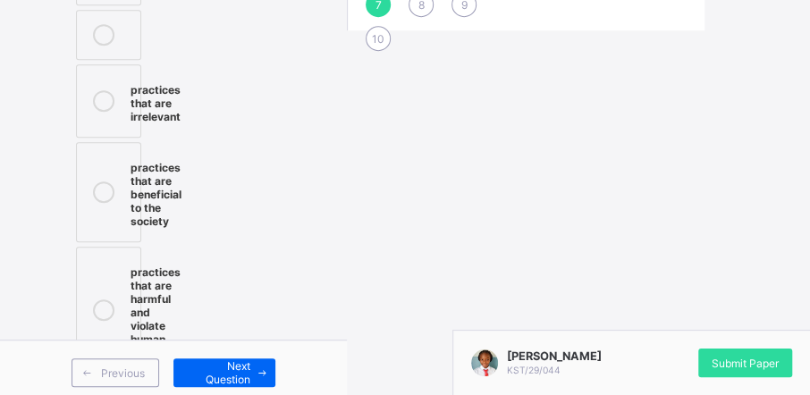
scroll to position [368, 0]
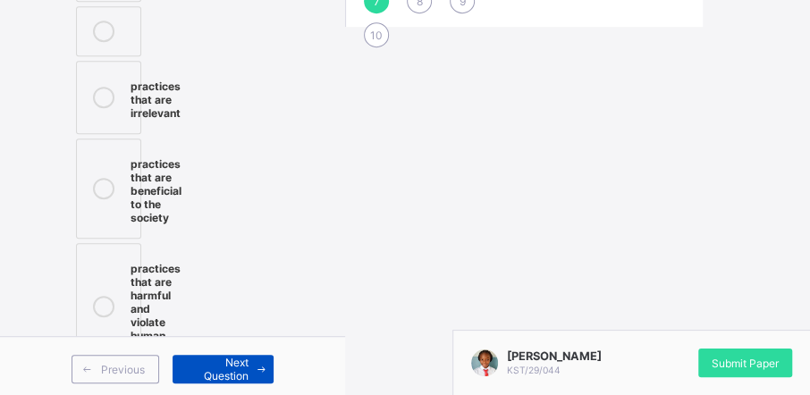
click at [194, 365] on span "Next Question" at bounding box center [217, 369] width 63 height 27
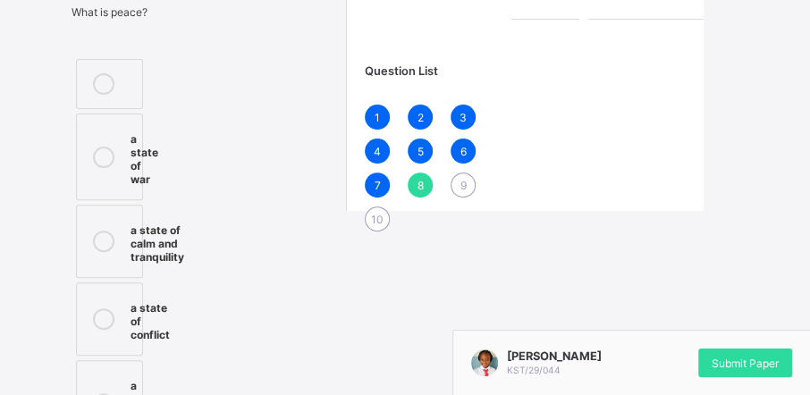
scroll to position [164, 0]
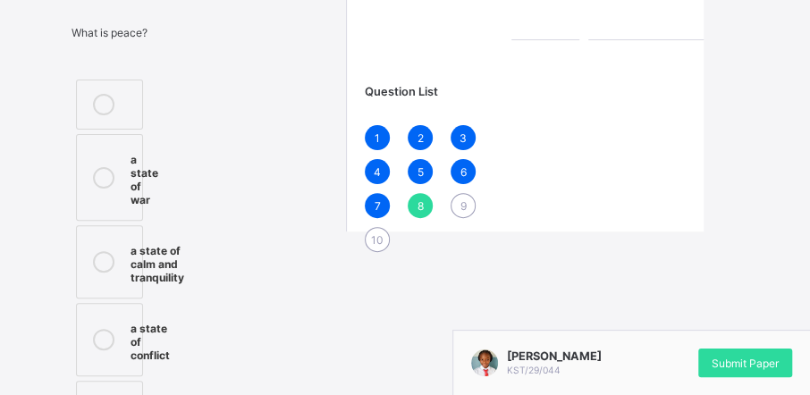
click at [110, 257] on div at bounding box center [104, 262] width 36 height 45
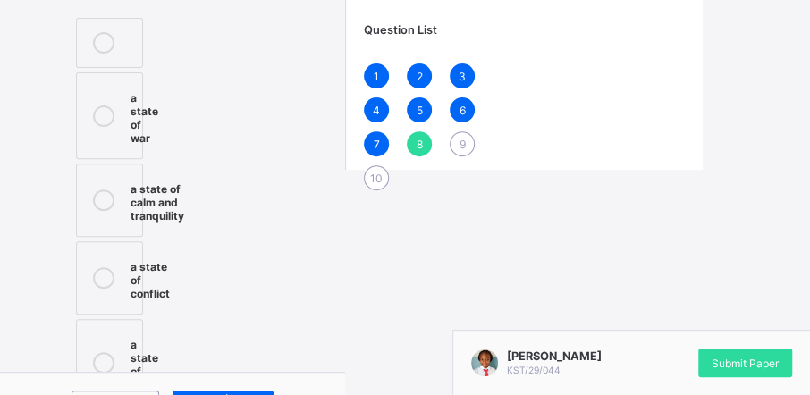
scroll to position [245, 0]
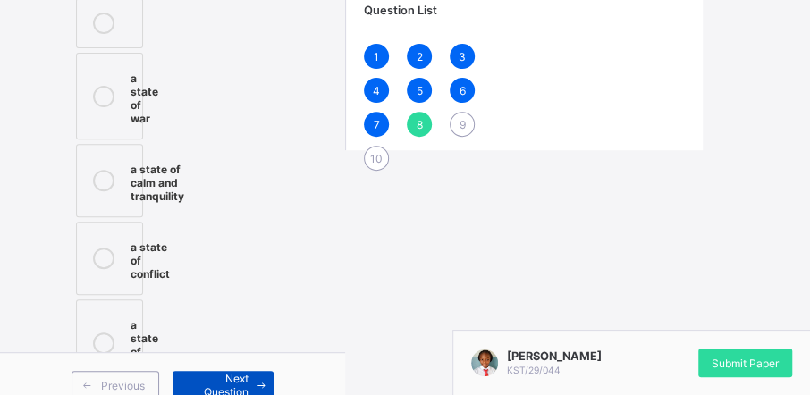
click at [186, 381] on span "Next Question" at bounding box center [217, 385] width 63 height 27
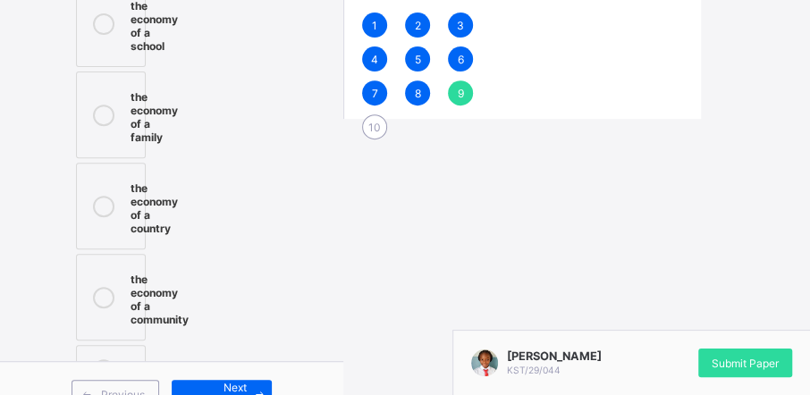
scroll to position [279, 0]
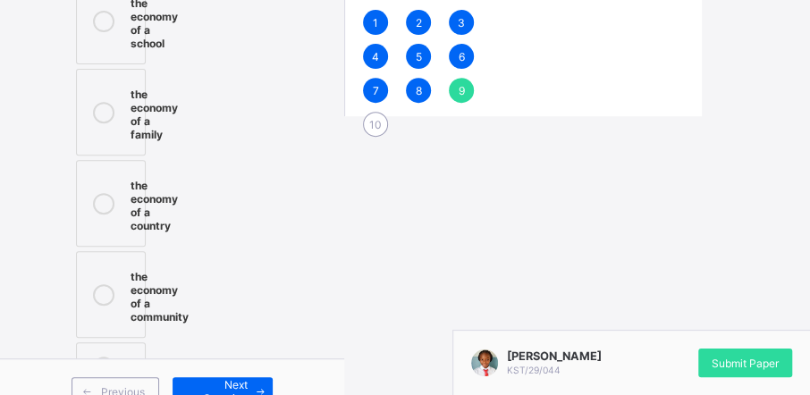
click at [113, 196] on div at bounding box center [104, 203] width 36 height 58
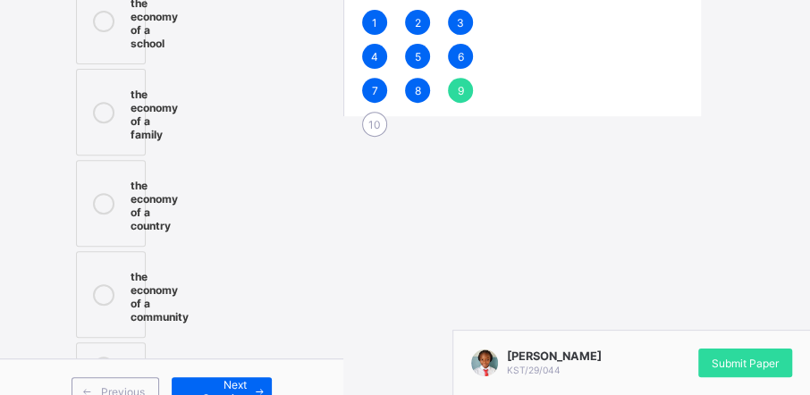
click at [113, 196] on div at bounding box center [104, 203] width 36 height 58
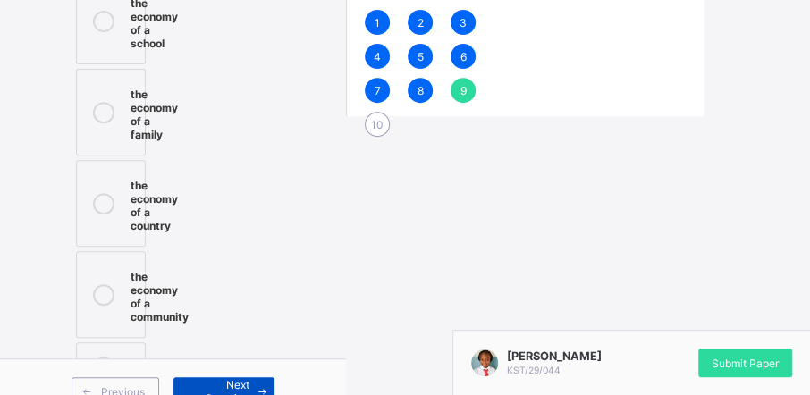
click at [188, 386] on span "Next Question" at bounding box center [218, 391] width 63 height 27
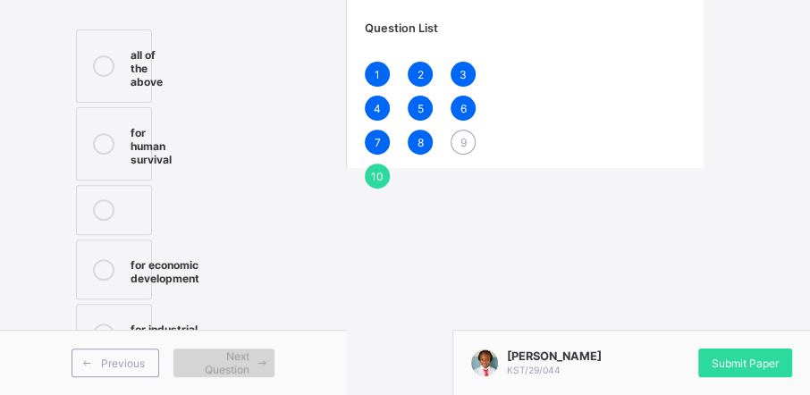
scroll to position [240, 0]
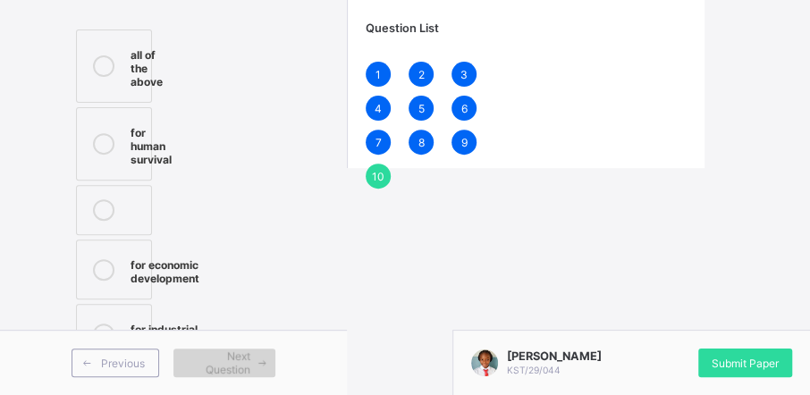
click at [190, 372] on span "Next Question" at bounding box center [218, 362] width 63 height 27
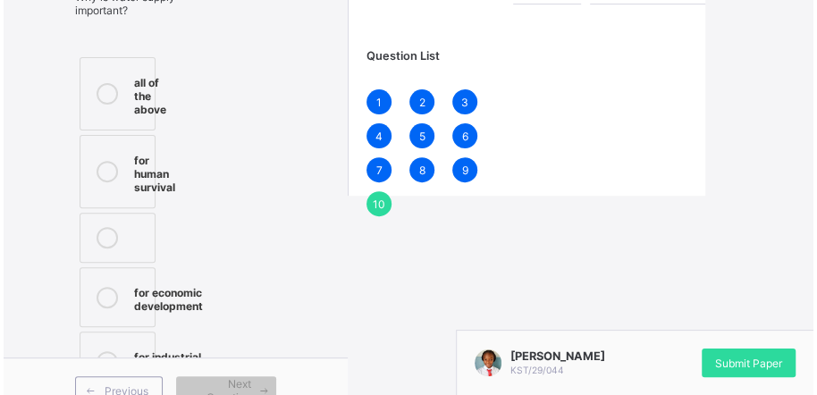
scroll to position [179, 0]
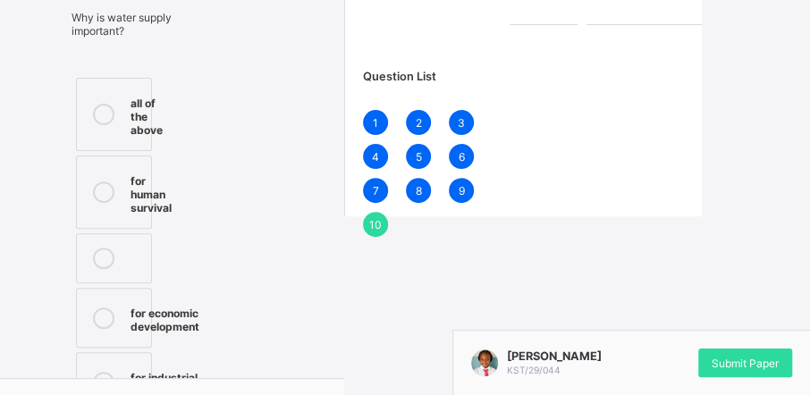
click at [132, 223] on label "for human survival" at bounding box center [114, 192] width 76 height 73
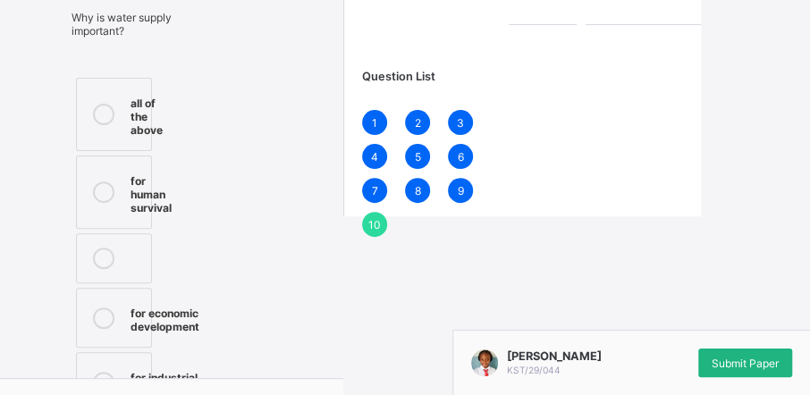
click at [753, 367] on span "Submit Paper" at bounding box center [745, 363] width 67 height 13
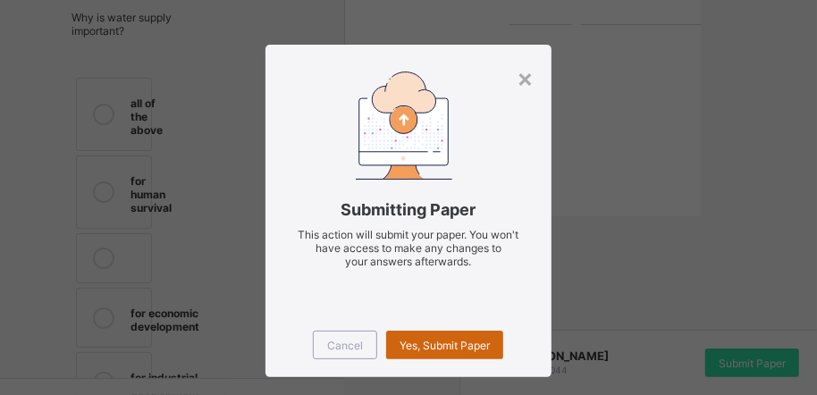
click at [421, 351] on div "Yes, Submit Paper" at bounding box center [444, 345] width 117 height 29
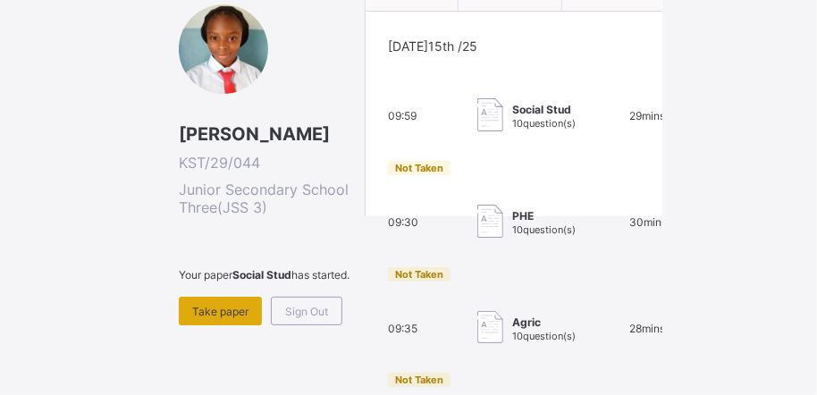
click at [241, 318] on span "Take paper" at bounding box center [220, 311] width 56 height 13
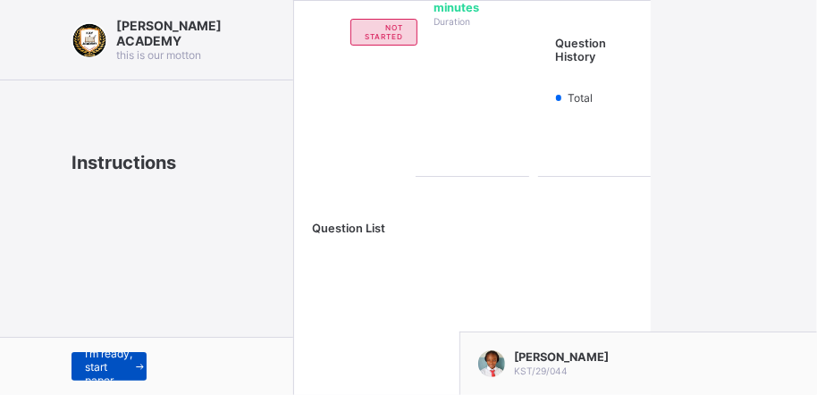
click at [87, 365] on span "I’m ready, start paper" at bounding box center [109, 367] width 48 height 40
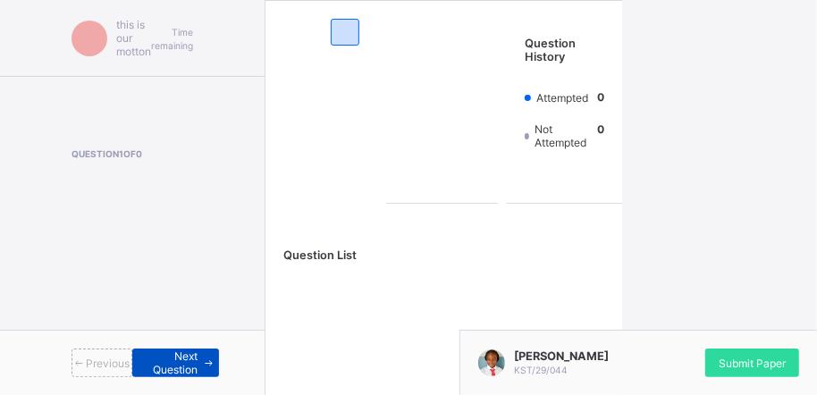
click at [152, 355] on span "Next Question" at bounding box center [172, 362] width 52 height 27
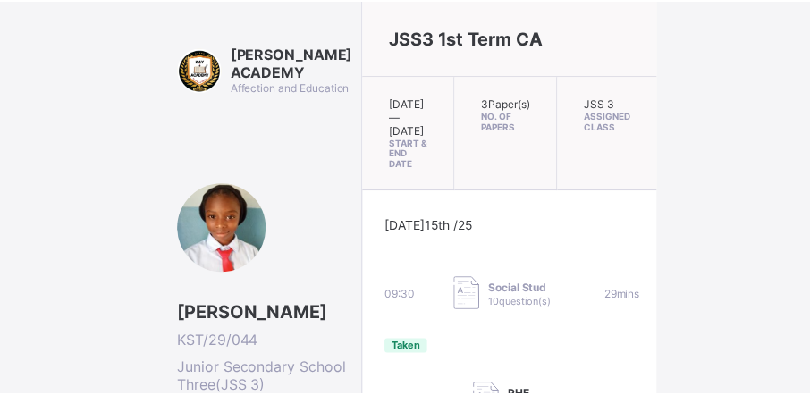
scroll to position [179, 0]
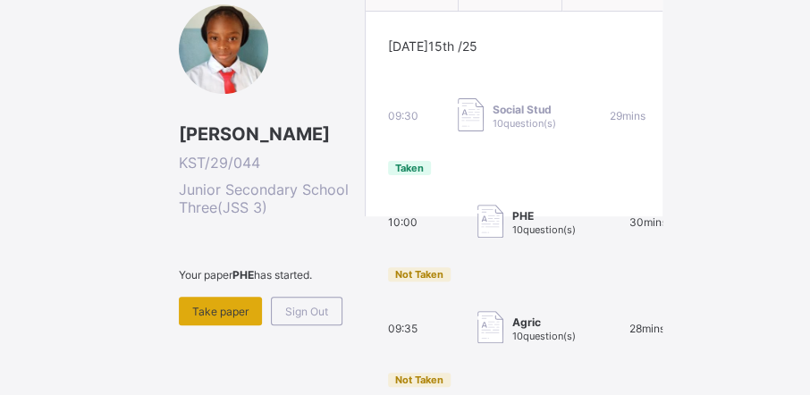
click at [225, 325] on div "Take paper" at bounding box center [220, 311] width 83 height 29
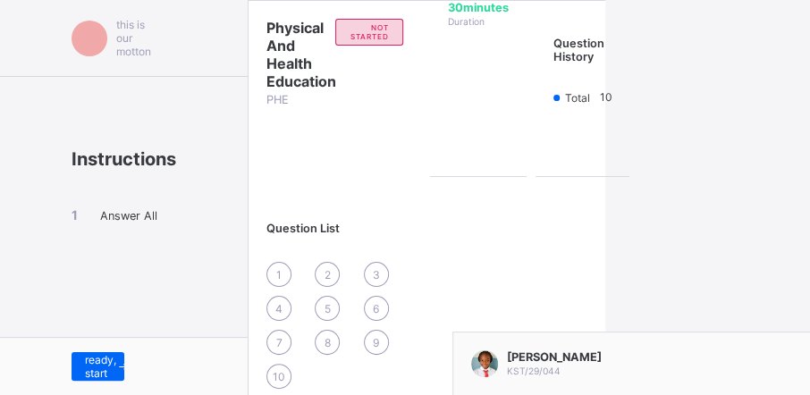
click at [282, 268] on span "1" at bounding box center [278, 274] width 5 height 13
click at [286, 276] on div "1" at bounding box center [278, 274] width 25 height 25
click at [272, 268] on div "1" at bounding box center [278, 274] width 25 height 25
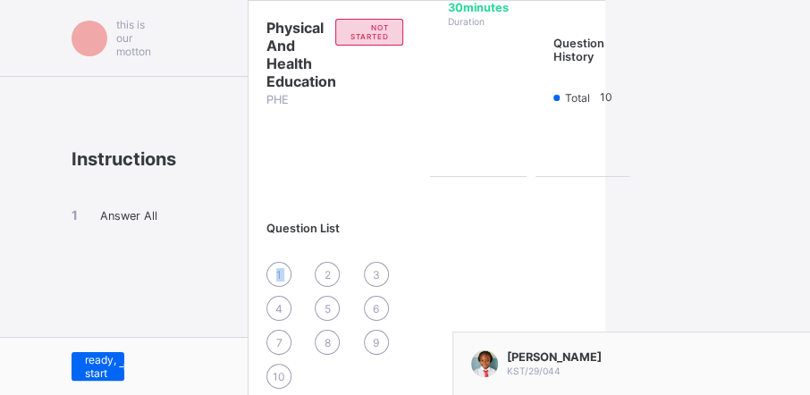
click at [272, 268] on div "1" at bounding box center [278, 274] width 25 height 25
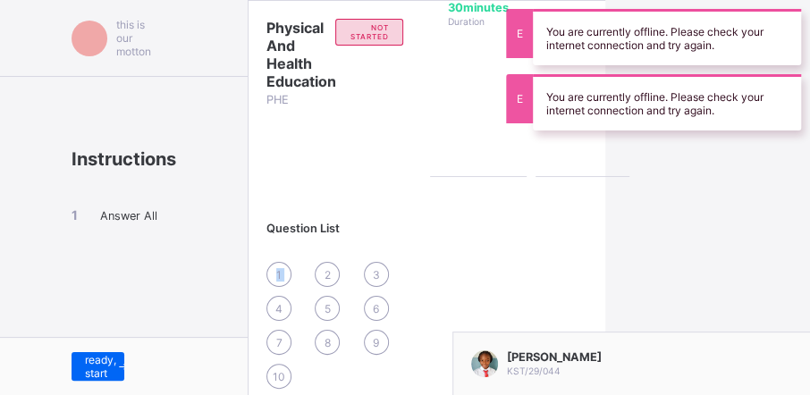
click at [282, 273] on div "1" at bounding box center [278, 274] width 25 height 25
click at [70, 358] on div "I’m ready, start paper" at bounding box center [124, 366] width 248 height 58
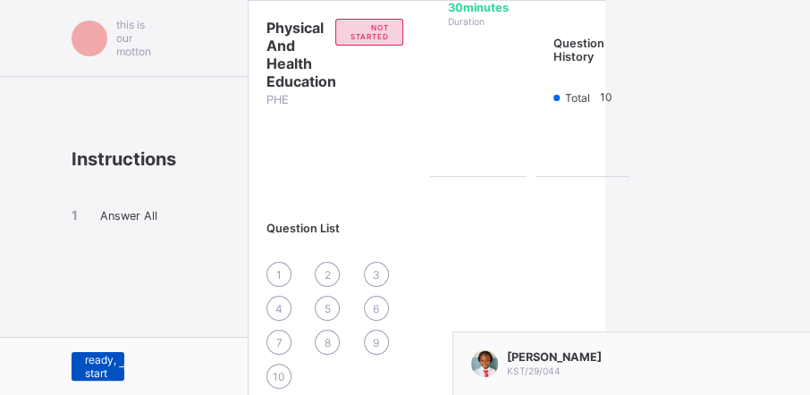
click at [86, 363] on span "I’m ready, start paper" at bounding box center [100, 367] width 31 height 54
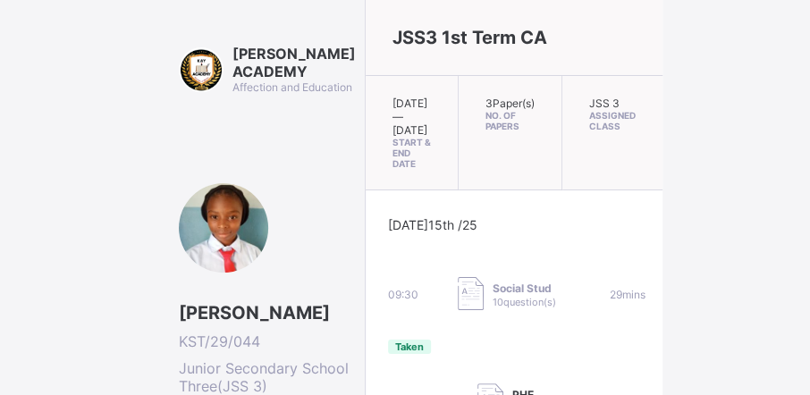
scroll to position [179, 0]
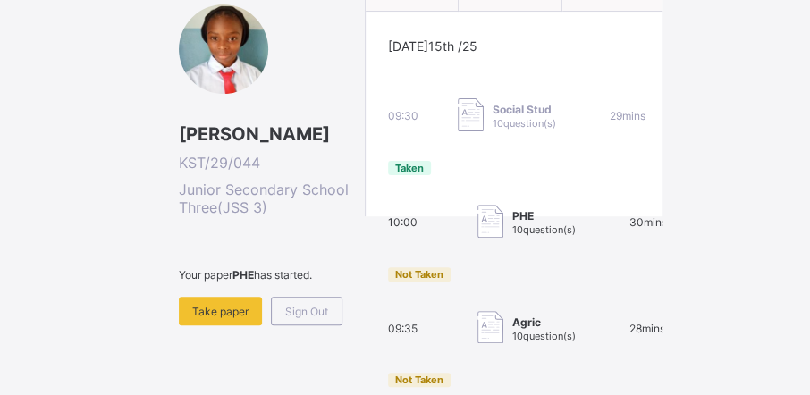
click at [477, 238] on img at bounding box center [490, 221] width 26 height 33
click at [512, 236] on span "10 question(s)" at bounding box center [543, 229] width 63 height 13
drag, startPoint x: 408, startPoint y: 308, endPoint x: 371, endPoint y: 356, distance: 59.9
click at [388, 284] on div "10:00 PHE 10 question(s) 30 mins Not Taken" at bounding box center [514, 245] width 252 height 80
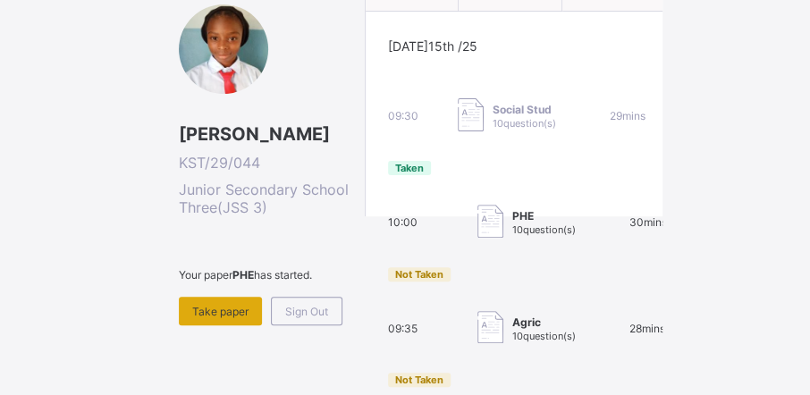
click at [207, 318] on span "Take paper" at bounding box center [220, 311] width 56 height 13
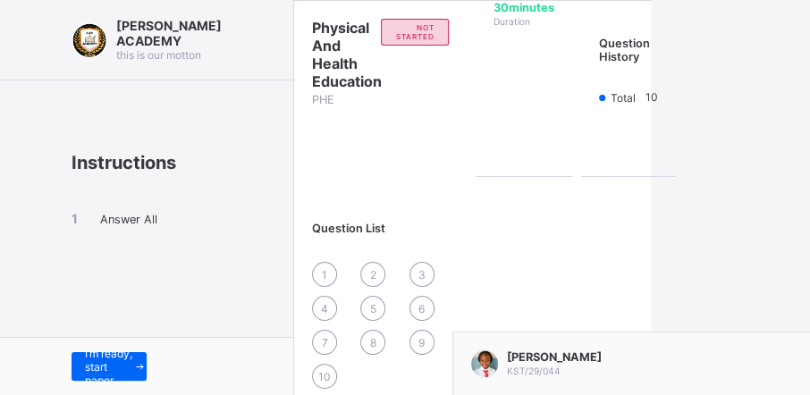
click at [741, 333] on div "Maryam Mohammed KST/29/044" at bounding box center [631, 363] width 358 height 63
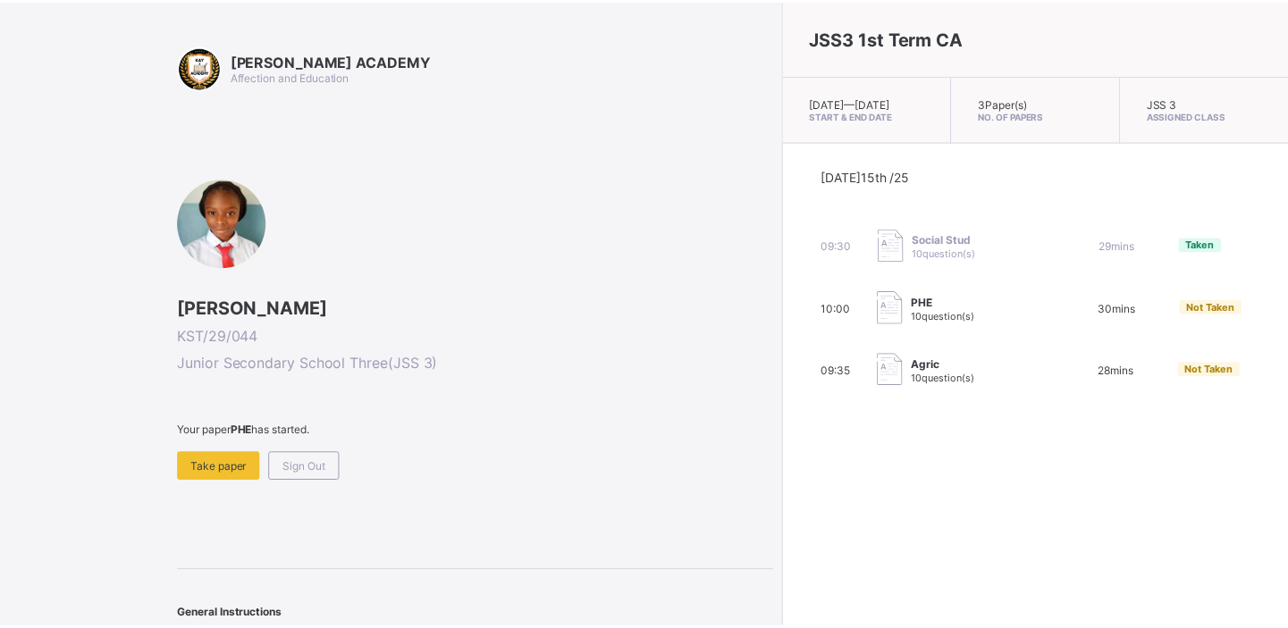
scroll to position [38, 0]
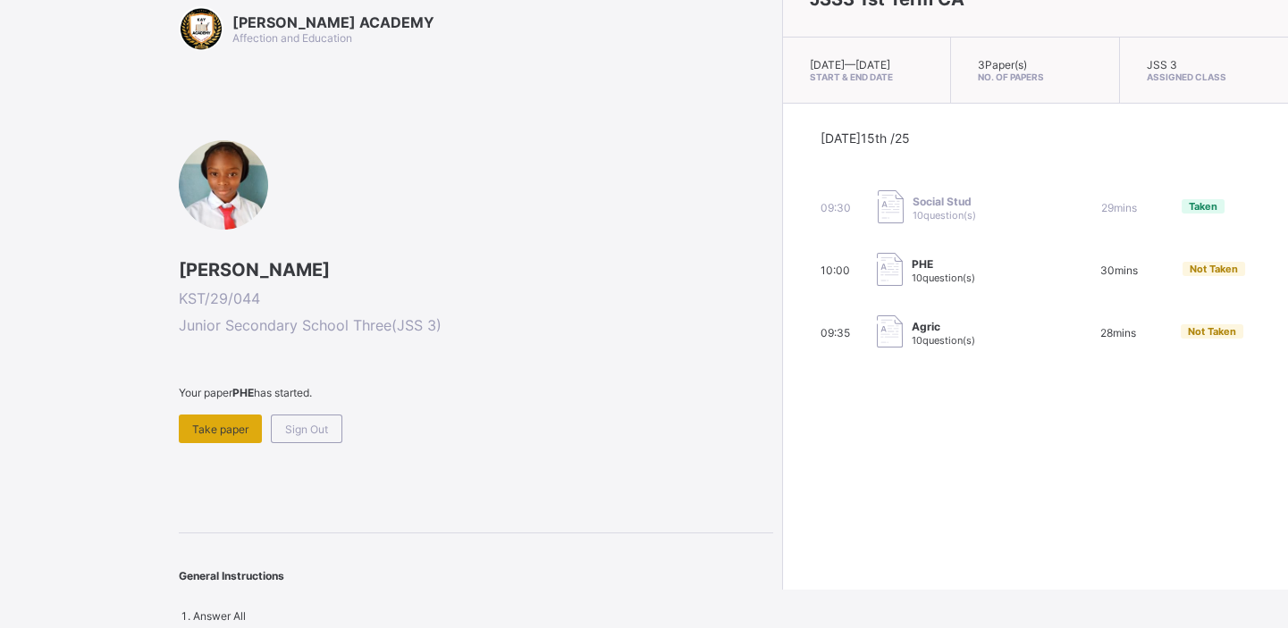
click at [202, 394] on span "Take paper" at bounding box center [220, 429] width 56 height 13
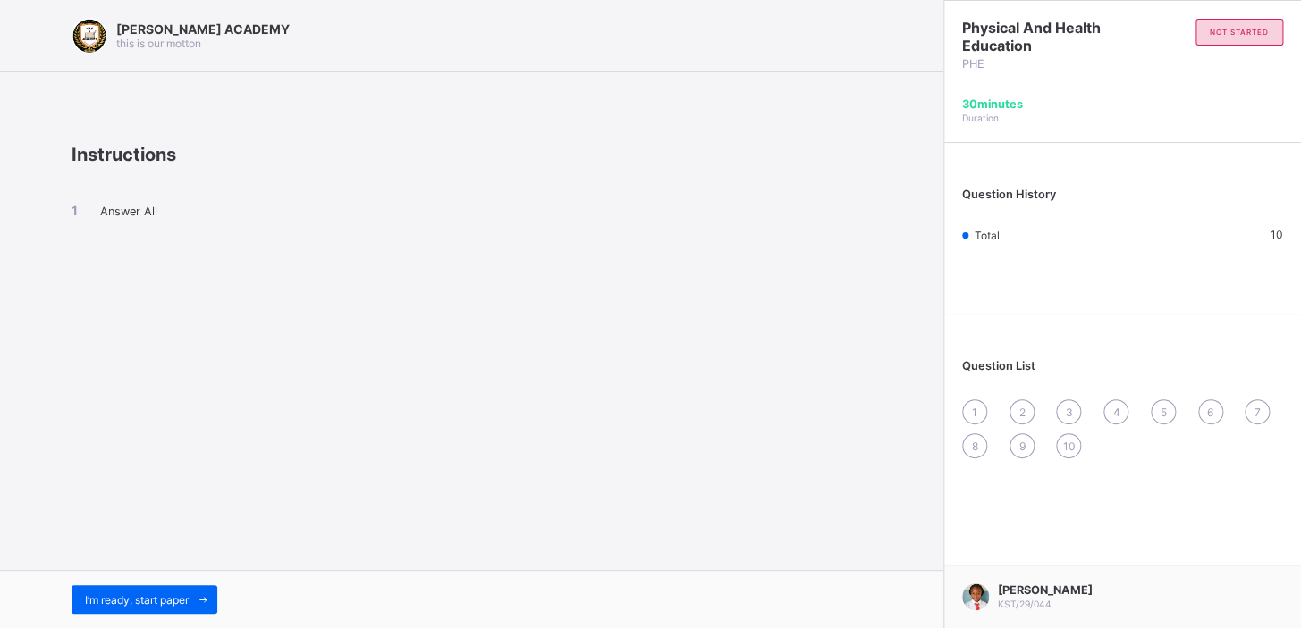
click at [200, 394] on div "I’m ready, start paper" at bounding box center [471, 599] width 943 height 58
click at [189, 394] on span "I’m ready, start paper" at bounding box center [137, 600] width 104 height 13
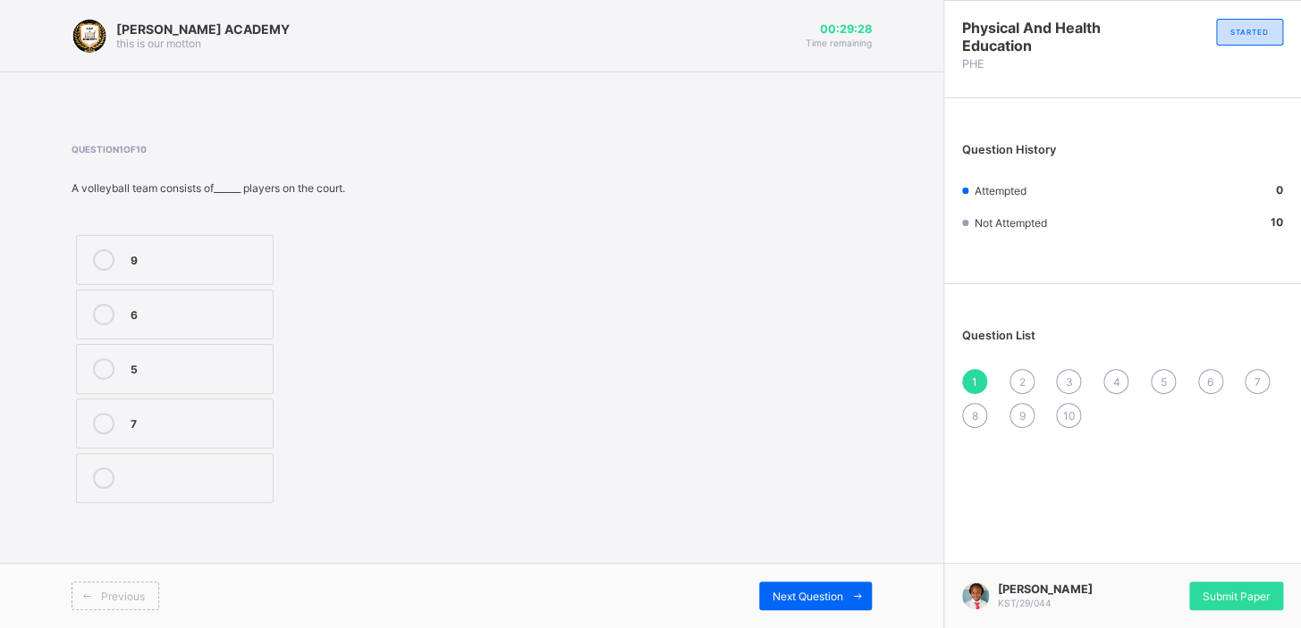
click at [116, 265] on div at bounding box center [104, 259] width 36 height 21
click at [809, 394] on span "Next Question" at bounding box center [807, 596] width 71 height 13
click at [223, 394] on label "grip" at bounding box center [175, 424] width 198 height 50
click at [809, 394] on span "Next Question" at bounding box center [807, 596] width 71 height 13
click at [149, 394] on div "spin" at bounding box center [205, 422] width 148 height 18
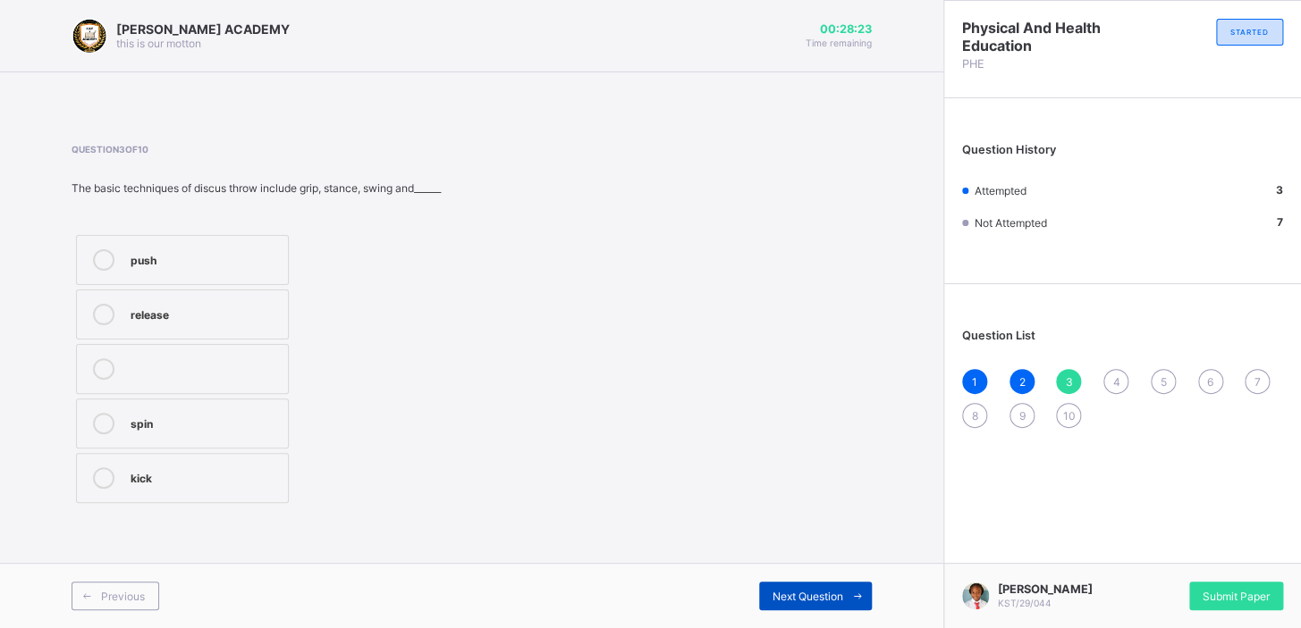
click at [804, 394] on div "Next Question" at bounding box center [815, 596] width 113 height 29
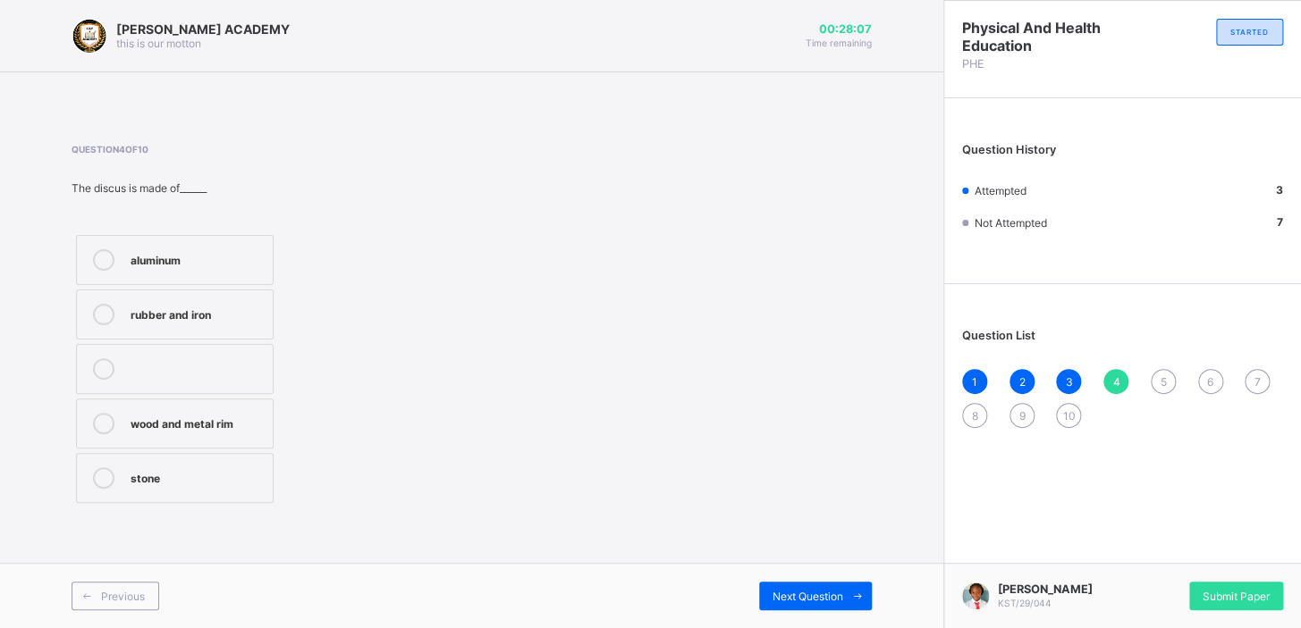
click at [156, 243] on label "aluminum" at bounding box center [175, 260] width 198 height 50
click at [809, 394] on div "Next Question" at bounding box center [815, 596] width 113 height 29
click at [167, 394] on label "hammer" at bounding box center [175, 478] width 198 height 50
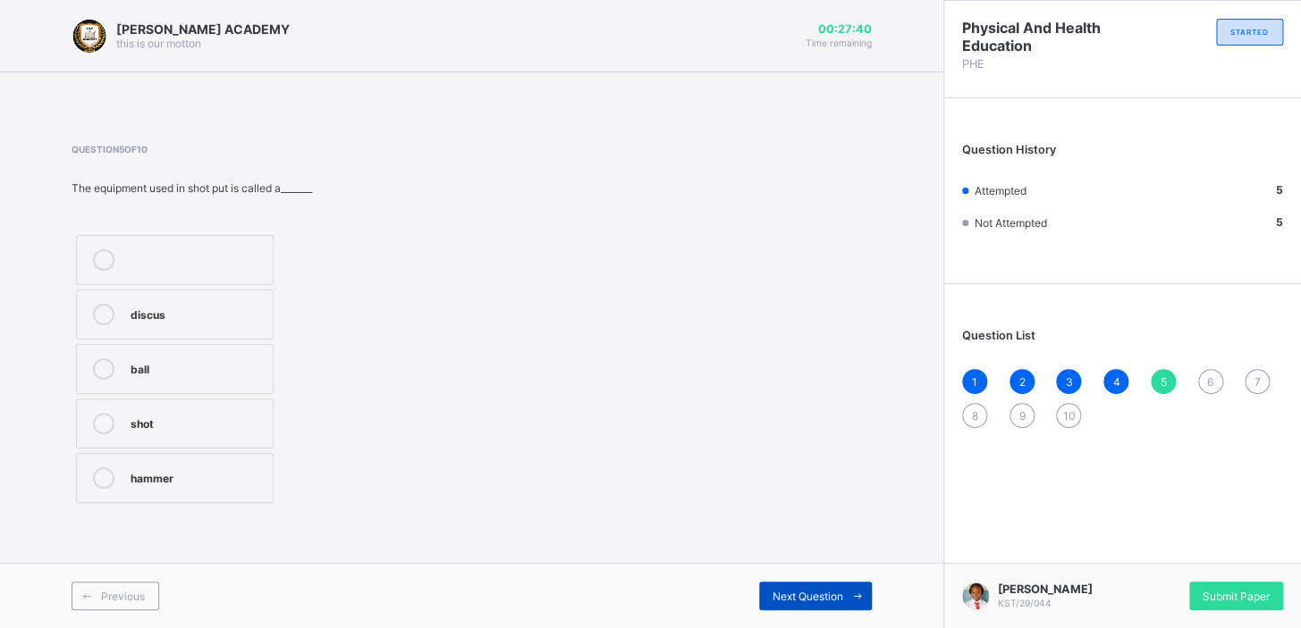
click at [791, 394] on span "Next Question" at bounding box center [807, 596] width 71 height 13
click at [139, 394] on label "bending" at bounding box center [175, 478] width 198 height 50
click at [809, 394] on div "Next Question" at bounding box center [815, 596] width 113 height 29
click at [189, 394] on label "both hands" at bounding box center [175, 478] width 198 height 50
click at [779, 394] on div "Next Question" at bounding box center [815, 596] width 113 height 29
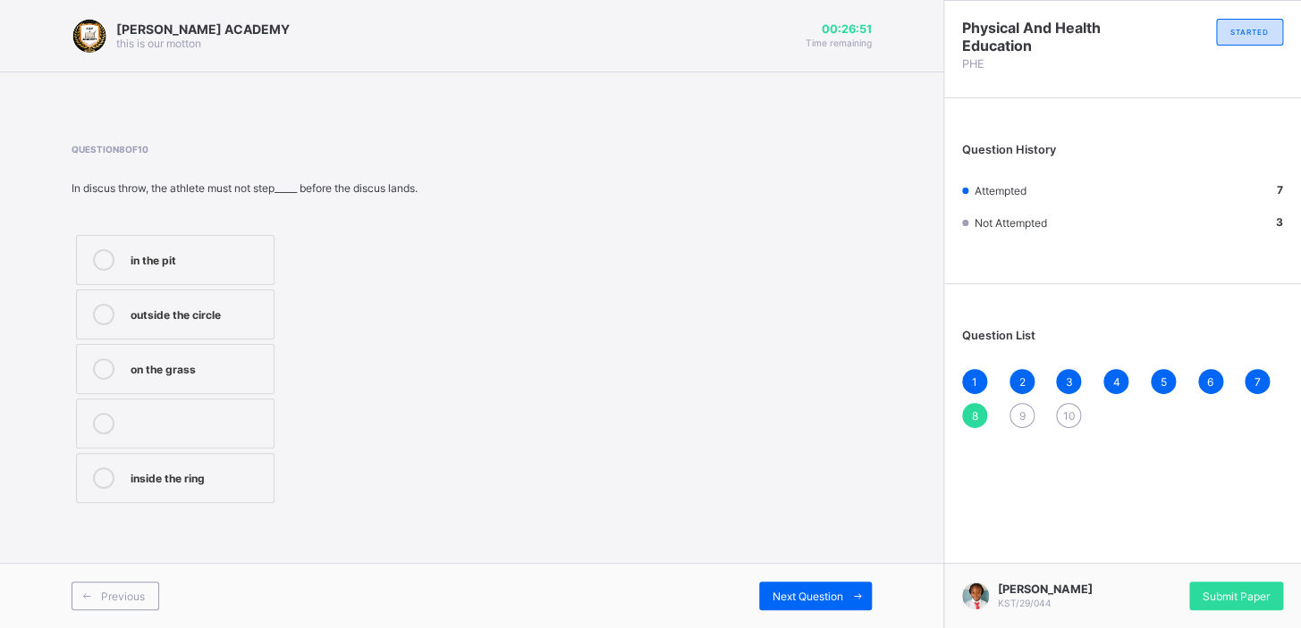
click at [173, 394] on label "inside the ring" at bounding box center [175, 478] width 198 height 50
click at [809, 394] on span at bounding box center [857, 596] width 29 height 29
click at [114, 375] on div at bounding box center [104, 368] width 36 height 21
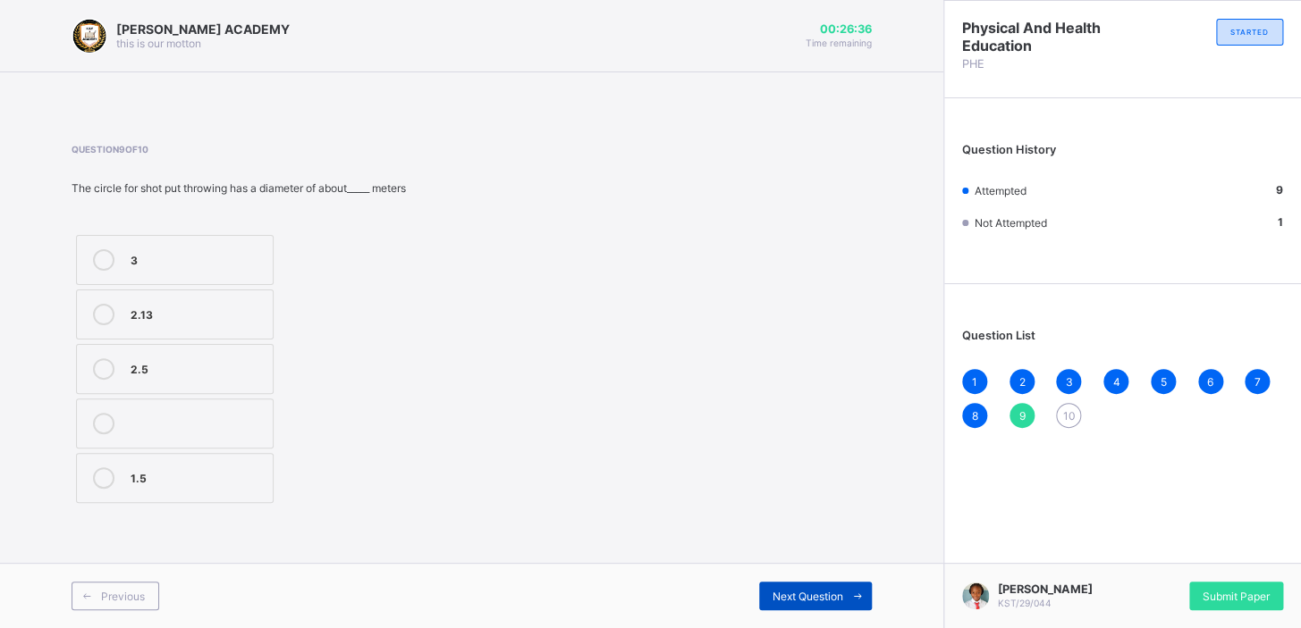
click at [809, 394] on div "Next Question" at bounding box center [815, 596] width 113 height 29
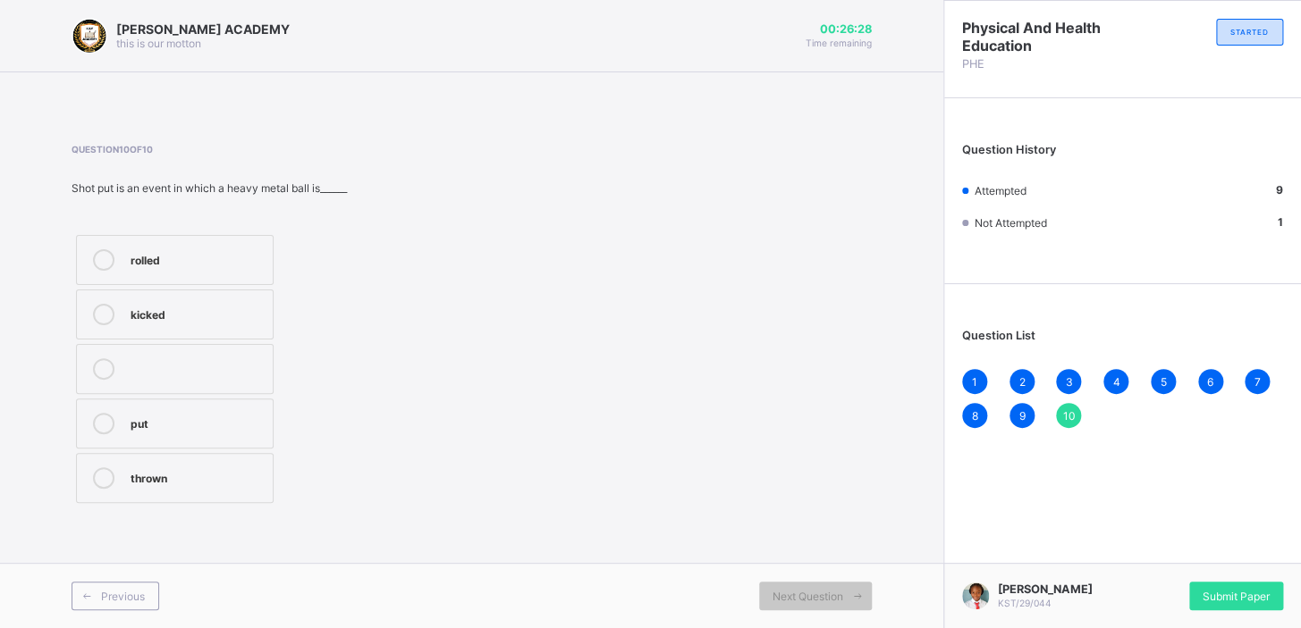
click at [184, 394] on div "thrown" at bounding box center [197, 476] width 133 height 18
drag, startPoint x: 262, startPoint y: 499, endPoint x: 358, endPoint y: 527, distance: 99.8
click at [358, 394] on div "Question 10 of 10 Shot put is an event in which a heavy metal ball is______ rol…" at bounding box center [472, 325] width 800 height 417
click at [808, 394] on div "Next Question" at bounding box center [815, 596] width 113 height 29
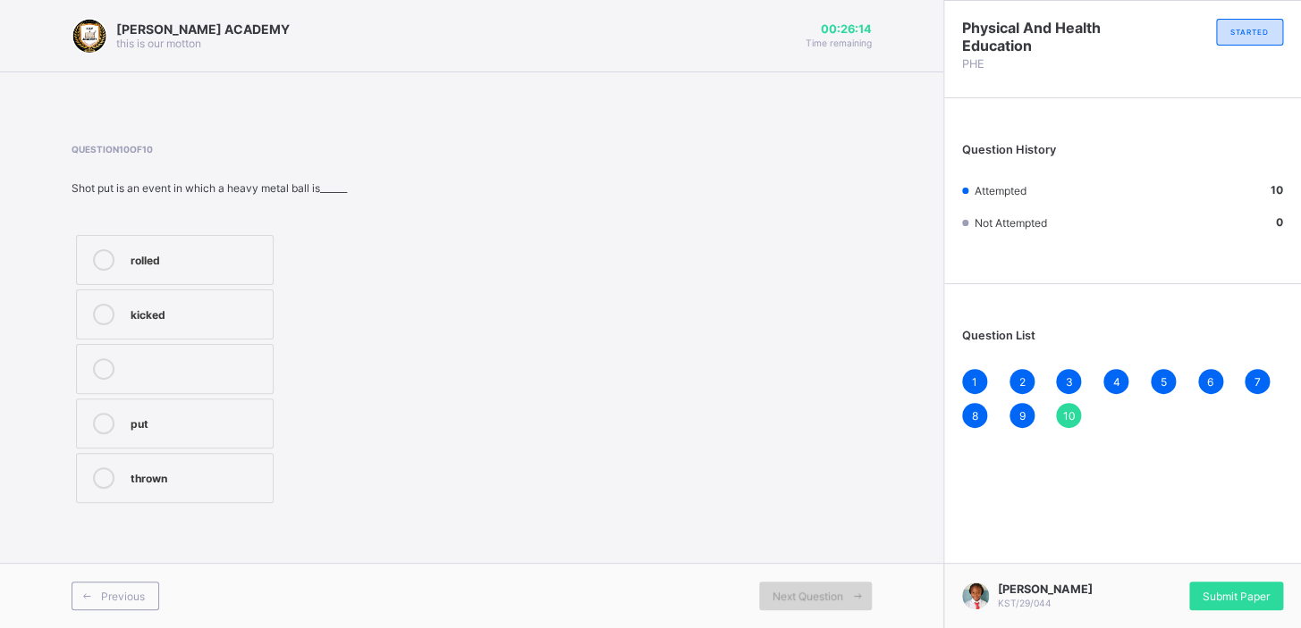
click at [809, 394] on span "Next Question" at bounding box center [807, 596] width 71 height 13
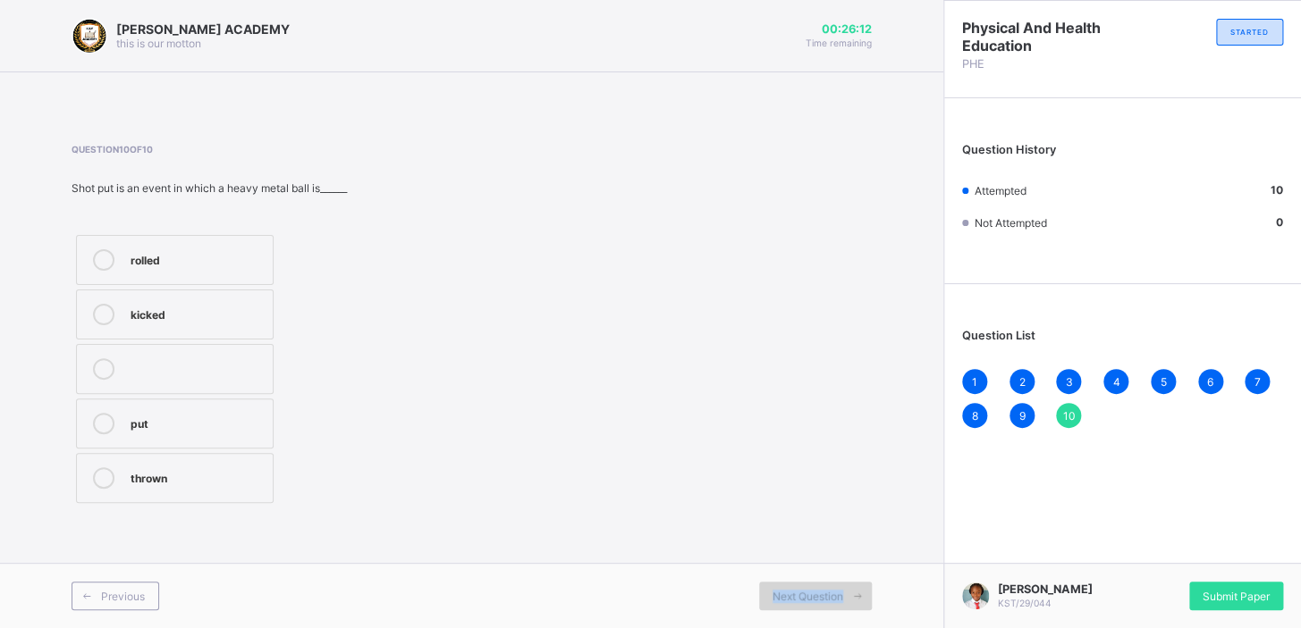
click at [809, 394] on span "Next Question" at bounding box center [807, 596] width 71 height 13
click at [809, 394] on span "Submit Paper" at bounding box center [1235, 596] width 67 height 13
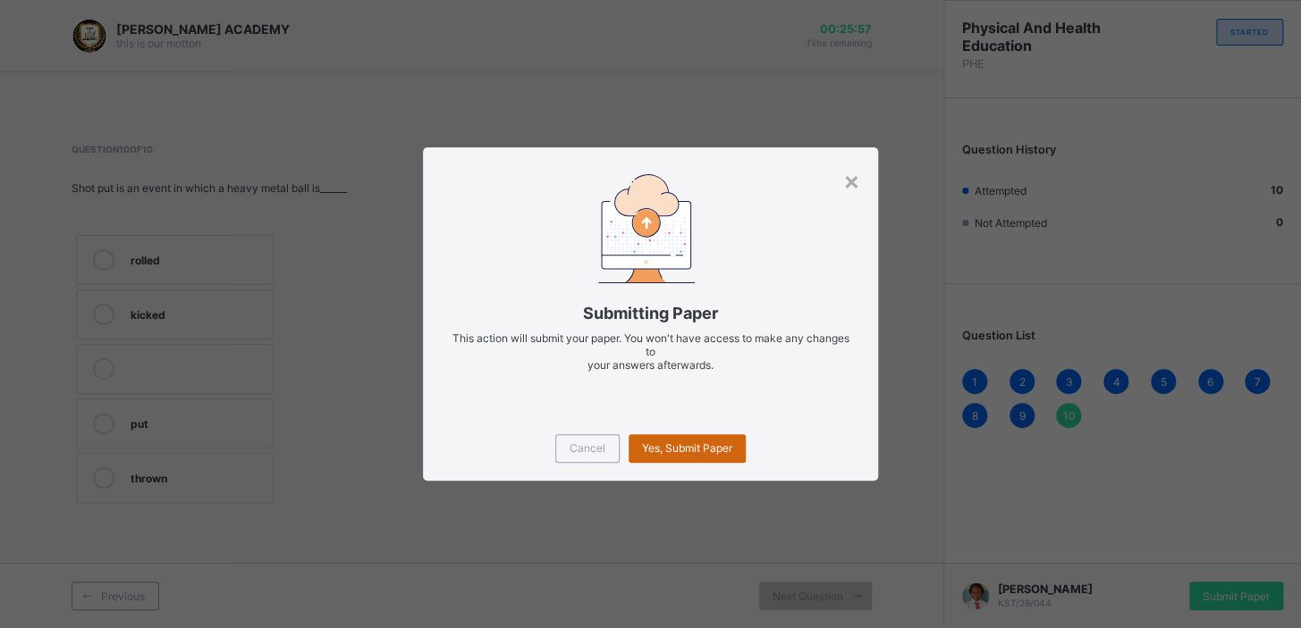
click at [650, 394] on span "Yes, Submit Paper" at bounding box center [687, 448] width 90 height 13
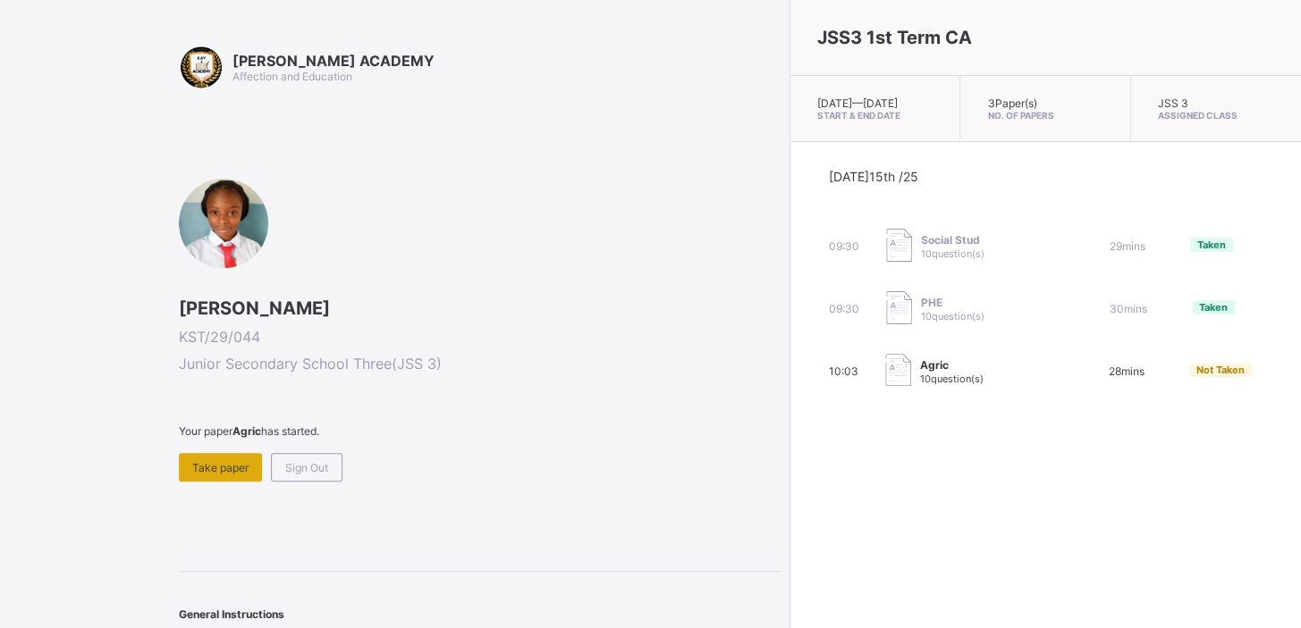
click at [211, 394] on span "Take paper" at bounding box center [220, 467] width 56 height 13
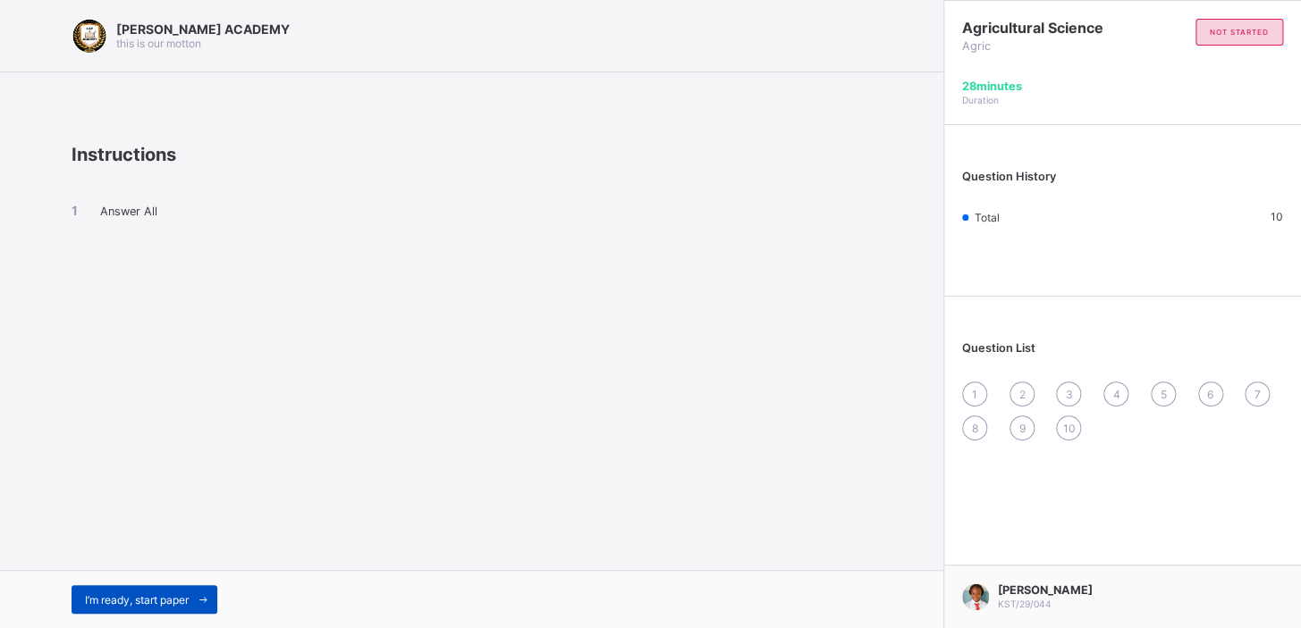
click at [161, 394] on div "I’m ready, start paper" at bounding box center [145, 599] width 146 height 29
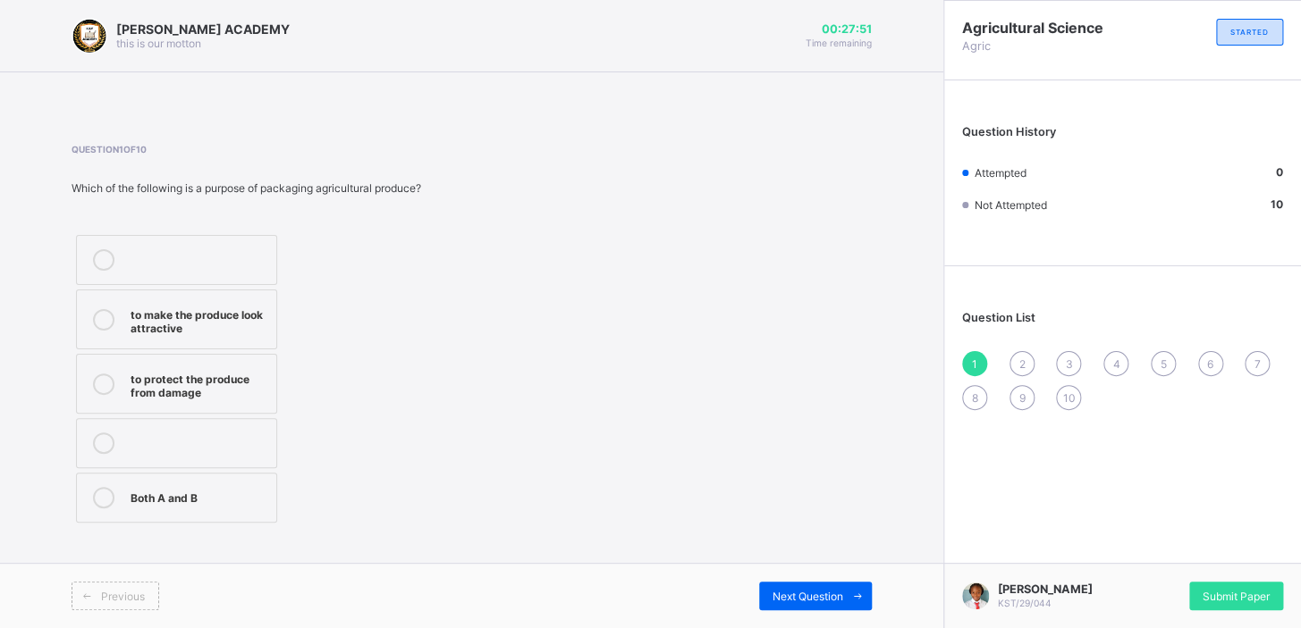
click at [111, 394] on icon at bounding box center [103, 497] width 21 height 21
click at [797, 394] on div "Next Question" at bounding box center [815, 596] width 113 height 29
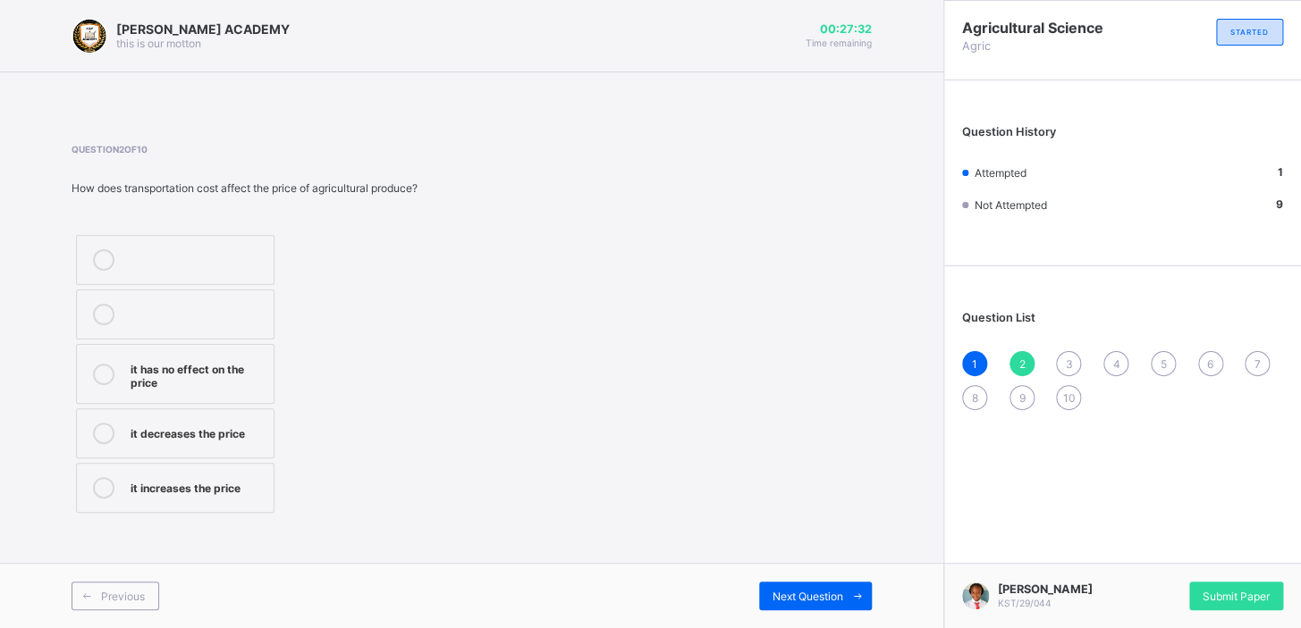
click at [281, 394] on div "Question 2 of 10 How does transportation cost affect the price of agricultural …" at bounding box center [472, 330] width 800 height 427
click at [211, 375] on div "it has no effect on the price" at bounding box center [198, 373] width 134 height 31
click at [782, 394] on div "Next Question" at bounding box center [815, 596] width 113 height 29
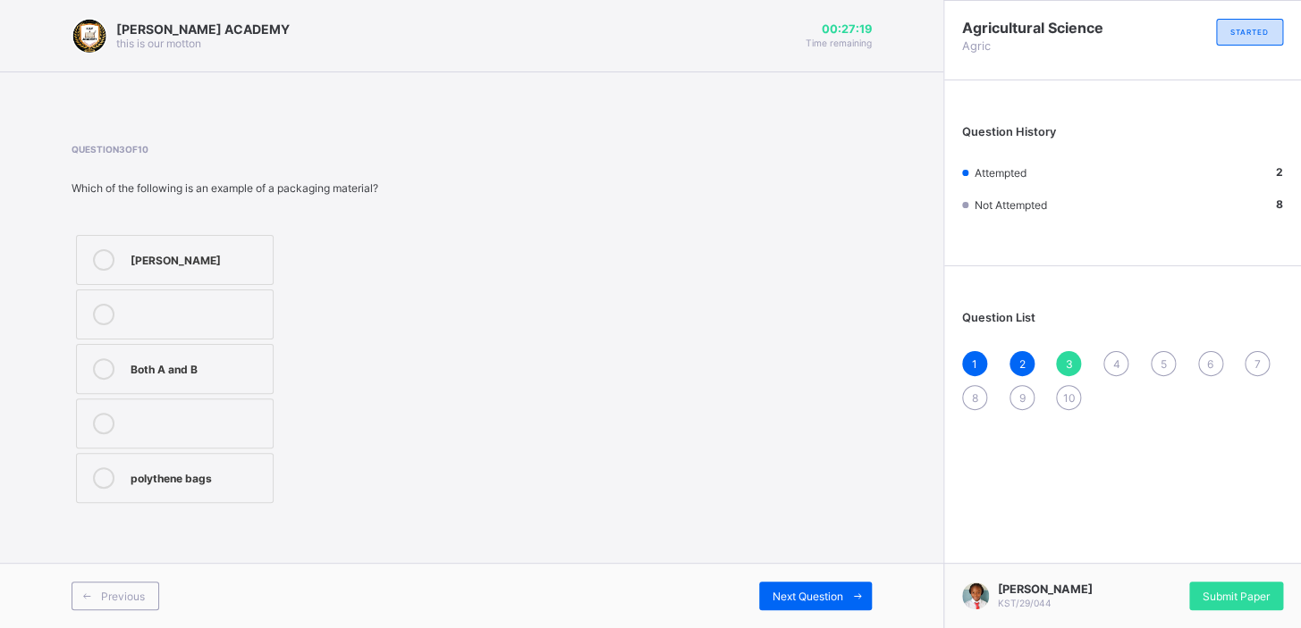
click at [221, 375] on div "Both A and B" at bounding box center [197, 367] width 133 height 18
click at [801, 394] on span "Next Question" at bounding box center [807, 596] width 71 height 13
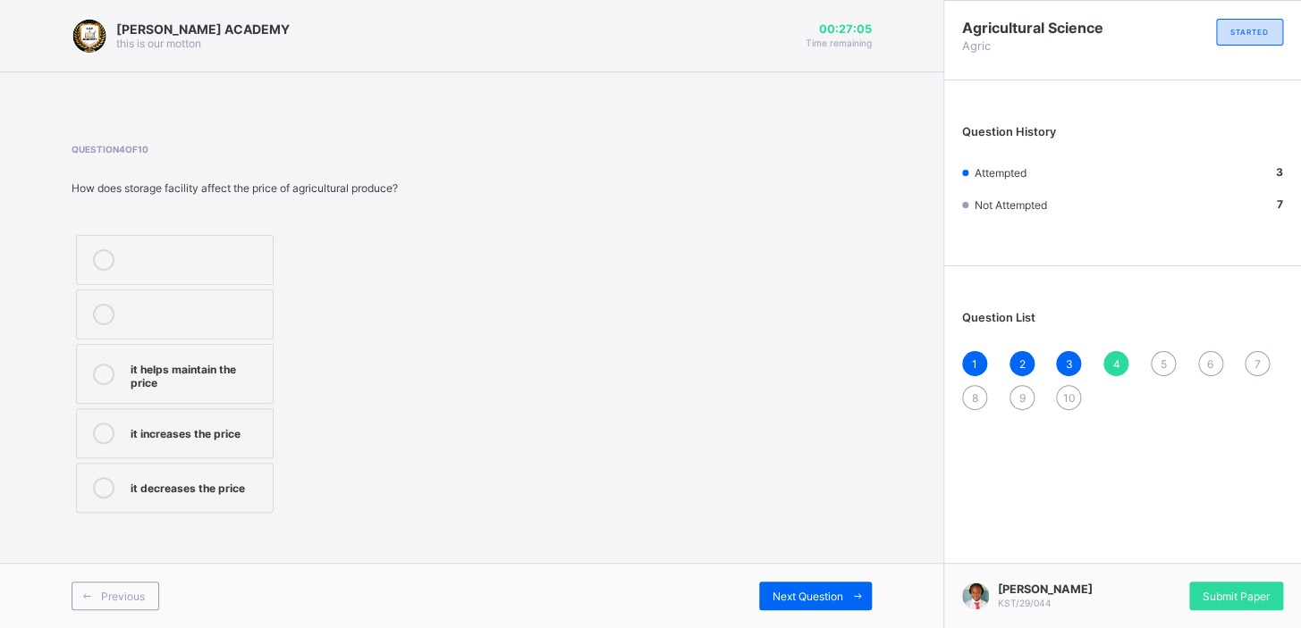
click at [167, 351] on label "it helps maintain the price" at bounding box center [175, 374] width 198 height 60
click at [787, 394] on div "Next Question" at bounding box center [815, 596] width 113 height 29
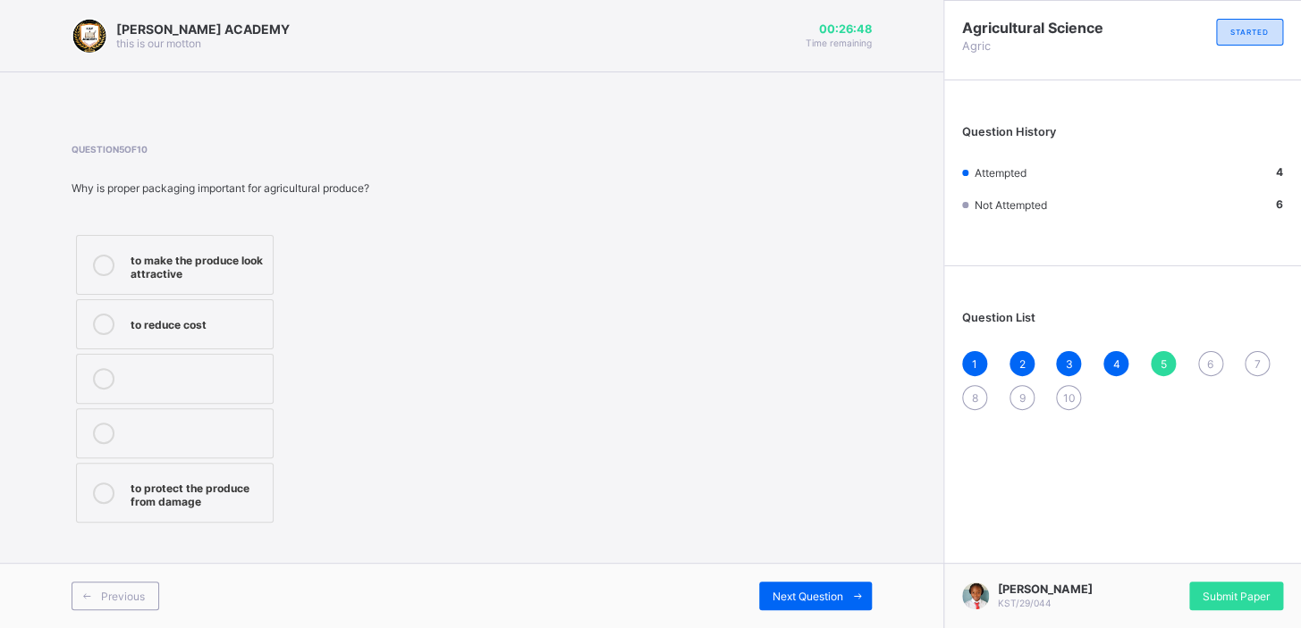
click at [170, 394] on label "to protect the produce from damage" at bounding box center [175, 493] width 198 height 60
click at [809, 394] on span "Next Question" at bounding box center [807, 596] width 71 height 13
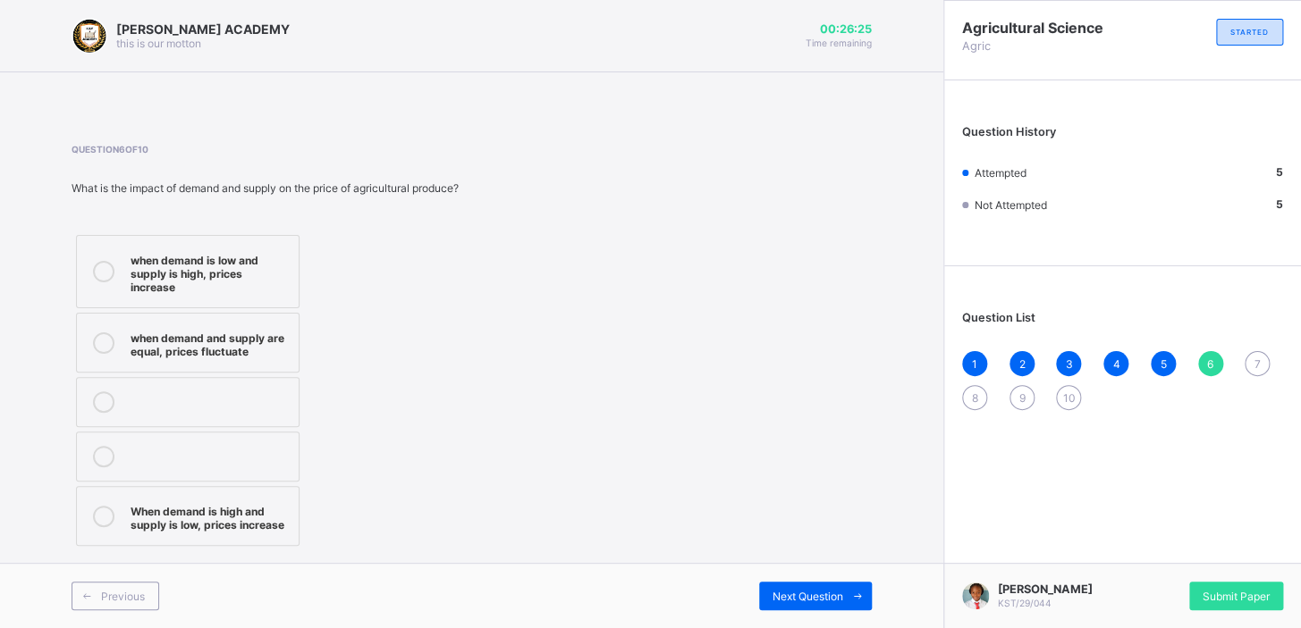
click at [186, 278] on div "when demand is low and supply is high, prices increase" at bounding box center [210, 271] width 159 height 45
click at [809, 394] on span "Next Question" at bounding box center [807, 596] width 71 height 13
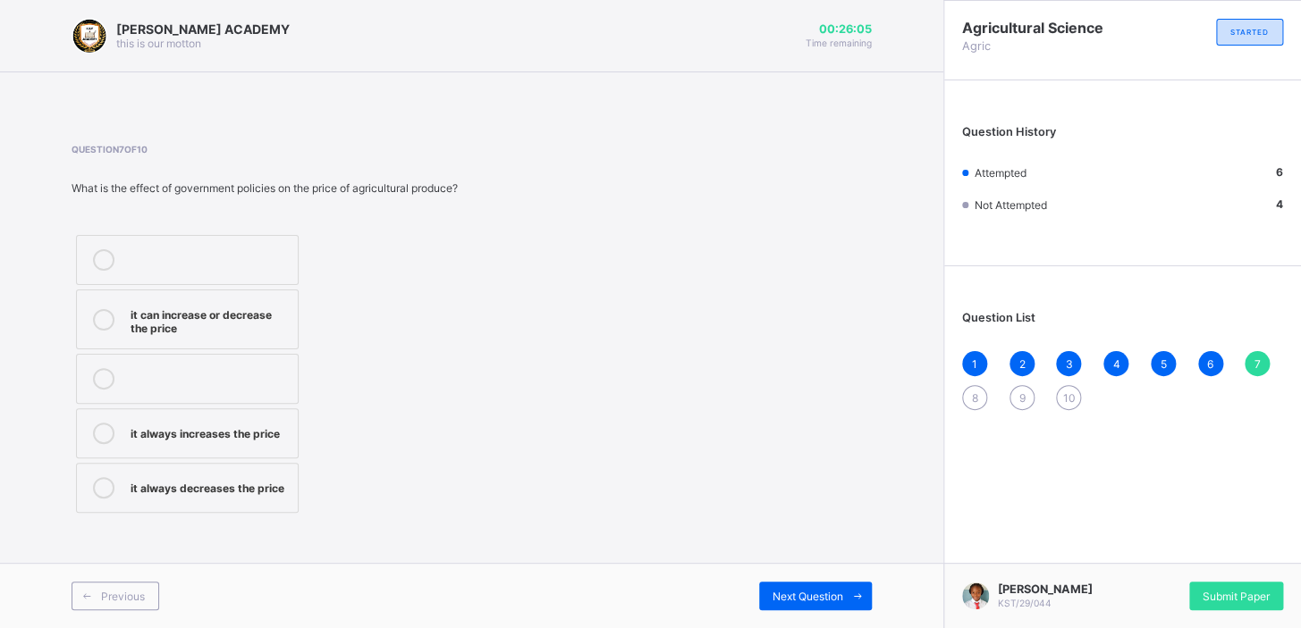
click at [245, 296] on label "it can increase or decrease the price" at bounding box center [187, 320] width 223 height 60
click at [809, 394] on div "Next Question" at bounding box center [815, 596] width 113 height 29
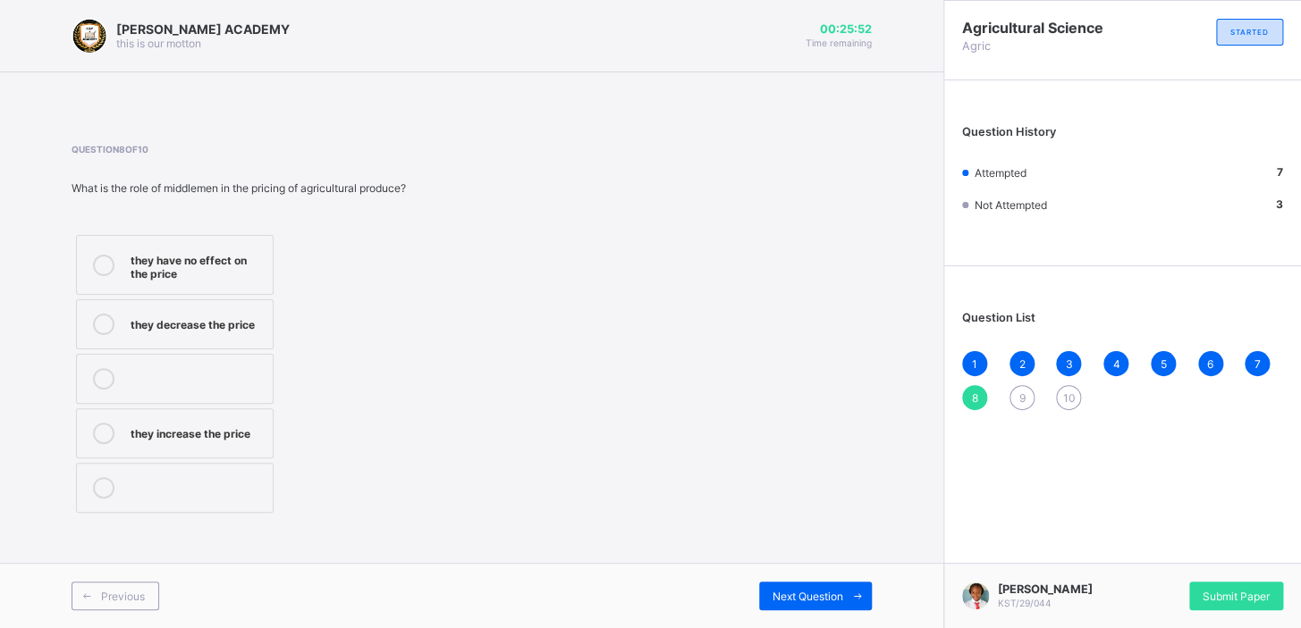
click at [200, 256] on div "they have no effect on the price" at bounding box center [197, 264] width 133 height 31
click at [809, 394] on div "Previous Next Question" at bounding box center [471, 595] width 943 height 65
click at [809, 394] on span at bounding box center [857, 596] width 29 height 29
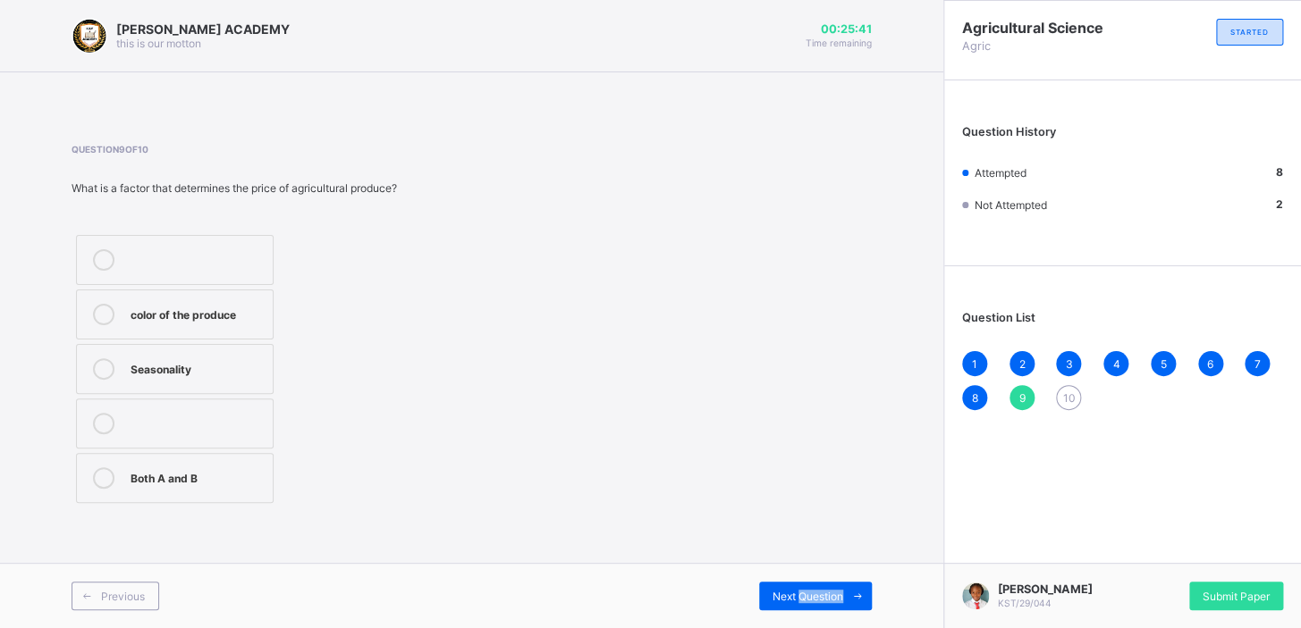
drag, startPoint x: 843, startPoint y: 604, endPoint x: 744, endPoint y: 563, distance: 107.4
click at [744, 394] on div "Previous Next Question" at bounding box center [471, 595] width 943 height 65
click at [166, 394] on div "Both A and B" at bounding box center [197, 476] width 133 height 18
click at [247, 394] on div "Both A and B" at bounding box center [197, 476] width 133 height 18
click at [805, 394] on div "Next Question" at bounding box center [815, 596] width 113 height 29
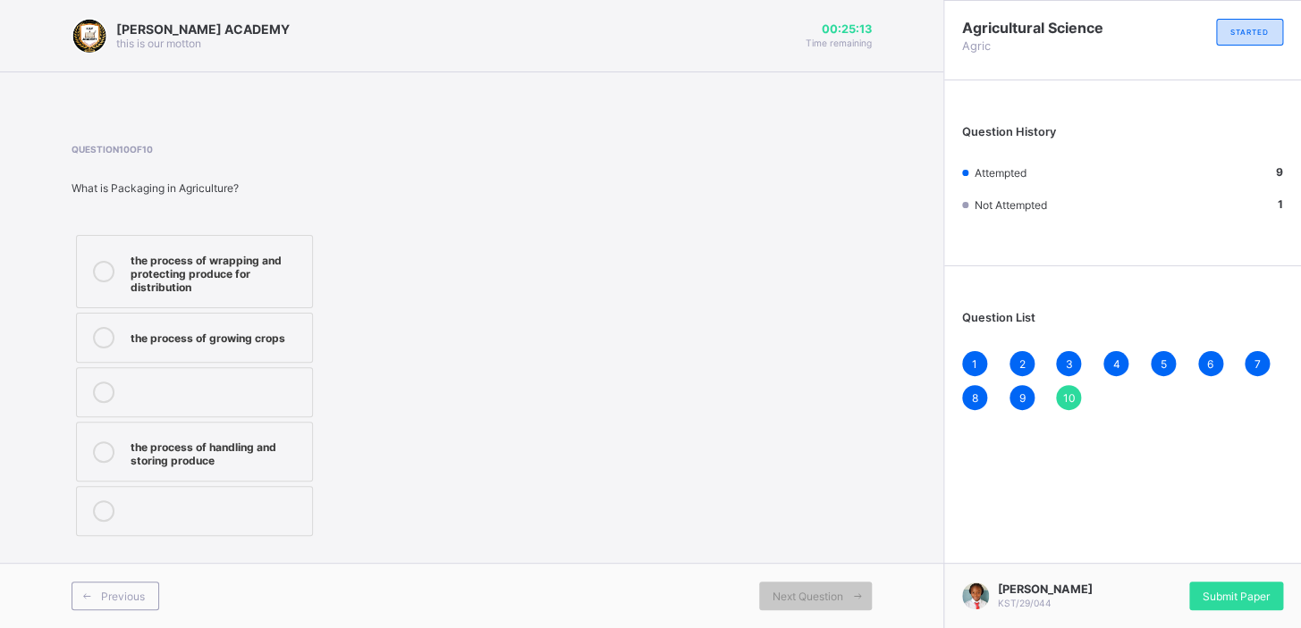
click at [243, 291] on div "the process of wrapping and protecting produce for distribution" at bounding box center [217, 271] width 173 height 45
click at [809, 394] on div "Submit Paper" at bounding box center [1236, 596] width 94 height 29
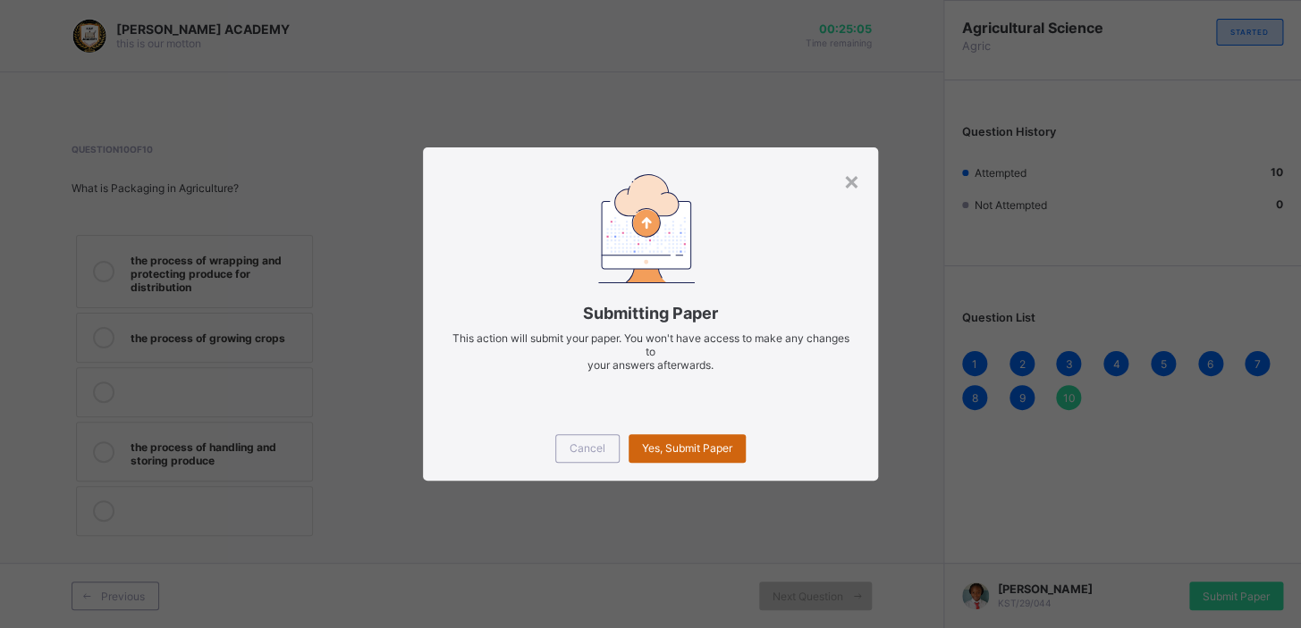
click at [727, 394] on div "Yes, Submit Paper" at bounding box center [686, 448] width 117 height 29
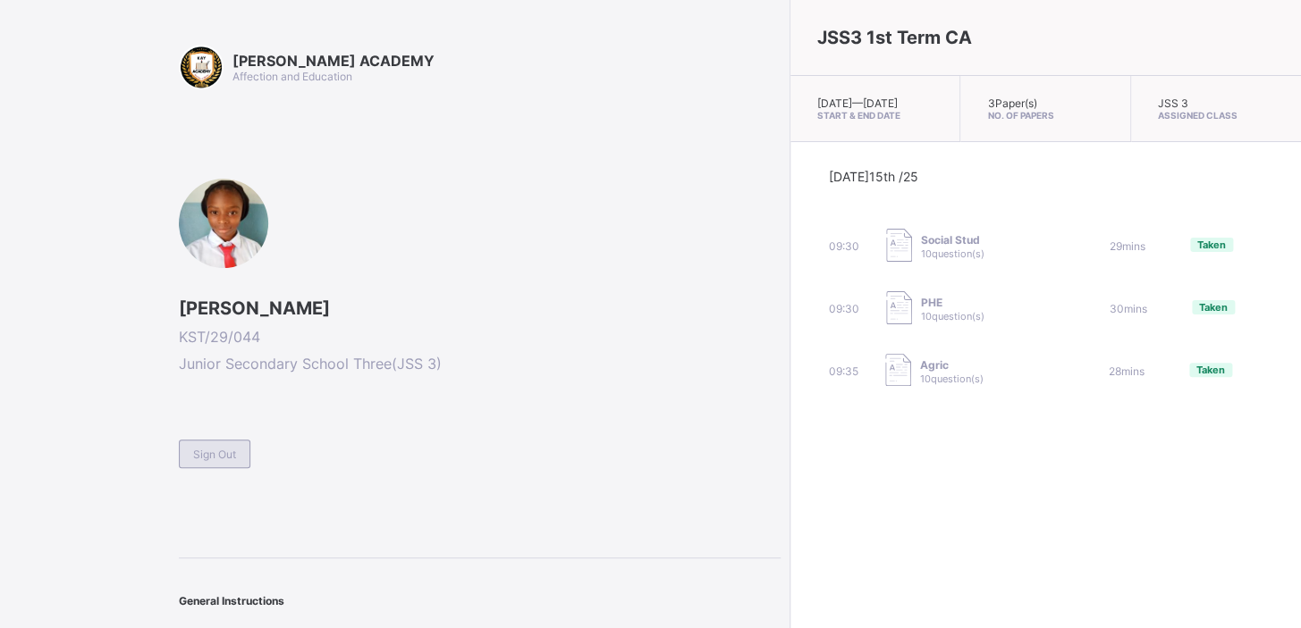
click at [207, 394] on span "Sign Out" at bounding box center [214, 454] width 43 height 13
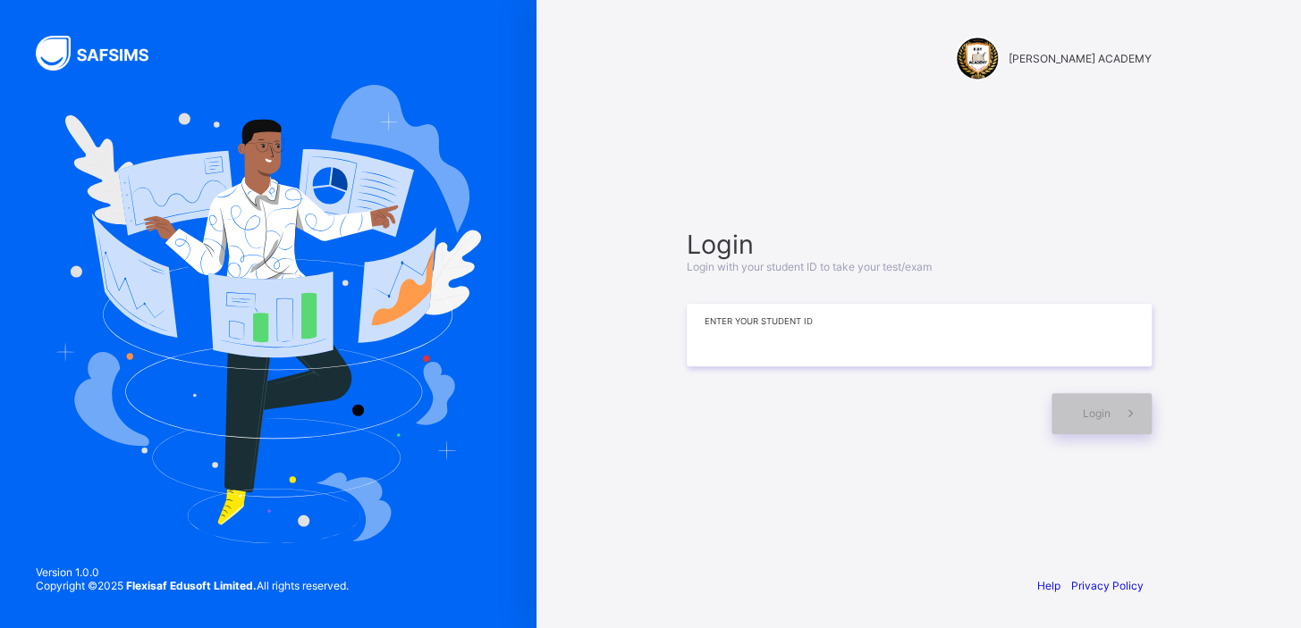
click at [720, 333] on input at bounding box center [918, 335] width 465 height 63
type input "**********"
click at [809, 394] on div "Login" at bounding box center [1101, 413] width 100 height 41
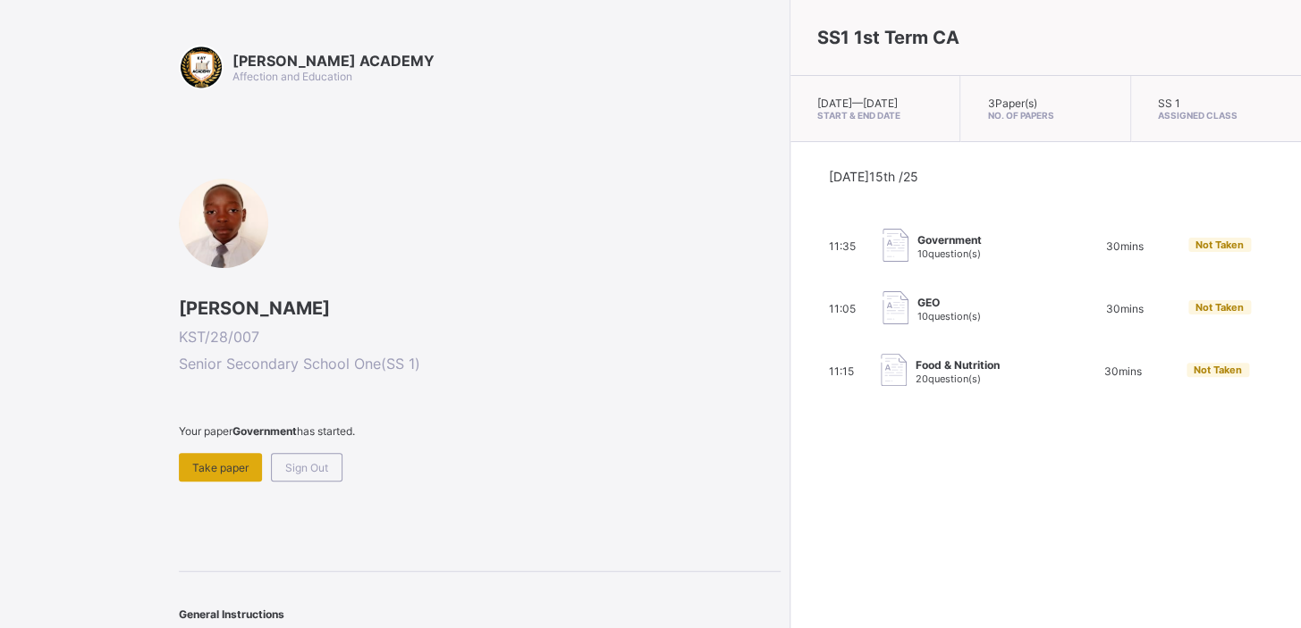
click at [224, 394] on span "Take paper" at bounding box center [220, 467] width 56 height 13
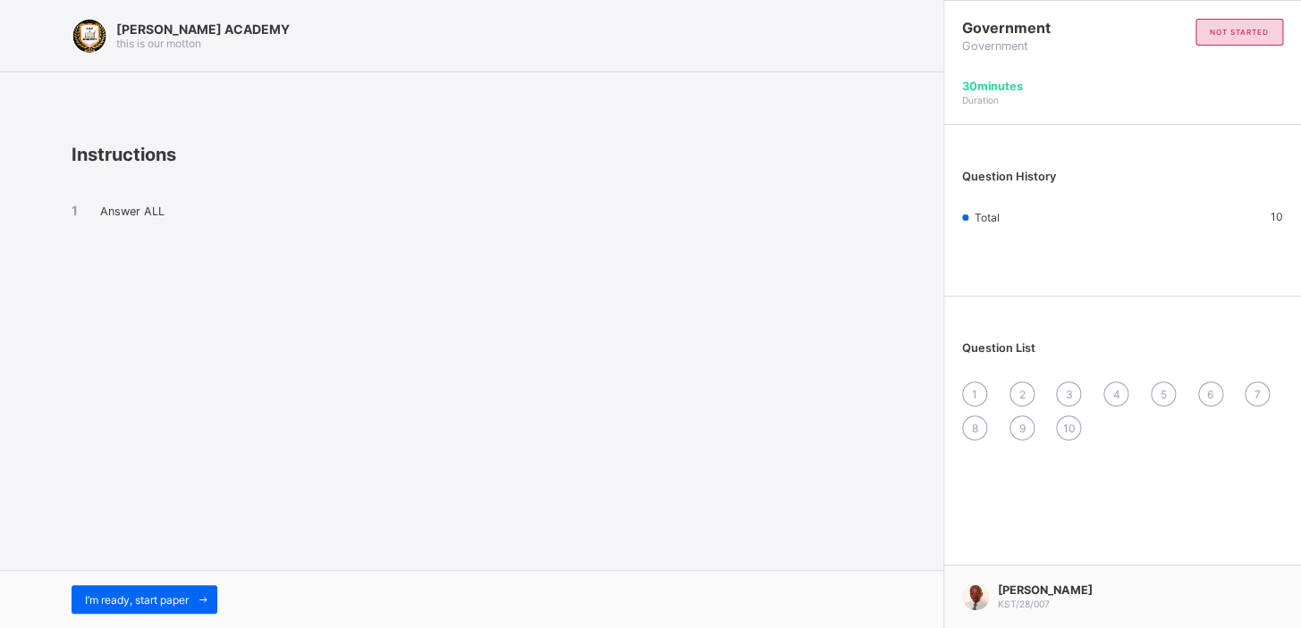
click at [224, 394] on div "KAY ACADEMY this is our motton Instructions Answer ALL I’m ready, start paper" at bounding box center [471, 314] width 943 height 628
click at [189, 394] on span "I’m ready, start paper" at bounding box center [137, 600] width 104 height 13
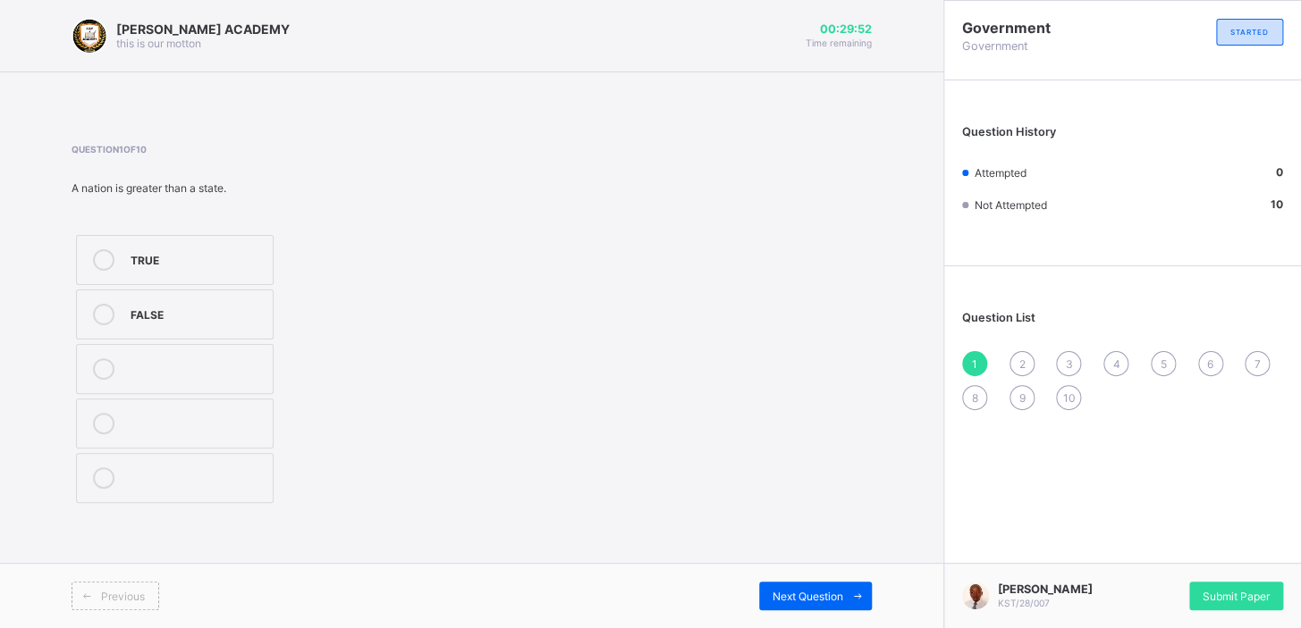
click at [108, 256] on icon at bounding box center [103, 259] width 21 height 21
click at [809, 394] on span "Submit Paper" at bounding box center [1235, 596] width 67 height 13
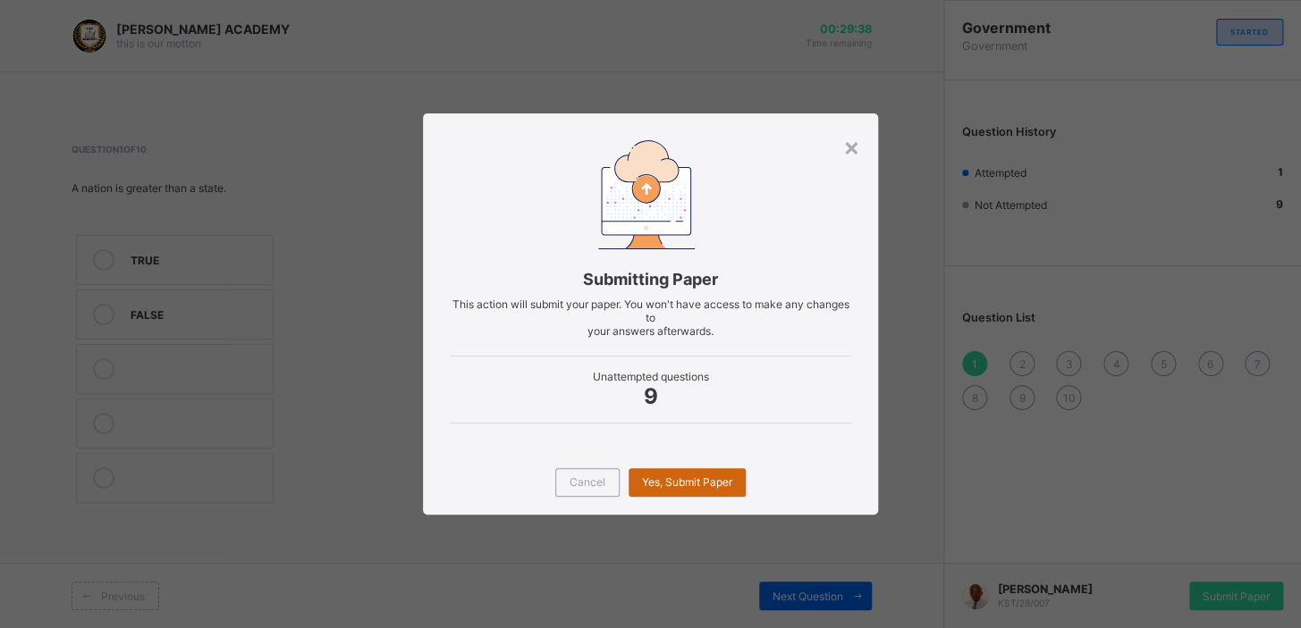
click at [683, 394] on span "Yes, Submit Paper" at bounding box center [687, 482] width 90 height 13
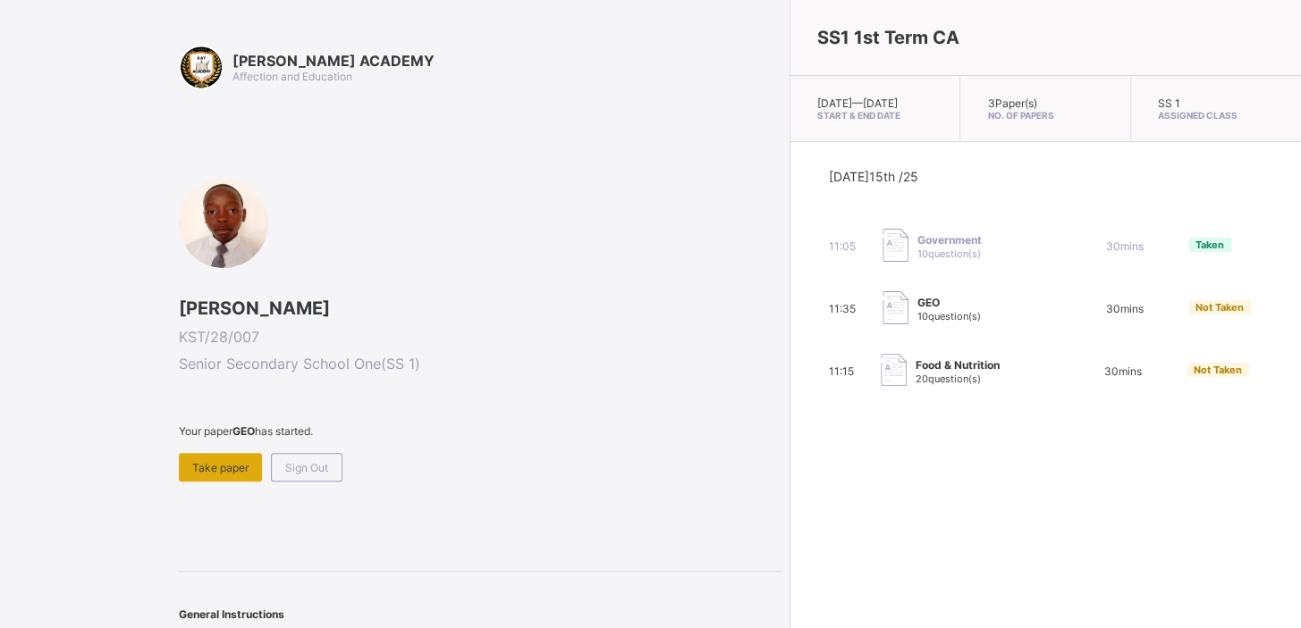
click at [211, 394] on span "Take paper" at bounding box center [220, 467] width 56 height 13
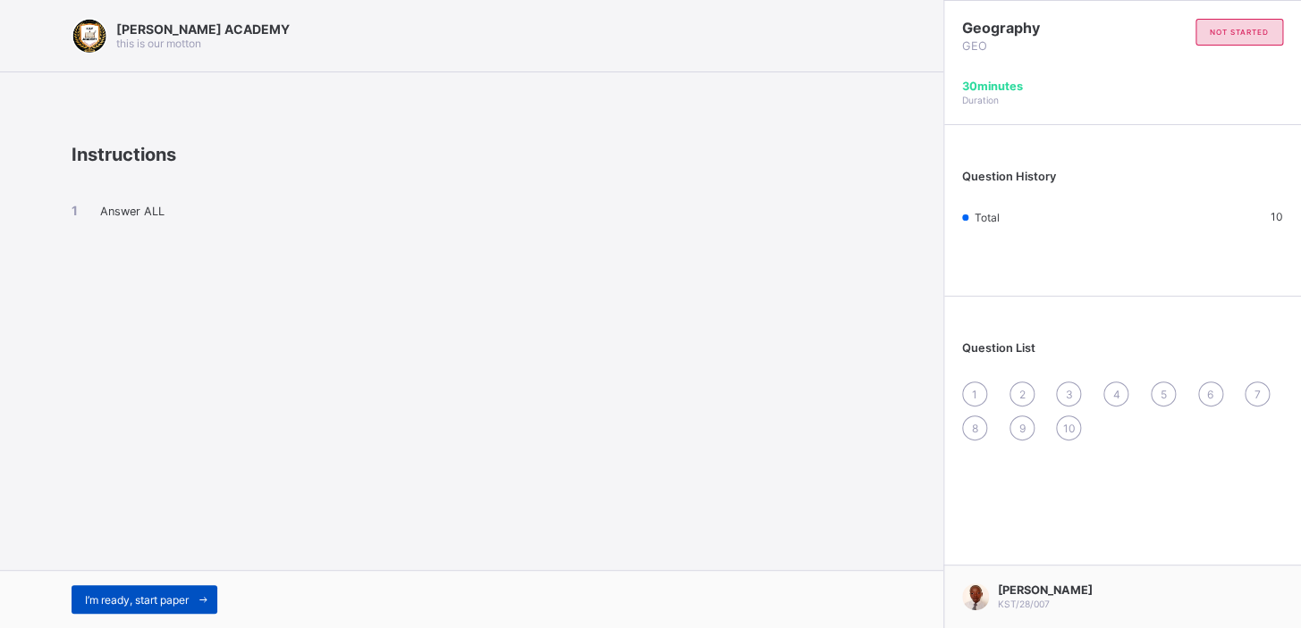
click at [181, 394] on span "I’m ready, start paper" at bounding box center [137, 600] width 104 height 13
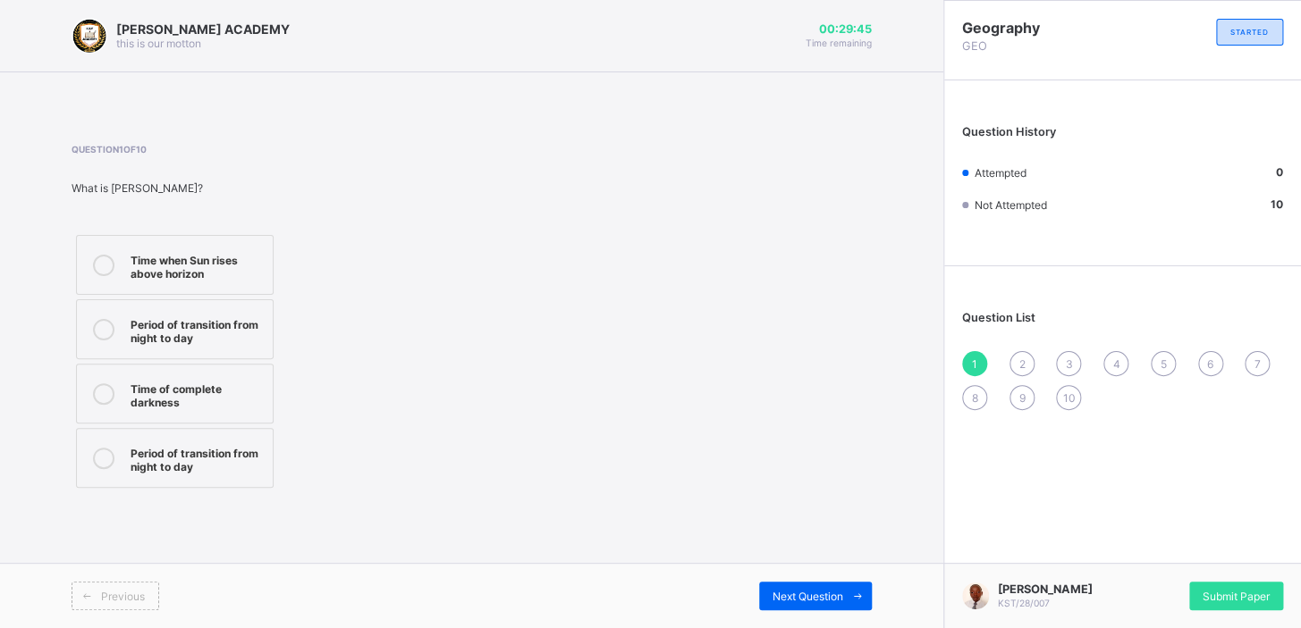
click at [223, 394] on div "Period of transition from night to day" at bounding box center [197, 457] width 133 height 31
click at [809, 394] on span "Next Question" at bounding box center [807, 596] width 71 height 13
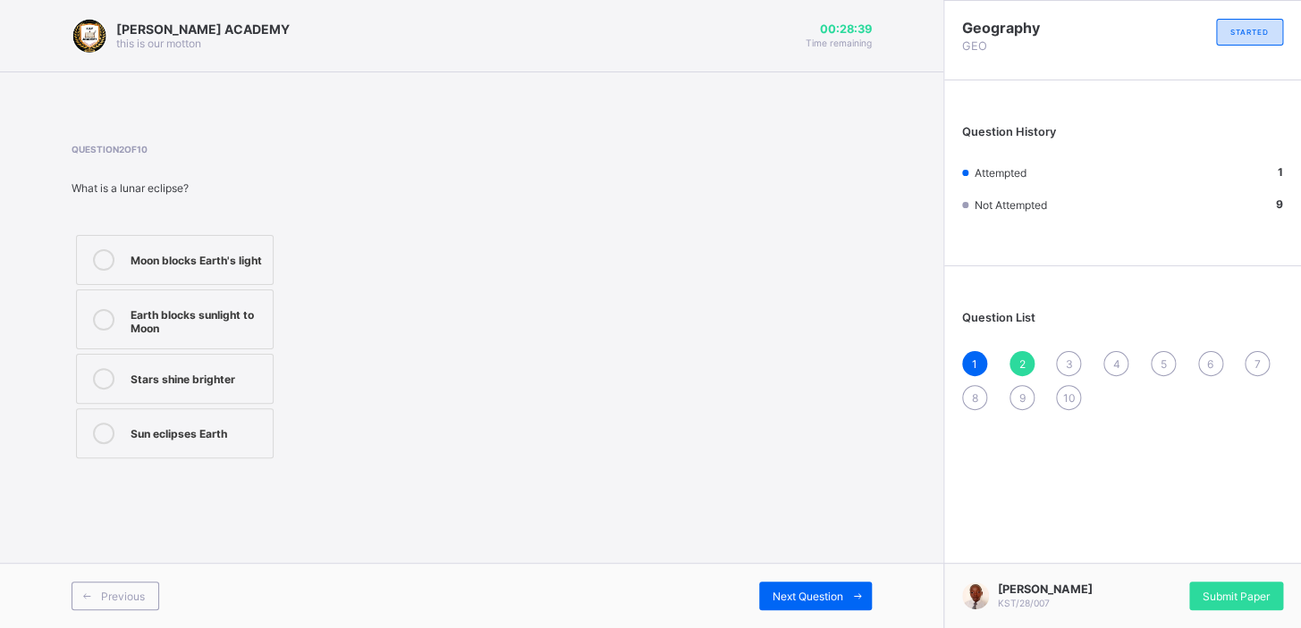
click at [99, 265] on icon at bounding box center [103, 259] width 21 height 21
click at [809, 394] on span "Next Question" at bounding box center [807, 596] width 71 height 13
click at [104, 262] on icon at bounding box center [103, 259] width 21 height 21
click at [809, 394] on span "Next Question" at bounding box center [807, 596] width 71 height 13
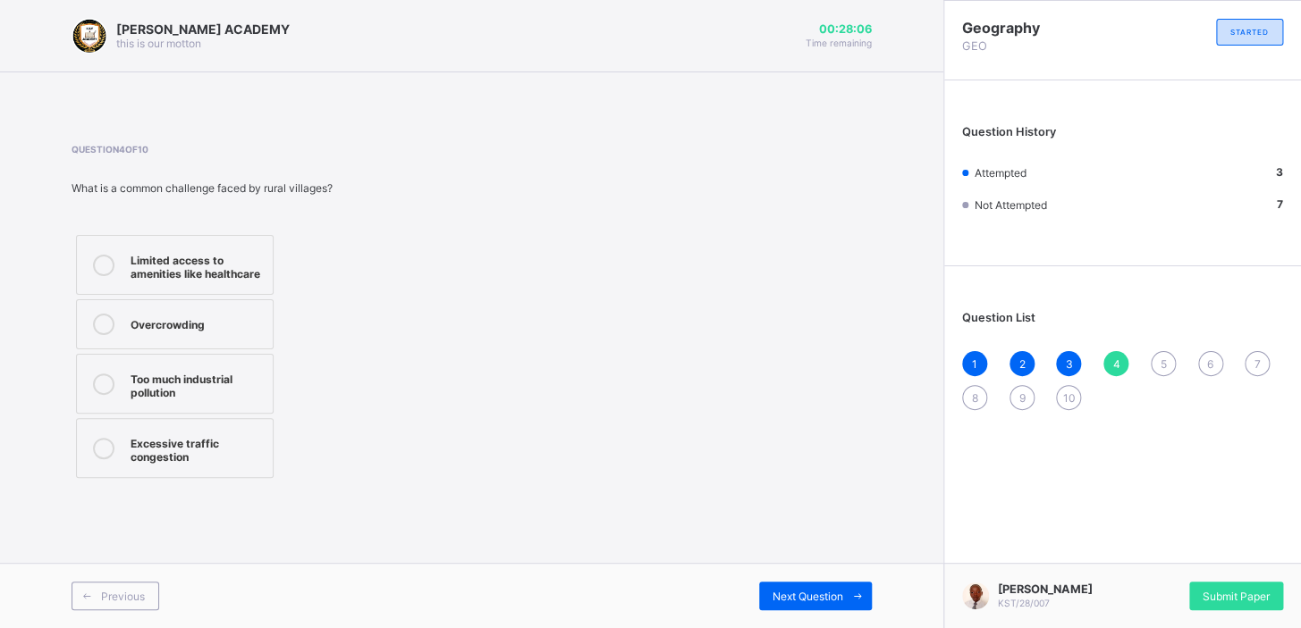
click at [106, 377] on icon at bounding box center [103, 384] width 21 height 21
click at [807, 394] on div "Next Question" at bounding box center [815, 596] width 113 height 29
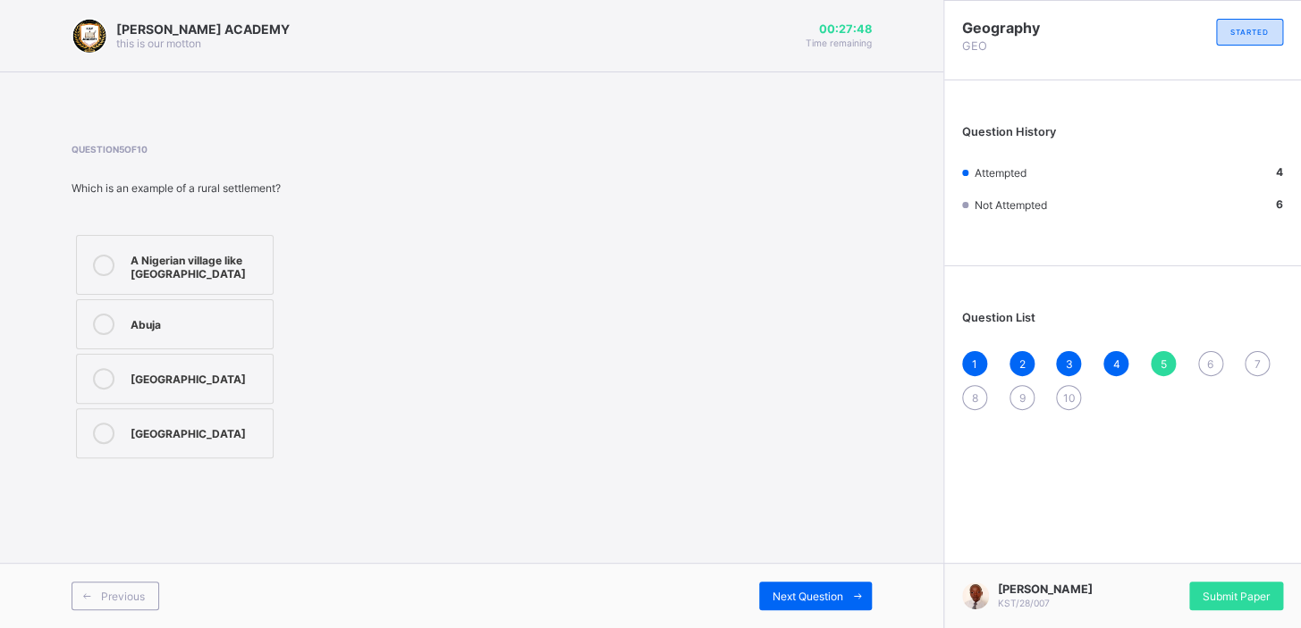
click at [100, 263] on icon at bounding box center [103, 265] width 21 height 21
click at [786, 394] on div "Next Question" at bounding box center [815, 596] width 113 height 29
click at [106, 257] on icon at bounding box center [103, 265] width 21 height 21
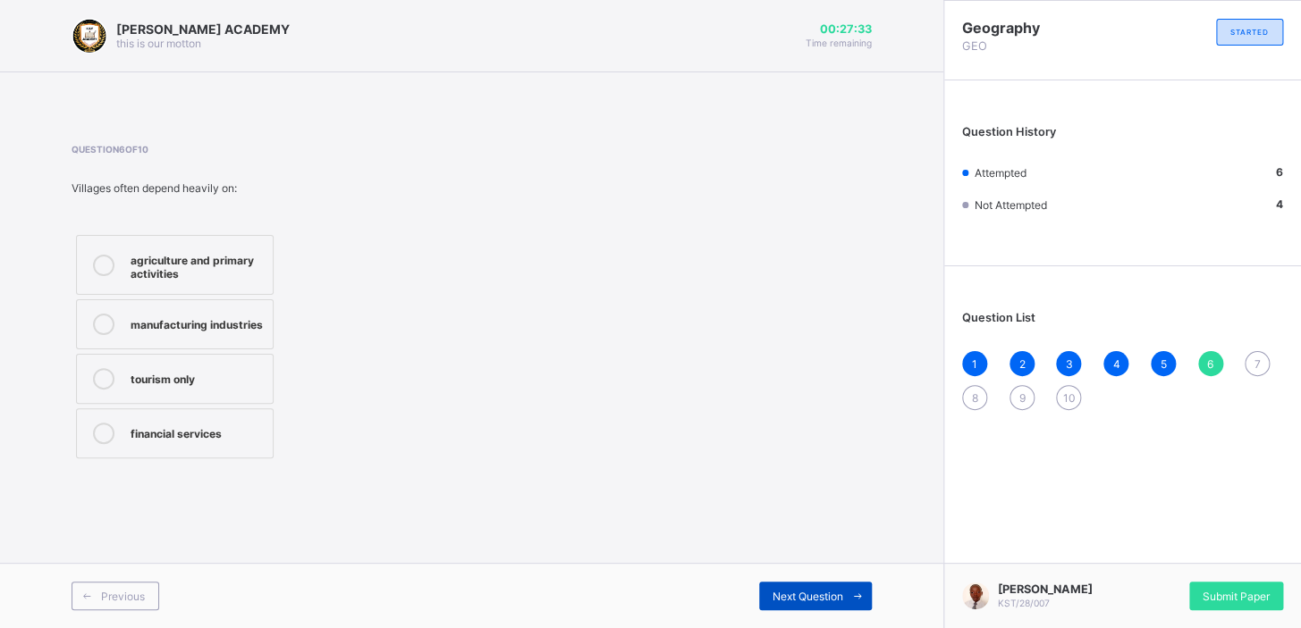
click at [795, 394] on span "Next Question" at bounding box center [807, 596] width 71 height 13
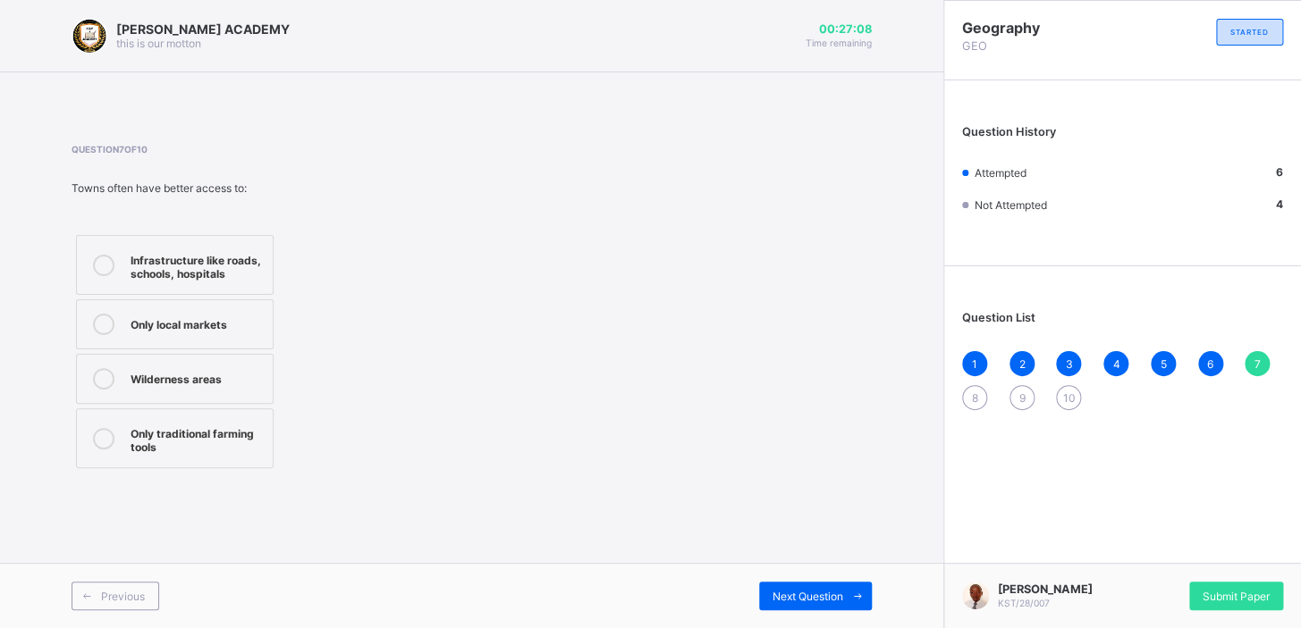
click at [103, 263] on icon at bounding box center [103, 265] width 21 height 21
click at [809, 394] on div "Next Question" at bounding box center [815, 596] width 113 height 29
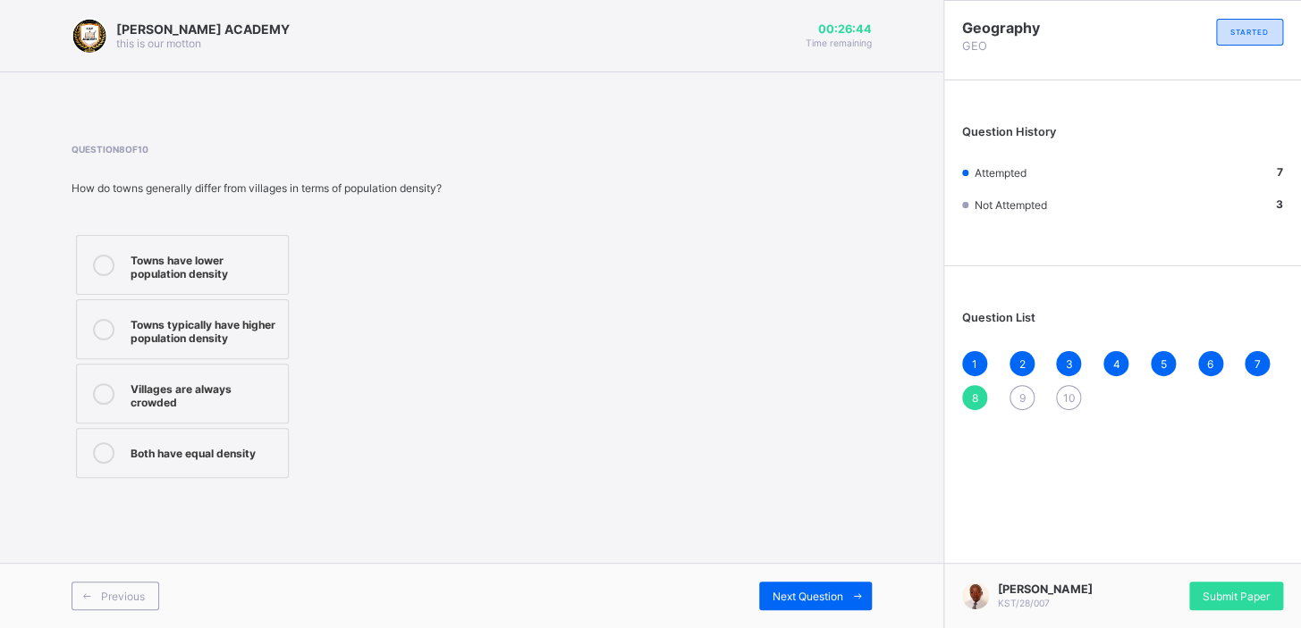
click at [102, 328] on icon at bounding box center [103, 329] width 21 height 21
click at [794, 394] on div "Next Question" at bounding box center [815, 596] width 113 height 29
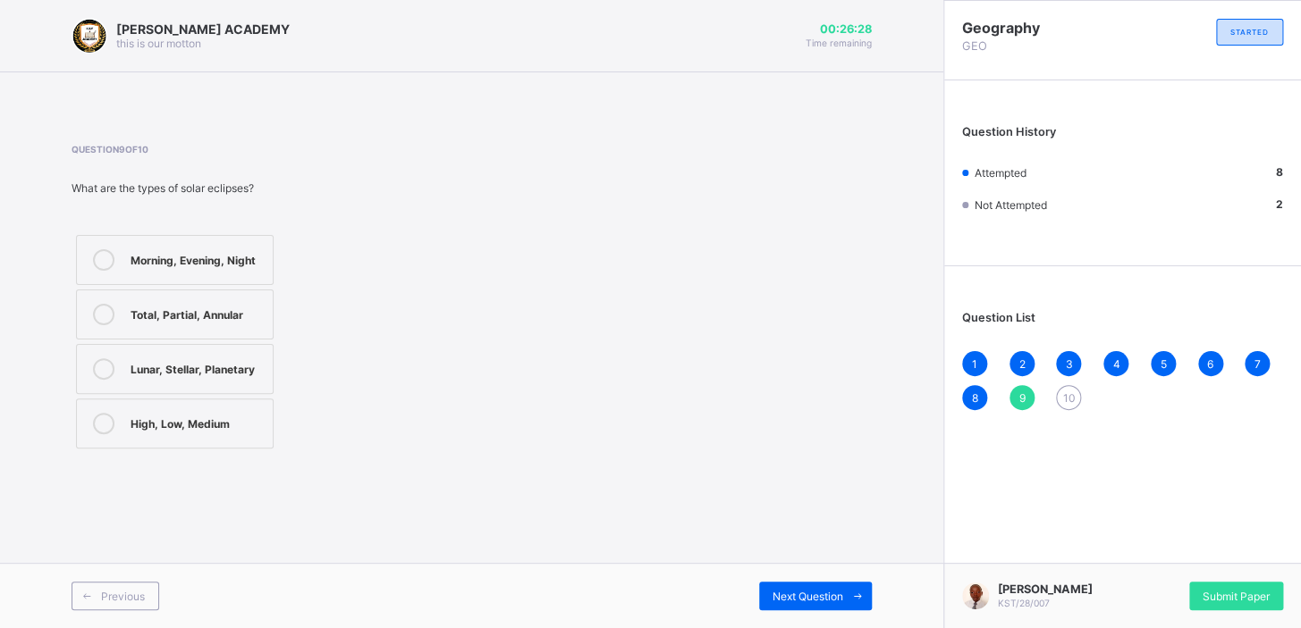
click at [95, 253] on icon at bounding box center [103, 259] width 21 height 21
click at [789, 394] on div "Next Question" at bounding box center [815, 596] width 113 height 29
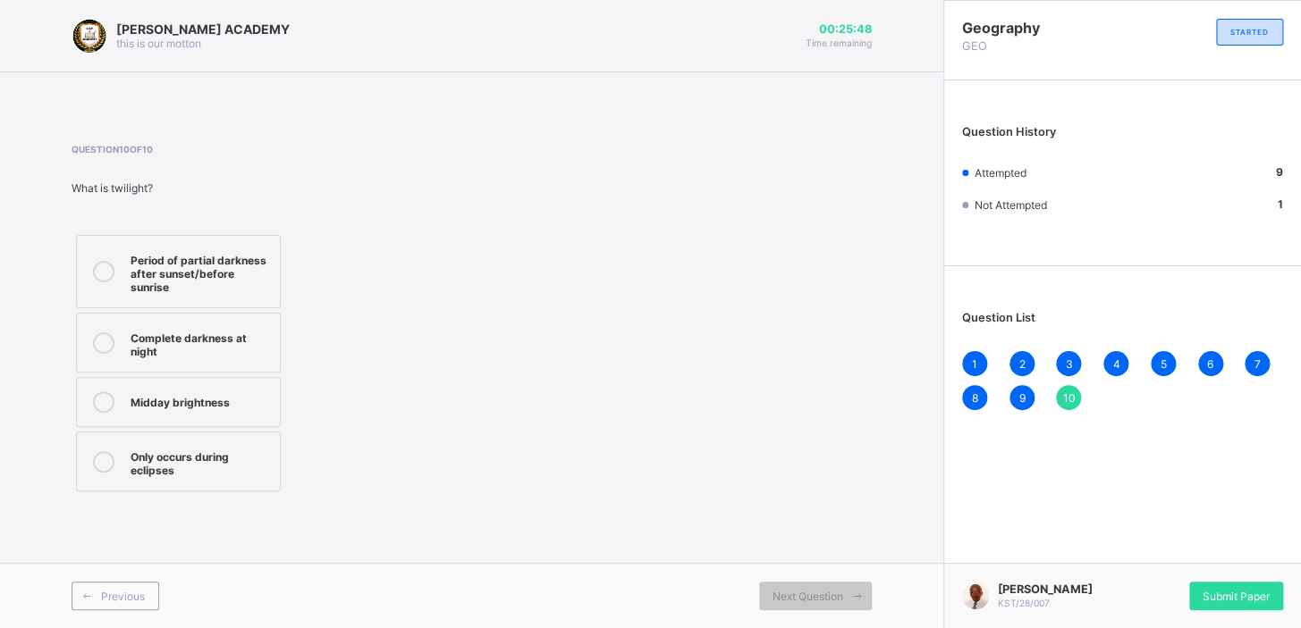
click at [101, 270] on icon at bounding box center [103, 271] width 21 height 21
click at [809, 394] on span "Submit Paper" at bounding box center [1235, 596] width 67 height 13
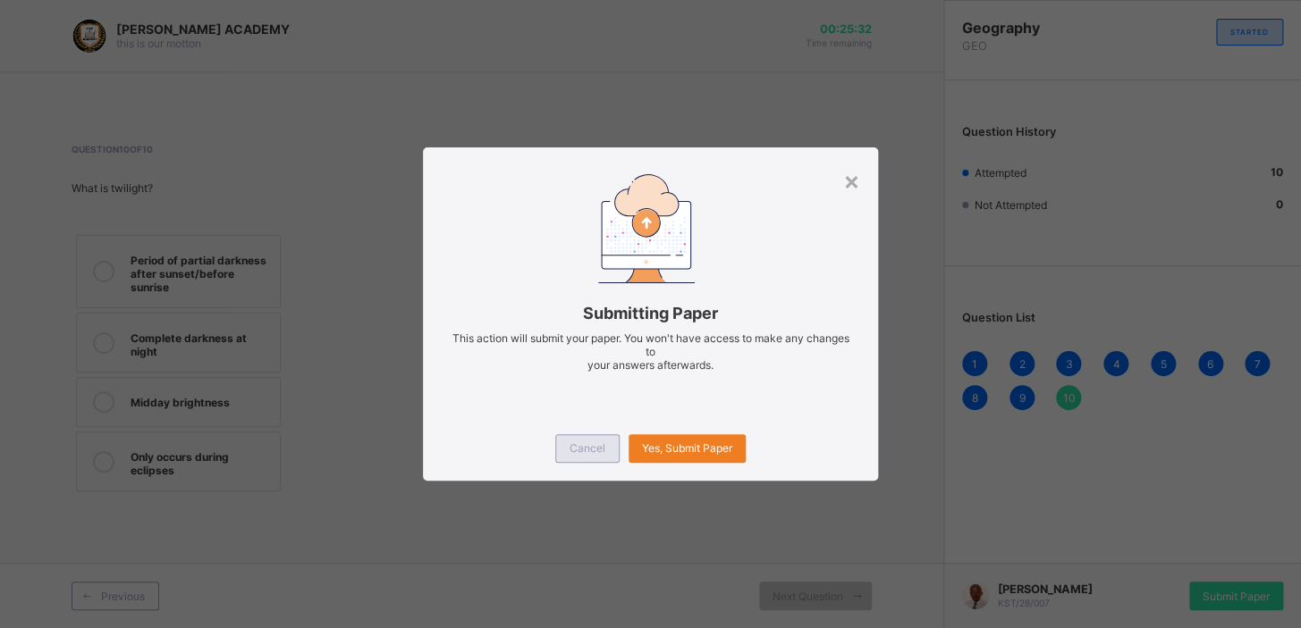
drag, startPoint x: 450, startPoint y: 486, endPoint x: 592, endPoint y: 445, distance: 148.0
click at [592, 394] on div "× Submitting Paper This action will submit your paper. You won't have access to…" at bounding box center [650, 314] width 1301 height 628
click at [592, 394] on span "Cancel" at bounding box center [587, 448] width 36 height 13
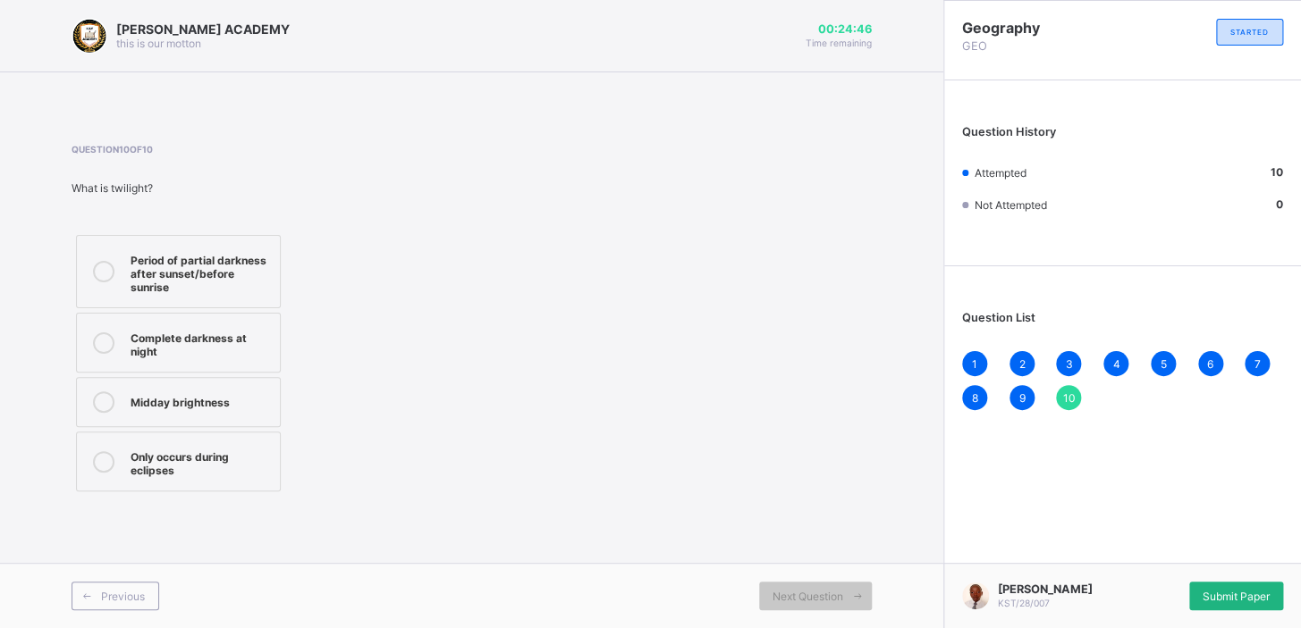
click at [809, 394] on span "Submit Paper" at bounding box center [1235, 596] width 67 height 13
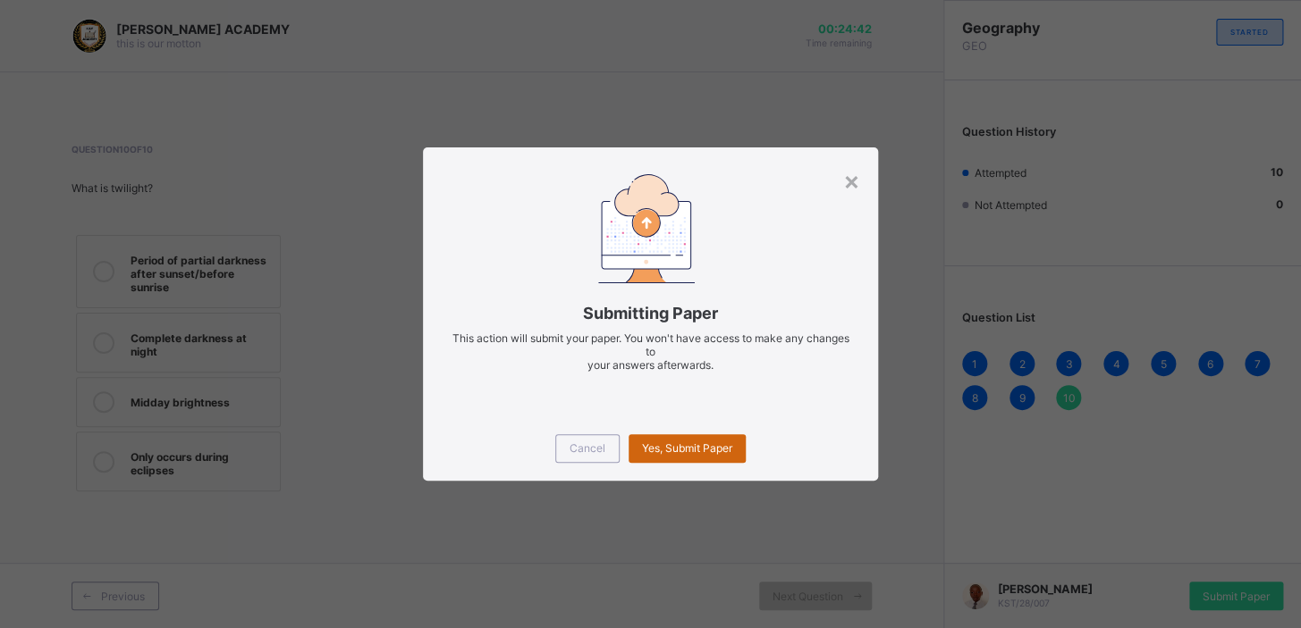
click at [662, 394] on span "Yes, Submit Paper" at bounding box center [687, 448] width 90 height 13
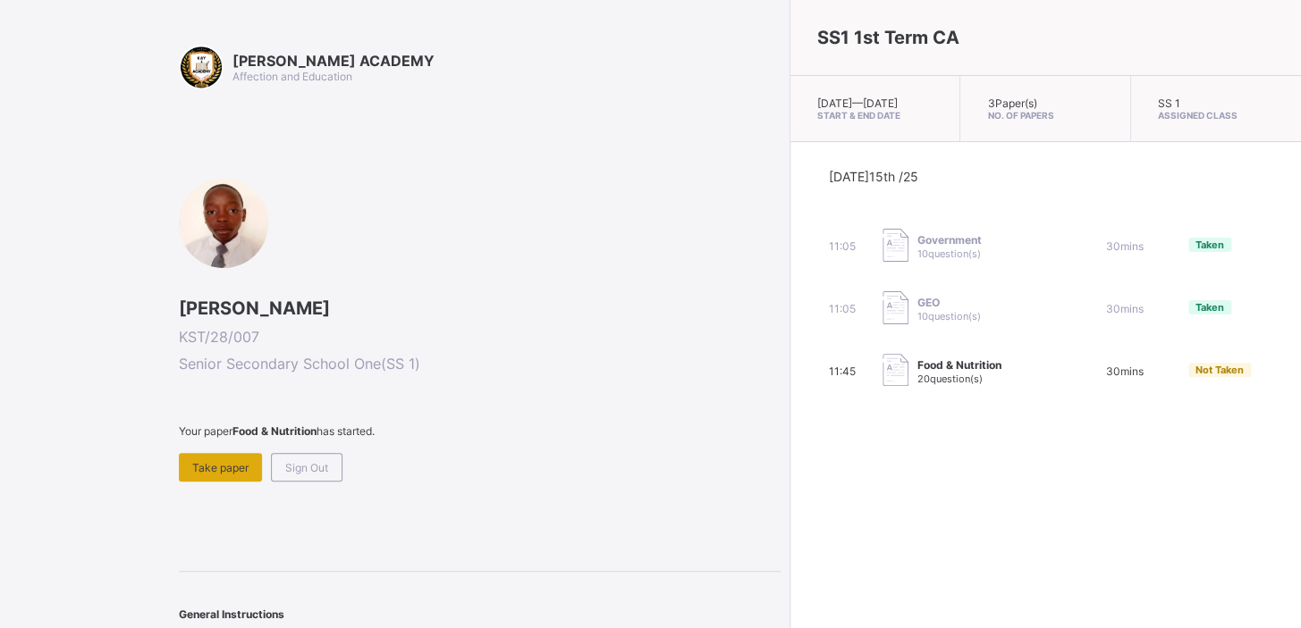
click at [234, 394] on div "Take paper" at bounding box center [220, 467] width 83 height 29
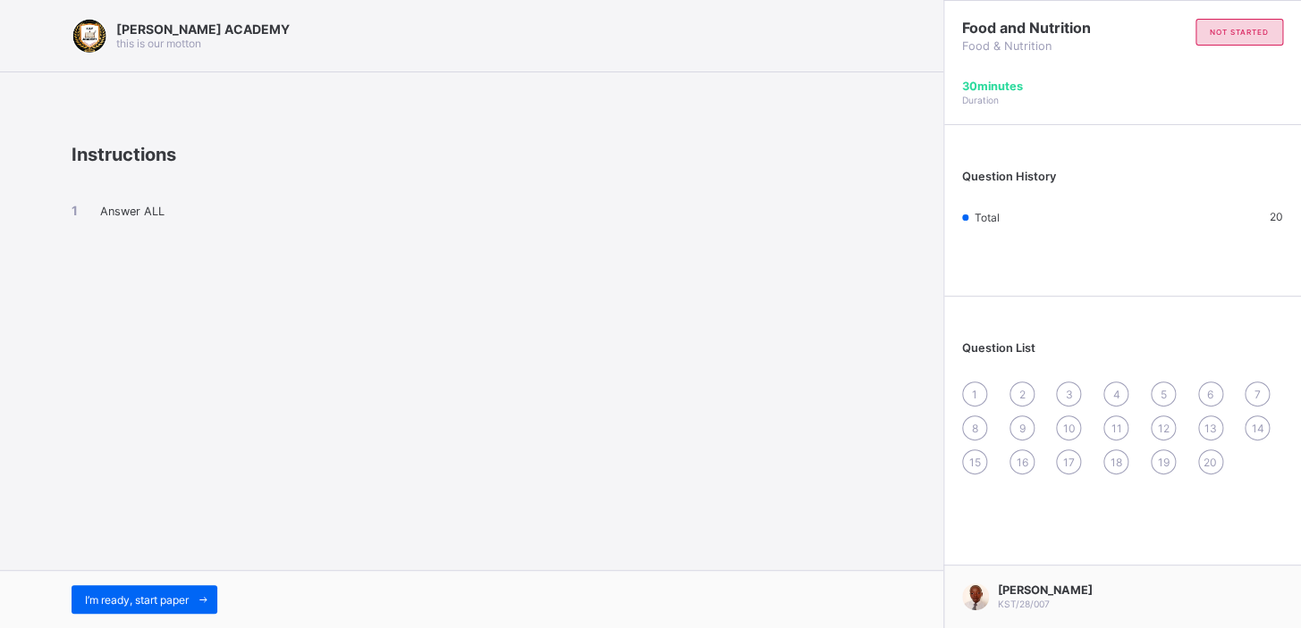
click at [197, 394] on div "I’m ready, start paper" at bounding box center [471, 599] width 943 height 58
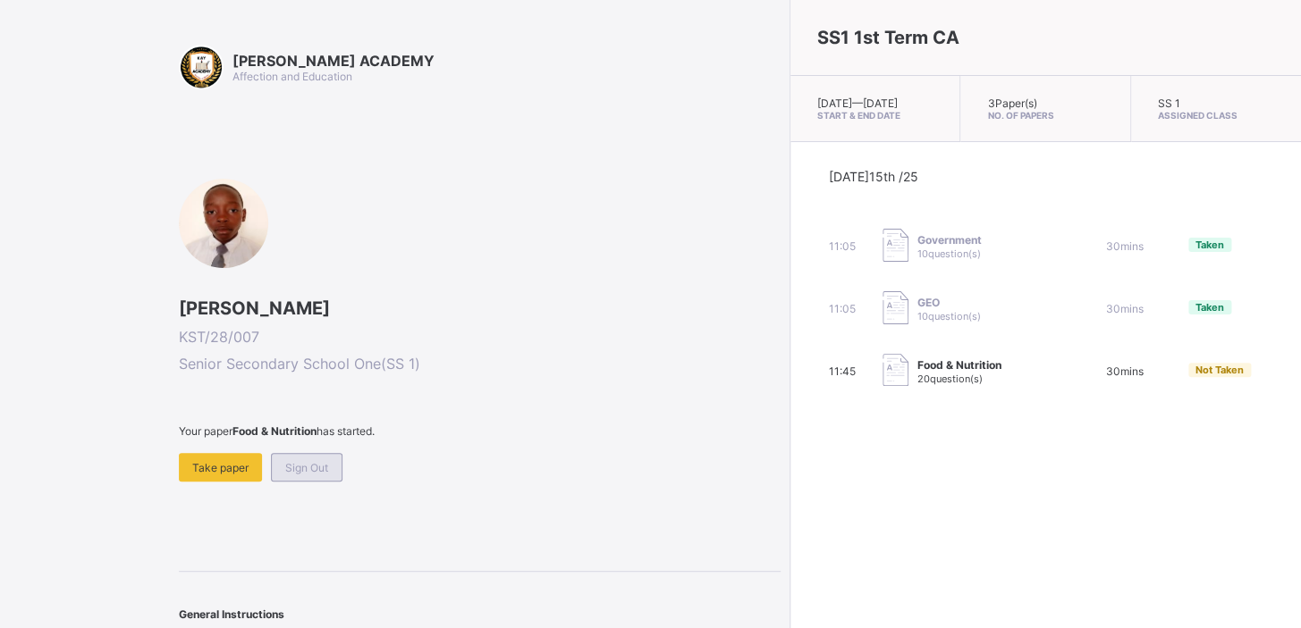
click at [323, 394] on div "KAY ACADEMY Affection and Education Abdulmalik Kabir Muhammad KST/28/007 Senior…" at bounding box center [480, 353] width 602 height 617
click at [322, 394] on div "Sign Out" at bounding box center [307, 467] width 72 height 29
click at [322, 394] on div "KAY ACADEMY Affection and Education Abdulmalik Kabir Muhammad KST/28/007 Senior…" at bounding box center [480, 353] width 602 height 617
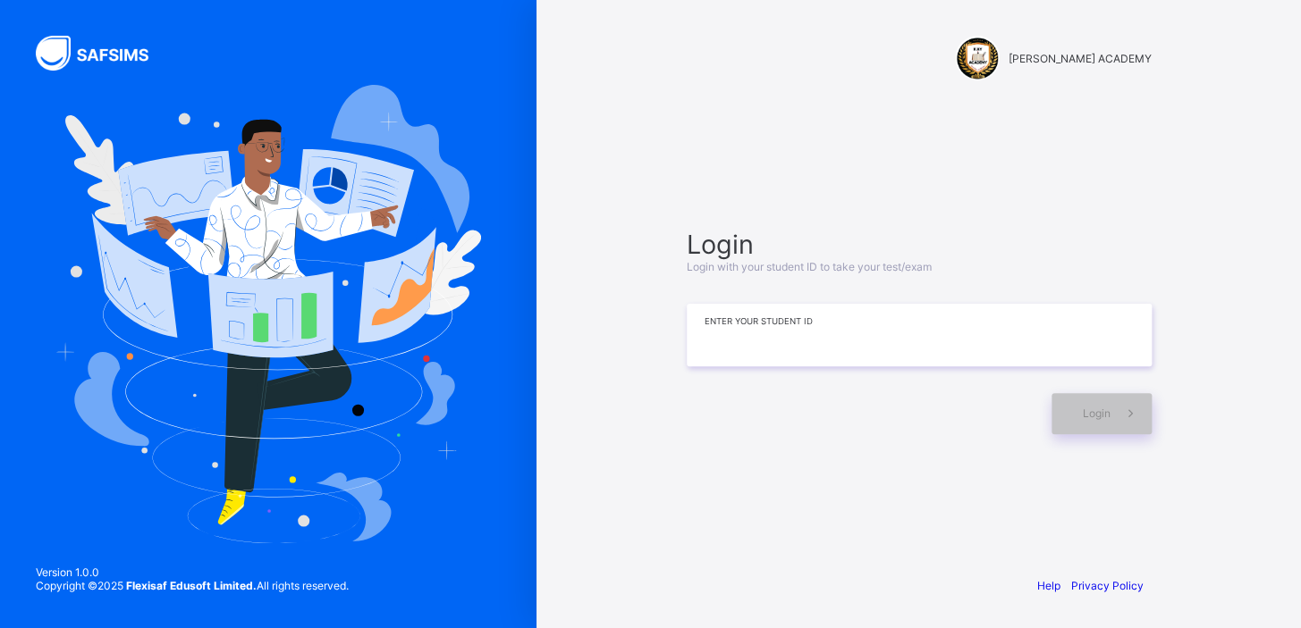
drag, startPoint x: 322, startPoint y: 474, endPoint x: 771, endPoint y: 346, distance: 467.4
click at [771, 346] on div "KAY ACADEMY Login Login with your student ID to take your test/exam Enter your …" at bounding box center [650, 314] width 1301 height 628
click at [771, 346] on input at bounding box center [918, 335] width 465 height 63
type input "**********"
click at [809, 394] on div "Login" at bounding box center [1101, 413] width 100 height 41
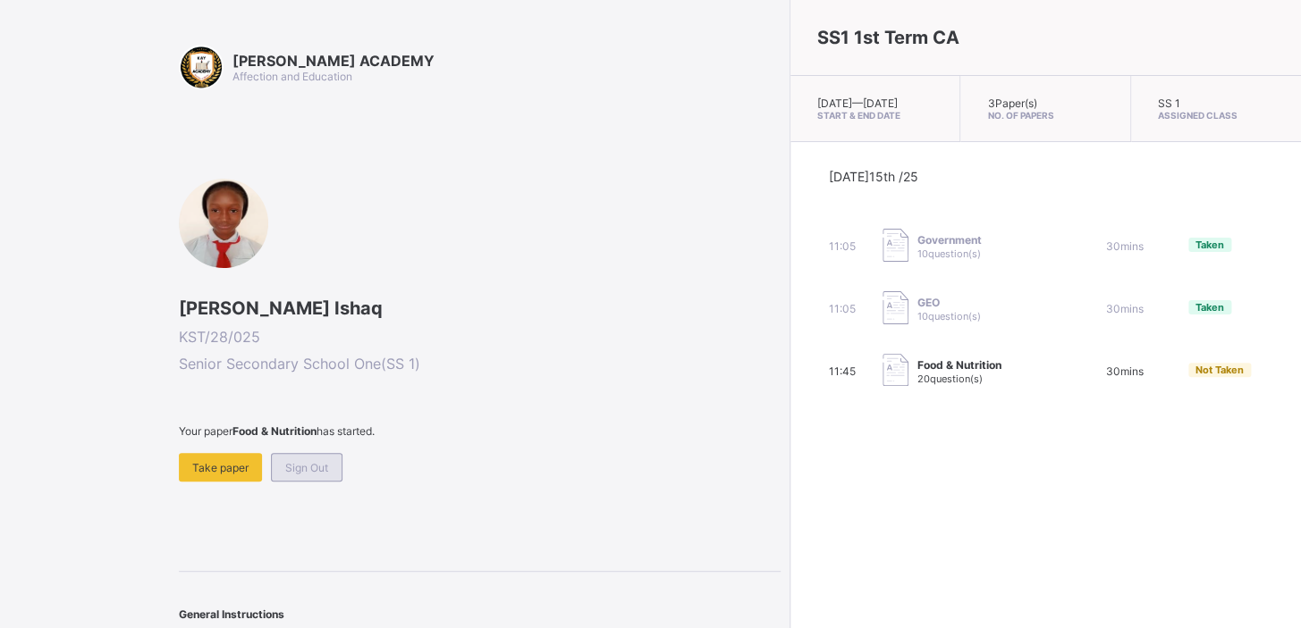
click at [319, 394] on div "Sign Out" at bounding box center [307, 467] width 72 height 29
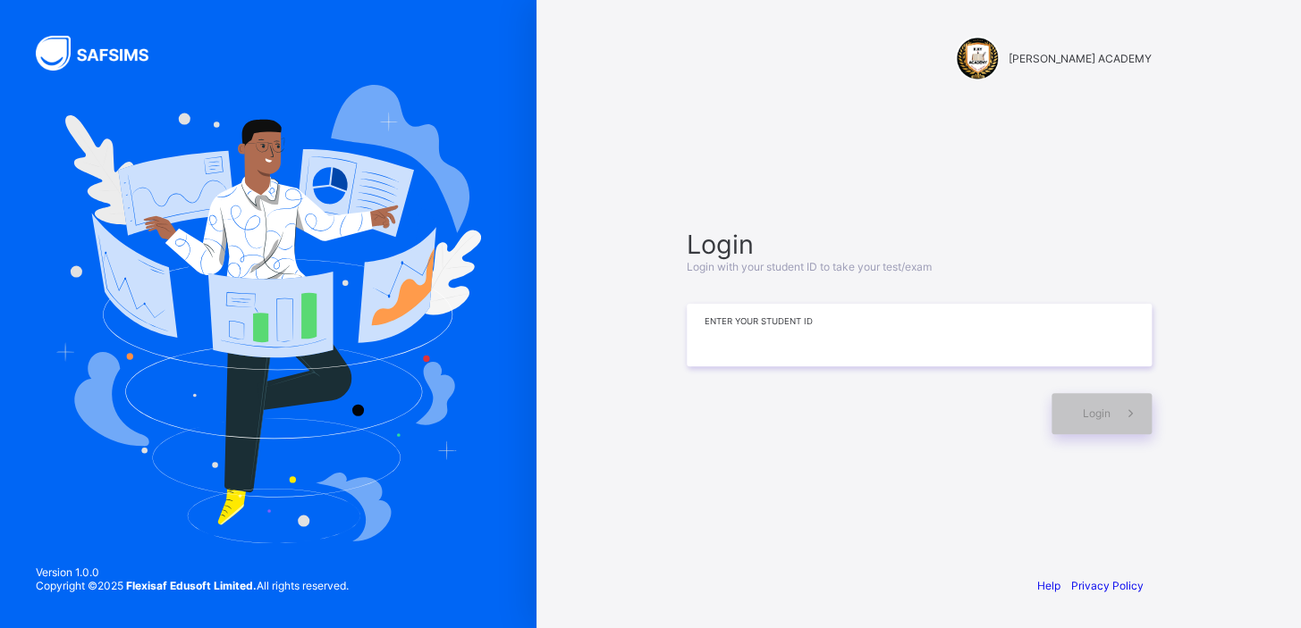
click at [711, 340] on input at bounding box center [918, 335] width 465 height 63
type input "*********"
click at [809, 394] on div "Login" at bounding box center [1101, 413] width 100 height 41
click at [809, 394] on span "Login" at bounding box center [1096, 413] width 28 height 13
click at [737, 338] on input "*********" at bounding box center [918, 335] width 465 height 63
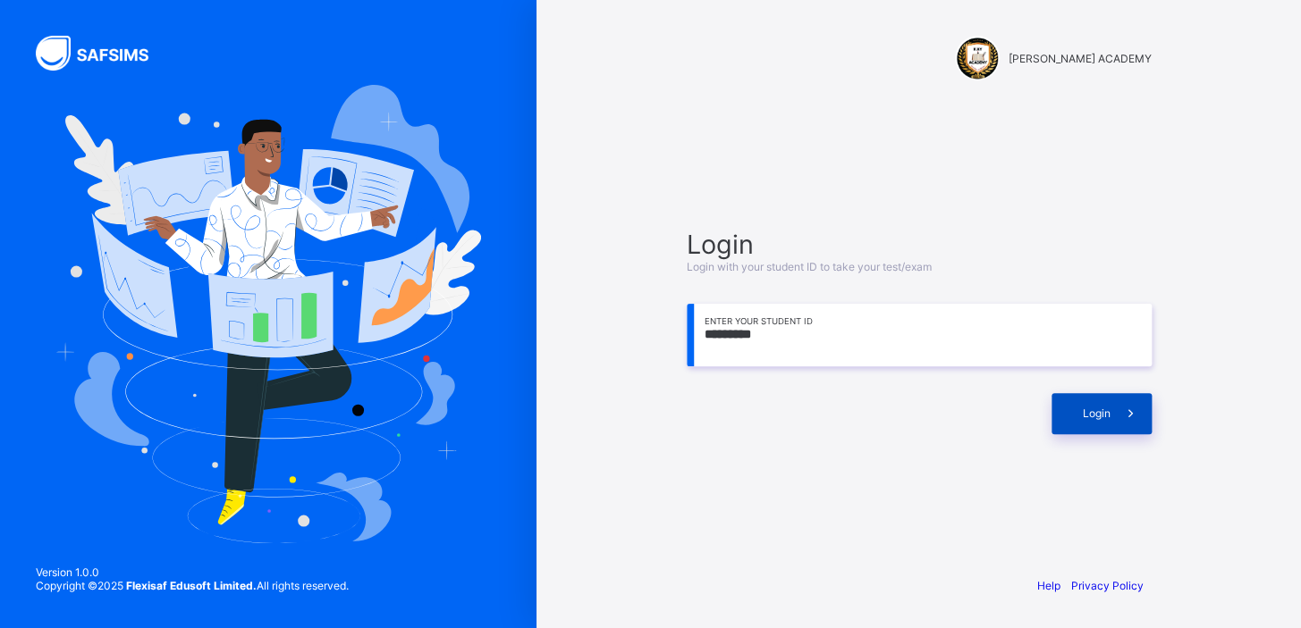
click at [809, 394] on div "Login" at bounding box center [1101, 413] width 100 height 41
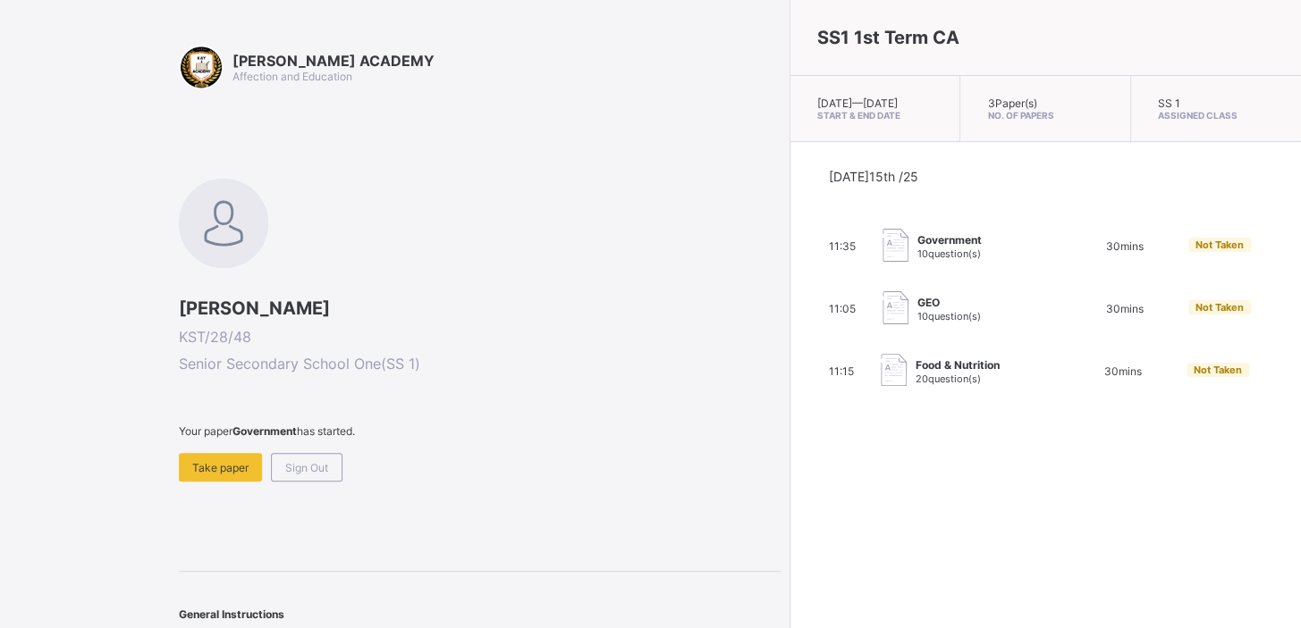
click at [809, 314] on span "Not Taken" at bounding box center [1219, 307] width 48 height 13
click at [244, 394] on span "Take paper" at bounding box center [220, 467] width 56 height 13
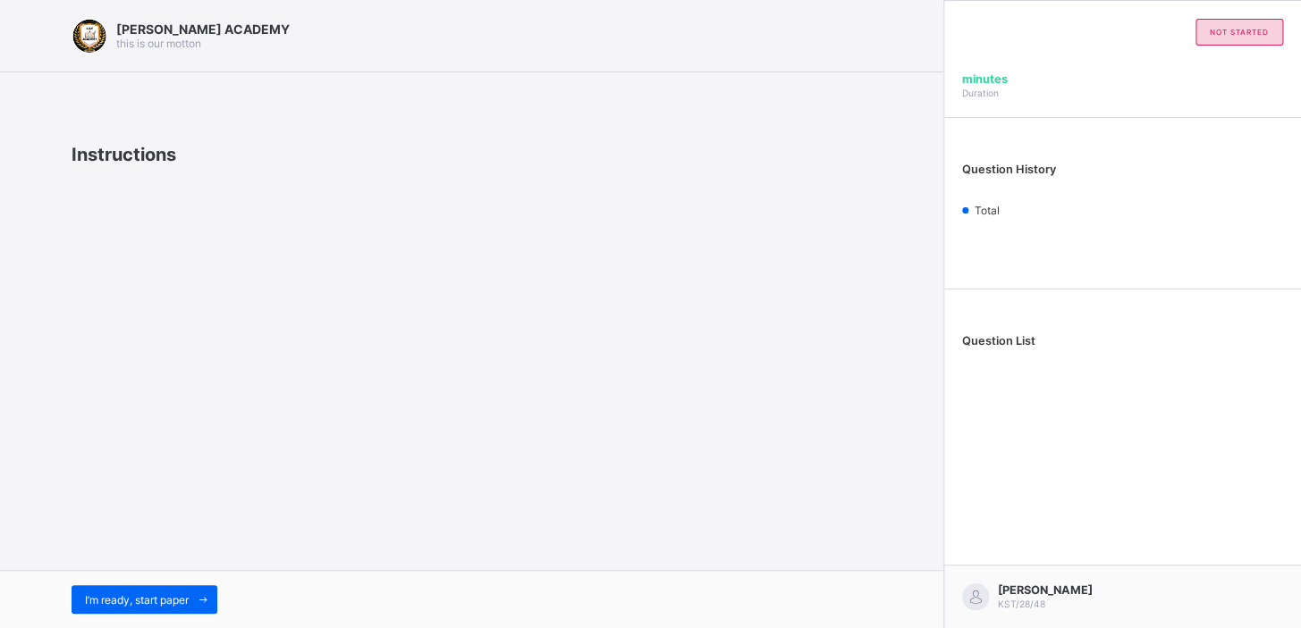
click at [244, 394] on div "KAY ACADEMY this is our motton Instructions I’m ready, start paper" at bounding box center [471, 314] width 943 height 628
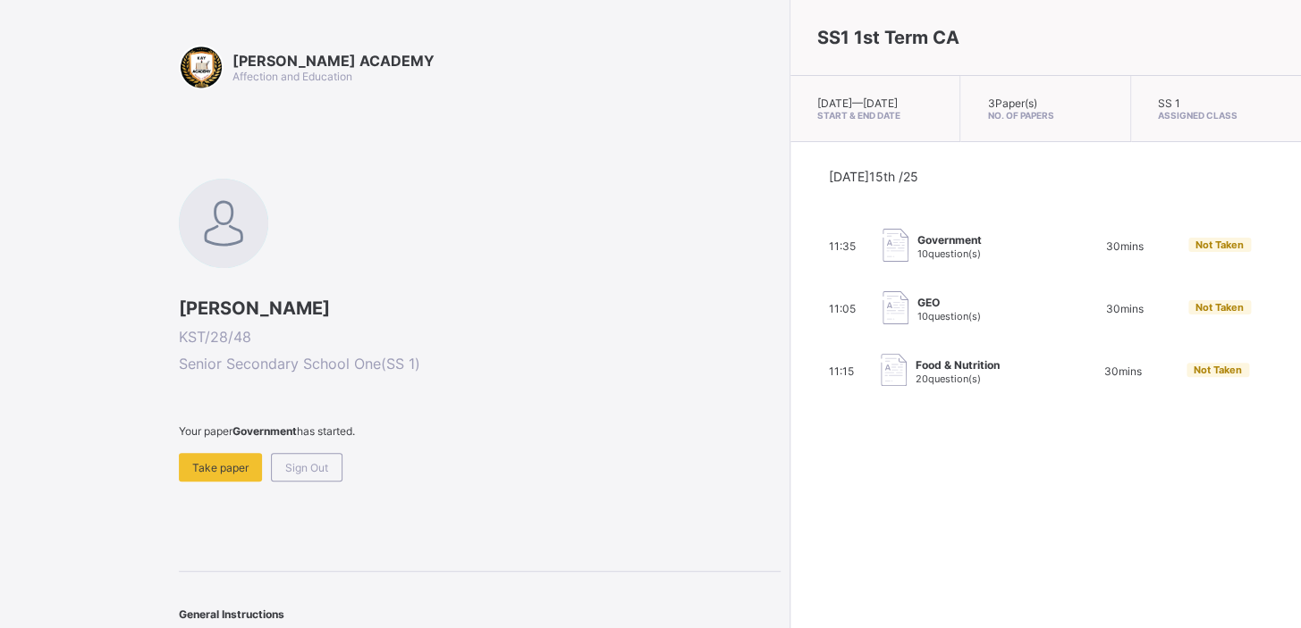
click at [809, 309] on span "GEO" at bounding box center [948, 302] width 63 height 13
click at [809, 314] on span "Not Taken" at bounding box center [1219, 307] width 48 height 13
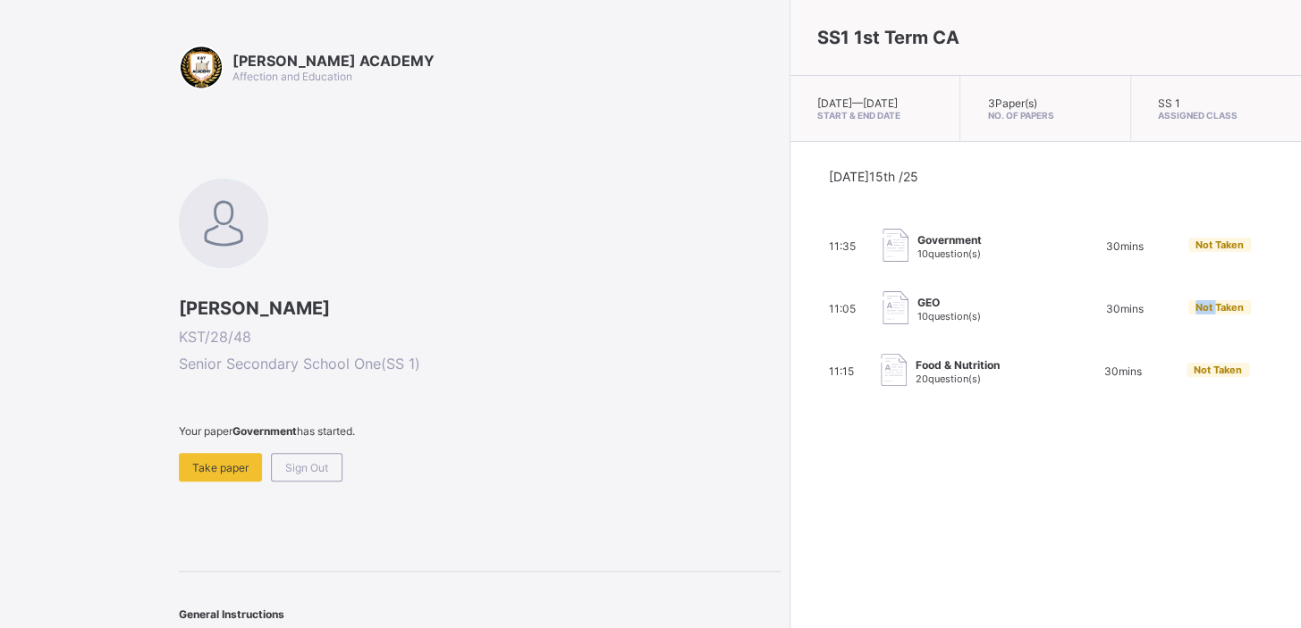
click at [809, 314] on span "Not Taken" at bounding box center [1219, 307] width 48 height 13
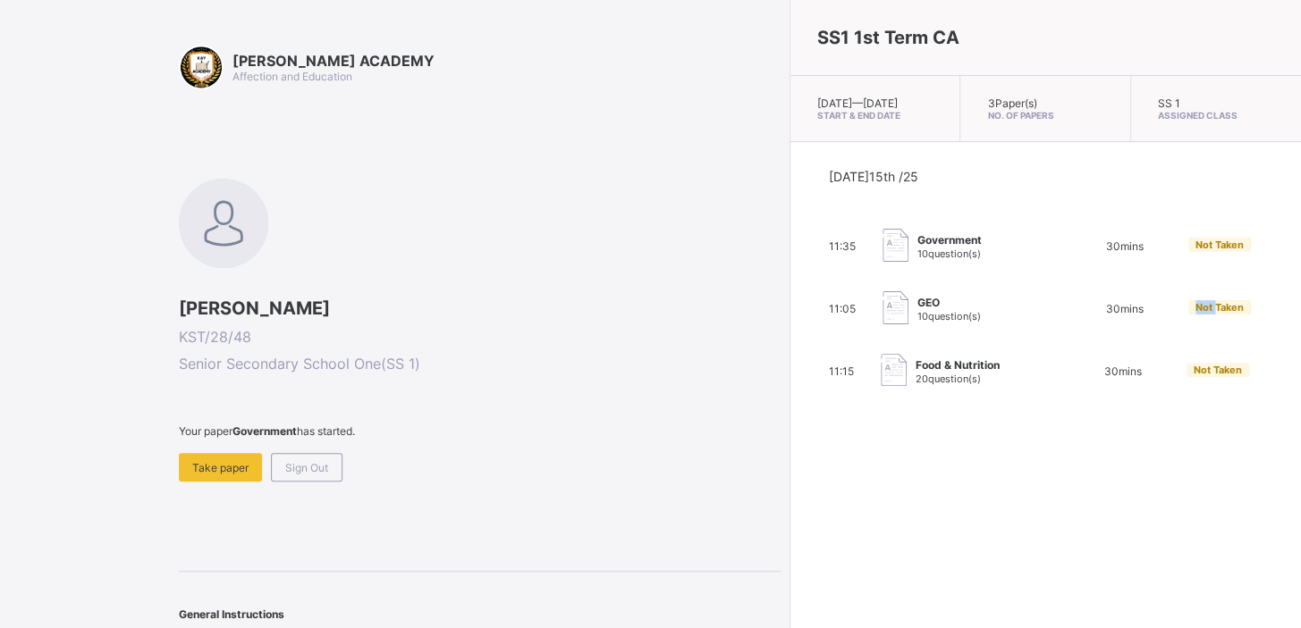
click at [809, 314] on span "Not Taken" at bounding box center [1219, 307] width 48 height 13
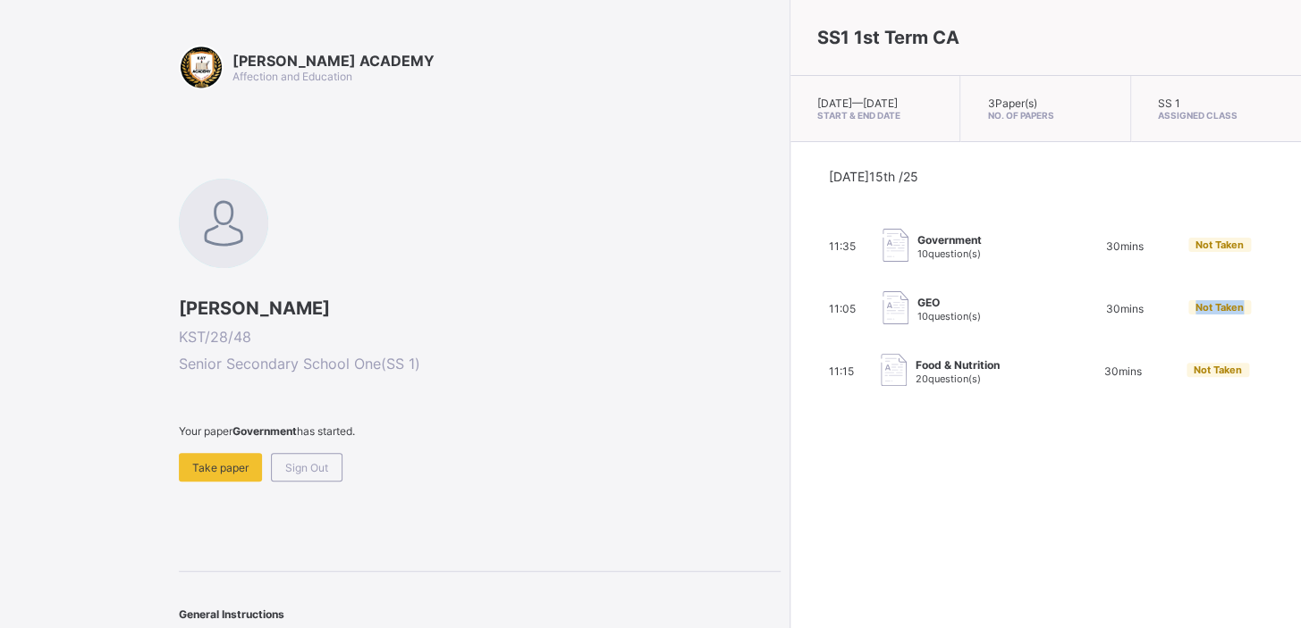
click at [809, 314] on span "Not Taken" at bounding box center [1219, 307] width 48 height 13
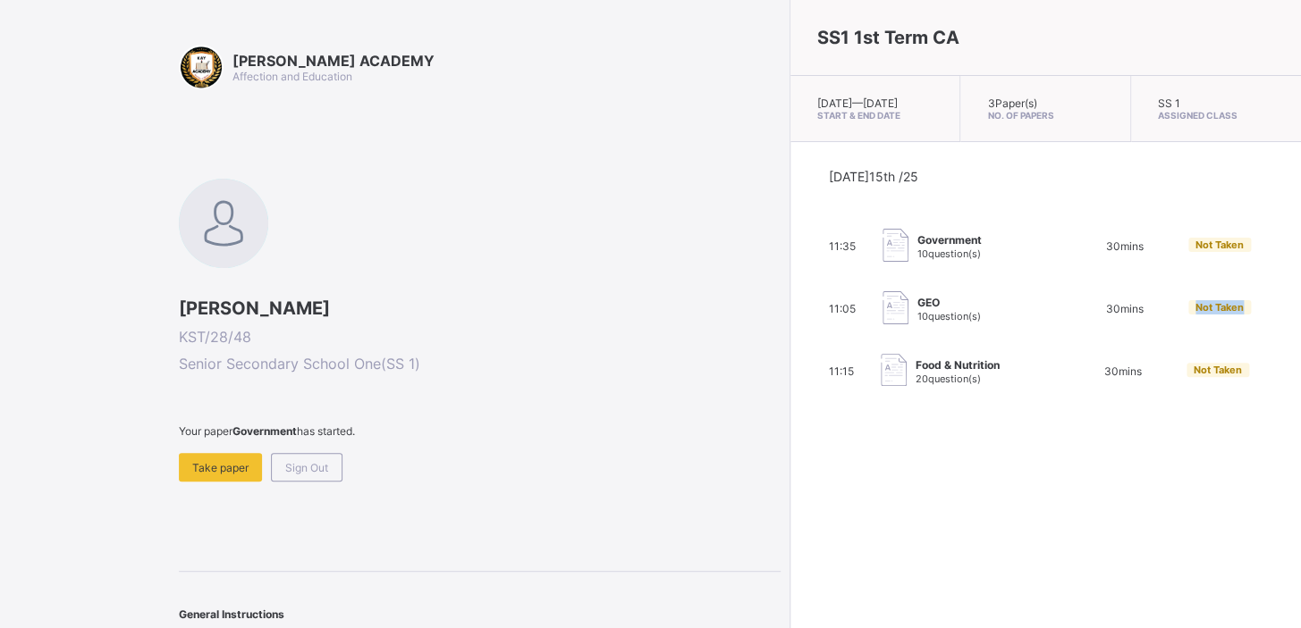
click at [809, 314] on span "Not Taken" at bounding box center [1219, 307] width 48 height 13
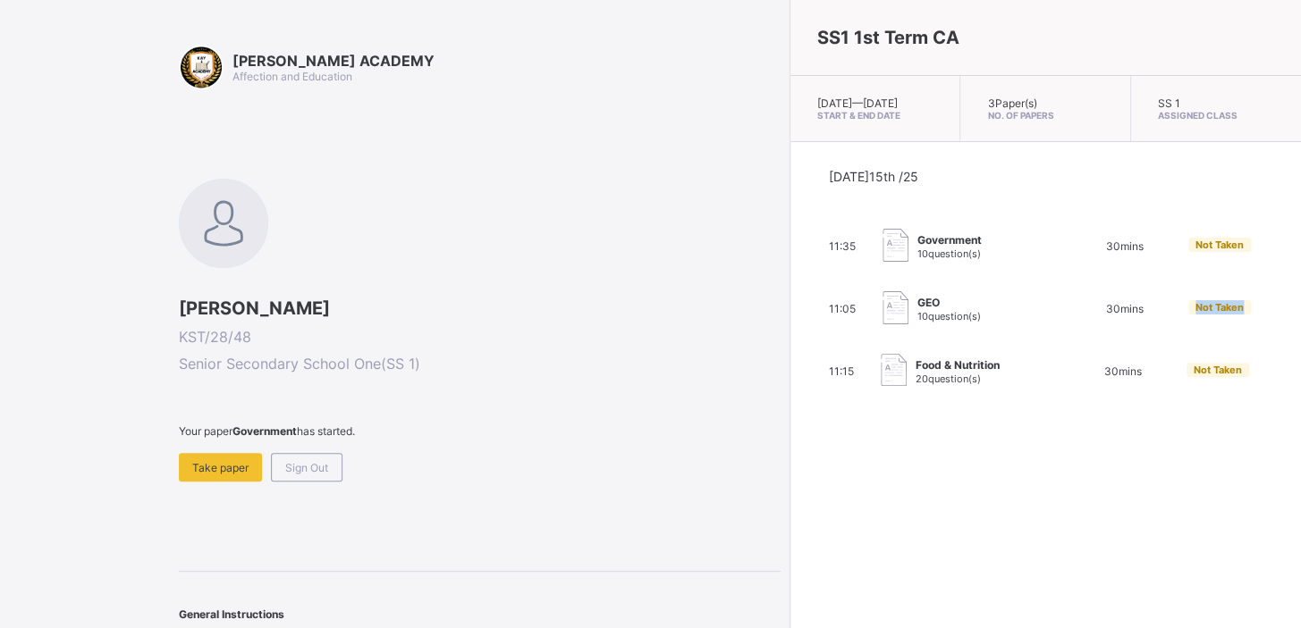
click at [809, 314] on span "Not Taken" at bounding box center [1219, 307] width 48 height 13
click at [809, 251] on span "Not Taken" at bounding box center [1219, 245] width 48 height 13
drag, startPoint x: 1085, startPoint y: 262, endPoint x: 1089, endPoint y: 310, distance: 48.4
click at [809, 310] on div "Today 15th /25 11:35 Government 10 question(s) 30 mins Not Taken 11:05 GEO 10 q…" at bounding box center [1046, 279] width 434 height 220
click at [809, 314] on span "Not Taken" at bounding box center [1219, 307] width 48 height 13
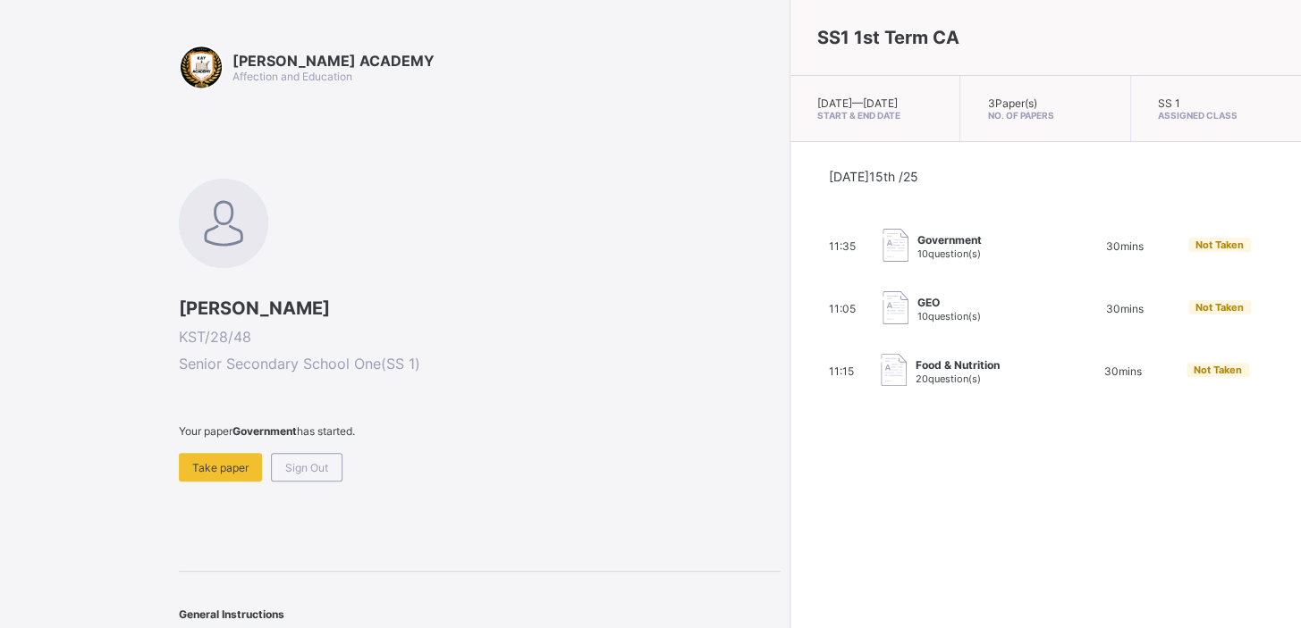
click at [809, 314] on span "Not Taken" at bounding box center [1219, 307] width 48 height 13
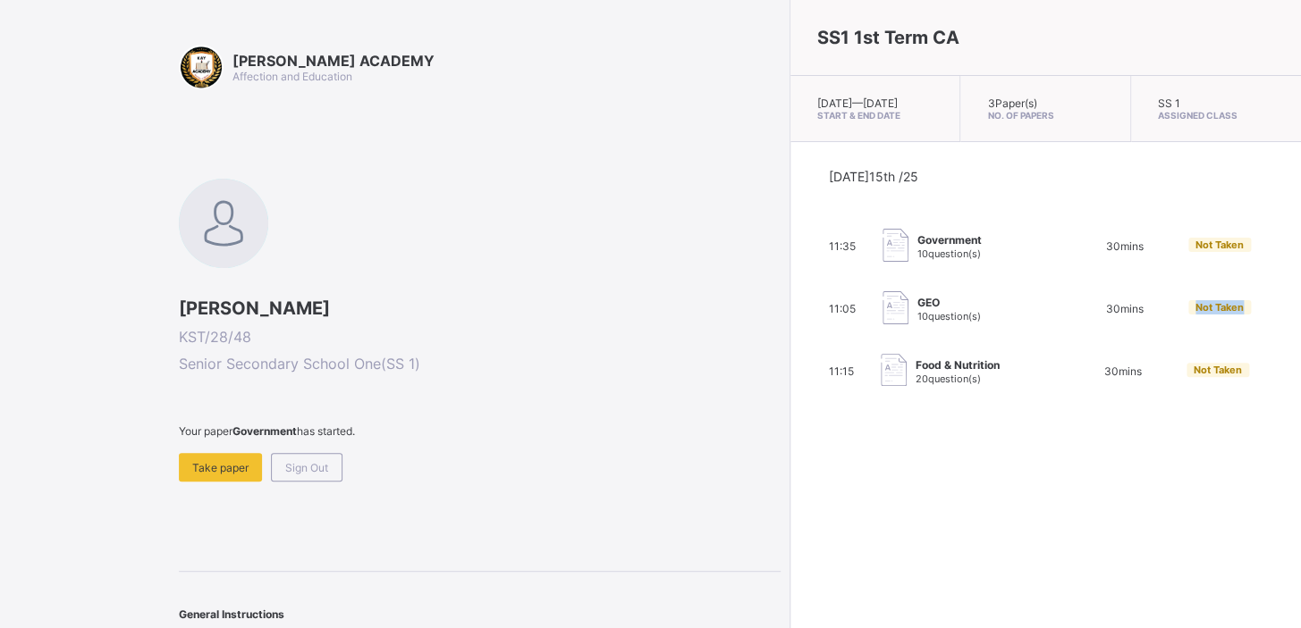
click at [809, 314] on span "Not Taken" at bounding box center [1219, 307] width 48 height 13
click at [809, 311] on img at bounding box center [895, 307] width 26 height 33
drag, startPoint x: 1070, startPoint y: 317, endPoint x: 1060, endPoint y: 317, distance: 9.8
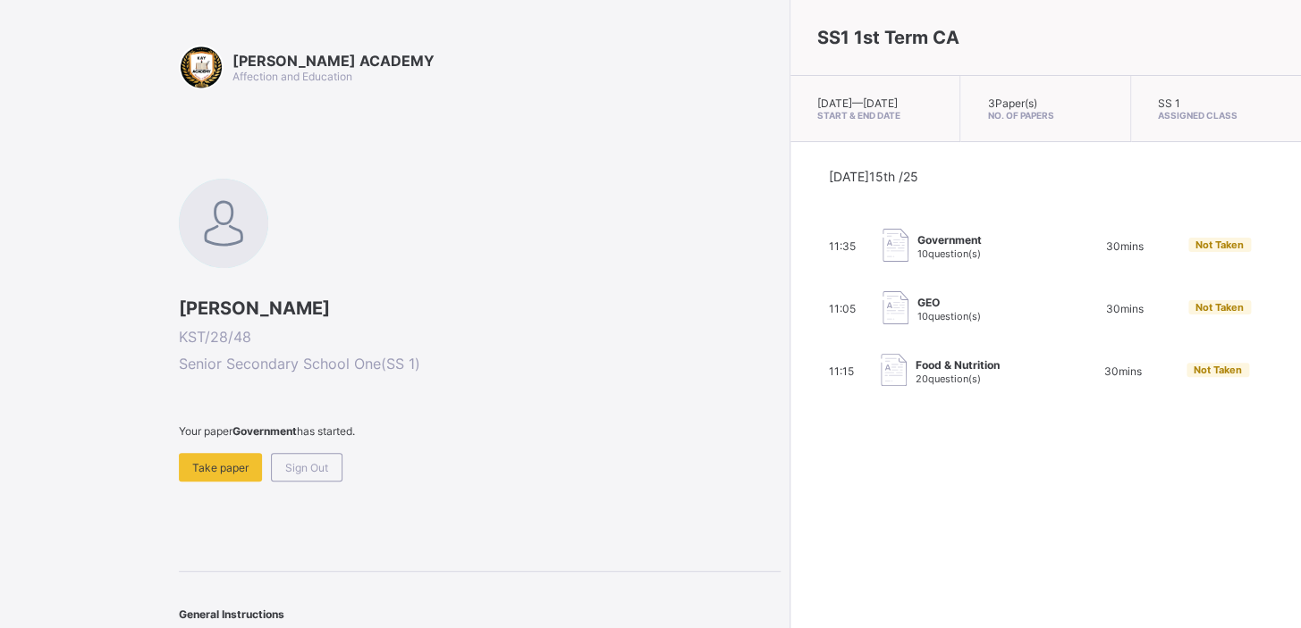
click at [572, 328] on span "KST/28/48" at bounding box center [480, 337] width 602 height 18
click at [259, 394] on div "Take paper" at bounding box center [220, 467] width 83 height 29
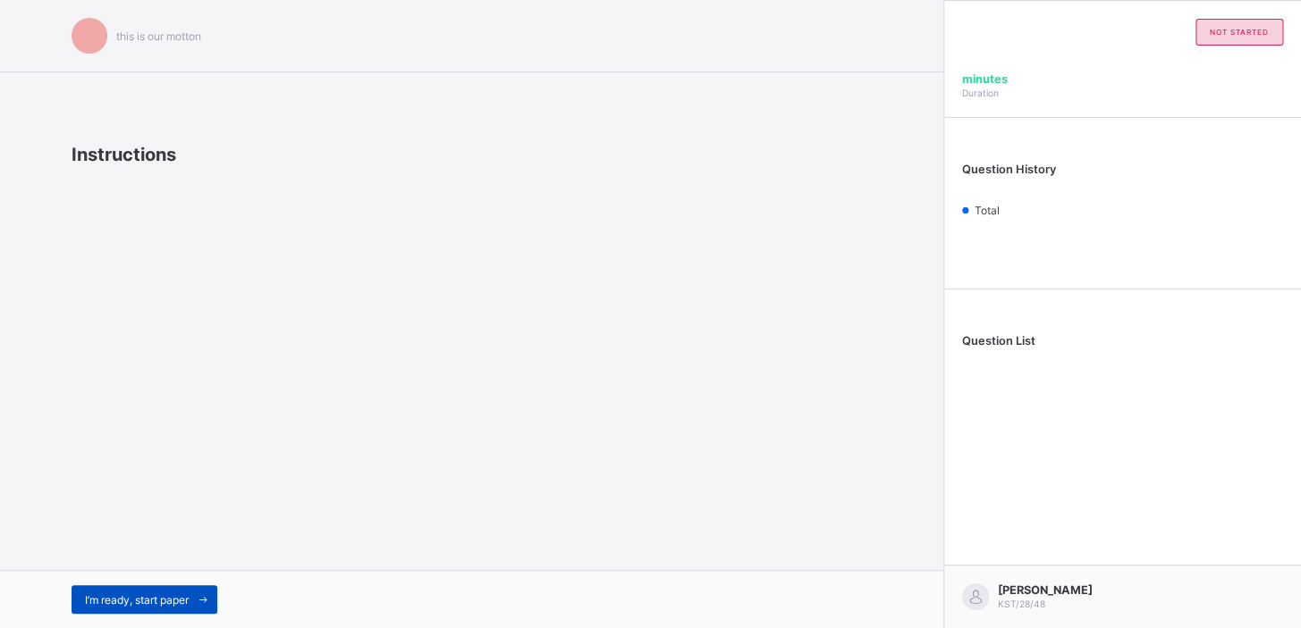
click at [200, 394] on span at bounding box center [203, 599] width 29 height 29
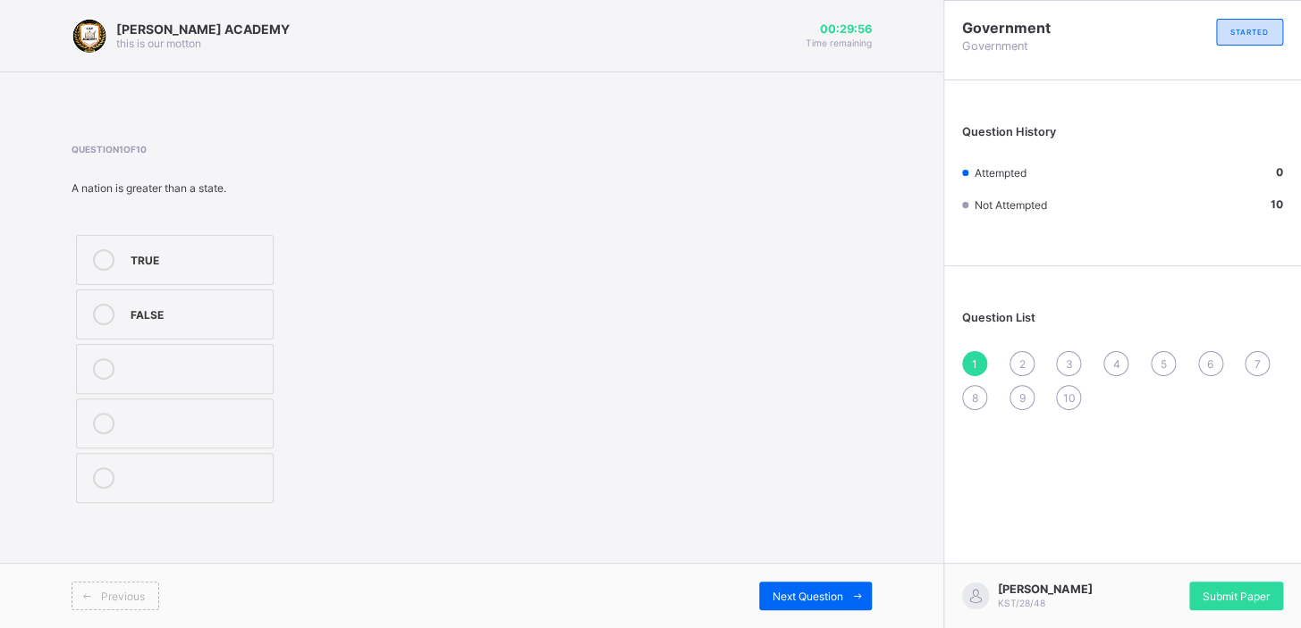
click at [192, 266] on div "TRUE" at bounding box center [197, 258] width 133 height 18
click at [809, 394] on div "Submit Paper" at bounding box center [1236, 596] width 94 height 29
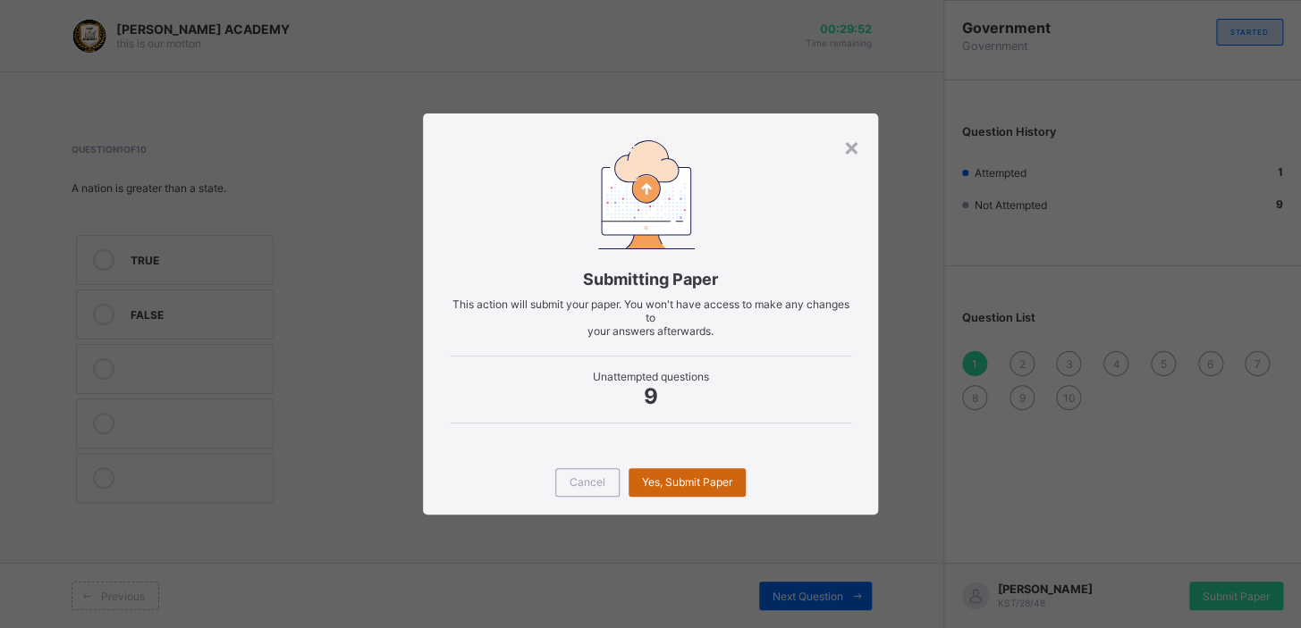
click at [741, 394] on div "Yes, Submit Paper" at bounding box center [686, 482] width 117 height 29
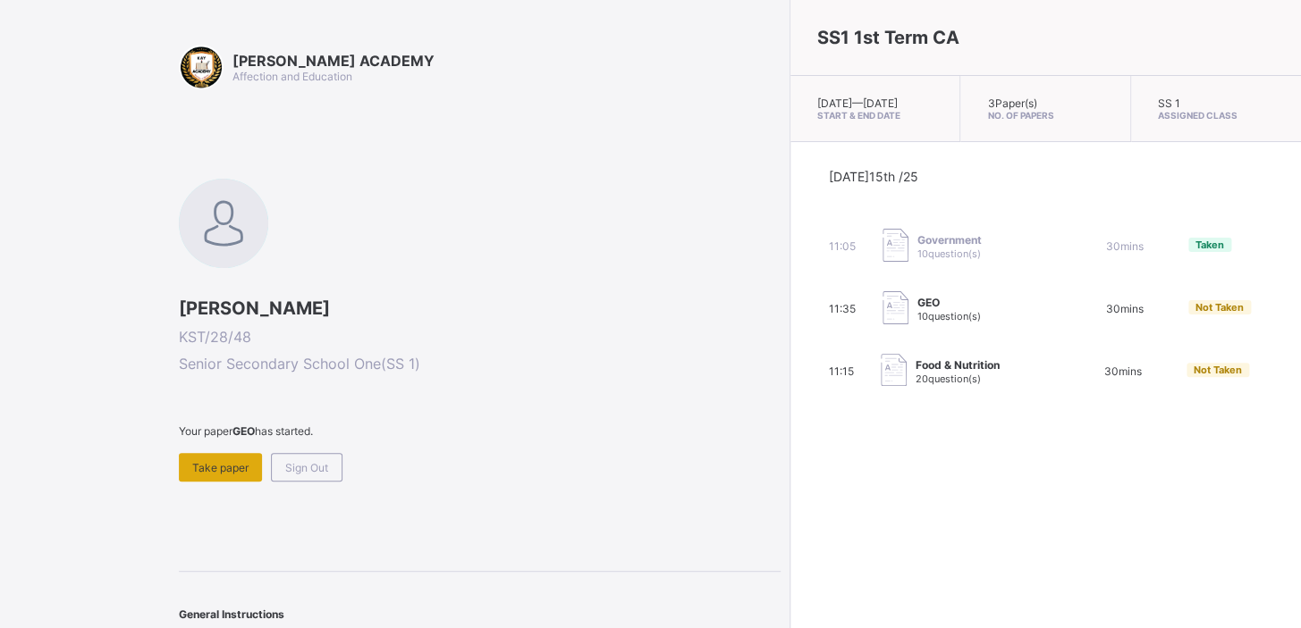
click at [214, 394] on div "Take paper" at bounding box center [220, 467] width 83 height 29
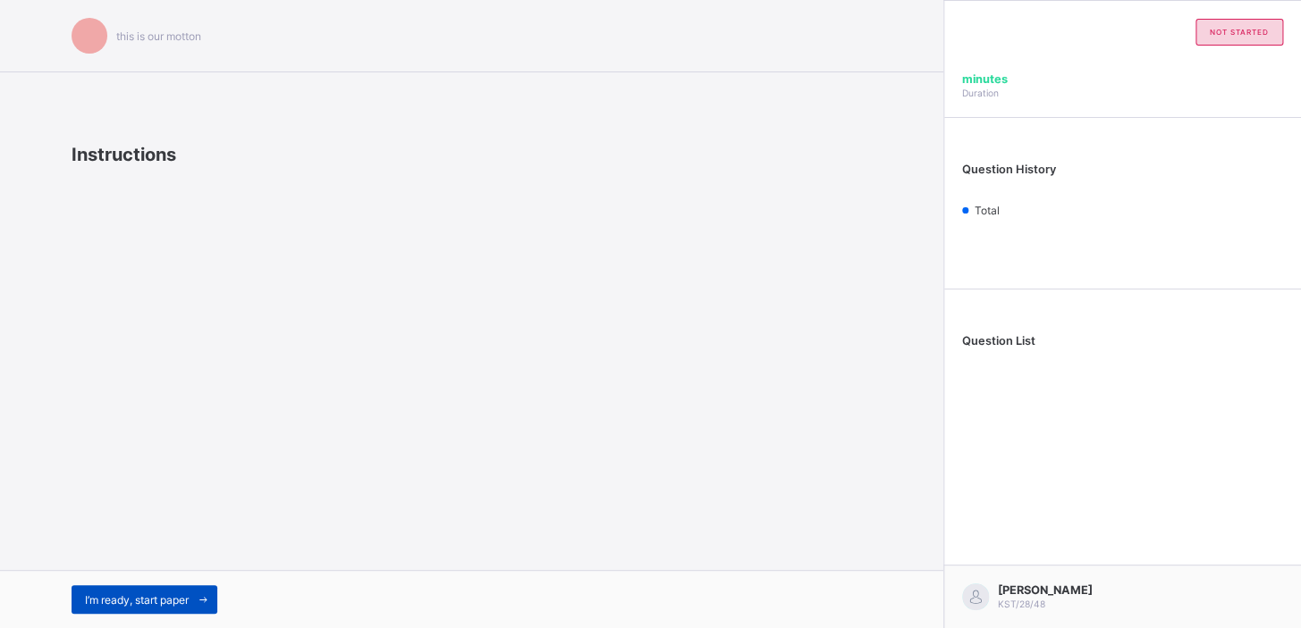
click at [182, 394] on div "I’m ready, start paper" at bounding box center [145, 599] width 146 height 29
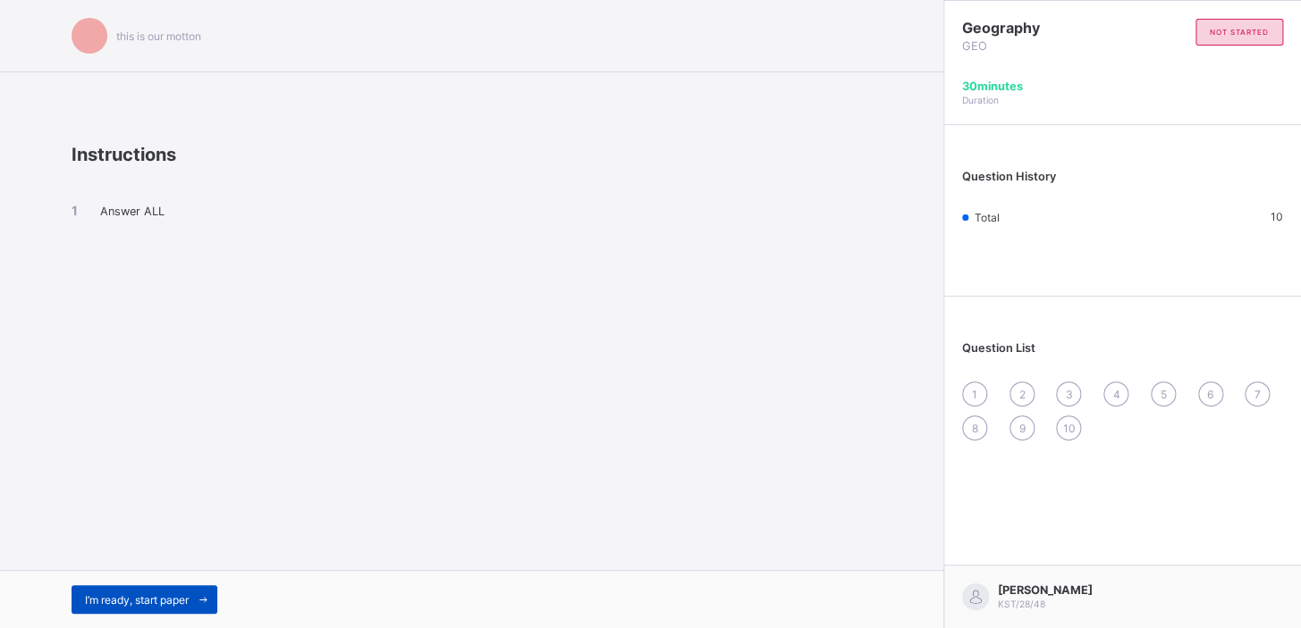
click at [145, 394] on div "I’m ready, start paper" at bounding box center [145, 599] width 146 height 29
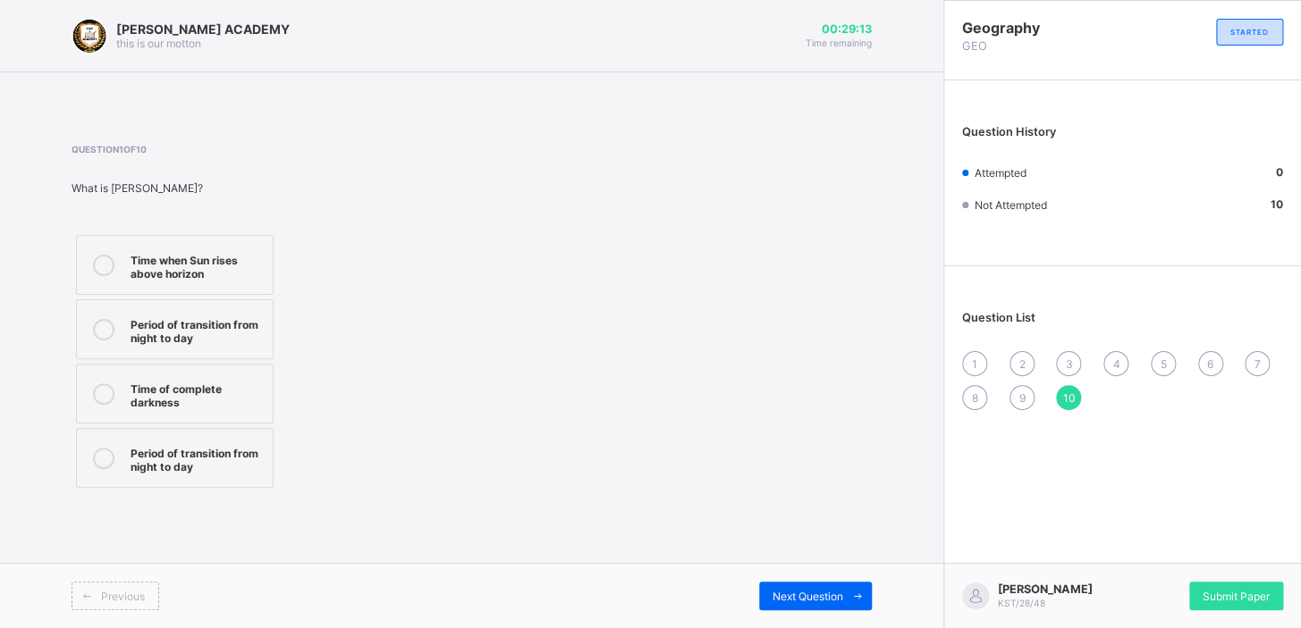
click at [212, 394] on div "Period of transition from night to day" at bounding box center [197, 457] width 133 height 31
click at [772, 394] on div "Next Question" at bounding box center [815, 596] width 113 height 29
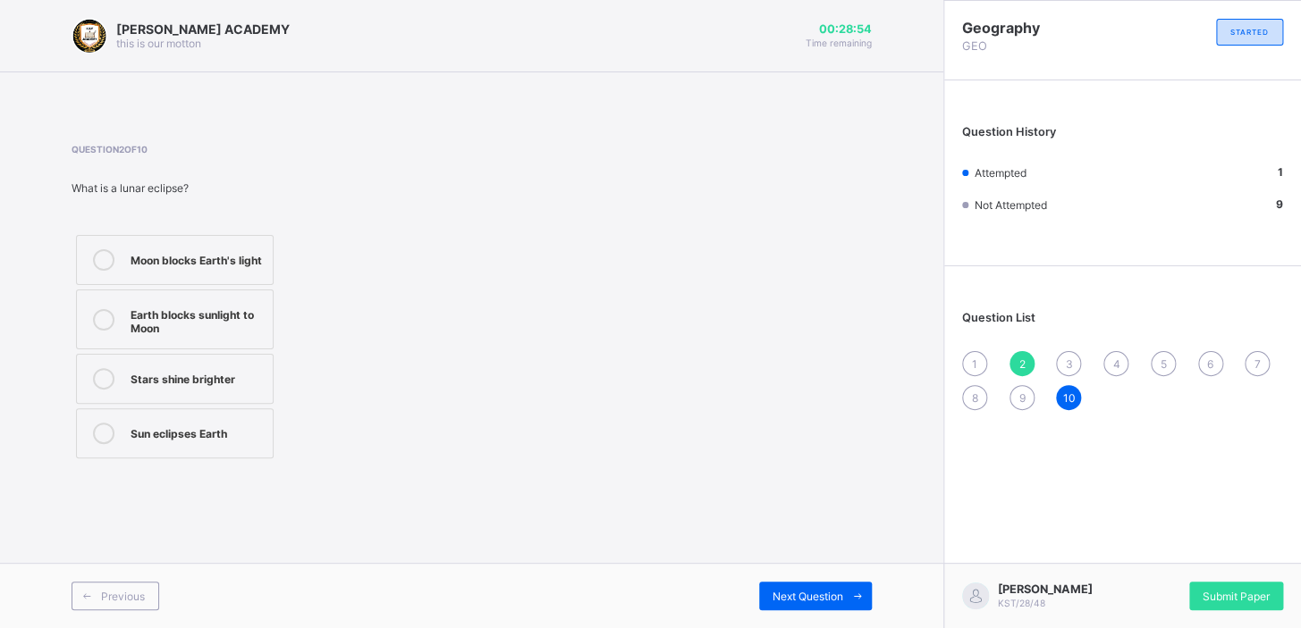
click at [265, 263] on label "Moon blocks Earth's light" at bounding box center [175, 260] width 198 height 50
click at [809, 394] on div "Next Question" at bounding box center [815, 596] width 113 height 29
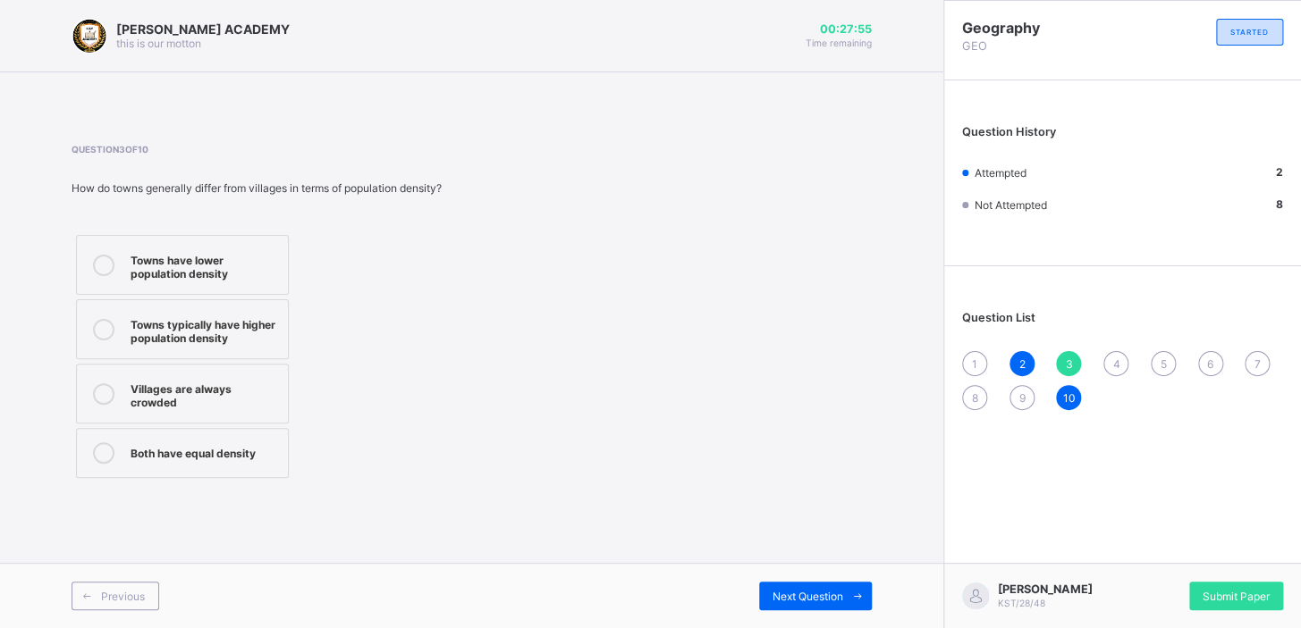
click at [258, 323] on div "Towns typically have higher population density" at bounding box center [205, 329] width 148 height 31
click at [809, 394] on span at bounding box center [857, 596] width 29 height 29
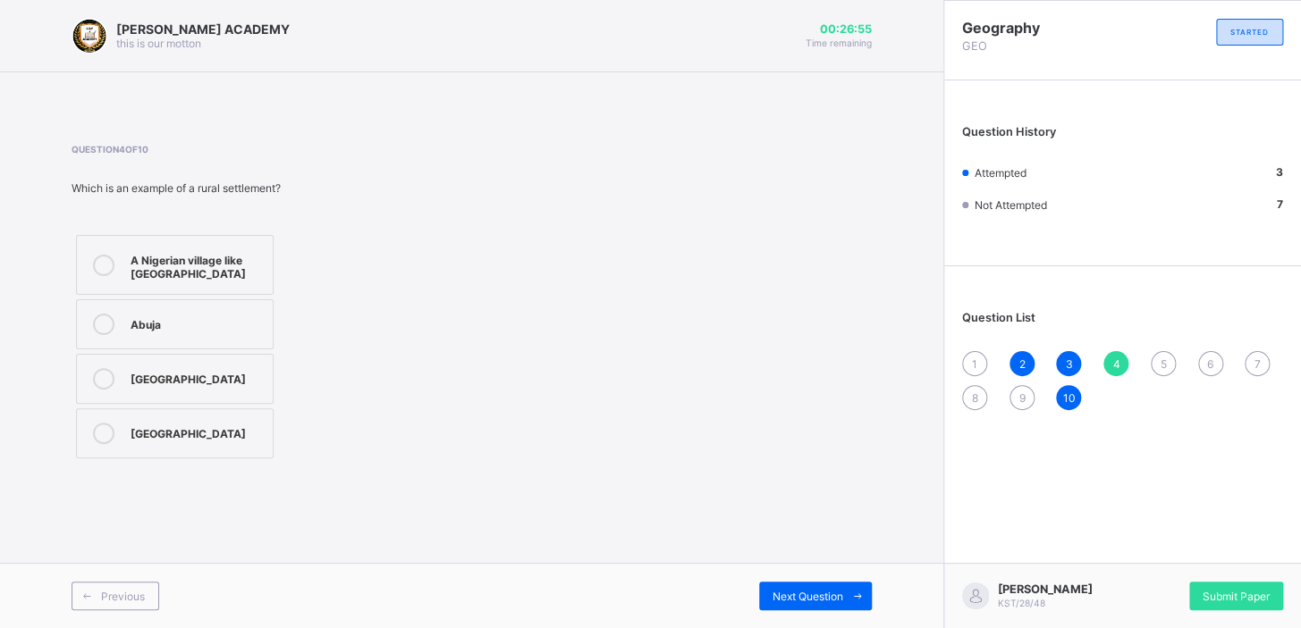
click at [249, 291] on label "A Nigerian village like Ukpor" at bounding box center [175, 265] width 198 height 60
click at [809, 394] on div "Next Question" at bounding box center [815, 596] width 113 height 29
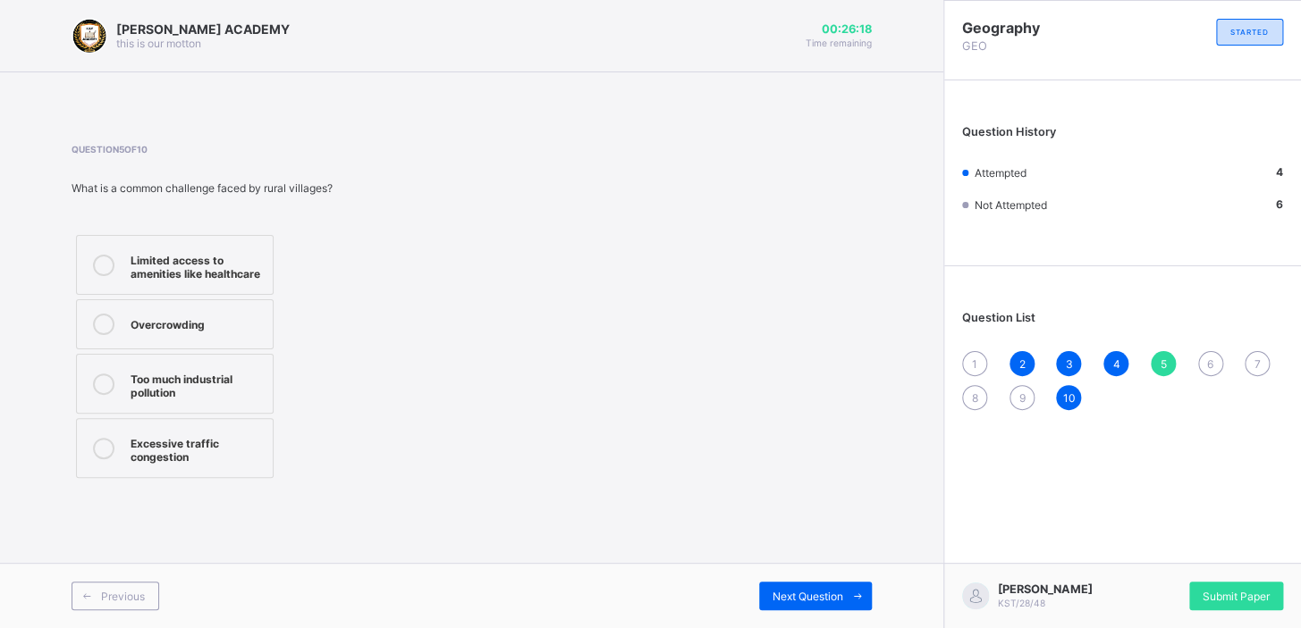
click at [188, 301] on label "Overcrowding" at bounding box center [175, 324] width 198 height 50
click at [798, 394] on div "Previous Next Question" at bounding box center [471, 595] width 943 height 65
click at [805, 394] on div "Next Question" at bounding box center [815, 596] width 113 height 29
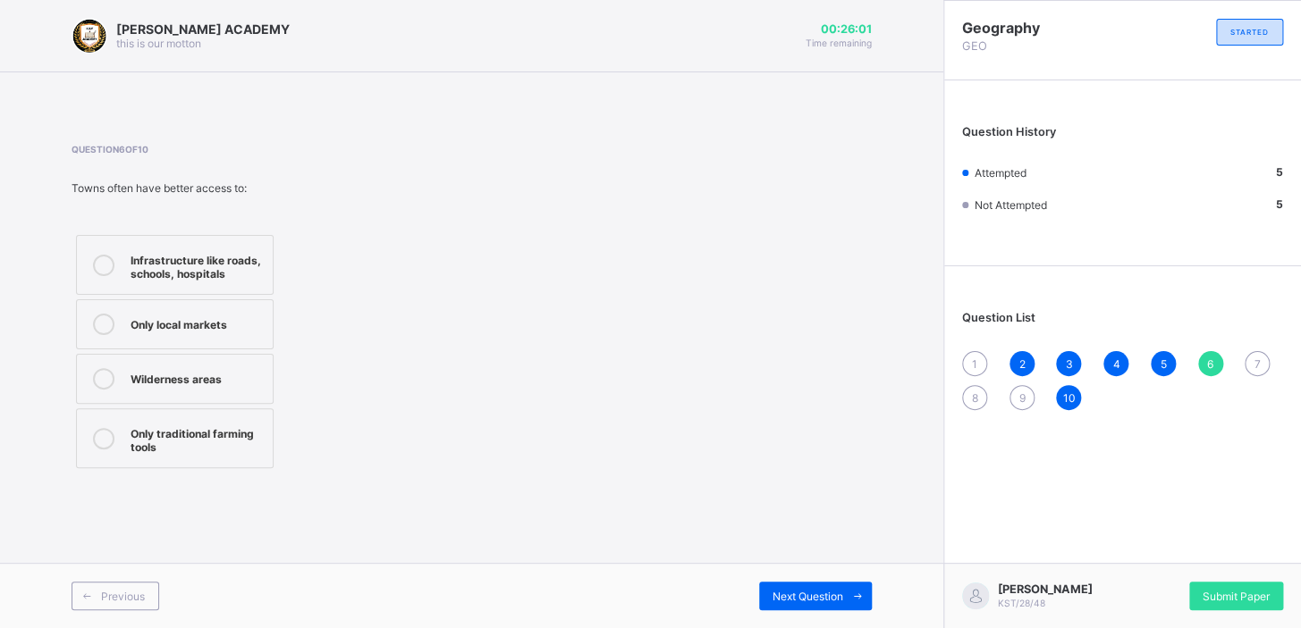
click at [152, 274] on div "Infrastructure like roads, schools, hospitals" at bounding box center [197, 264] width 133 height 31
click at [763, 394] on div "Next Question" at bounding box center [815, 596] width 113 height 29
click at [191, 258] on div "agriculture and primary activities" at bounding box center [197, 264] width 133 height 31
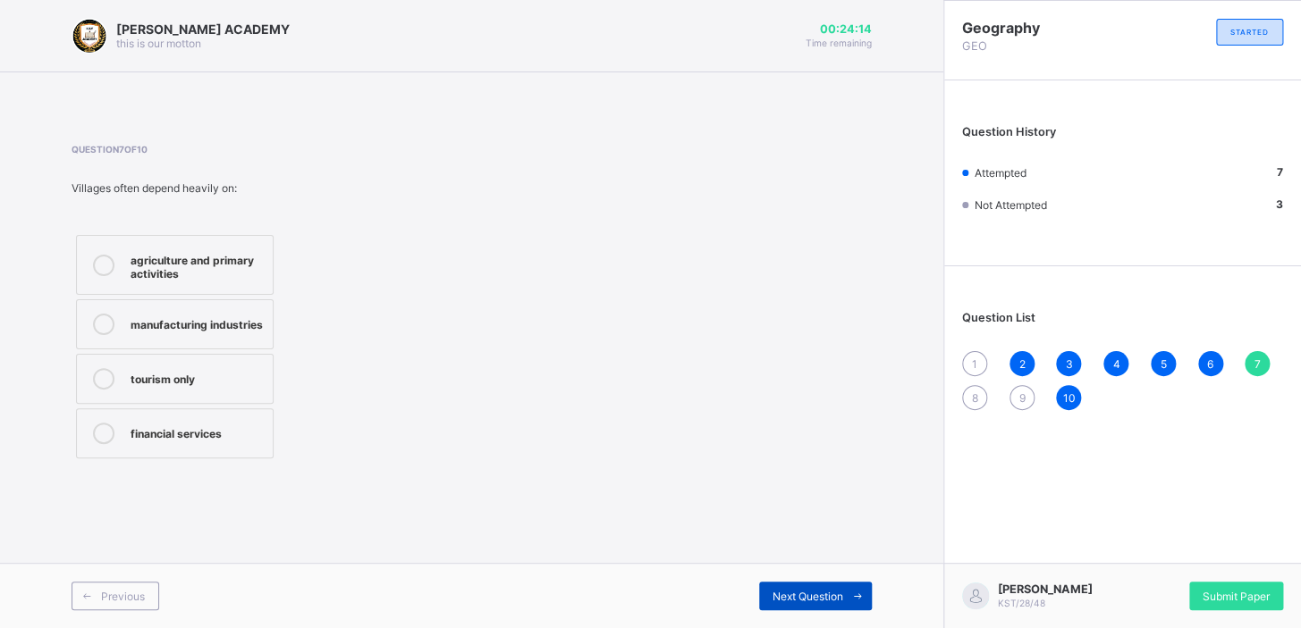
click at [809, 394] on span "Next Question" at bounding box center [807, 596] width 71 height 13
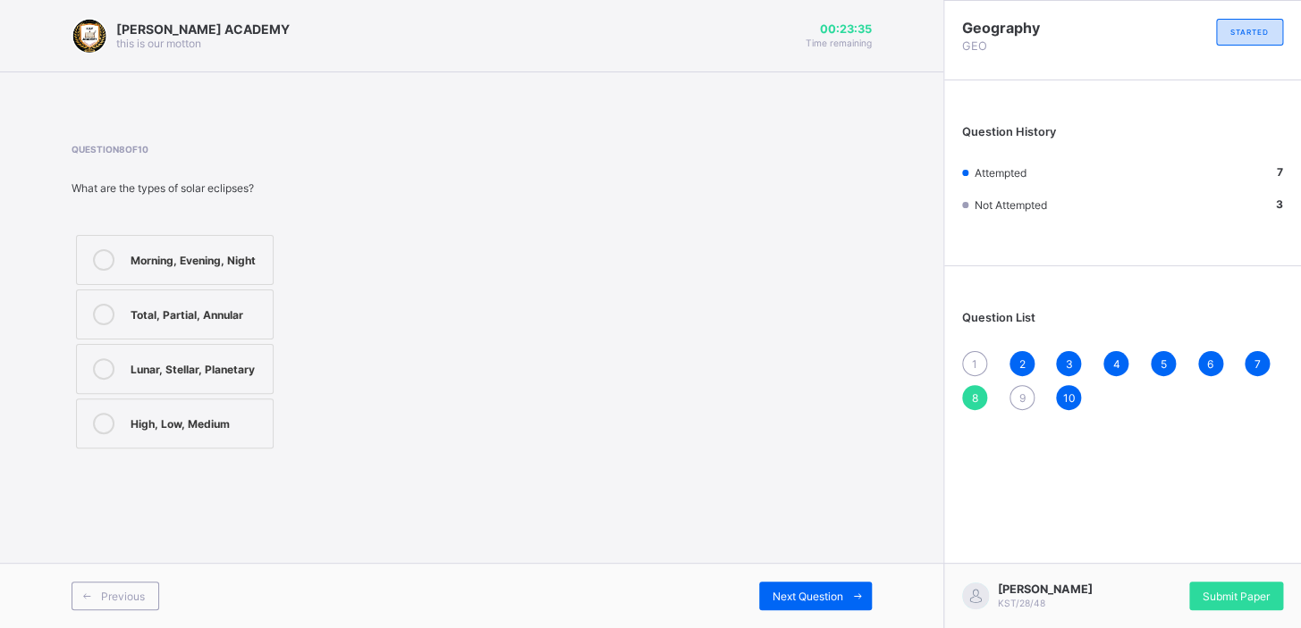
click at [233, 325] on label "Total, Partial, Annular" at bounding box center [175, 315] width 198 height 50
click at [794, 394] on span "Next Question" at bounding box center [807, 596] width 71 height 13
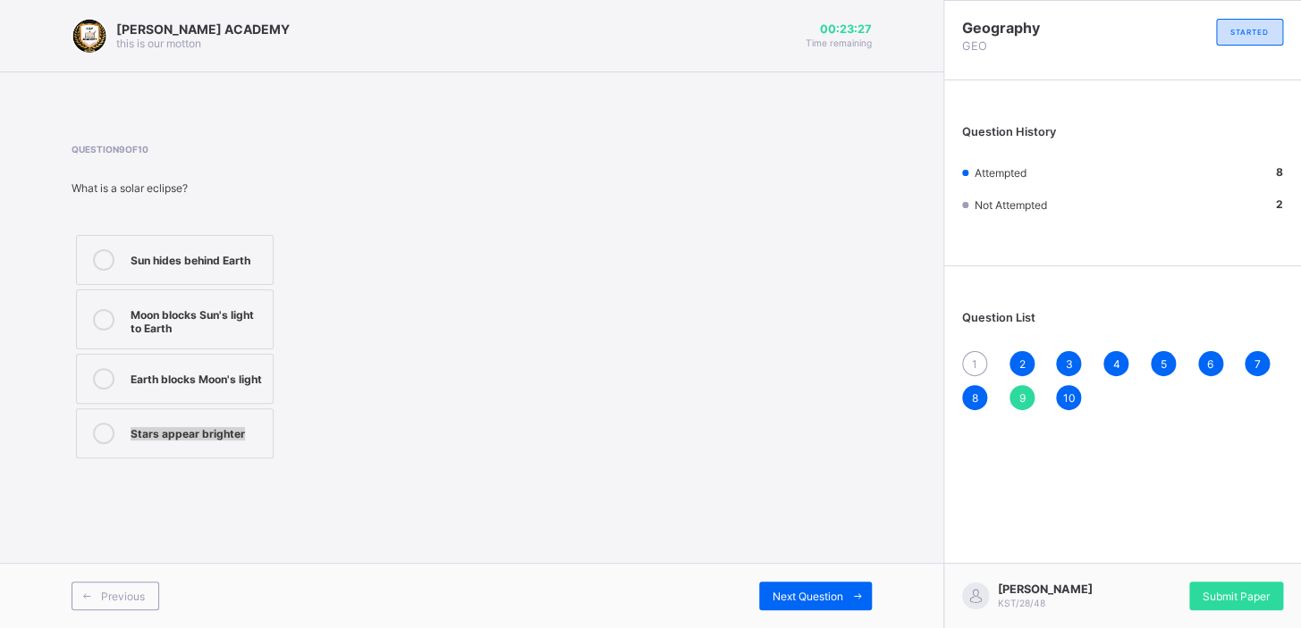
drag, startPoint x: 369, startPoint y: 416, endPoint x: 340, endPoint y: 398, distance: 34.5
click at [340, 394] on div "Sun hides behind Earth Moon blocks Sun's light to Earth Earth blocks Moon's lig…" at bounding box center [244, 347] width 344 height 232
click at [245, 324] on div "Moon blocks Sun's light to Earth" at bounding box center [197, 319] width 133 height 31
click at [801, 394] on span "Next Question" at bounding box center [807, 596] width 71 height 13
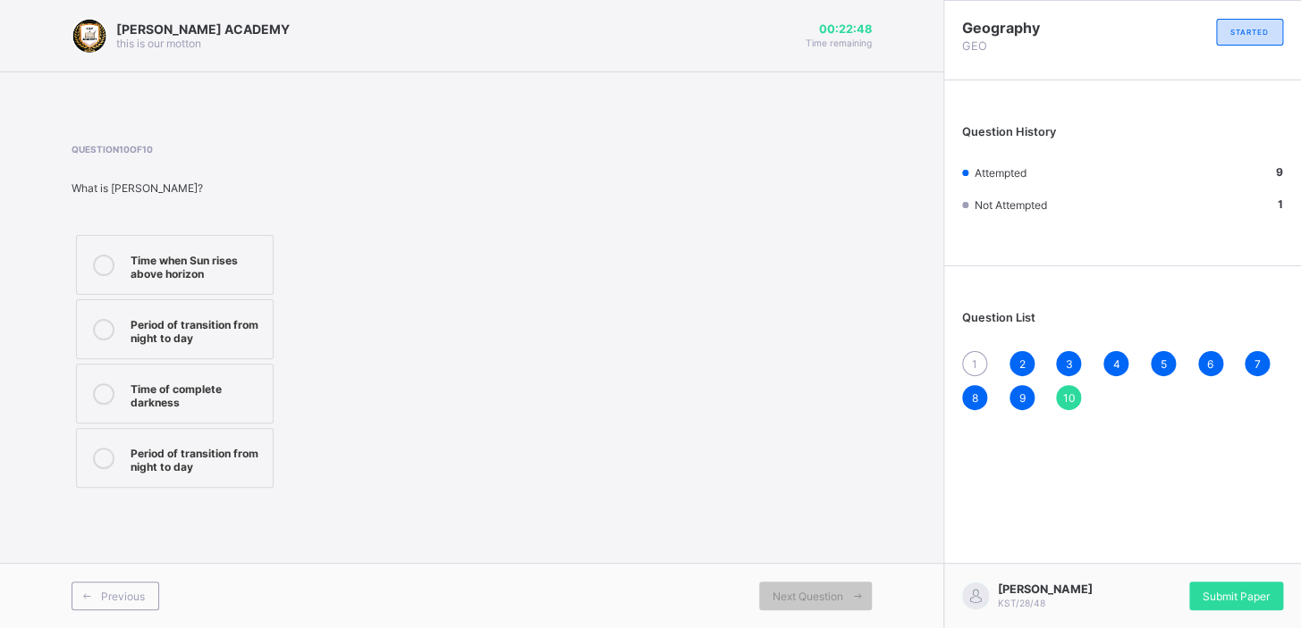
click at [809, 358] on span "1" at bounding box center [974, 364] width 5 height 13
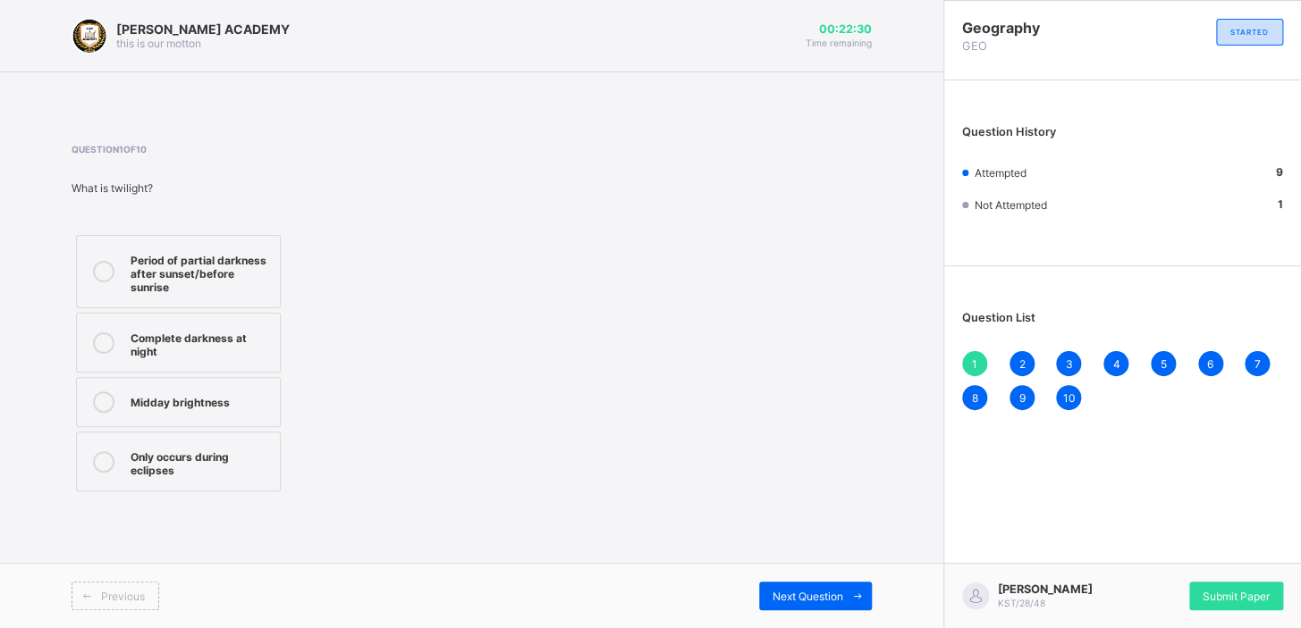
click at [156, 262] on div "Period of partial darkness after sunset/before sunrise" at bounding box center [201, 271] width 140 height 45
click at [798, 394] on div "Next Question" at bounding box center [815, 596] width 113 height 29
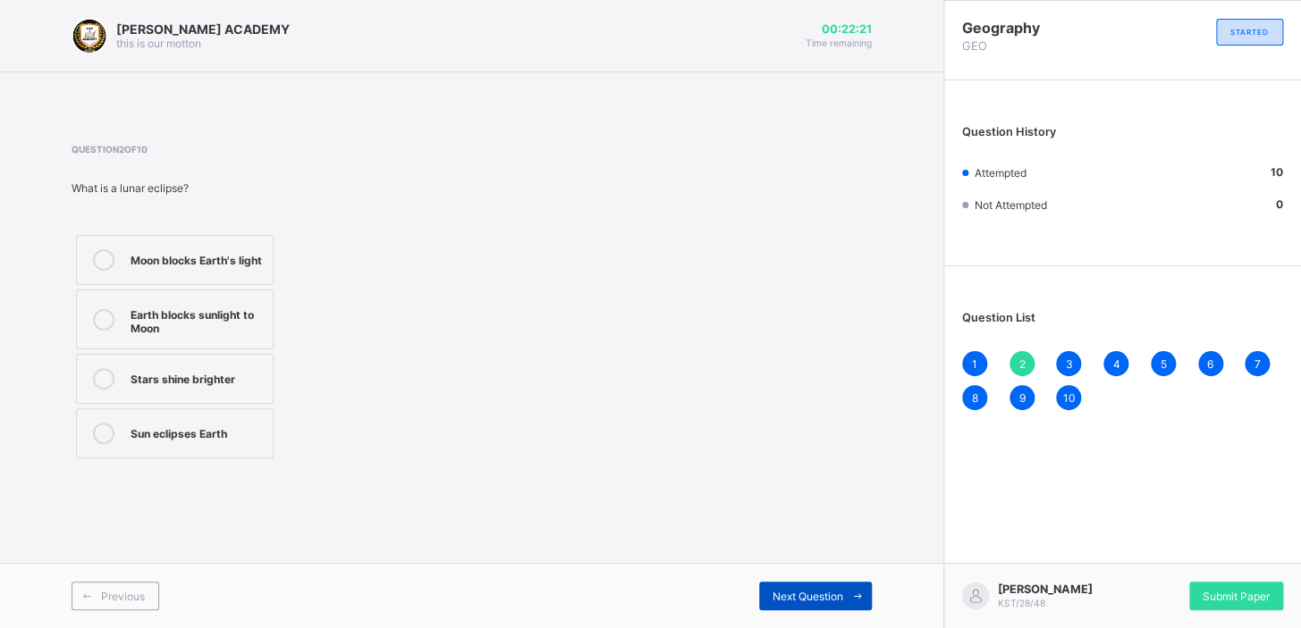
click at [798, 394] on div "Next Question" at bounding box center [815, 596] width 113 height 29
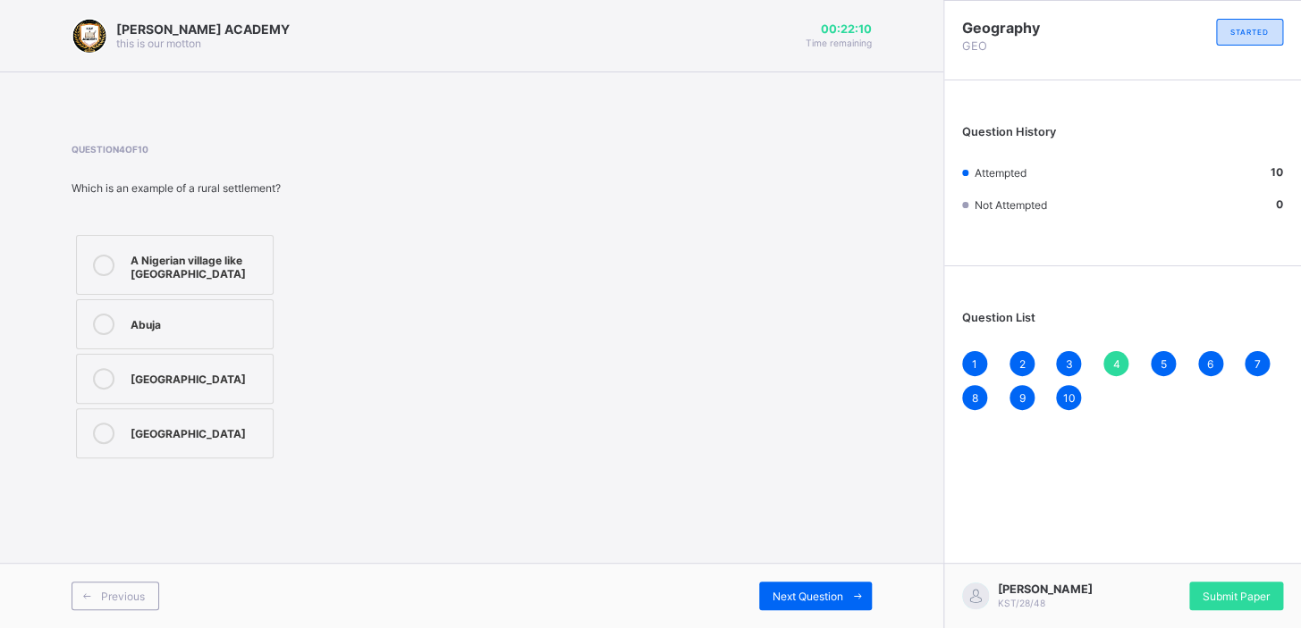
click at [809, 351] on div "2" at bounding box center [1021, 363] width 25 height 25
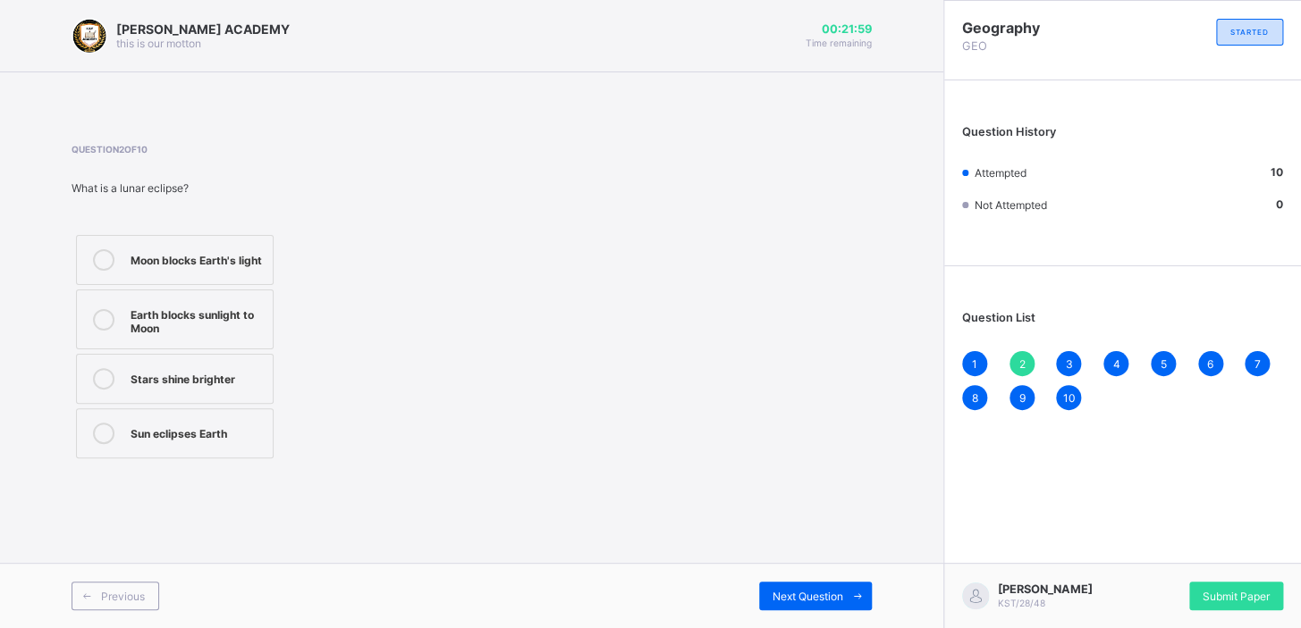
click at [809, 354] on div "3" at bounding box center [1068, 363] width 25 height 25
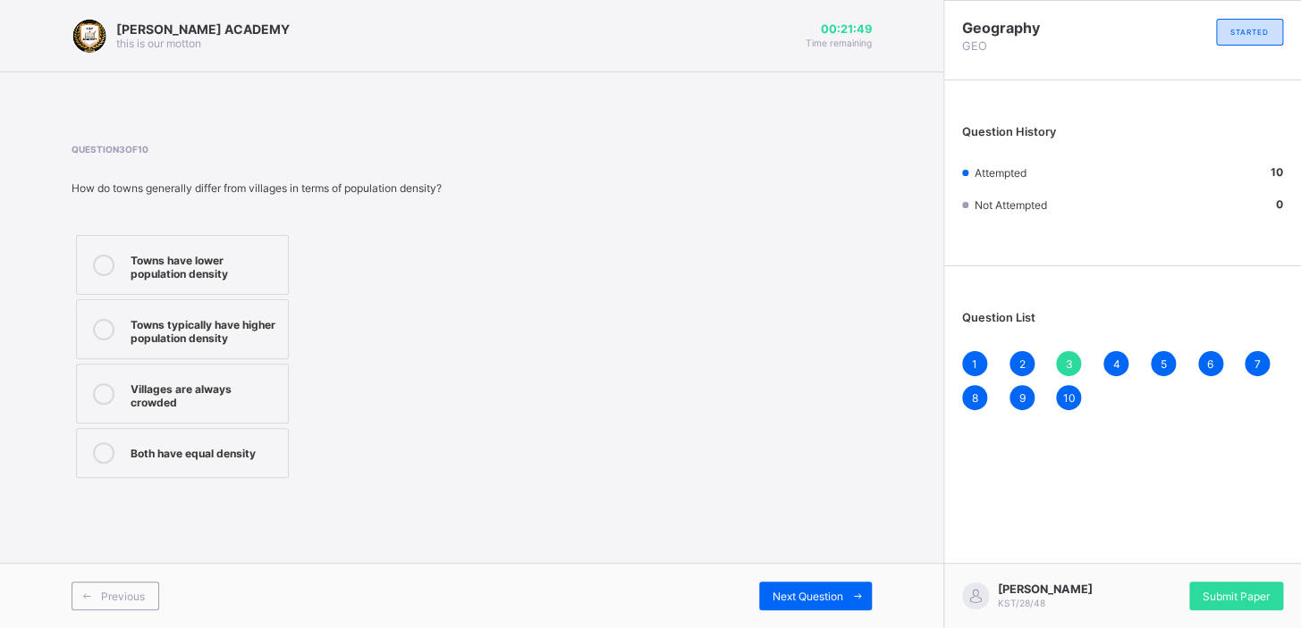
click at [809, 352] on div "5" at bounding box center [1162, 363] width 25 height 25
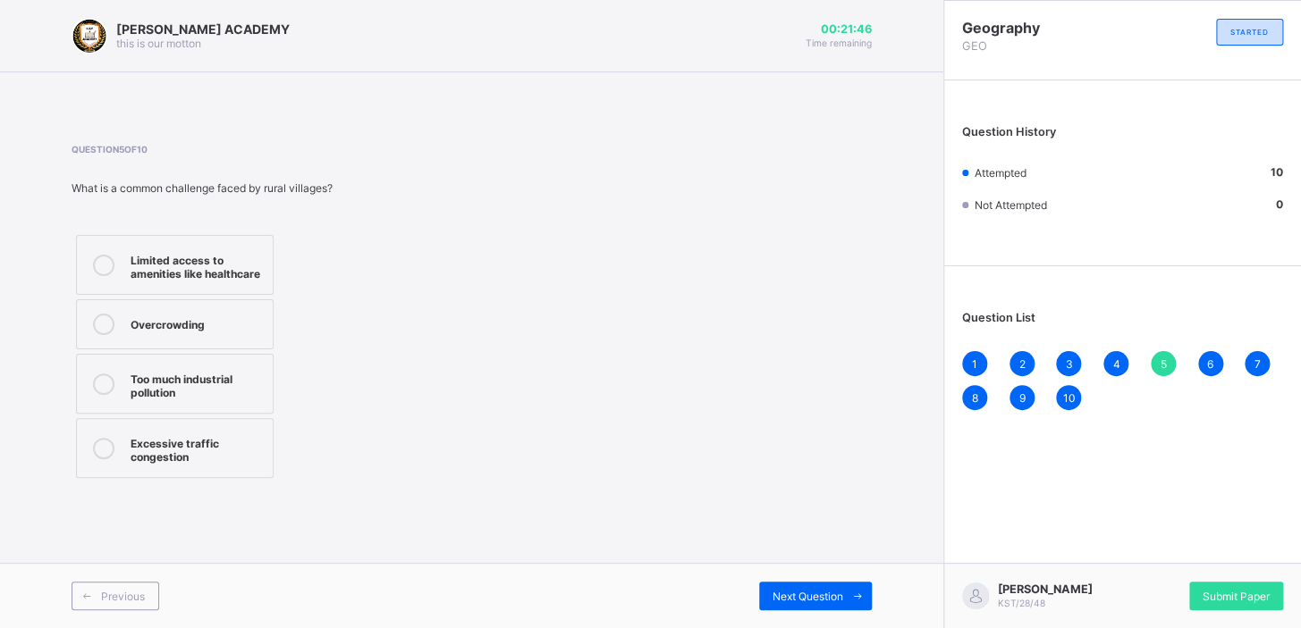
click at [809, 353] on div "6" at bounding box center [1210, 363] width 25 height 25
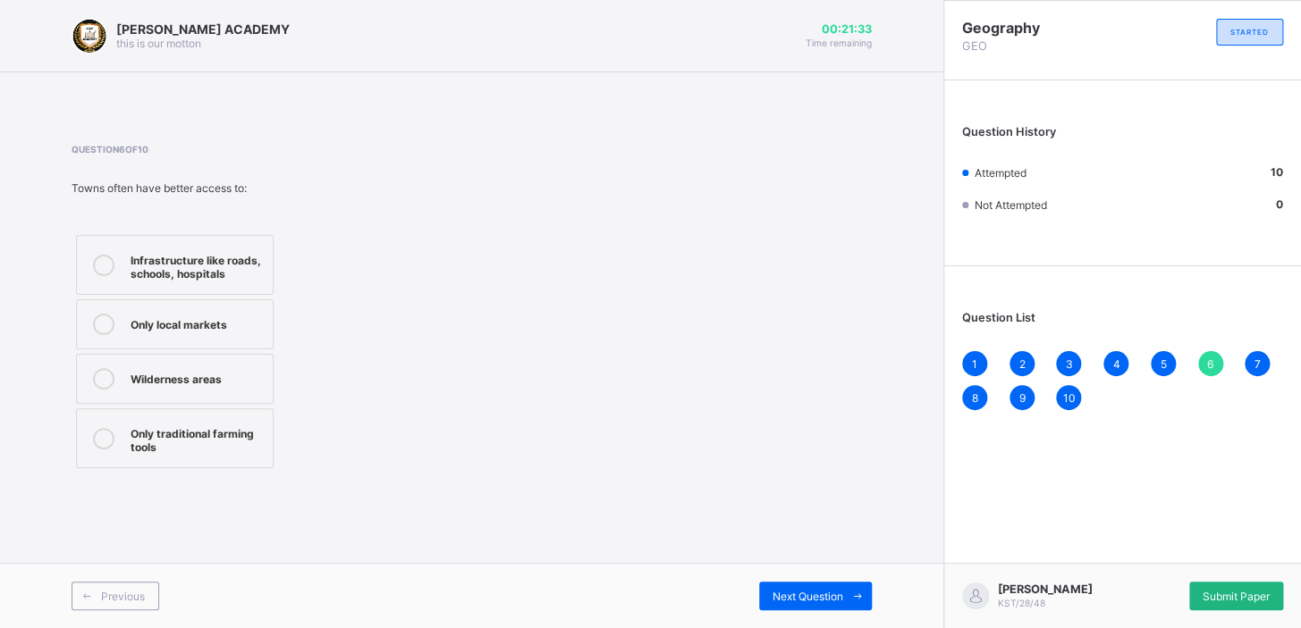
click at [809, 394] on span "Submit Paper" at bounding box center [1235, 596] width 67 height 13
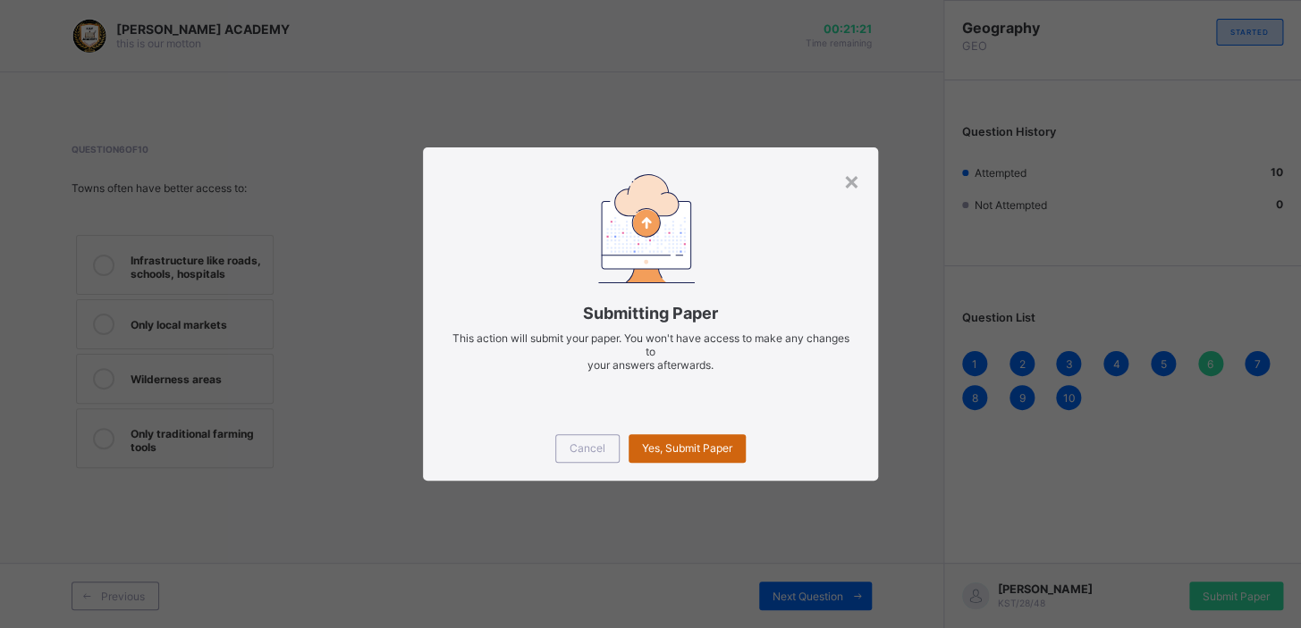
click at [676, 394] on div "Yes, Submit Paper" at bounding box center [686, 448] width 117 height 29
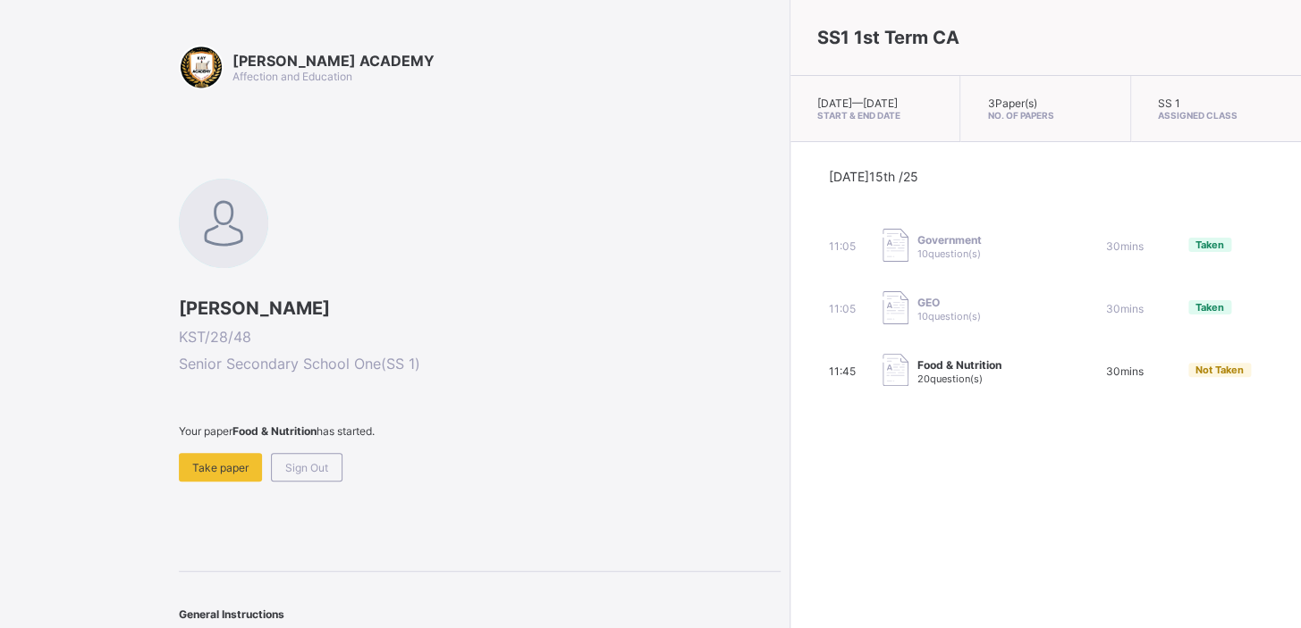
click at [809, 372] on span "Food & Nutrition" at bounding box center [959, 364] width 84 height 13
click at [809, 390] on div "Food & Nutrition 20 question(s)" at bounding box center [971, 372] width 179 height 36
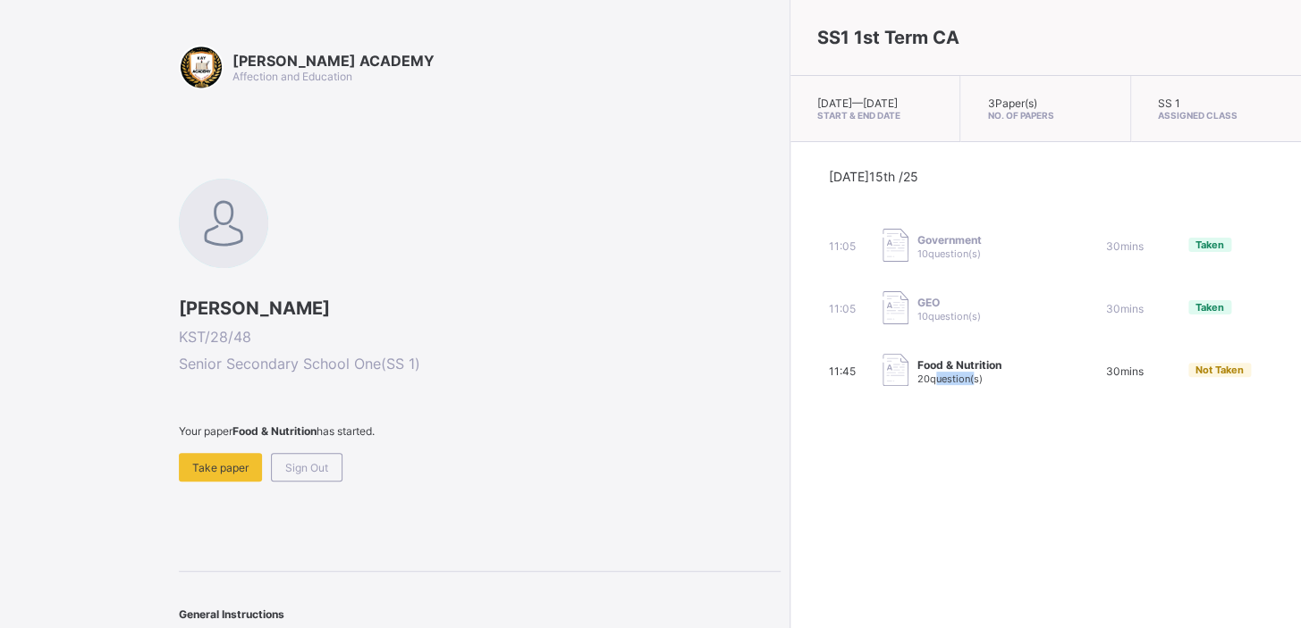
click at [809, 390] on div "Food & Nutrition 20 question(s)" at bounding box center [971, 372] width 179 height 36
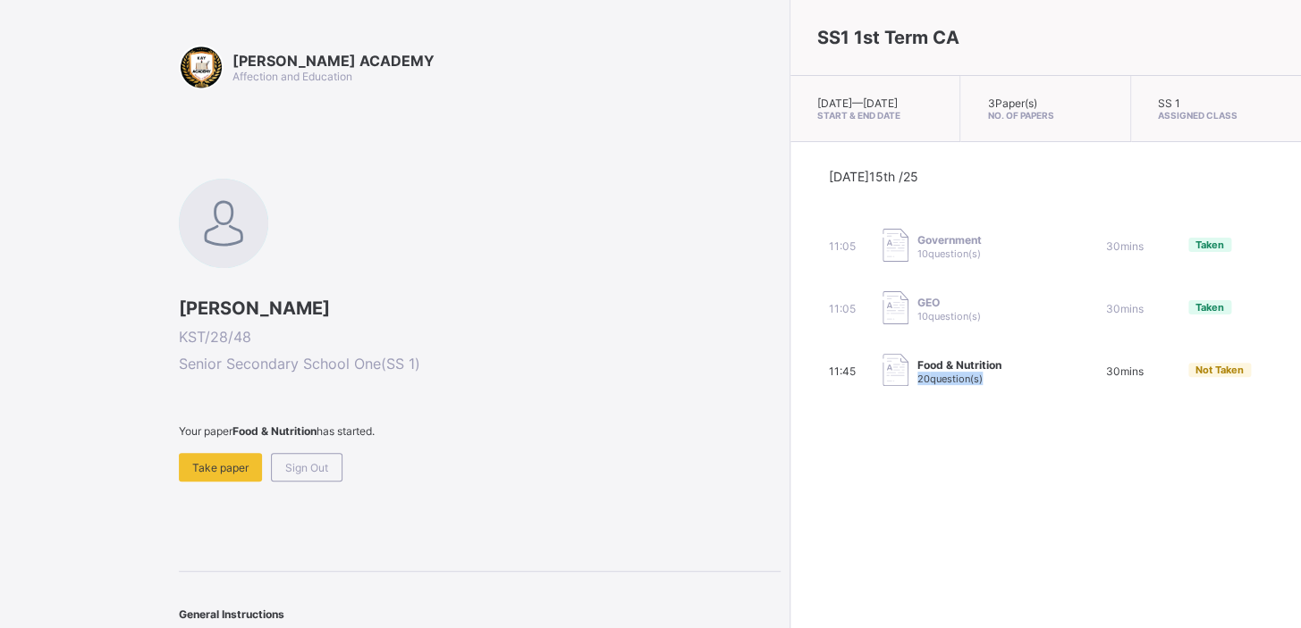
click at [809, 390] on div "Food & Nutrition 20 question(s)" at bounding box center [971, 372] width 179 height 36
drag, startPoint x: 819, startPoint y: 401, endPoint x: 820, endPoint y: 382, distance: 19.7
click at [809, 382] on div "Food & Nutrition 20 question(s)" at bounding box center [971, 372] width 179 height 36
click at [809, 372] on span "Food & Nutrition" at bounding box center [959, 364] width 84 height 13
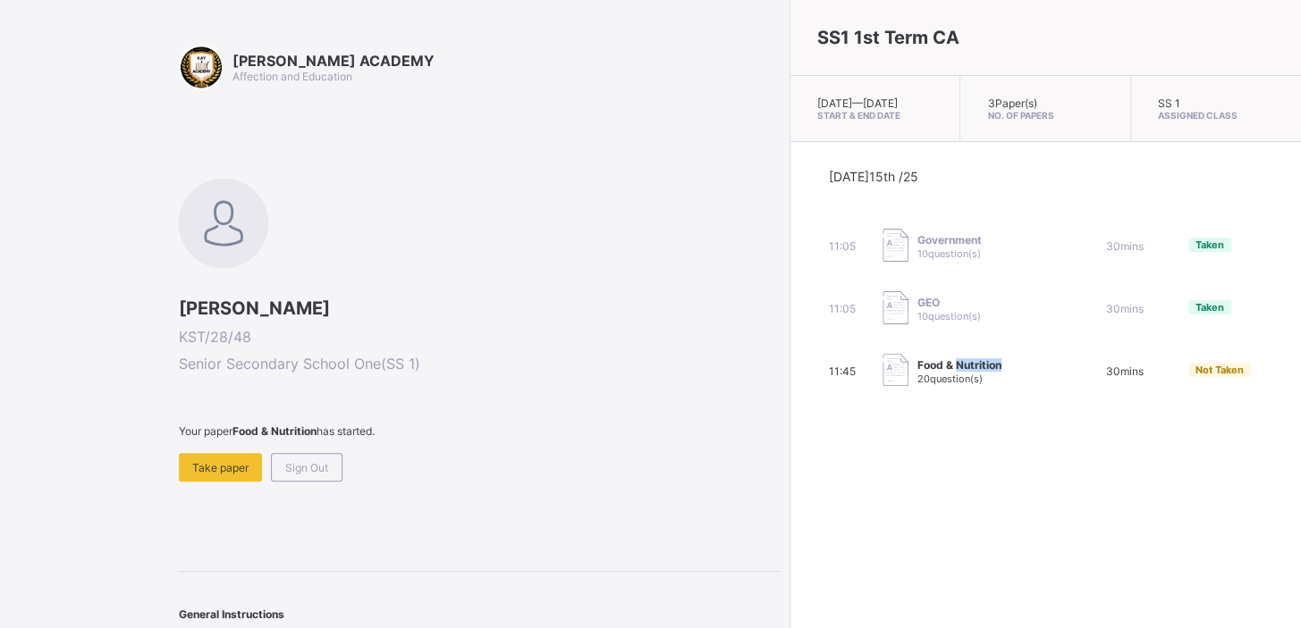
click at [809, 372] on span "Food & Nutrition" at bounding box center [959, 364] width 84 height 13
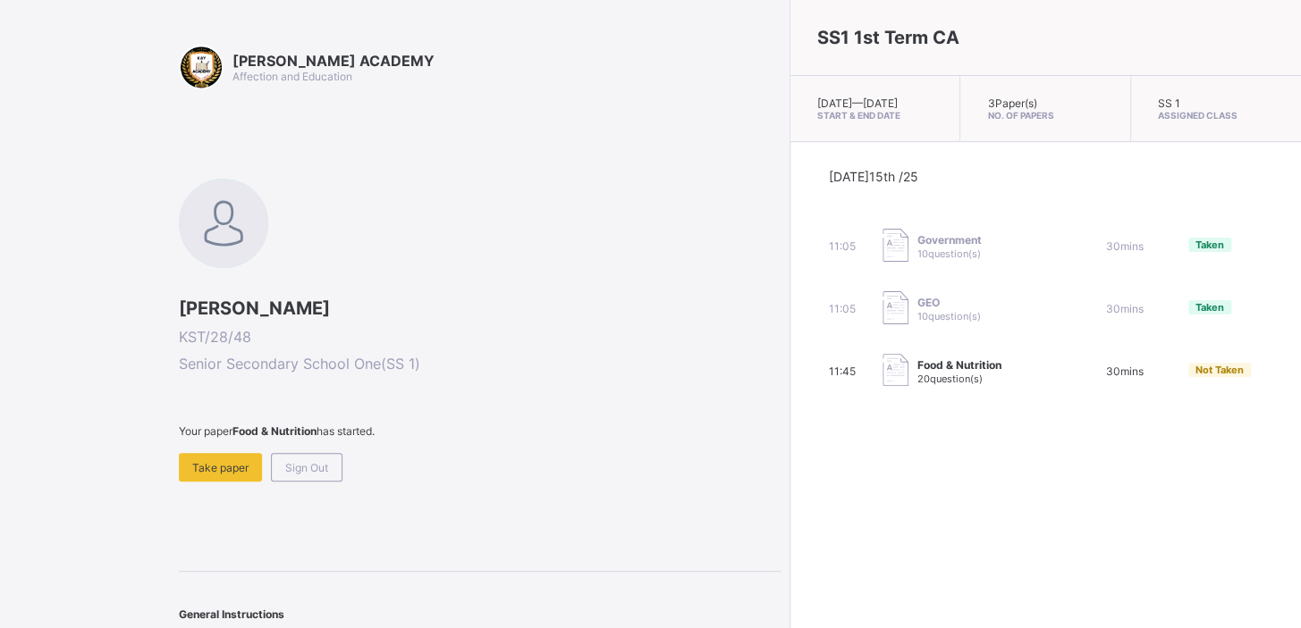
click at [809, 381] on img at bounding box center [895, 370] width 26 height 33
click at [187, 394] on div "Take paper" at bounding box center [220, 467] width 83 height 29
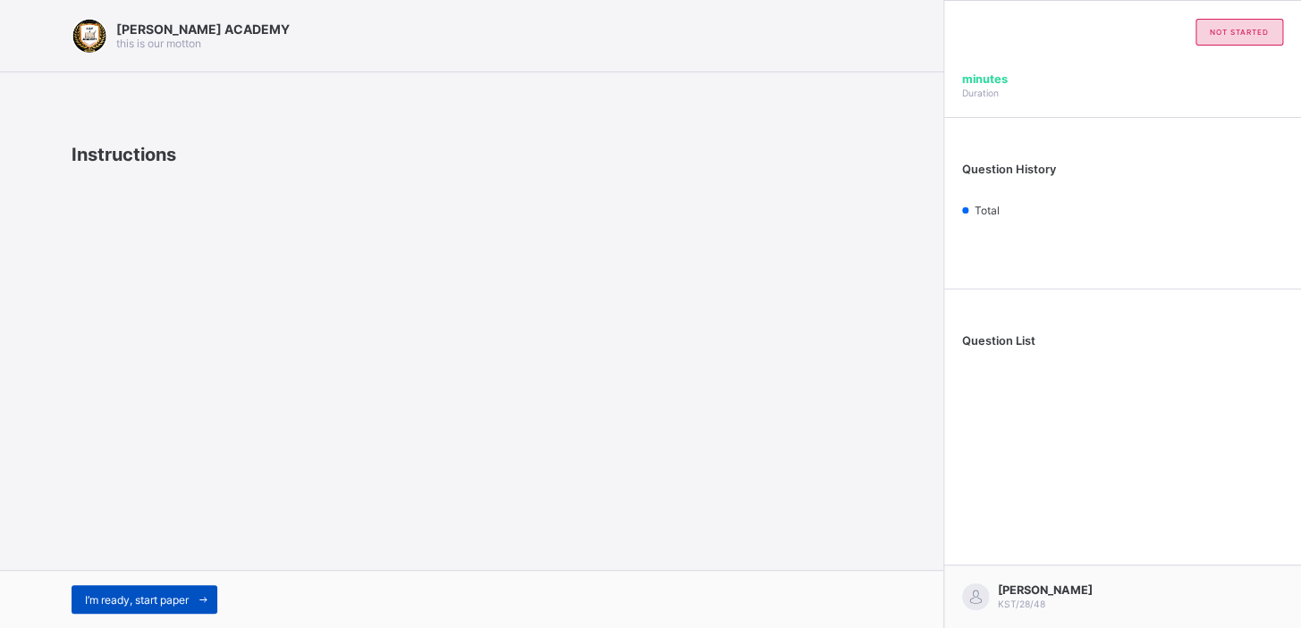
click at [101, 394] on span "I’m ready, start paper" at bounding box center [137, 600] width 104 height 13
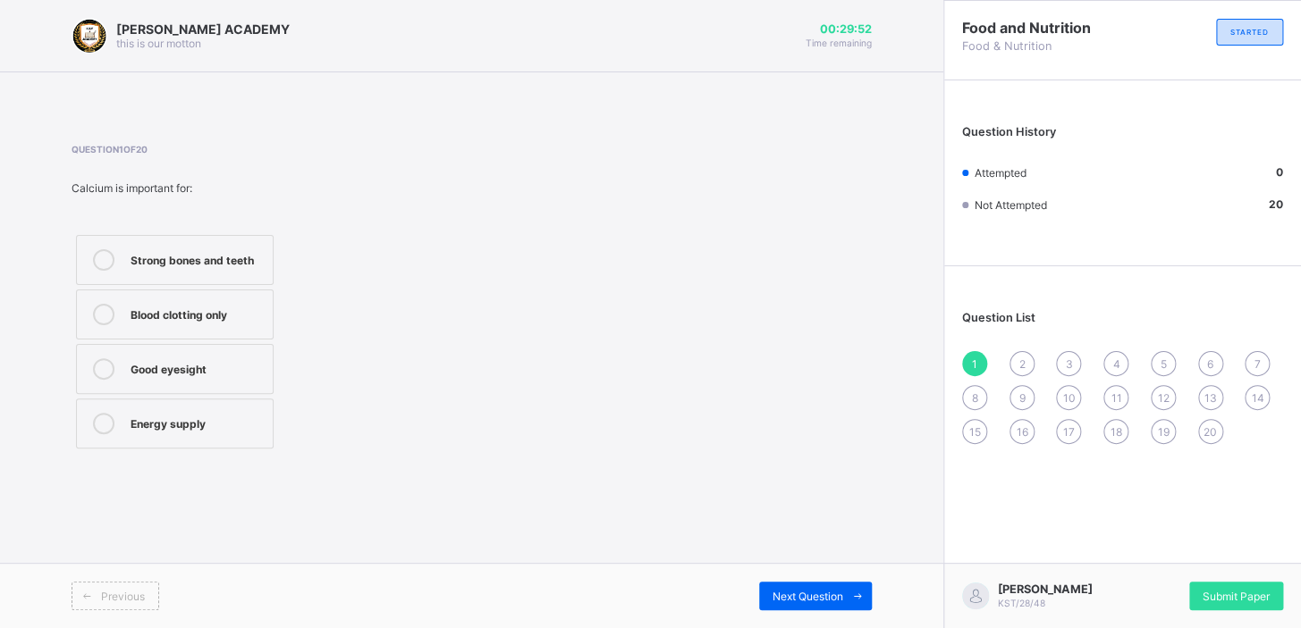
click at [234, 260] on div "Strong bones and teeth" at bounding box center [197, 258] width 133 height 18
click at [809, 394] on div "Next Question" at bounding box center [815, 596] width 113 height 29
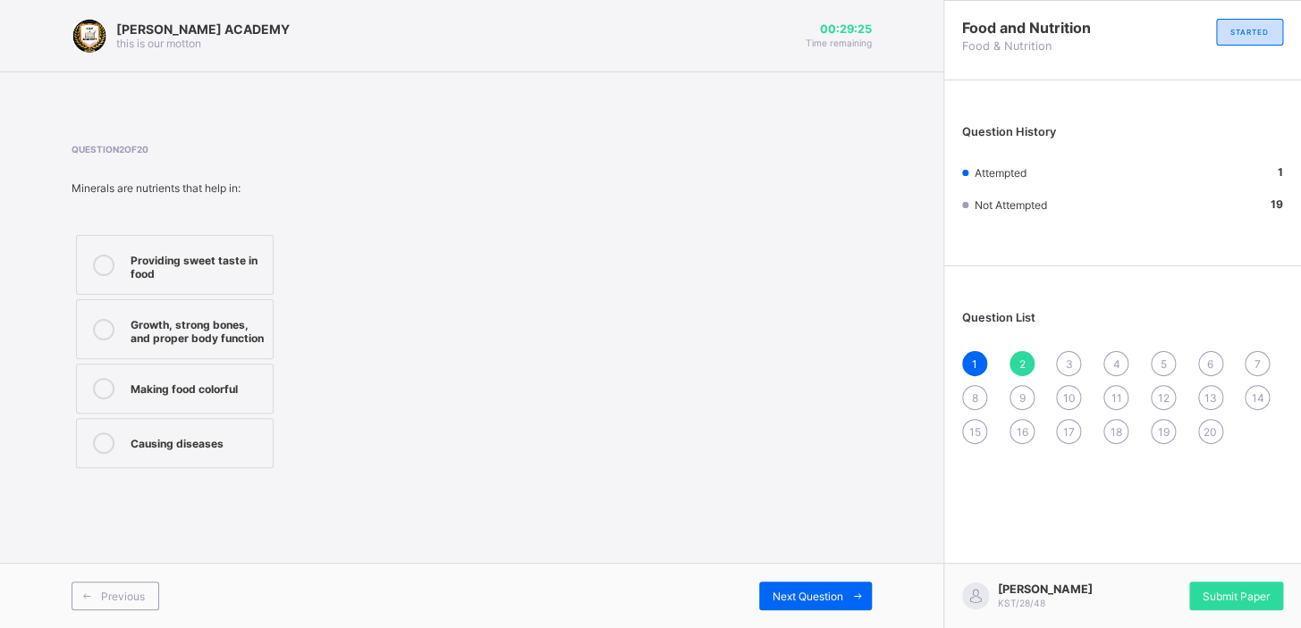
click at [233, 316] on div "Growth, strong bones, and proper body function" at bounding box center [197, 329] width 133 height 31
click at [809, 394] on span "Next Question" at bounding box center [807, 596] width 71 height 13
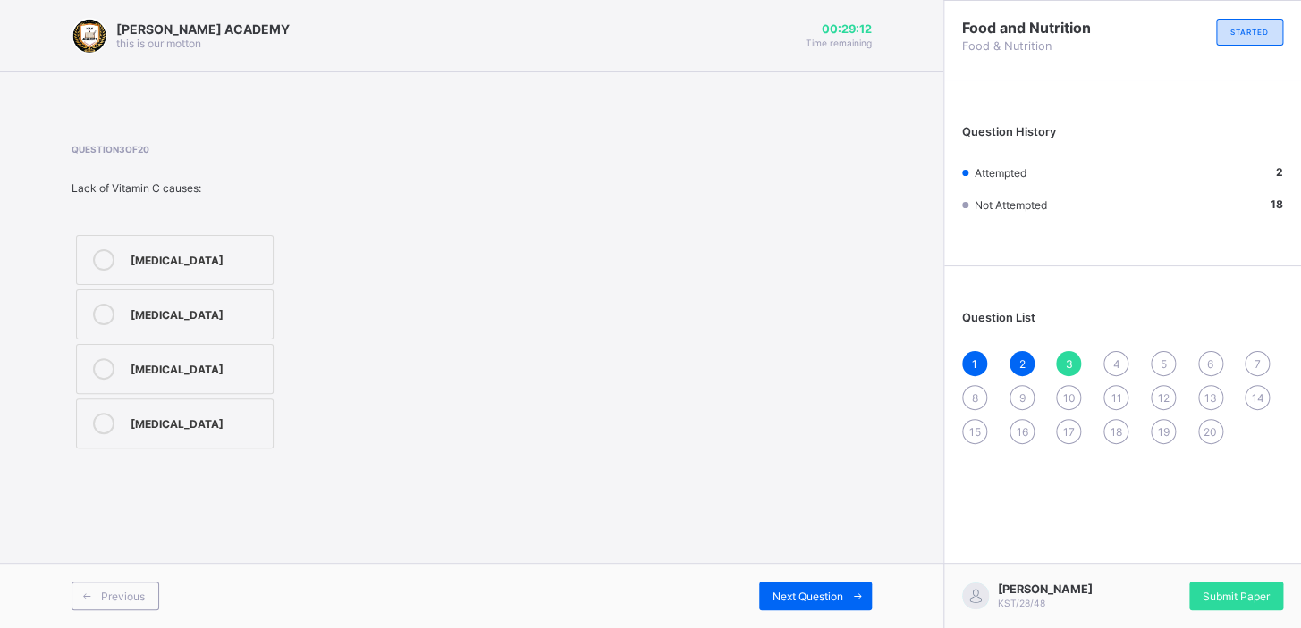
click at [221, 295] on label "Rickets" at bounding box center [175, 315] width 198 height 50
click at [182, 394] on div "Night blindness" at bounding box center [197, 422] width 133 height 18
click at [809, 394] on span "Next Question" at bounding box center [807, 596] width 71 height 13
click at [178, 357] on label "Small amounts to regulate body processes" at bounding box center [175, 374] width 198 height 60
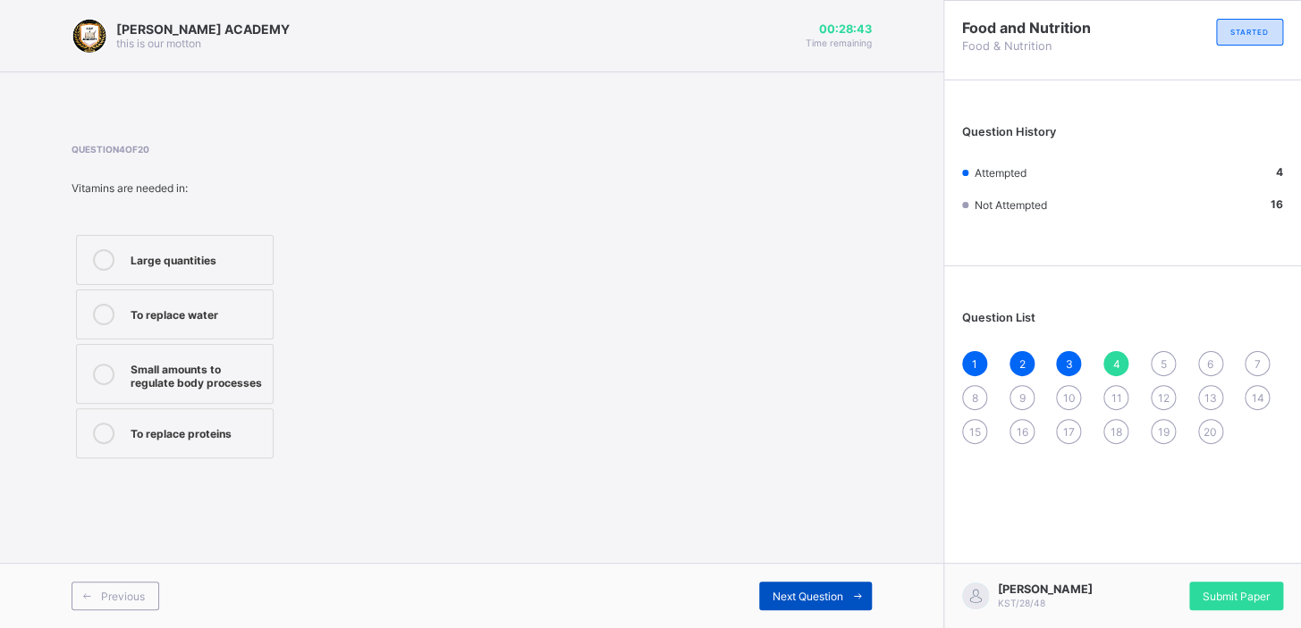
click at [809, 394] on div "Next Question" at bounding box center [815, 596] width 113 height 29
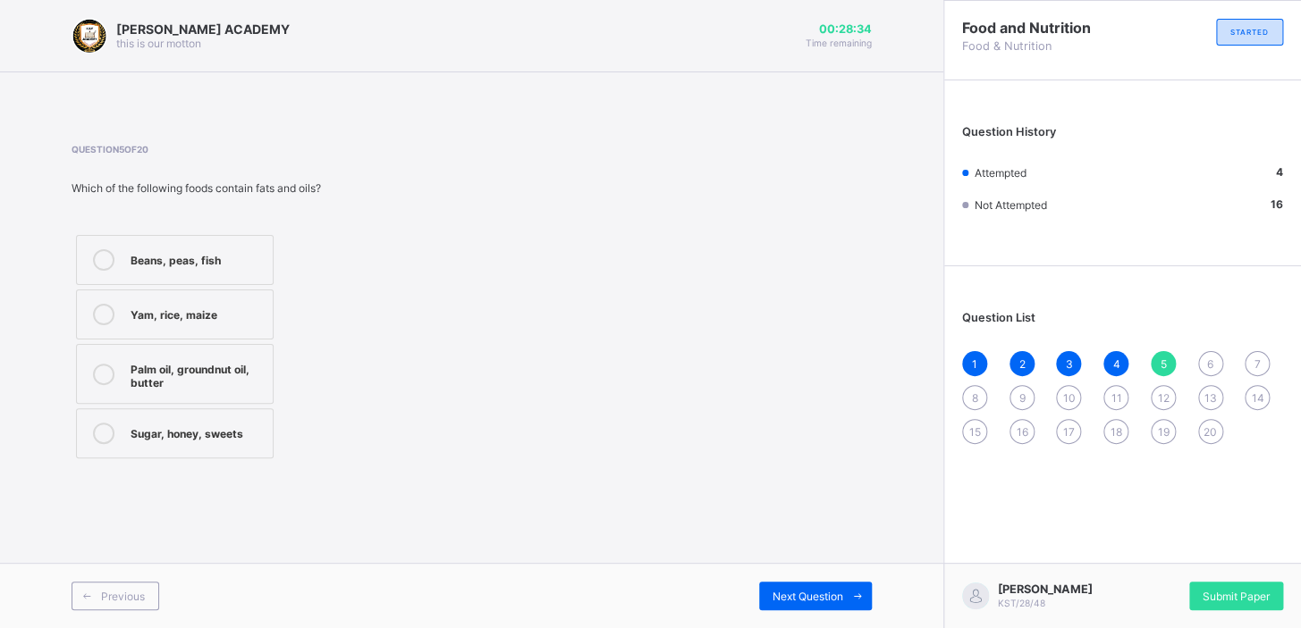
click at [182, 380] on div "Palm oil, groundnut oil, butter" at bounding box center [197, 373] width 133 height 31
click at [809, 394] on span at bounding box center [857, 596] width 29 height 29
click at [415, 394] on div "Question 6 of 20 Proteins from plant sources include: Milk and cheese Beans and…" at bounding box center [472, 298] width 800 height 309
click at [175, 306] on div "Beans and groundnut" at bounding box center [197, 313] width 133 height 18
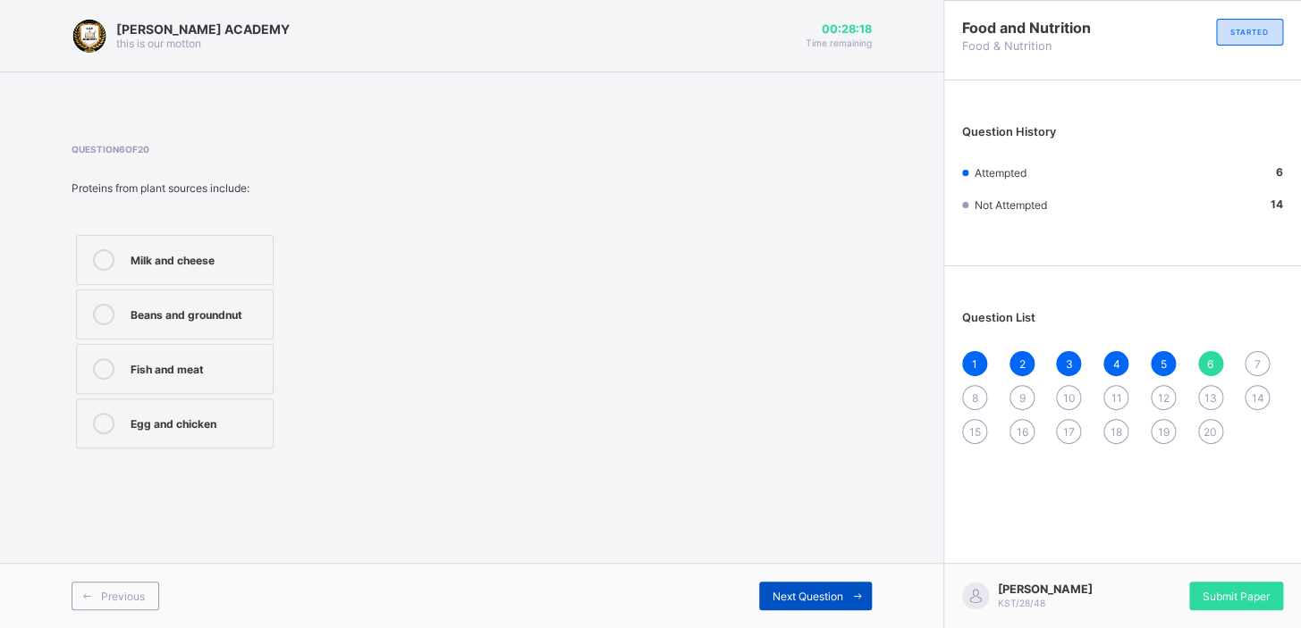
click at [809, 394] on span "Next Question" at bounding box center [807, 596] width 71 height 13
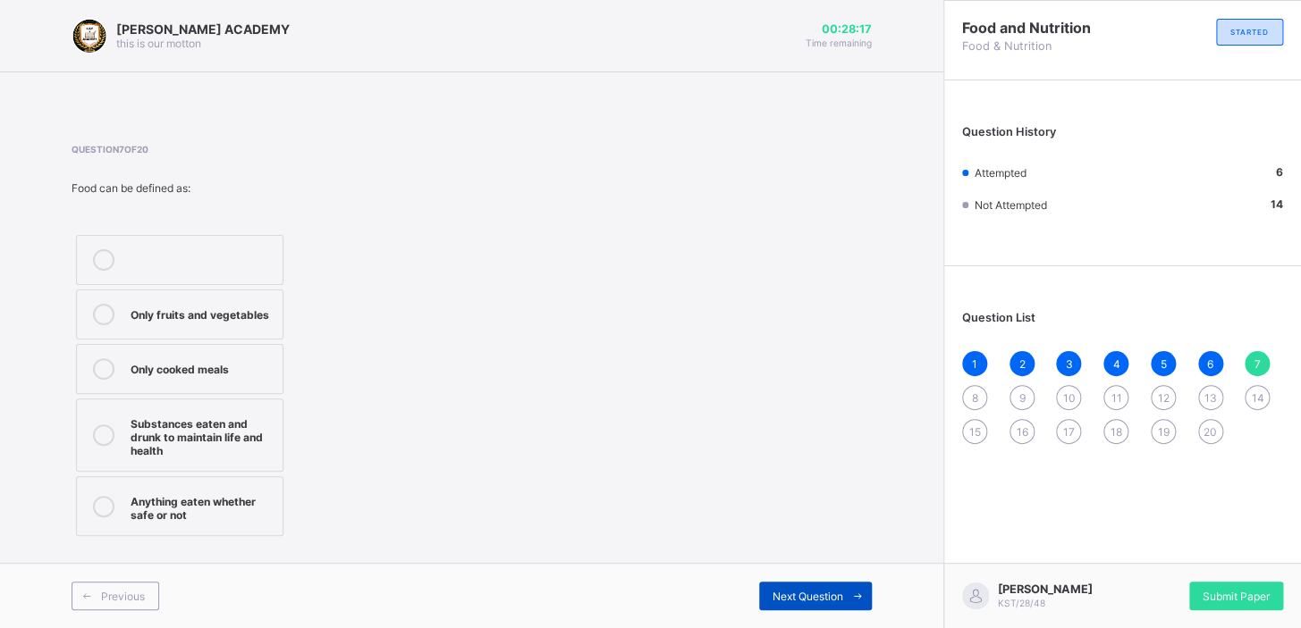
click at [809, 394] on span "Next Question" at bounding box center [807, 596] width 71 height 13
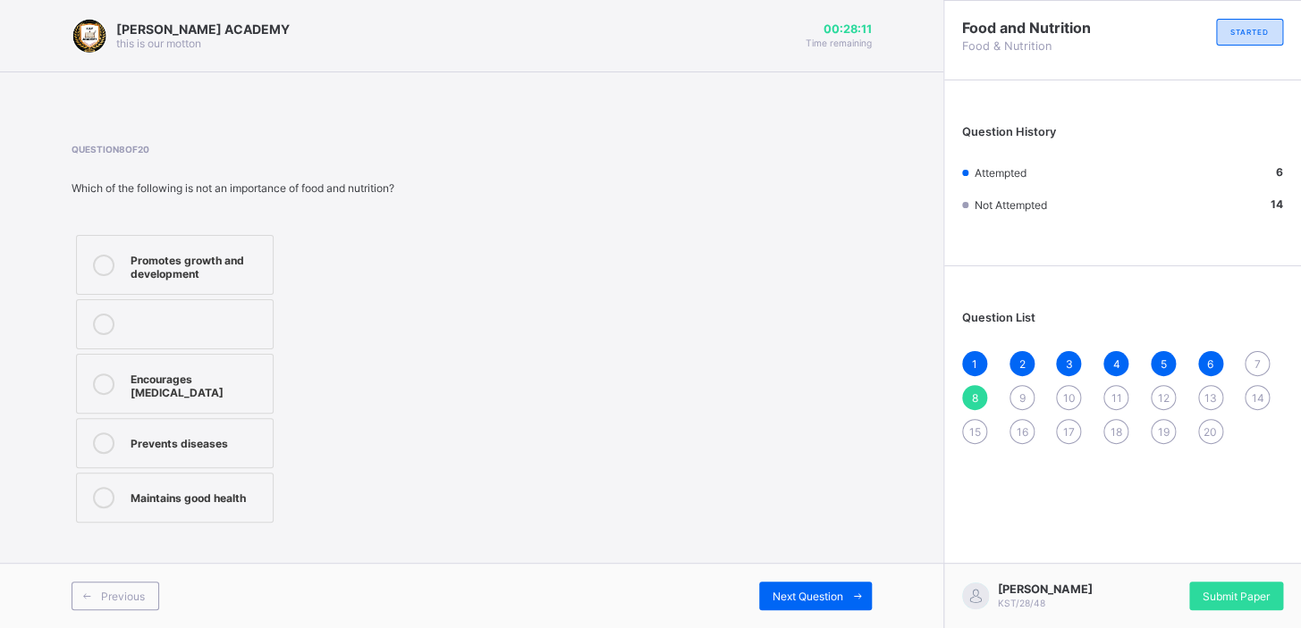
click at [809, 366] on div "7" at bounding box center [1256, 363] width 25 height 25
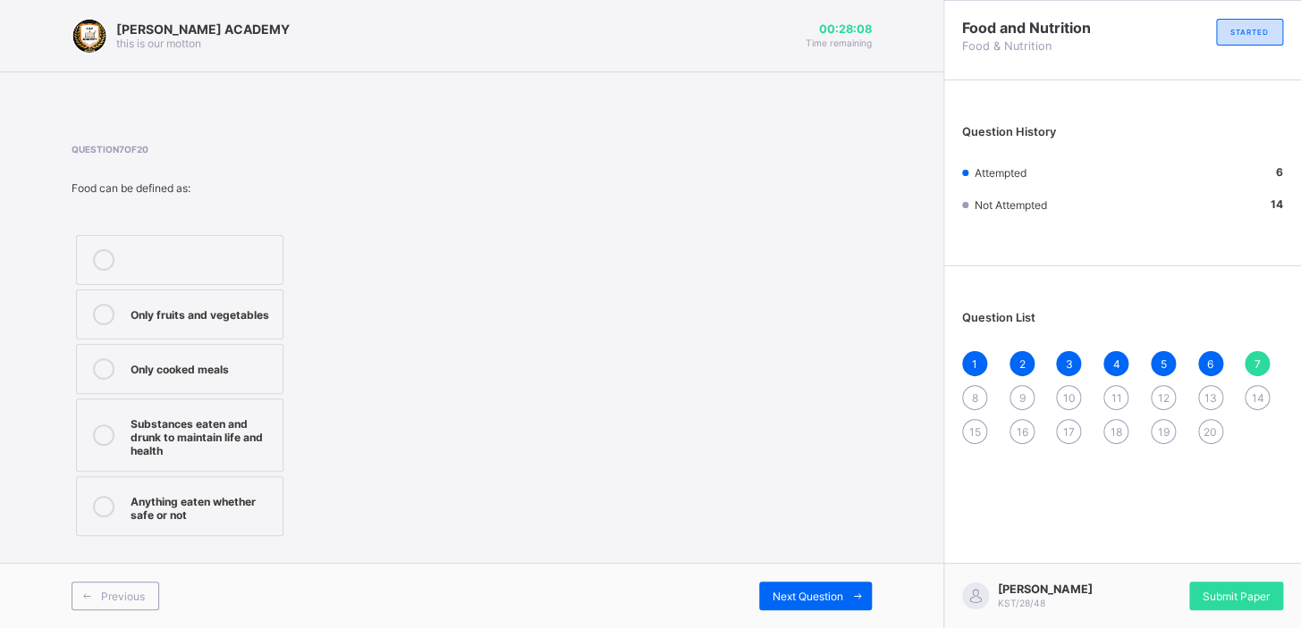
drag, startPoint x: 731, startPoint y: 241, endPoint x: 635, endPoint y: 257, distance: 97.7
click at [635, 257] on div "Question 7 of 20 Food can be defined as: Only fruits and vegetables Only cooked…" at bounding box center [472, 342] width 800 height 397
click at [119, 394] on div at bounding box center [104, 435] width 36 height 45
click at [778, 394] on div "Next Question" at bounding box center [815, 596] width 113 height 29
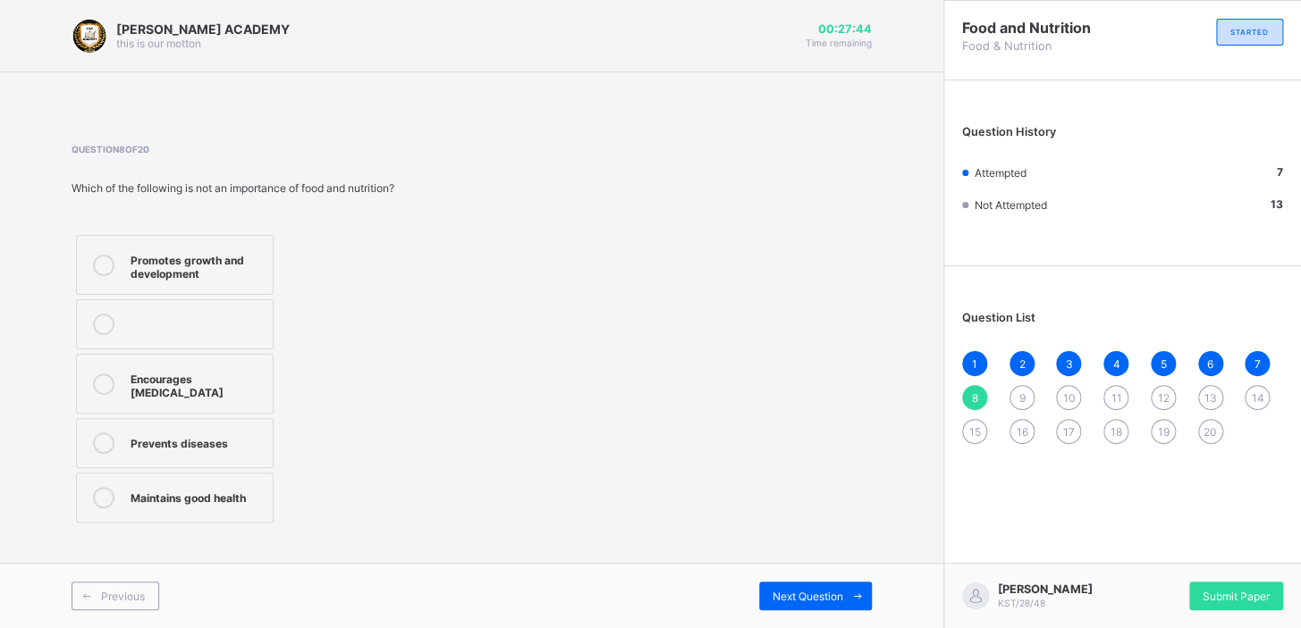
click at [240, 358] on label "Encourages malnutrition" at bounding box center [175, 384] width 198 height 60
click at [809, 394] on div "Next Question" at bounding box center [815, 596] width 113 height 29
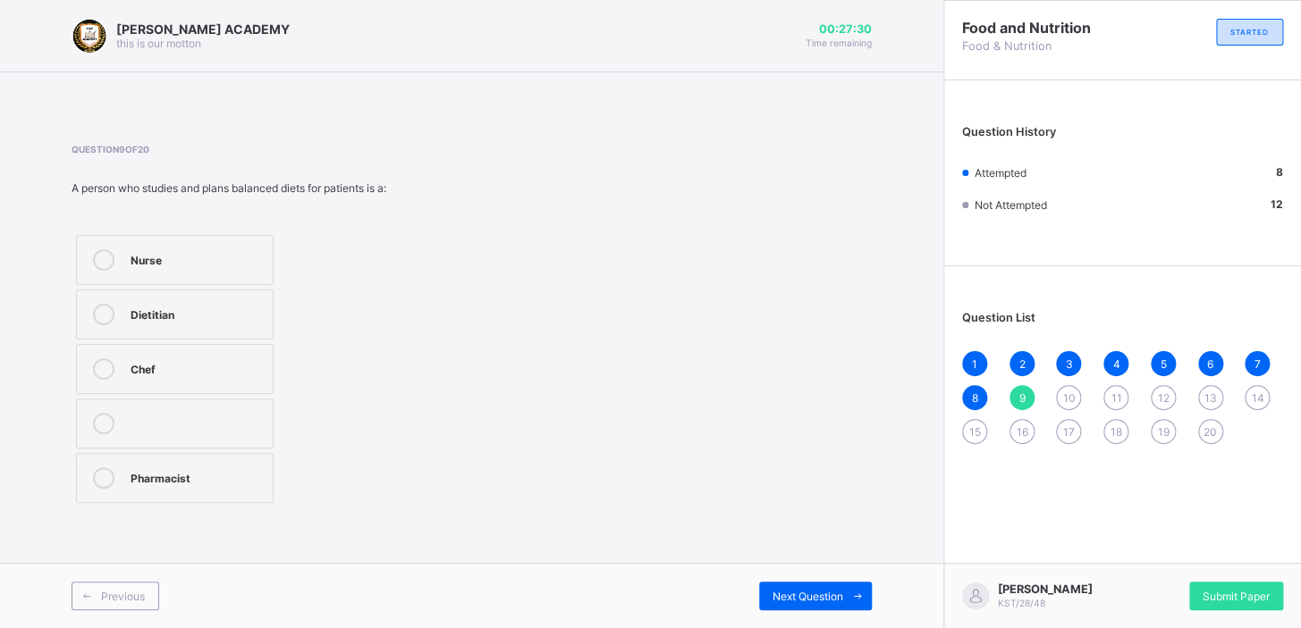
click at [251, 322] on div "Dietitian" at bounding box center [197, 314] width 133 height 21
click at [787, 394] on div "Next Question" at bounding box center [815, 596] width 113 height 29
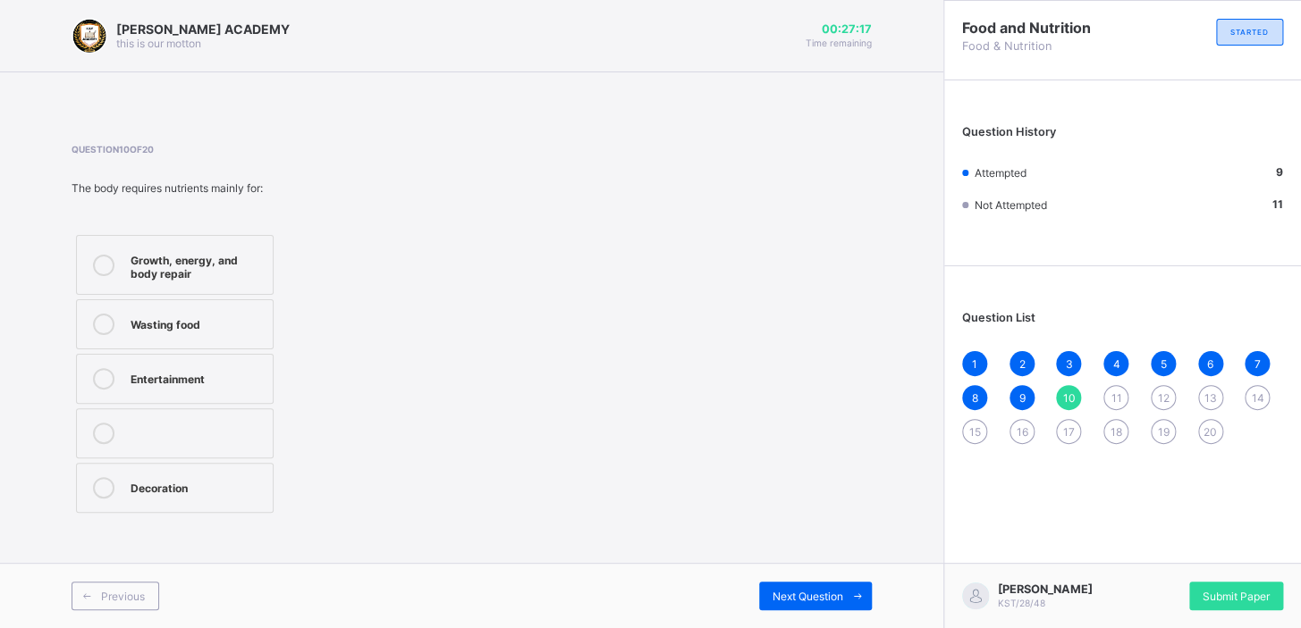
click at [204, 268] on div "Growth, energy, and body repair" at bounding box center [197, 264] width 133 height 31
click at [796, 394] on div "Next Question" at bounding box center [815, 596] width 113 height 29
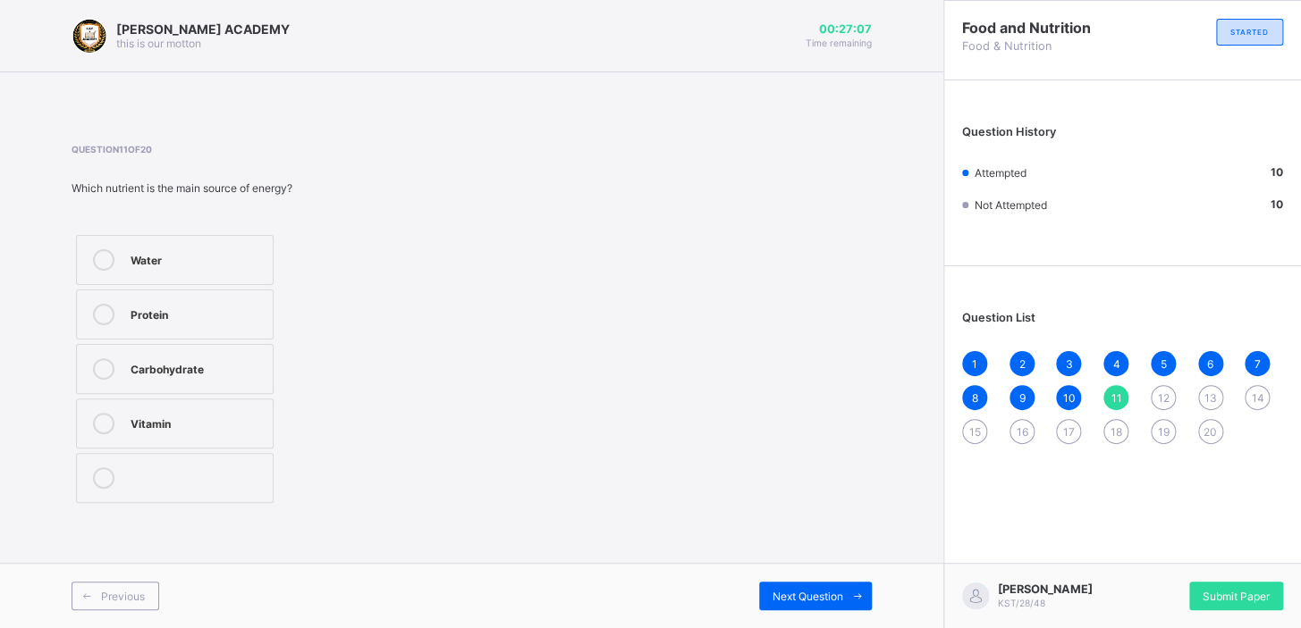
click at [114, 373] on div at bounding box center [104, 368] width 36 height 21
click at [791, 394] on span "Next Question" at bounding box center [807, 596] width 71 height 13
click at [255, 362] on div "Beans" at bounding box center [197, 367] width 133 height 18
click at [795, 394] on span "Next Question" at bounding box center [807, 596] width 71 height 13
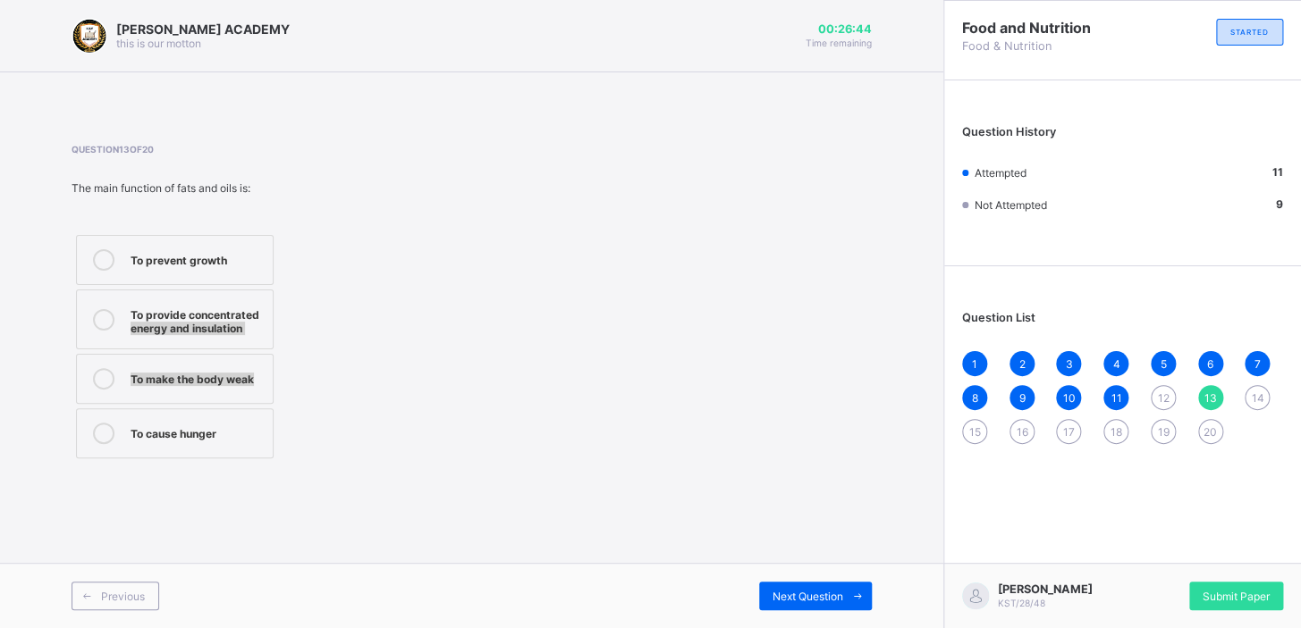
drag, startPoint x: 459, startPoint y: 363, endPoint x: 395, endPoint y: 286, distance: 99.7
click at [395, 286] on div "Question 13 of 20 The main function of fats and oils is: To prevent growth To p…" at bounding box center [472, 303] width 800 height 319
click at [189, 301] on label "To provide concentrated energy and insulation" at bounding box center [175, 320] width 198 height 60
click at [809, 394] on div "Previous Next Question" at bounding box center [471, 595] width 943 height 65
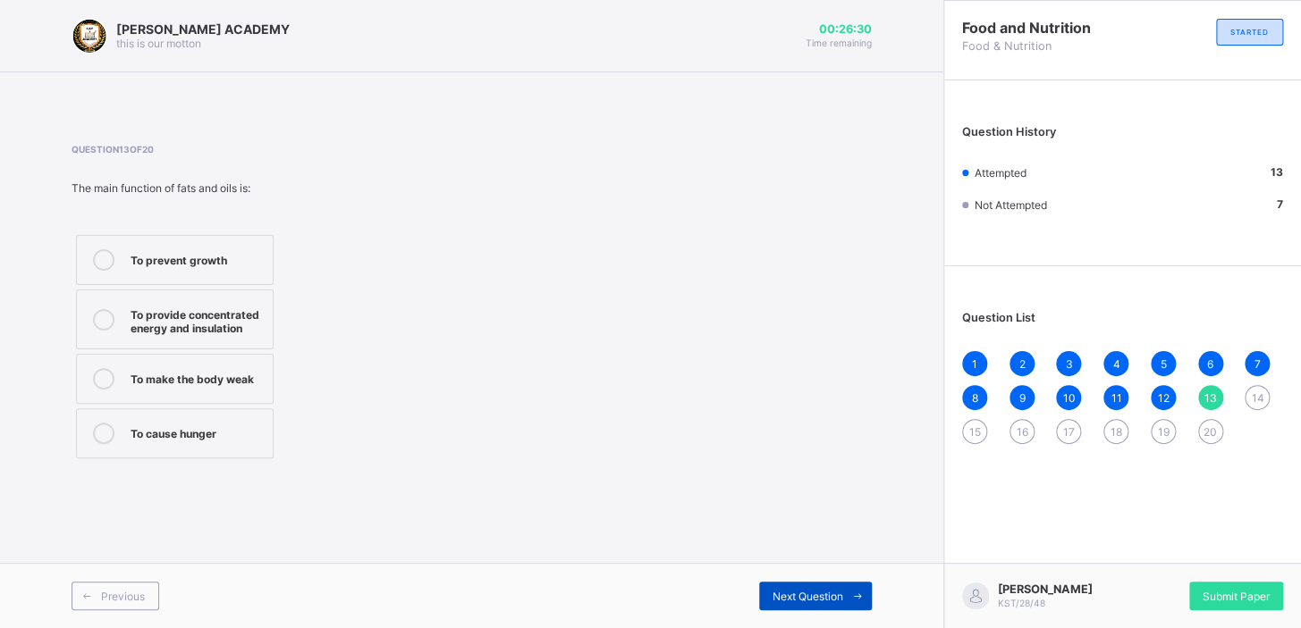
click at [809, 394] on span "Next Question" at bounding box center [807, 596] width 71 height 13
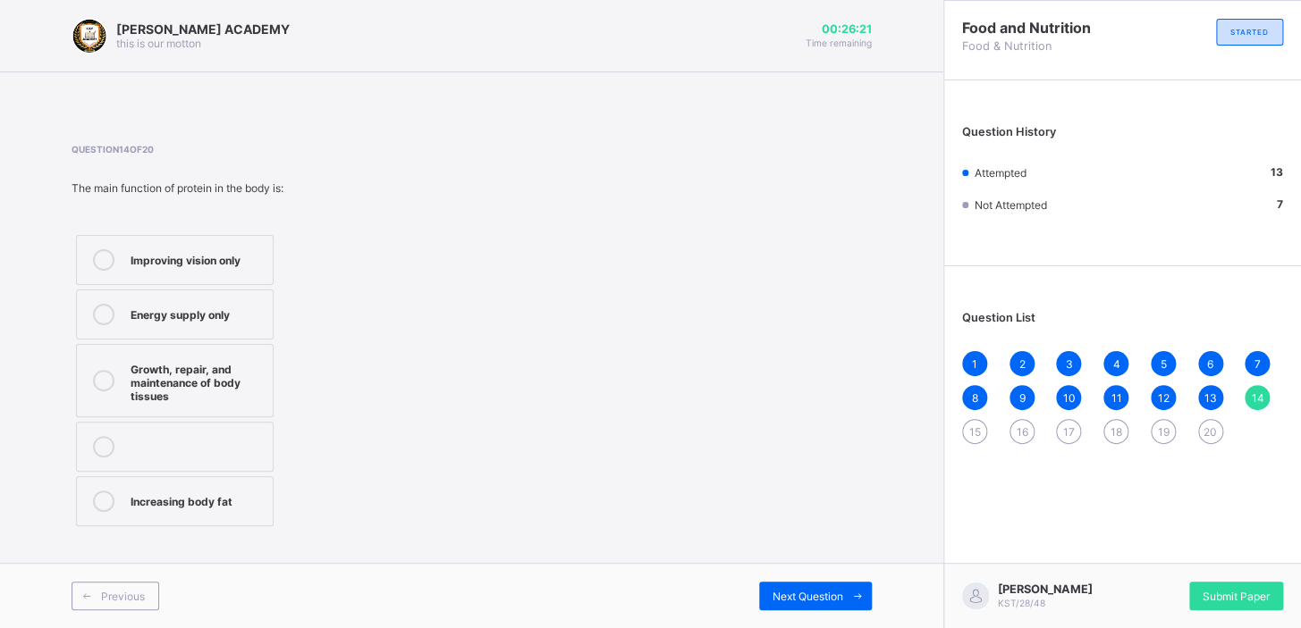
click at [117, 366] on div at bounding box center [104, 380] width 36 height 45
click at [772, 394] on div "Next Question" at bounding box center [815, 596] width 113 height 29
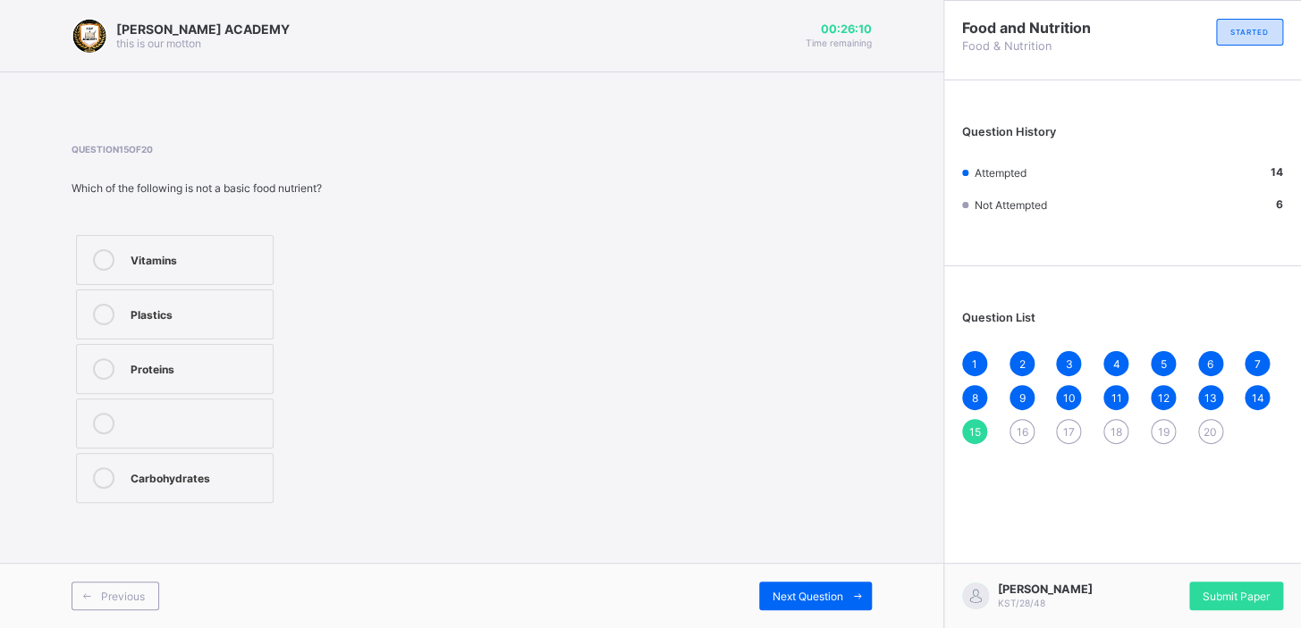
click at [222, 293] on label "Plastics" at bounding box center [175, 315] width 198 height 50
click at [803, 394] on div "Next Question" at bounding box center [815, 596] width 113 height 29
click at [138, 255] on div "Catering" at bounding box center [197, 258] width 133 height 18
click at [809, 394] on icon at bounding box center [857, 597] width 13 height 12
click at [262, 377] on div "Dietitian" at bounding box center [197, 368] width 133 height 21
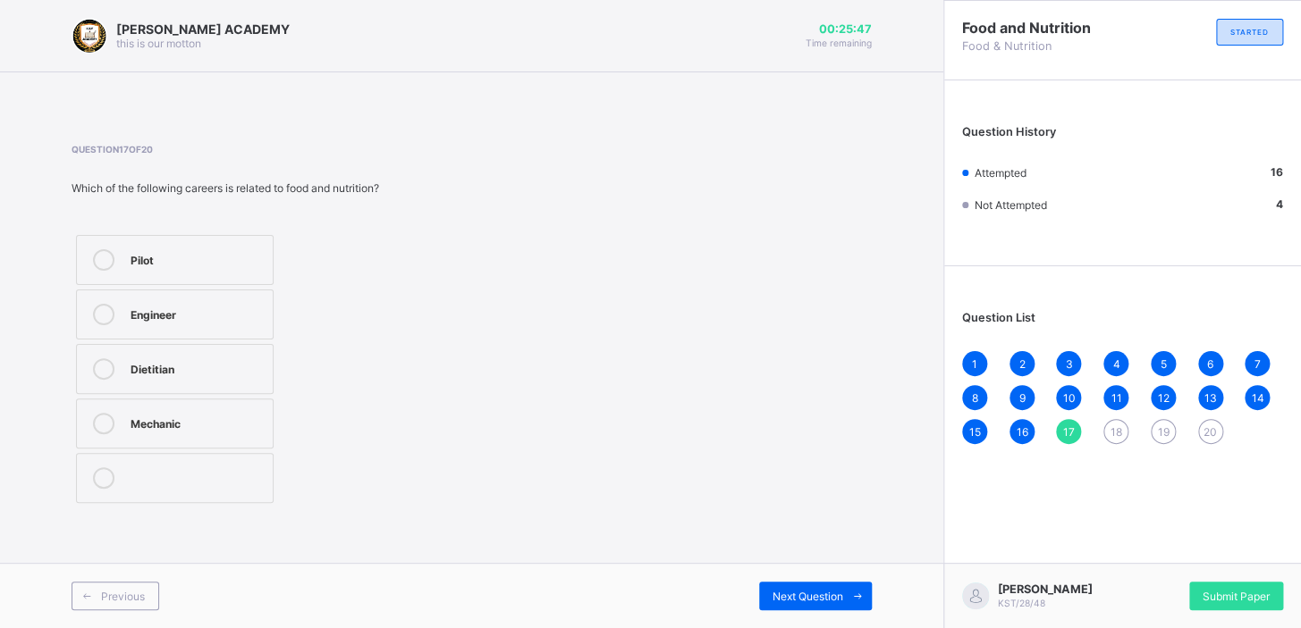
click at [262, 377] on div "Dietitian" at bounding box center [197, 368] width 133 height 21
click at [794, 394] on span "Next Question" at bounding box center [807, 596] width 71 height 13
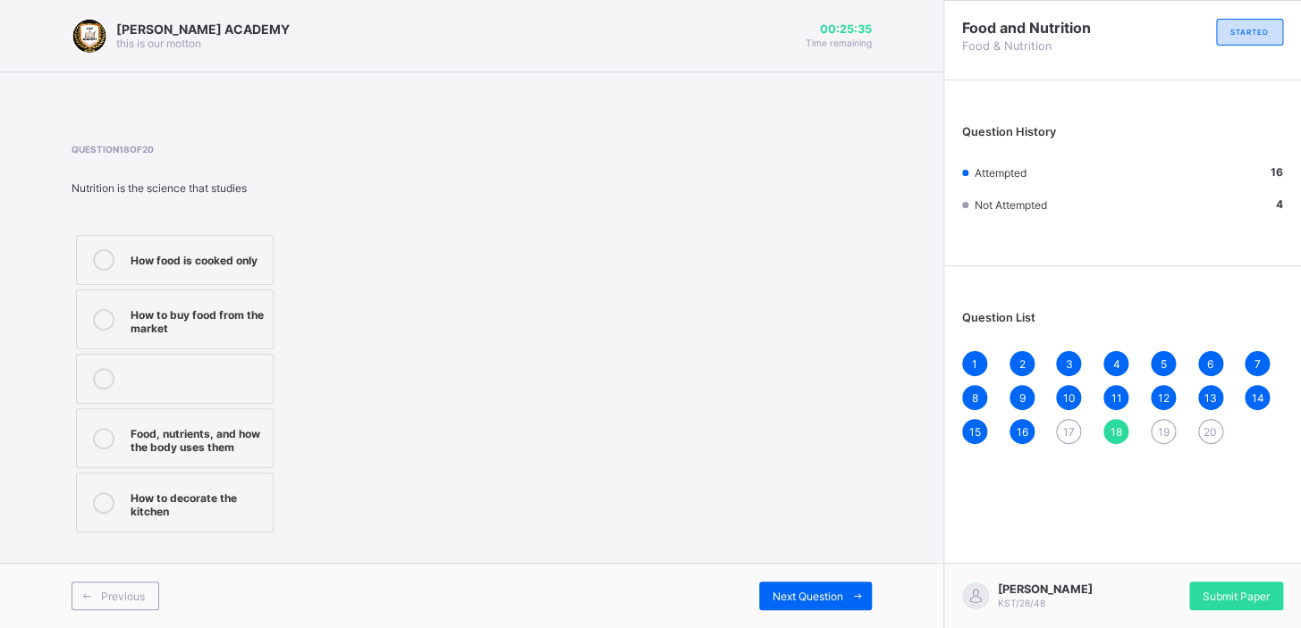
click at [257, 394] on div "Food, nutrients, and how the body uses them" at bounding box center [197, 438] width 133 height 31
click at [790, 394] on span "Next Question" at bounding box center [807, 596] width 71 height 13
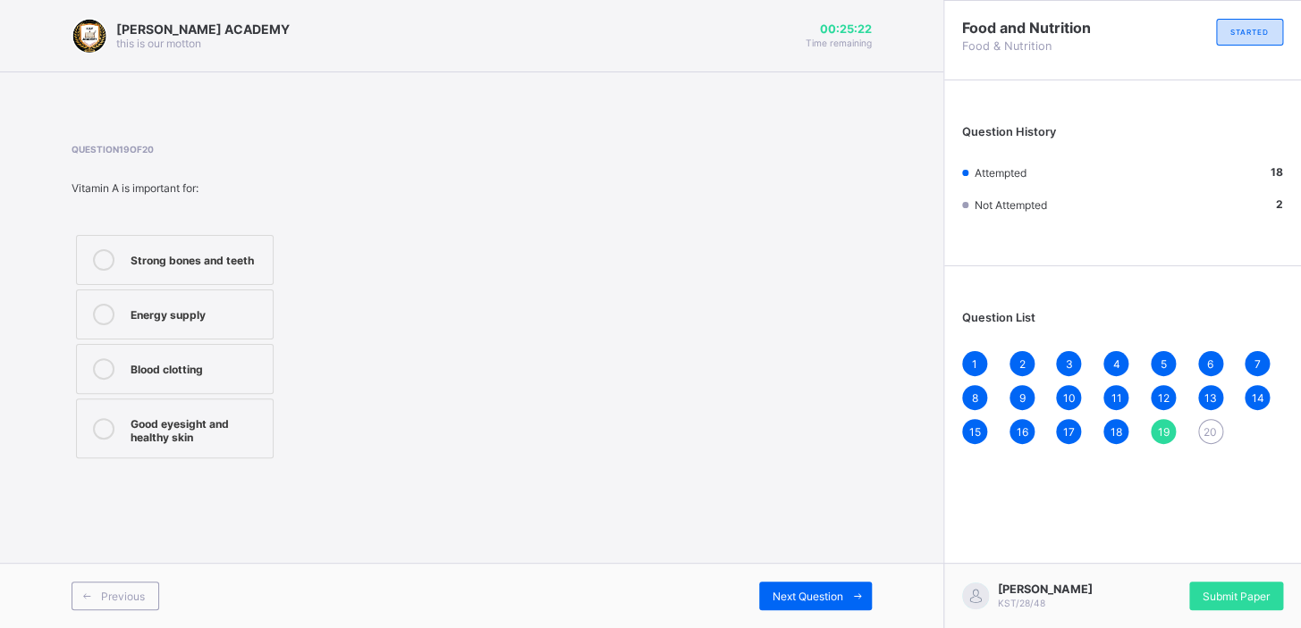
click at [186, 394] on label "Good eyesight and healthy skin" at bounding box center [175, 429] width 198 height 60
click at [809, 394] on div "Next Question" at bounding box center [815, 596] width 113 height 29
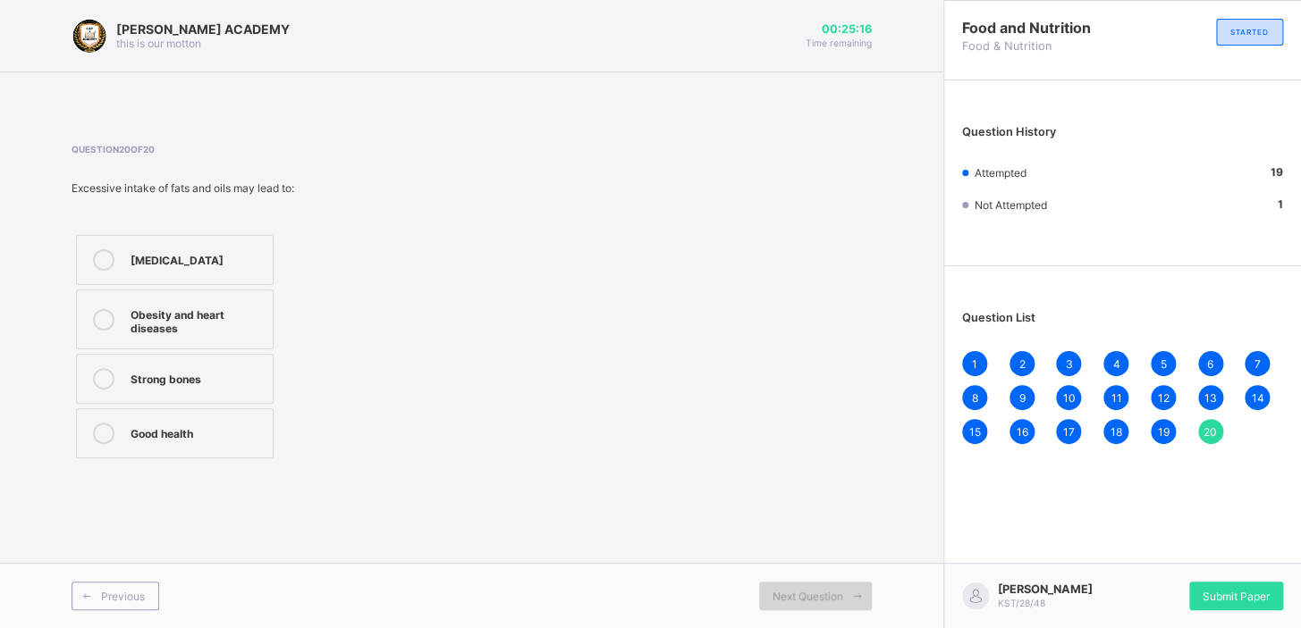
click at [809, 394] on div "Next Question" at bounding box center [815, 596] width 113 height 29
click at [199, 318] on div "Obesity and heart diseases" at bounding box center [197, 319] width 133 height 31
click at [809, 394] on div "Submit Paper" at bounding box center [1236, 596] width 94 height 29
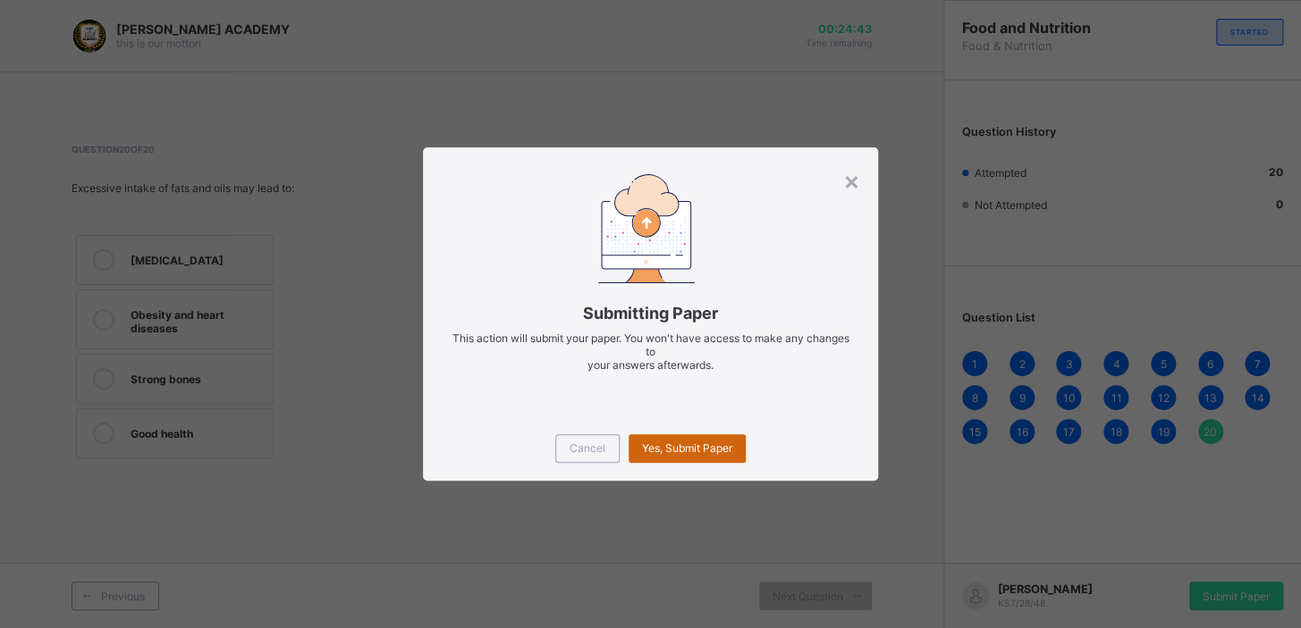
click at [663, 394] on div "Yes, Submit Paper" at bounding box center [686, 448] width 117 height 29
click at [664, 394] on div "Yes, Submit Paper" at bounding box center [686, 448] width 117 height 29
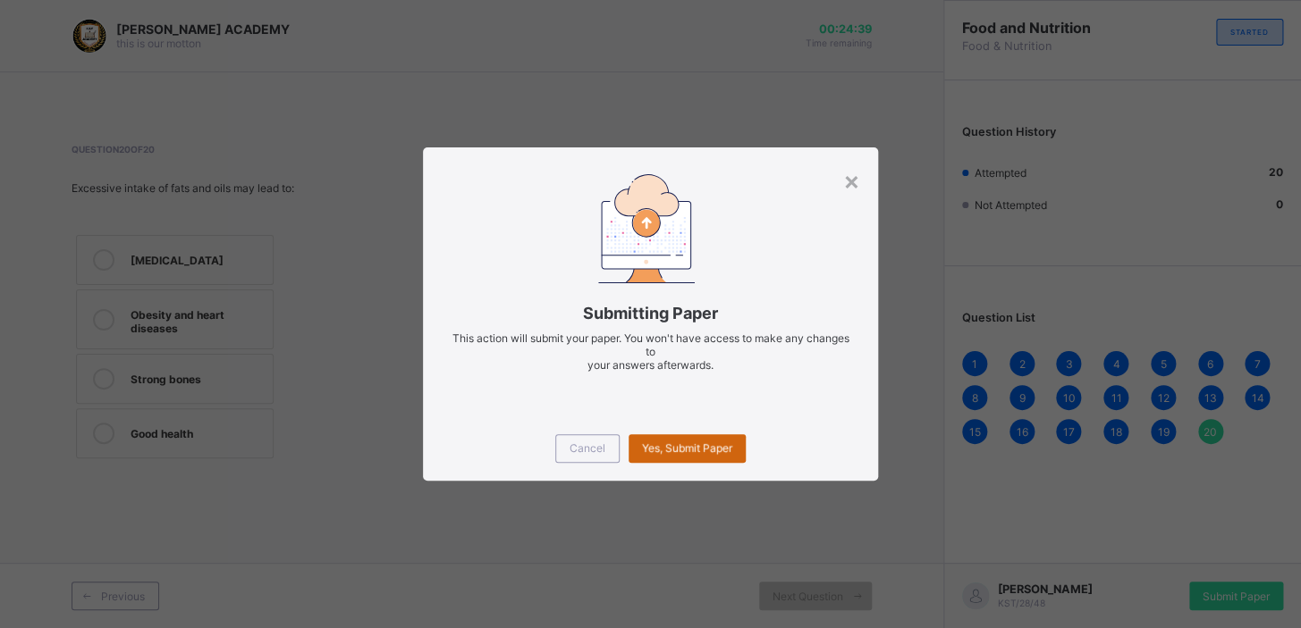
click at [663, 394] on div "Yes, Submit Paper" at bounding box center [686, 448] width 117 height 29
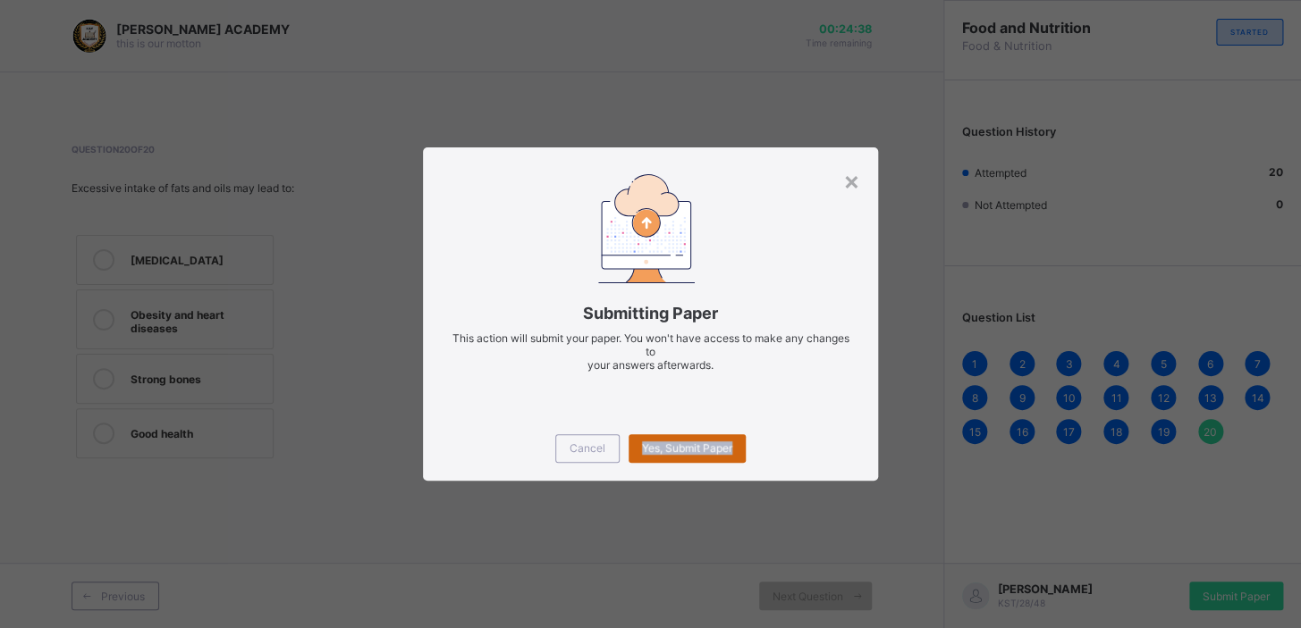
click at [663, 394] on div "Yes, Submit Paper" at bounding box center [686, 448] width 117 height 29
click at [661, 394] on span "Yes, Submit Paper" at bounding box center [687, 448] width 90 height 13
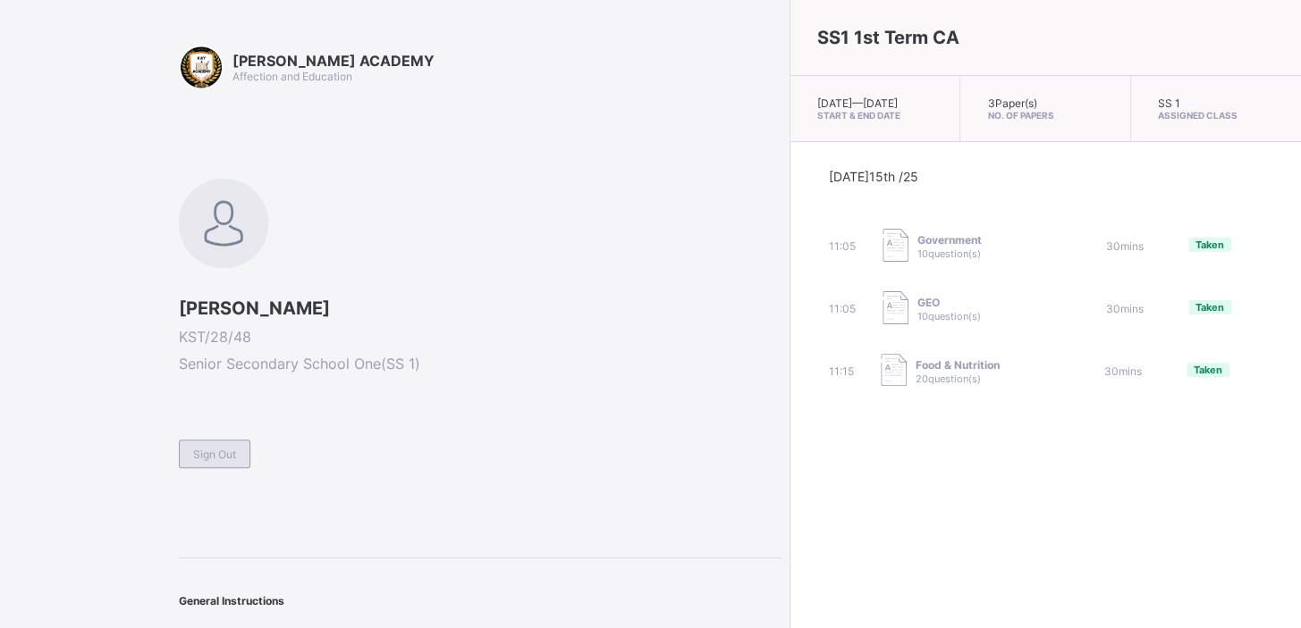
click at [238, 394] on div "Sign Out" at bounding box center [215, 454] width 72 height 29
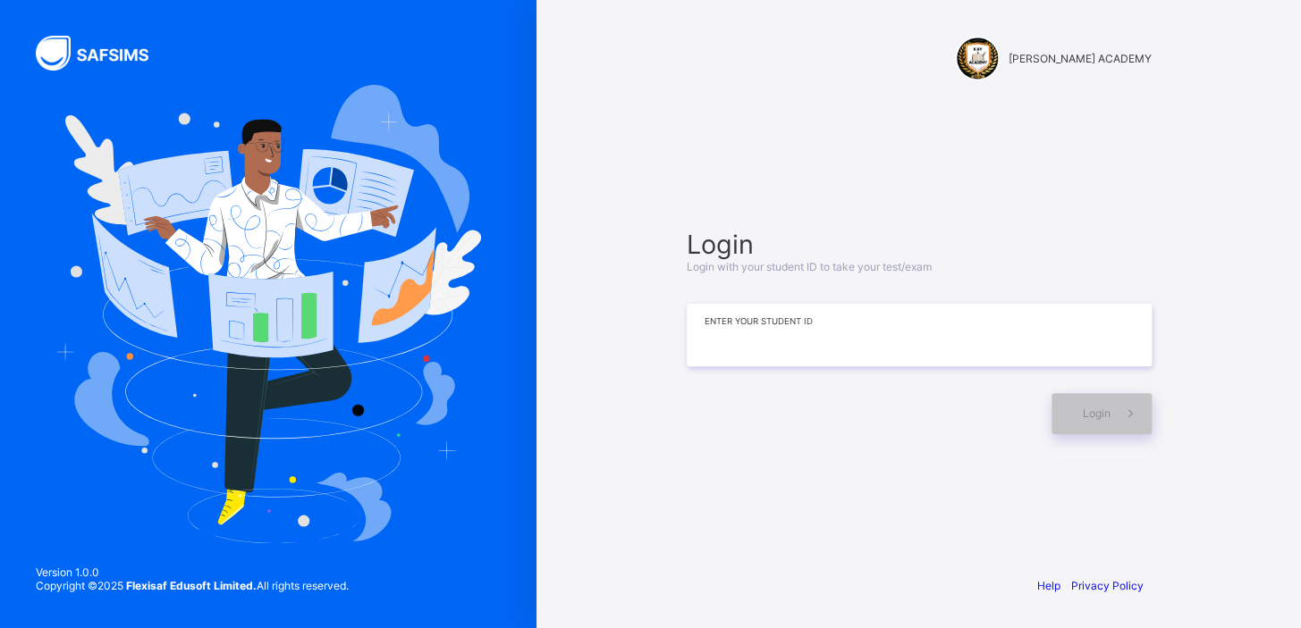
click at [705, 341] on input at bounding box center [918, 335] width 465 height 63
type input "*********"
click at [809, 394] on div "Login" at bounding box center [1101, 413] width 100 height 41
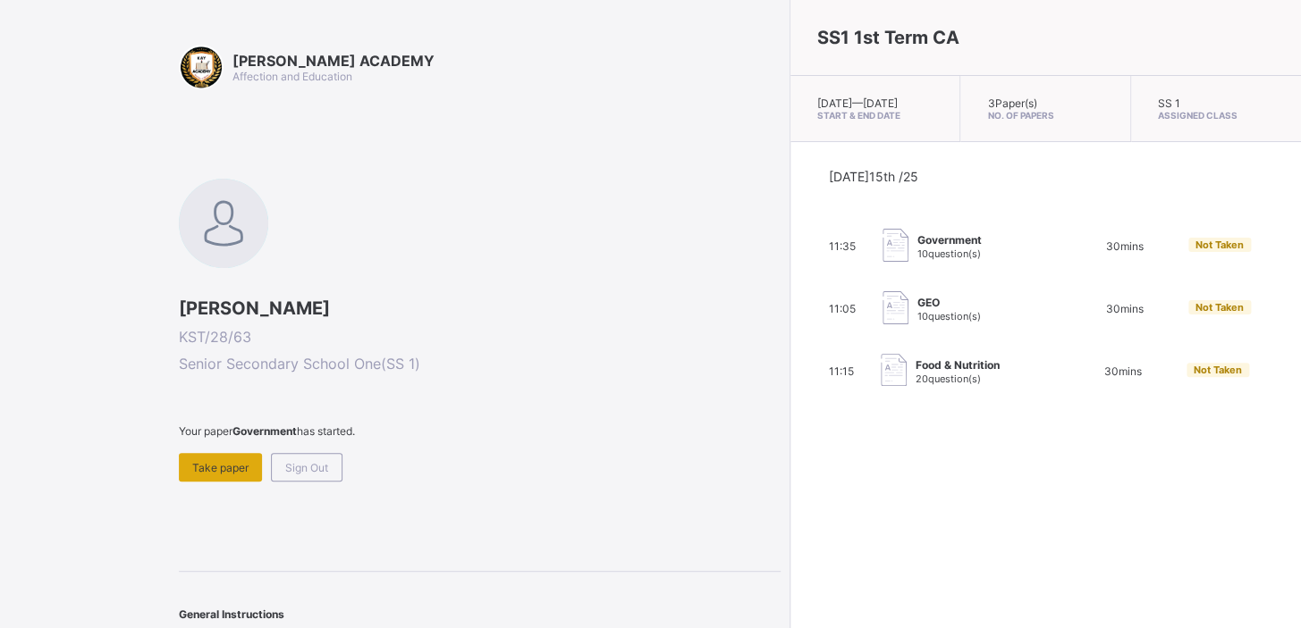
click at [251, 394] on div "Take paper" at bounding box center [220, 467] width 83 height 29
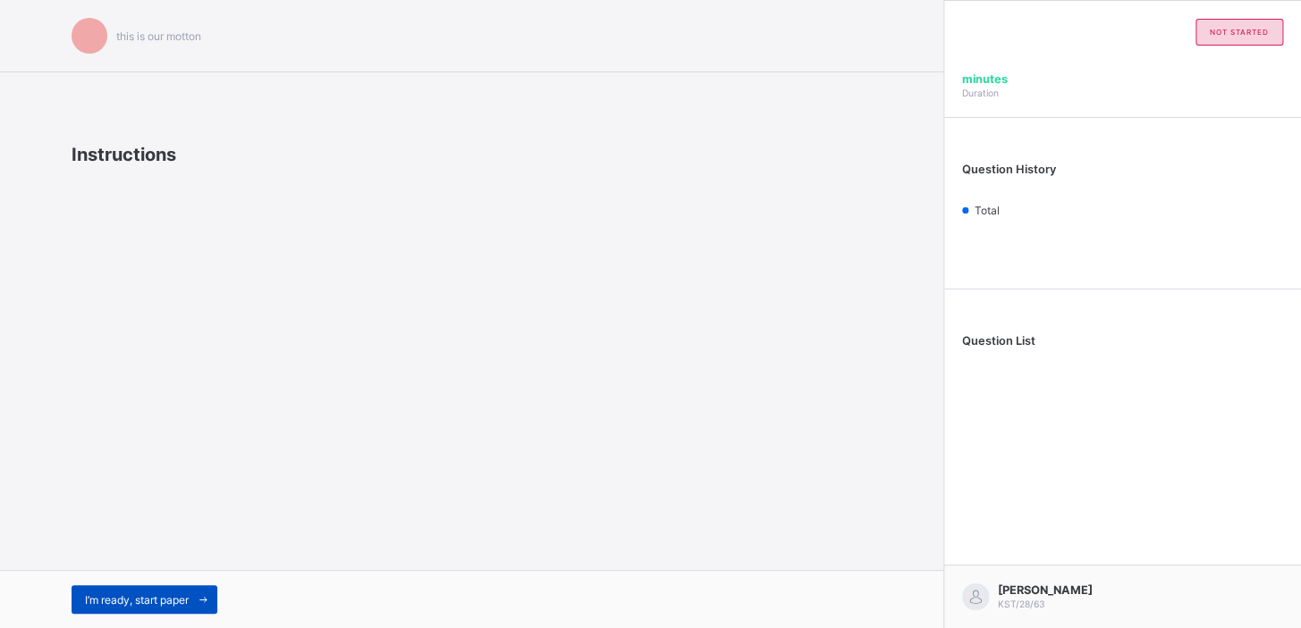
click at [171, 394] on span "I’m ready, start paper" at bounding box center [137, 600] width 104 height 13
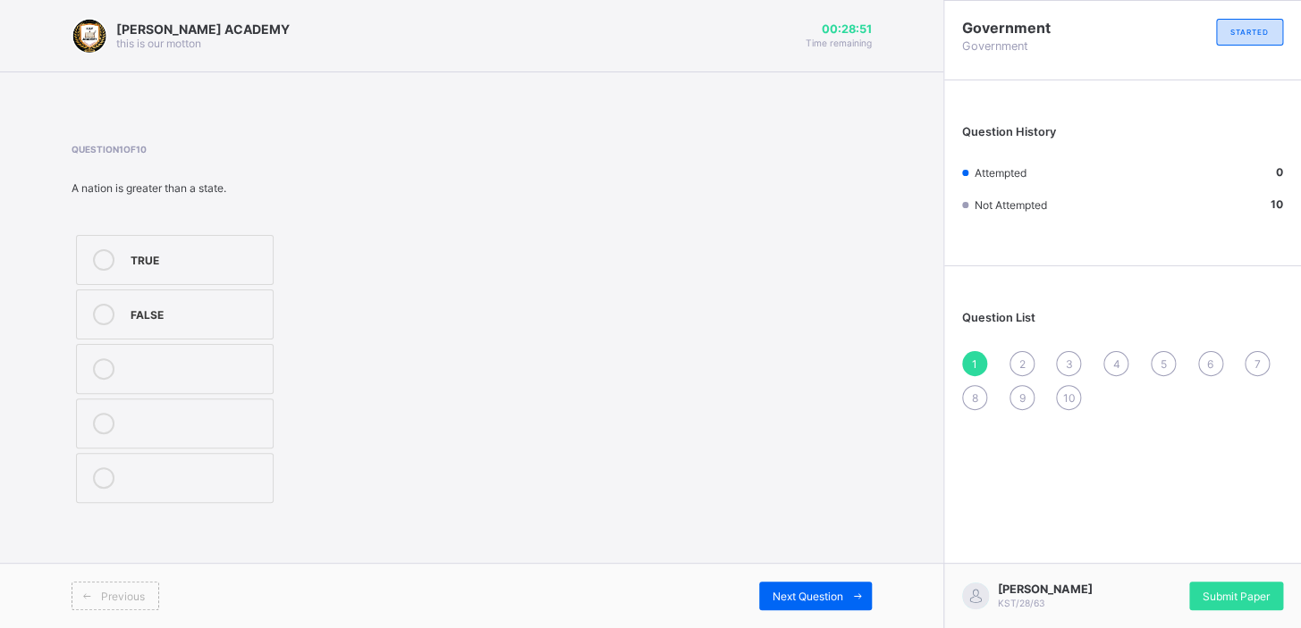
click at [95, 243] on label "TRUE" at bounding box center [175, 260] width 198 height 50
click at [809, 394] on div "Submit Paper" at bounding box center [1236, 596] width 94 height 29
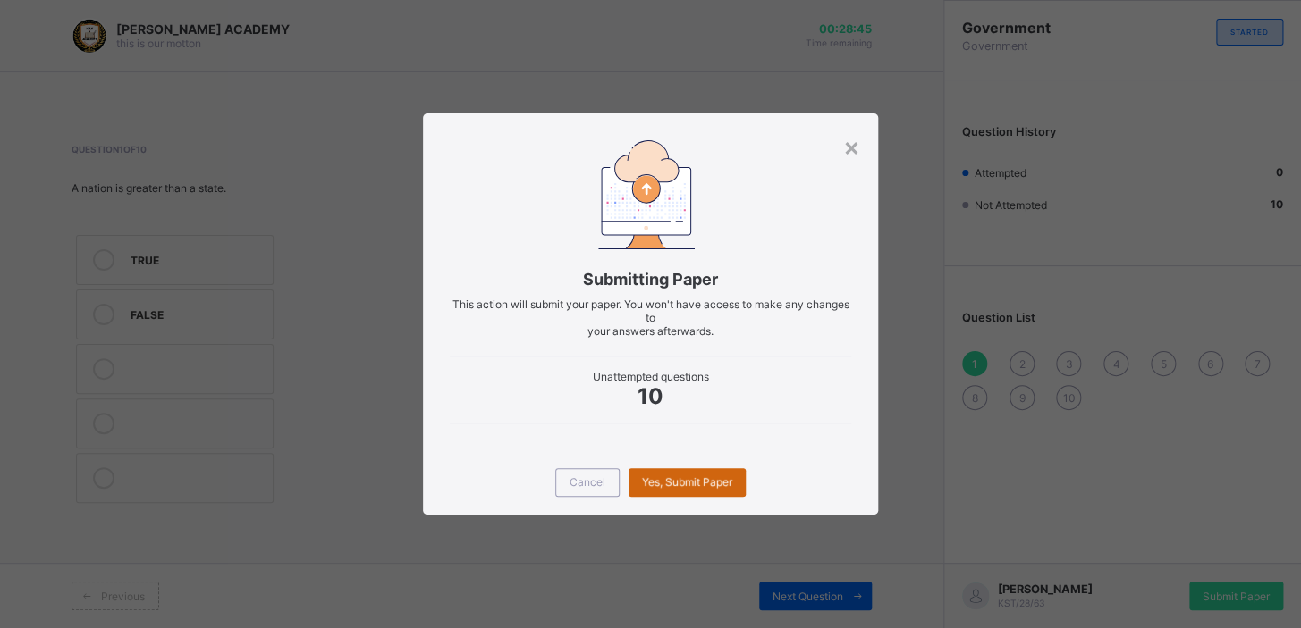
click at [710, 394] on div "Yes, Submit Paper" at bounding box center [686, 482] width 117 height 29
click at [697, 394] on div "Yes, Submit Paper" at bounding box center [686, 482] width 117 height 29
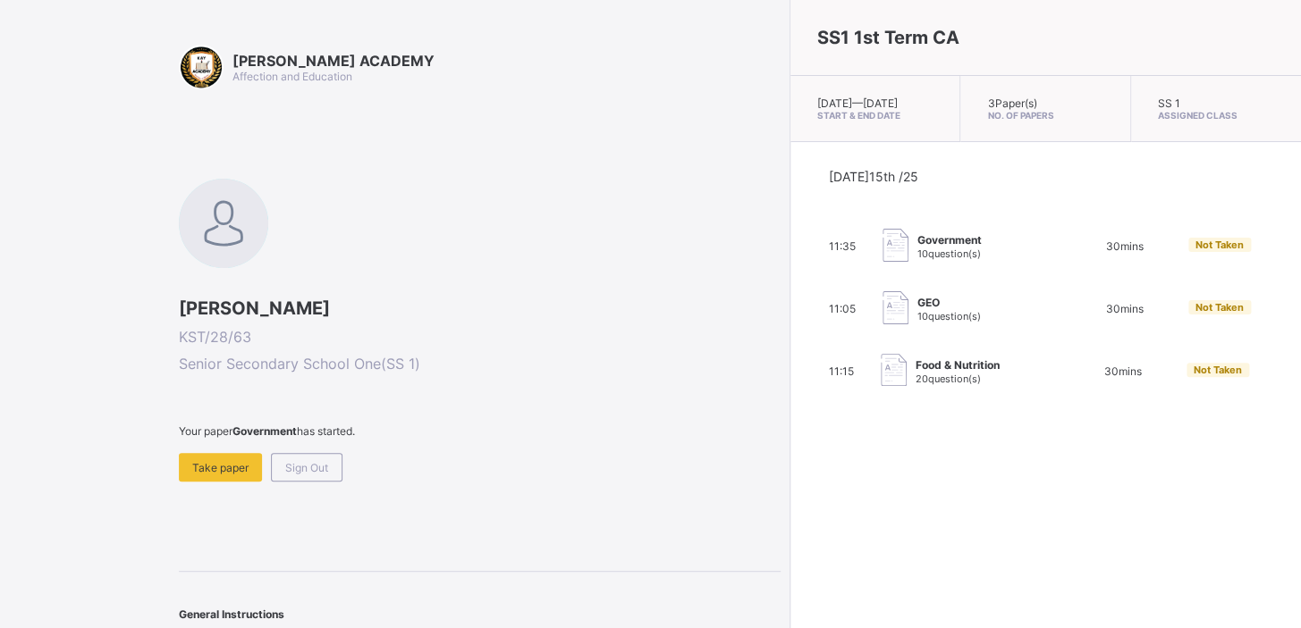
click at [809, 309] on span "GEO" at bounding box center [948, 302] width 63 height 13
click at [232, 394] on span "Take paper" at bounding box center [220, 467] width 56 height 13
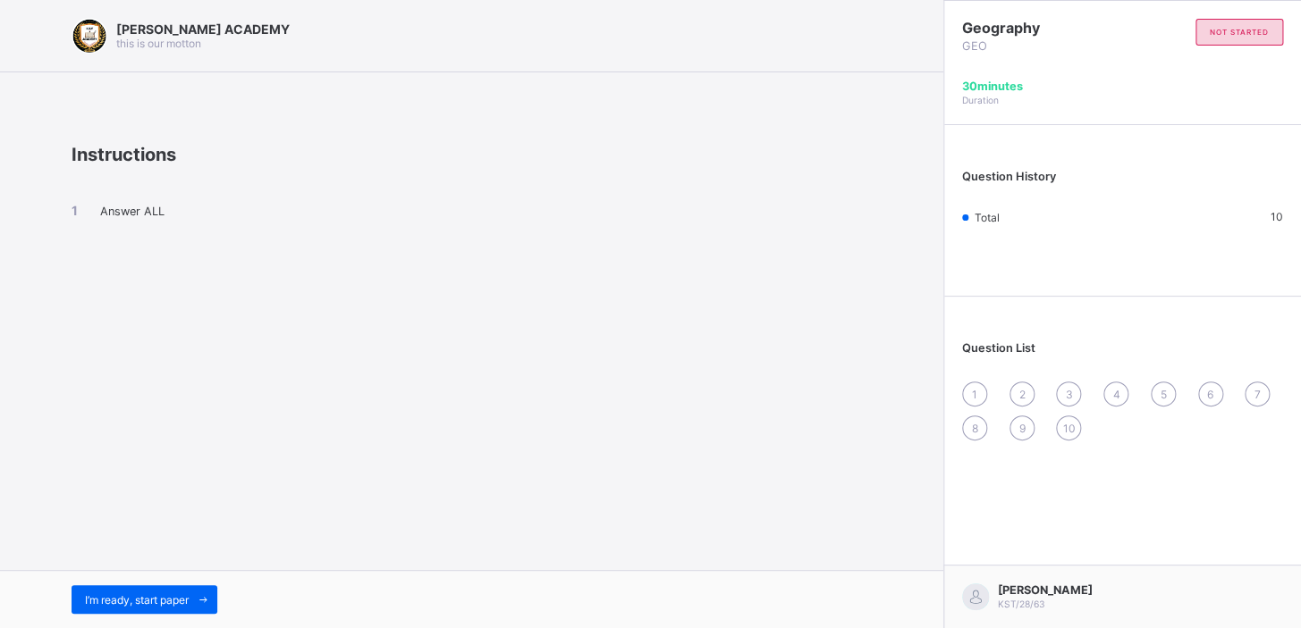
click at [809, 394] on span "1" at bounding box center [974, 394] width 5 height 13
click at [179, 394] on span "I’m ready, start paper" at bounding box center [137, 600] width 104 height 13
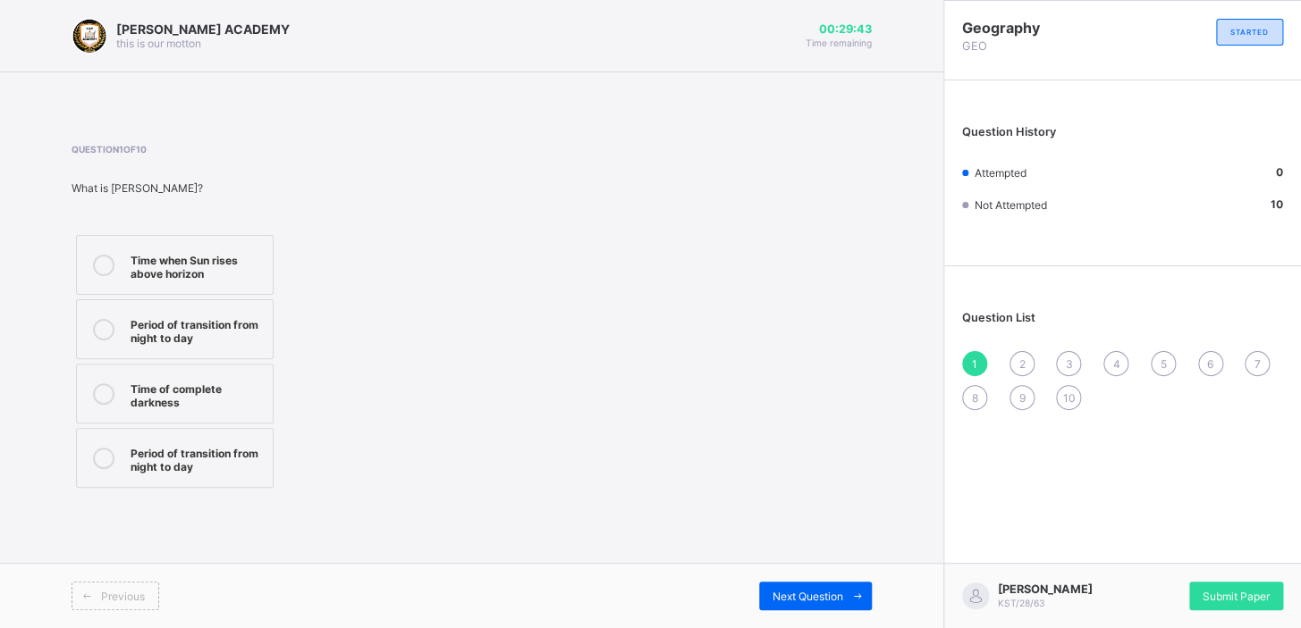
click at [100, 264] on icon at bounding box center [103, 265] width 21 height 21
click at [97, 261] on icon at bounding box center [103, 265] width 21 height 21
click at [107, 261] on icon at bounding box center [103, 265] width 21 height 21
click at [809, 394] on span "Next Question" at bounding box center [807, 596] width 71 height 13
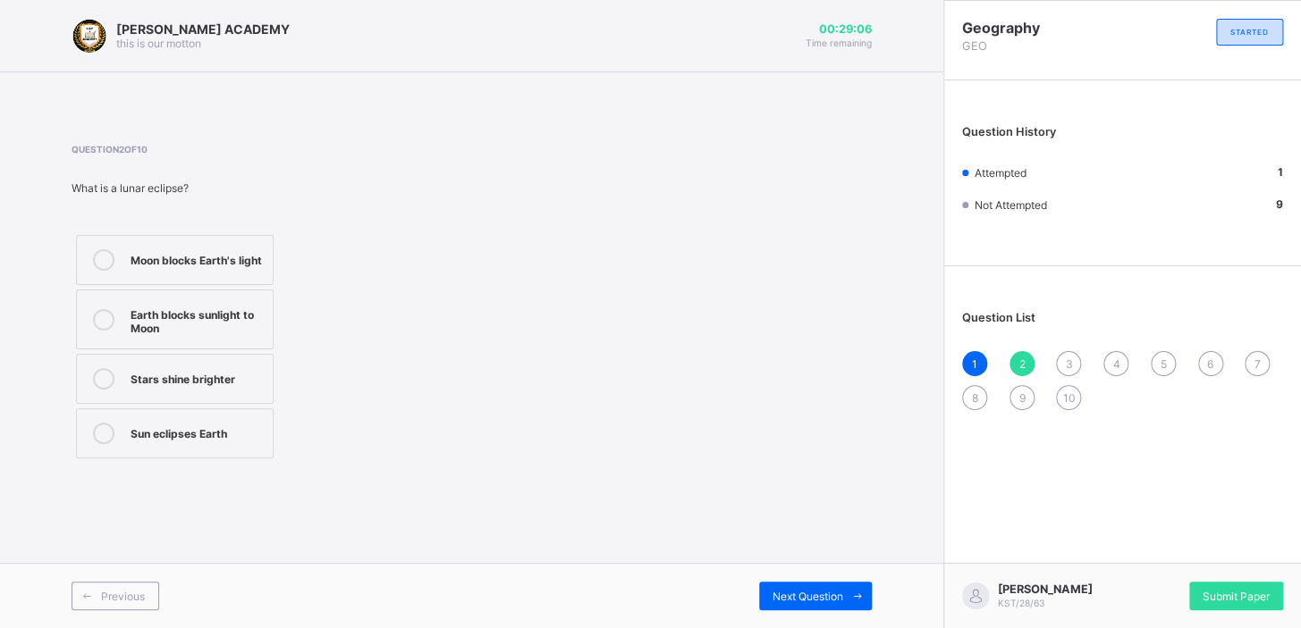
click at [105, 257] on icon at bounding box center [103, 259] width 21 height 21
click at [809, 394] on span "Next Question" at bounding box center [807, 596] width 71 height 13
click at [105, 317] on icon at bounding box center [103, 319] width 21 height 21
click at [539, 345] on div "Question 3 of 10 What is a solar eclipse? Sun hides behind Earth Moon blocks Su…" at bounding box center [472, 303] width 800 height 319
click at [809, 394] on div "Next Question" at bounding box center [815, 596] width 113 height 29
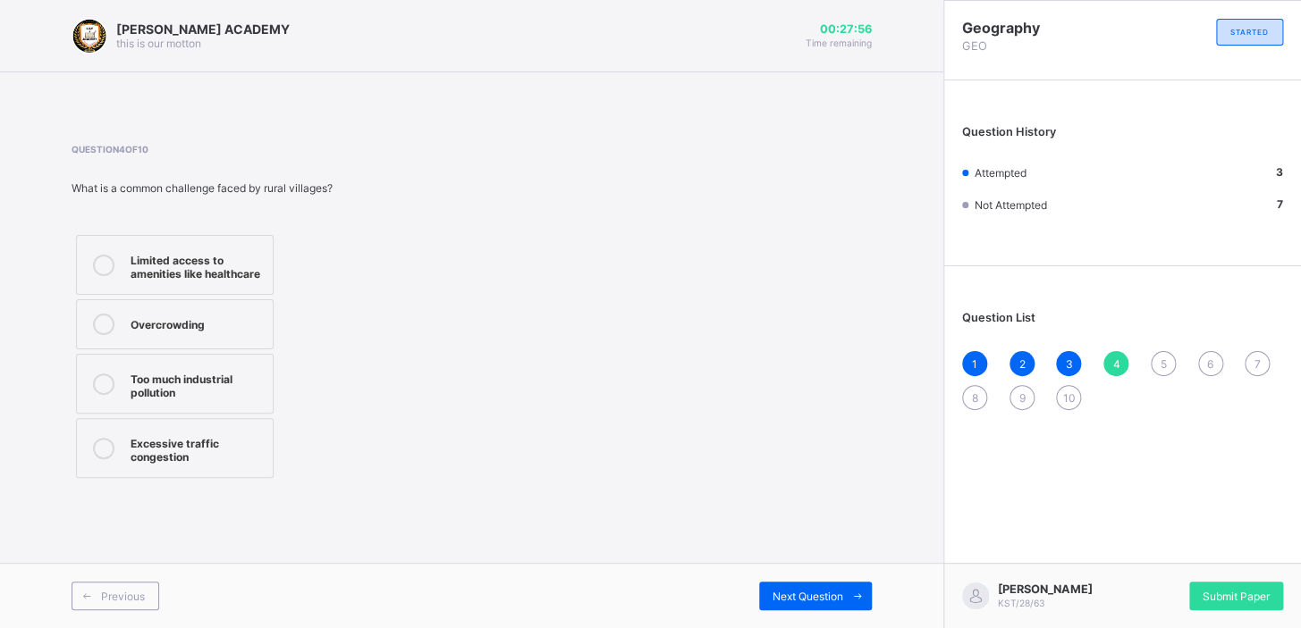
click at [104, 266] on icon at bounding box center [103, 265] width 21 height 21
click at [783, 394] on span "Next Question" at bounding box center [807, 596] width 71 height 13
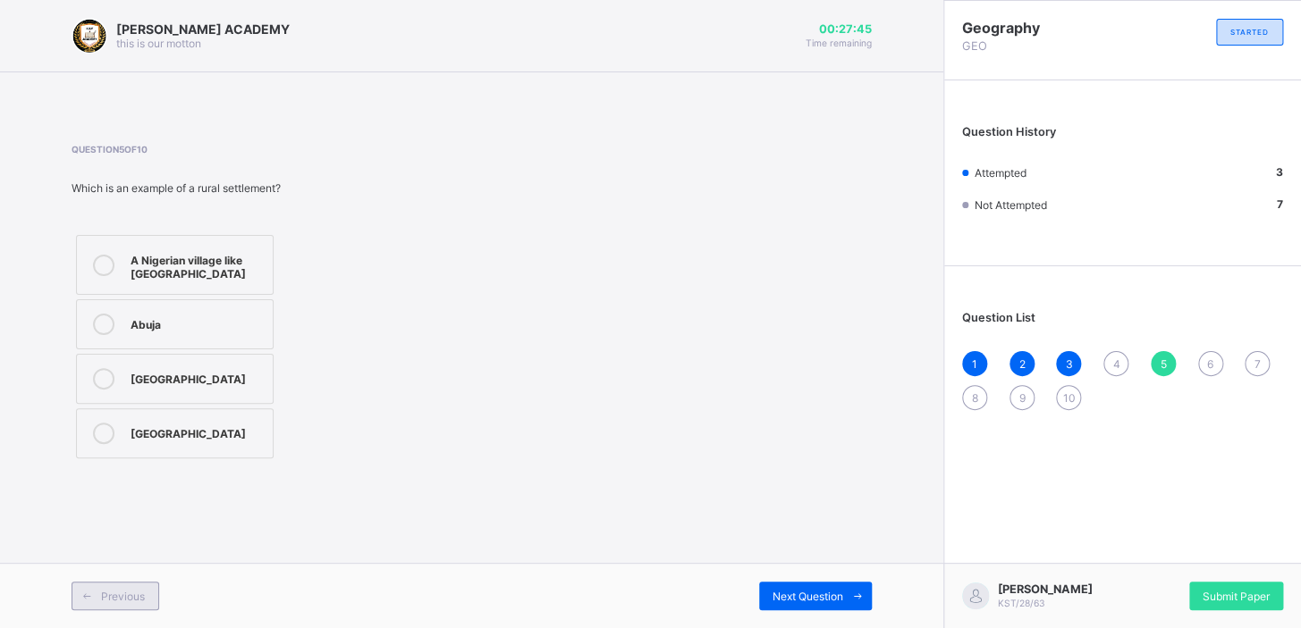
click at [109, 394] on span "Previous" at bounding box center [123, 596] width 44 height 13
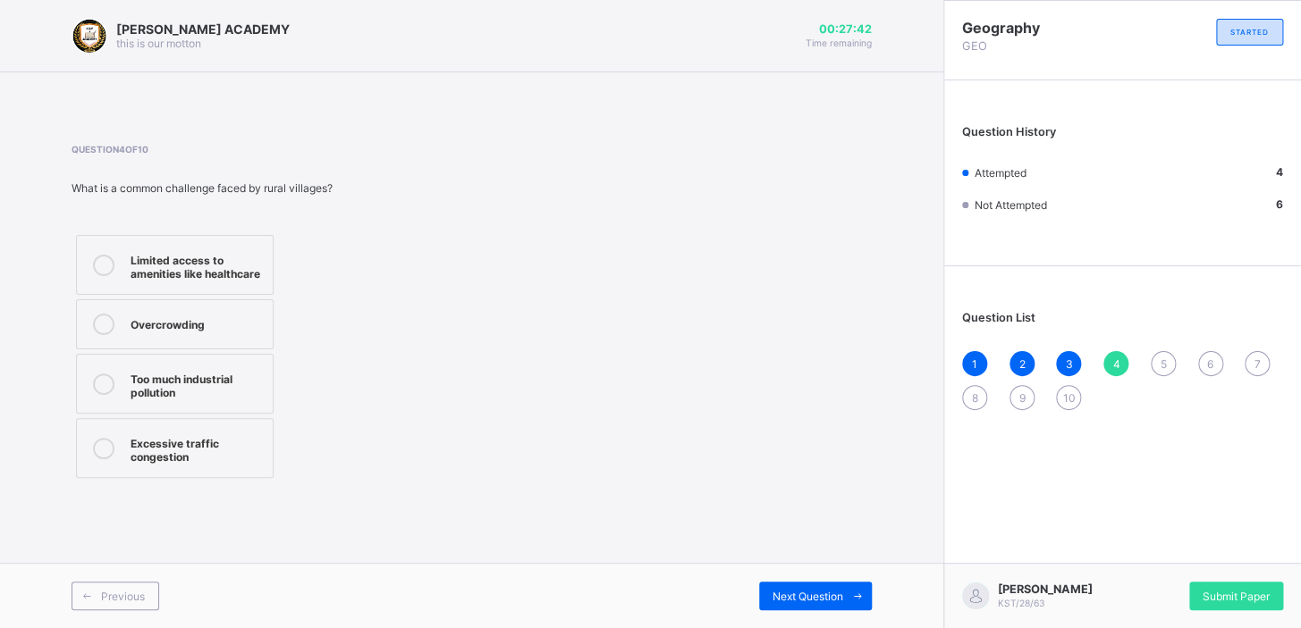
click at [105, 268] on icon at bounding box center [103, 265] width 21 height 21
click at [802, 394] on span "Next Question" at bounding box center [807, 596] width 71 height 13
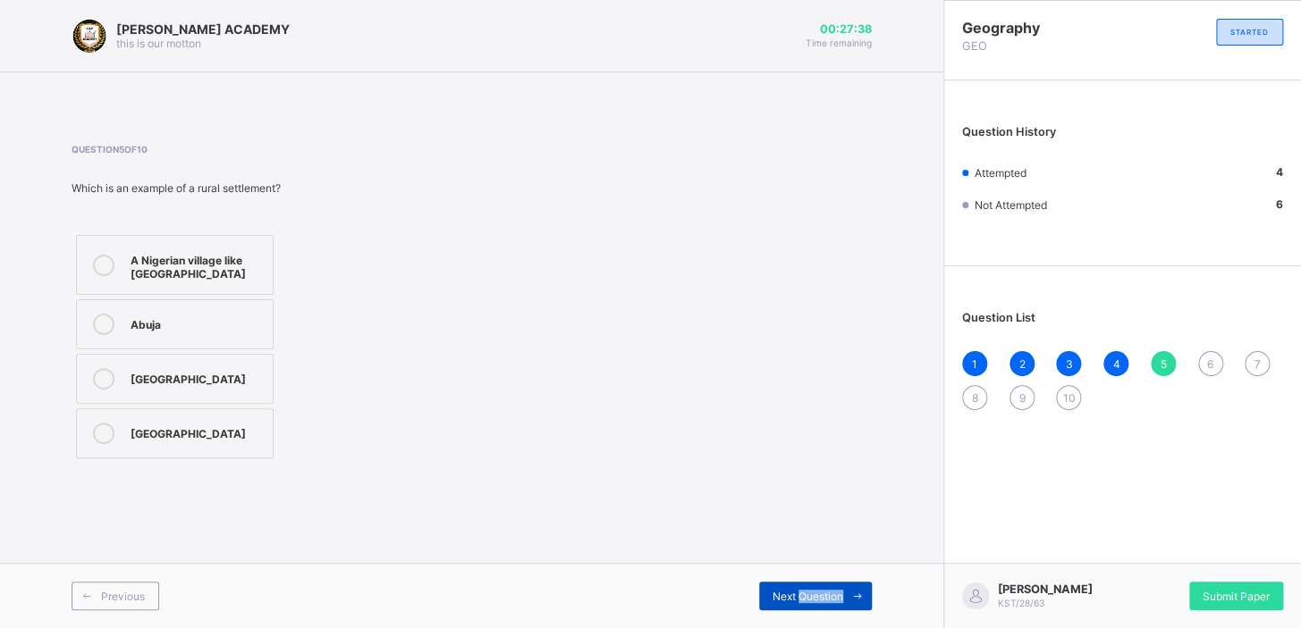
click at [802, 394] on span "Next Question" at bounding box center [807, 596] width 71 height 13
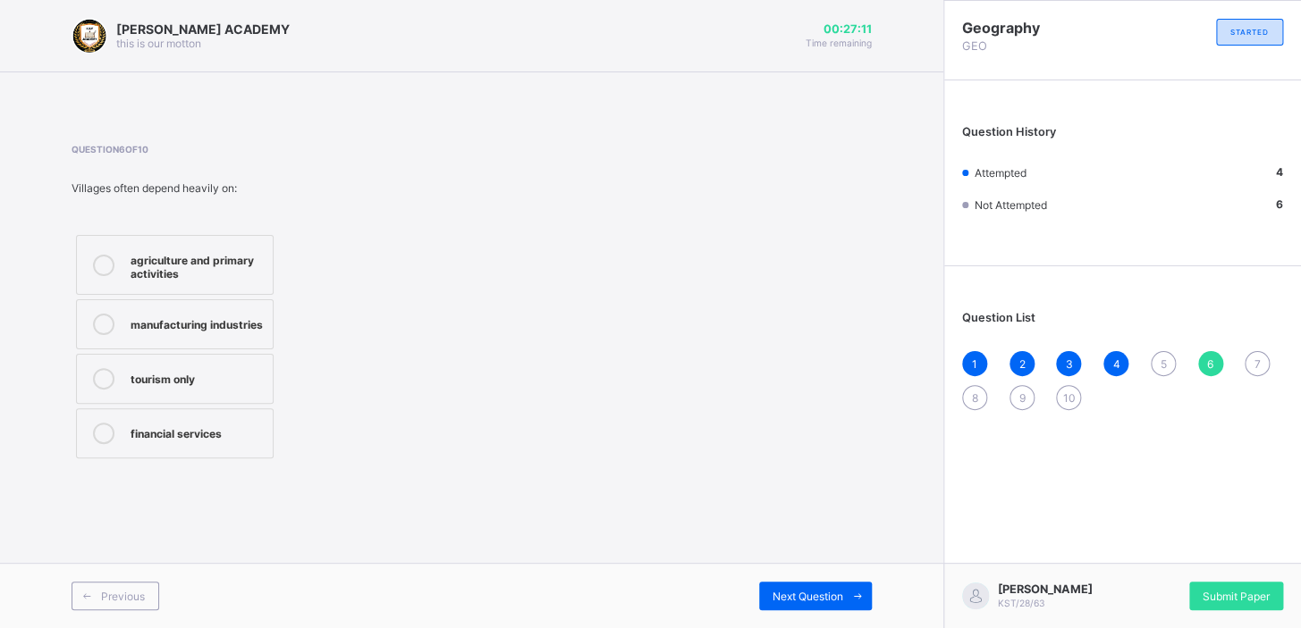
click at [104, 266] on icon at bounding box center [103, 265] width 21 height 21
click at [793, 394] on span "Next Question" at bounding box center [807, 596] width 71 height 13
click at [114, 394] on span "Previous" at bounding box center [123, 596] width 44 height 13
click at [104, 269] on icon at bounding box center [103, 265] width 21 height 21
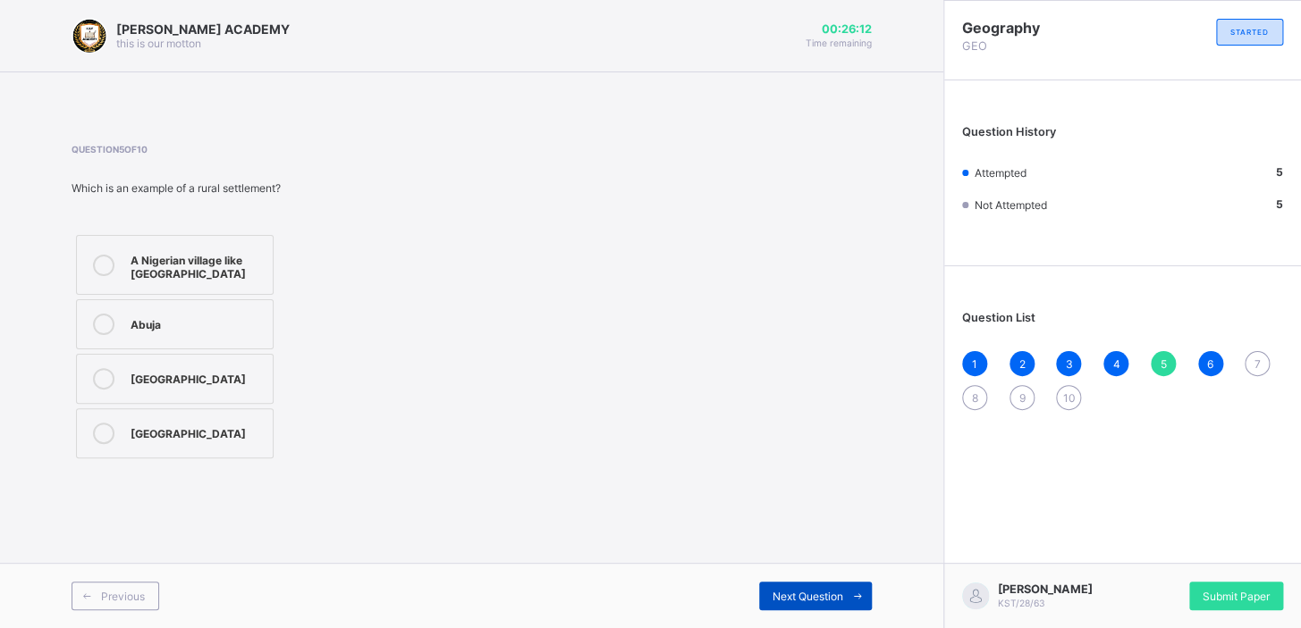
click at [793, 394] on span "Next Question" at bounding box center [807, 596] width 71 height 13
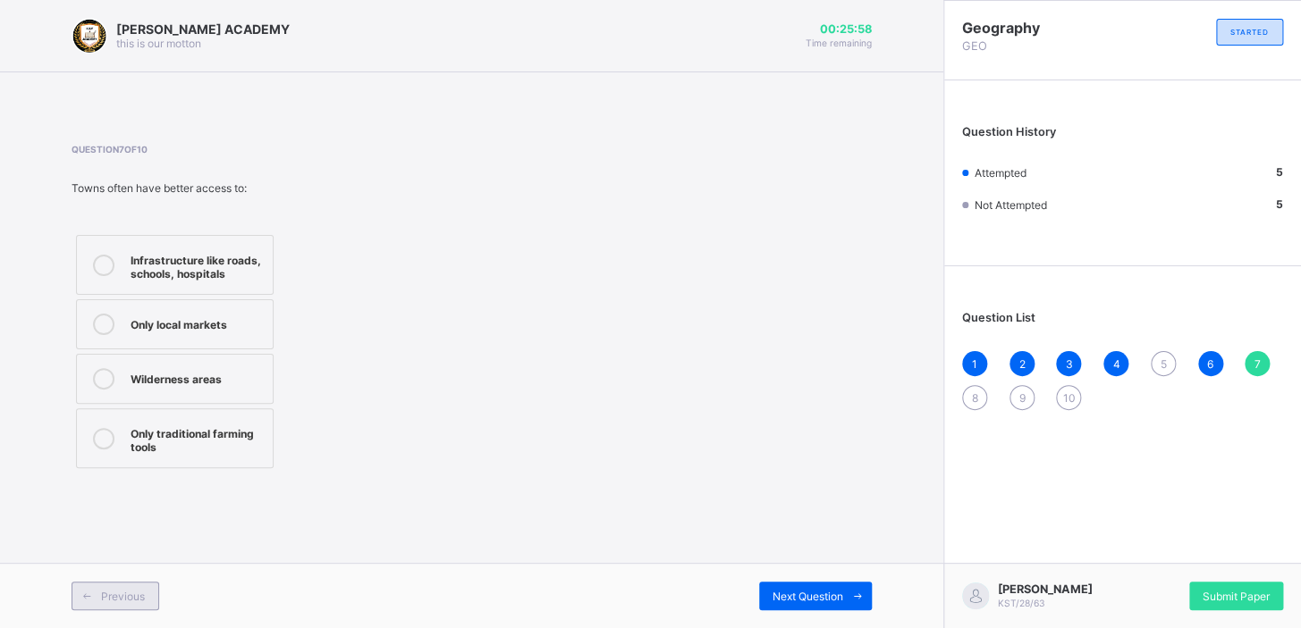
click at [111, 394] on span "Previous" at bounding box center [123, 596] width 44 height 13
click at [105, 265] on icon at bounding box center [103, 265] width 21 height 21
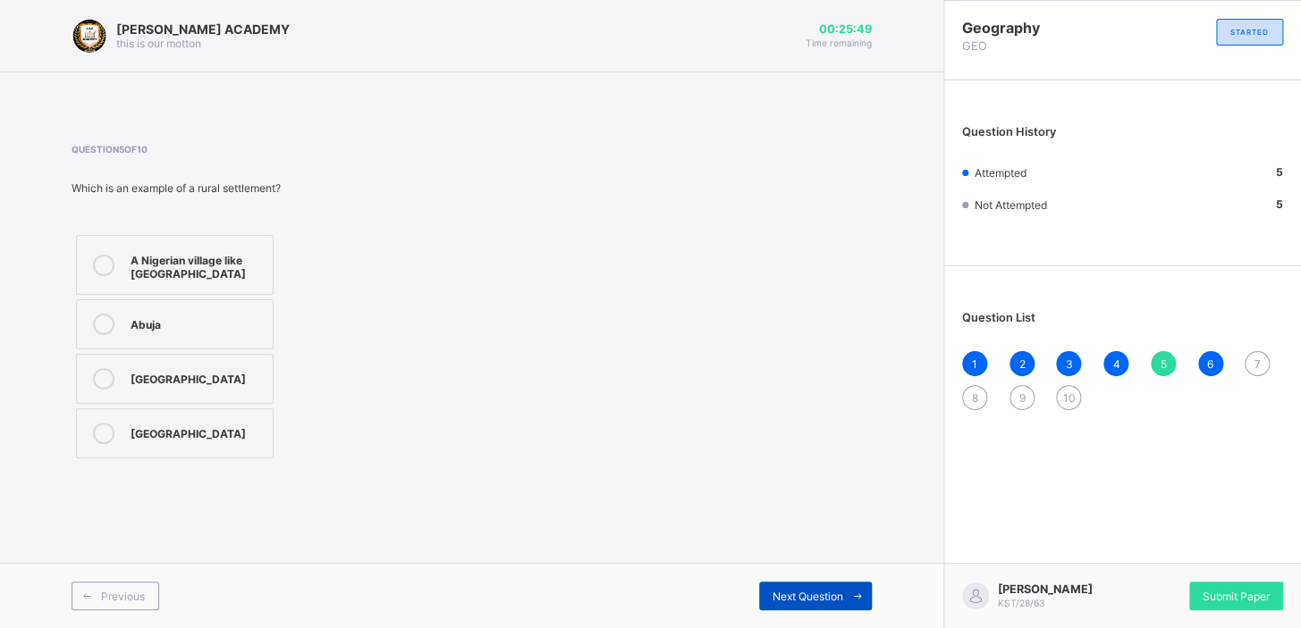
click at [790, 394] on div "Next Question" at bounding box center [815, 596] width 113 height 29
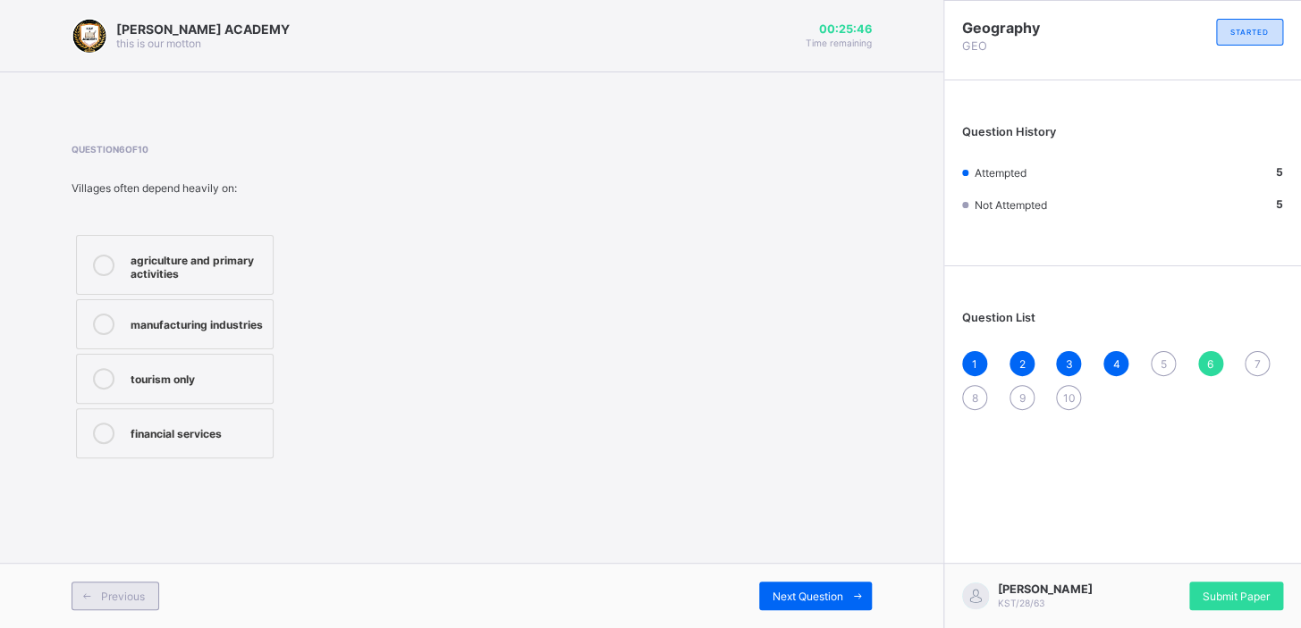
click at [118, 394] on span "Previous" at bounding box center [123, 596] width 44 height 13
click at [119, 394] on span "Previous" at bounding box center [123, 596] width 44 height 13
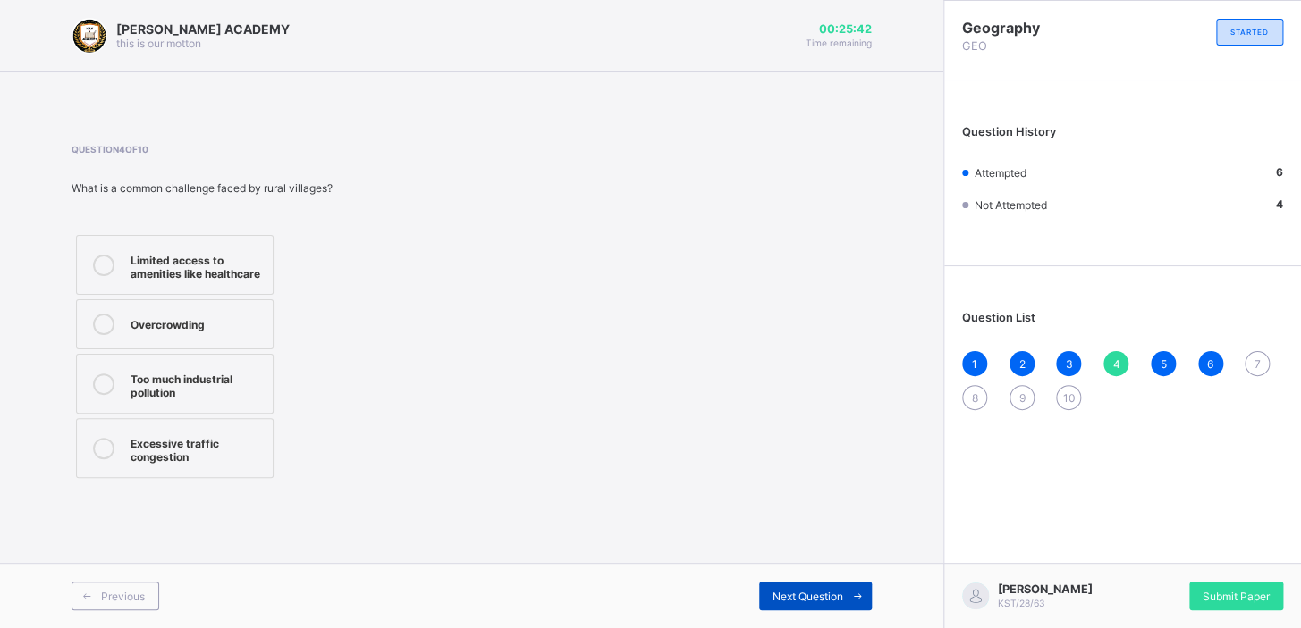
click at [809, 394] on div "Next Question" at bounding box center [815, 596] width 113 height 29
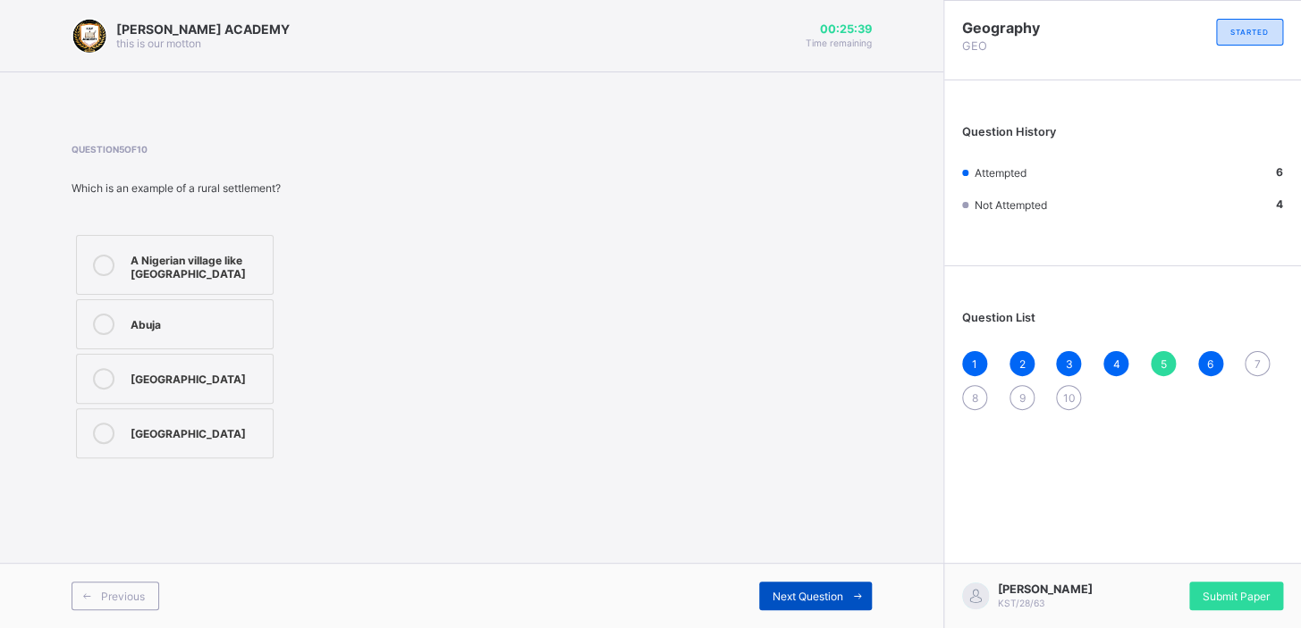
click at [809, 394] on div "Next Question" at bounding box center [815, 596] width 113 height 29
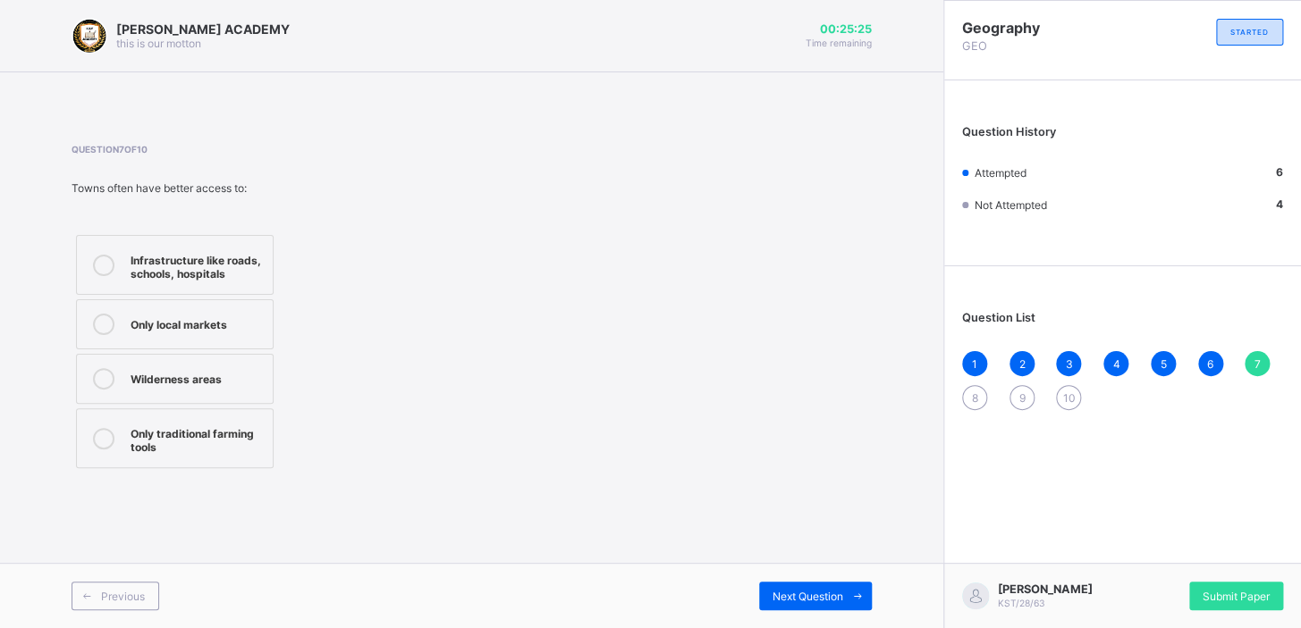
click at [106, 265] on icon at bounding box center [103, 265] width 21 height 21
click at [795, 394] on span "Next Question" at bounding box center [807, 596] width 71 height 13
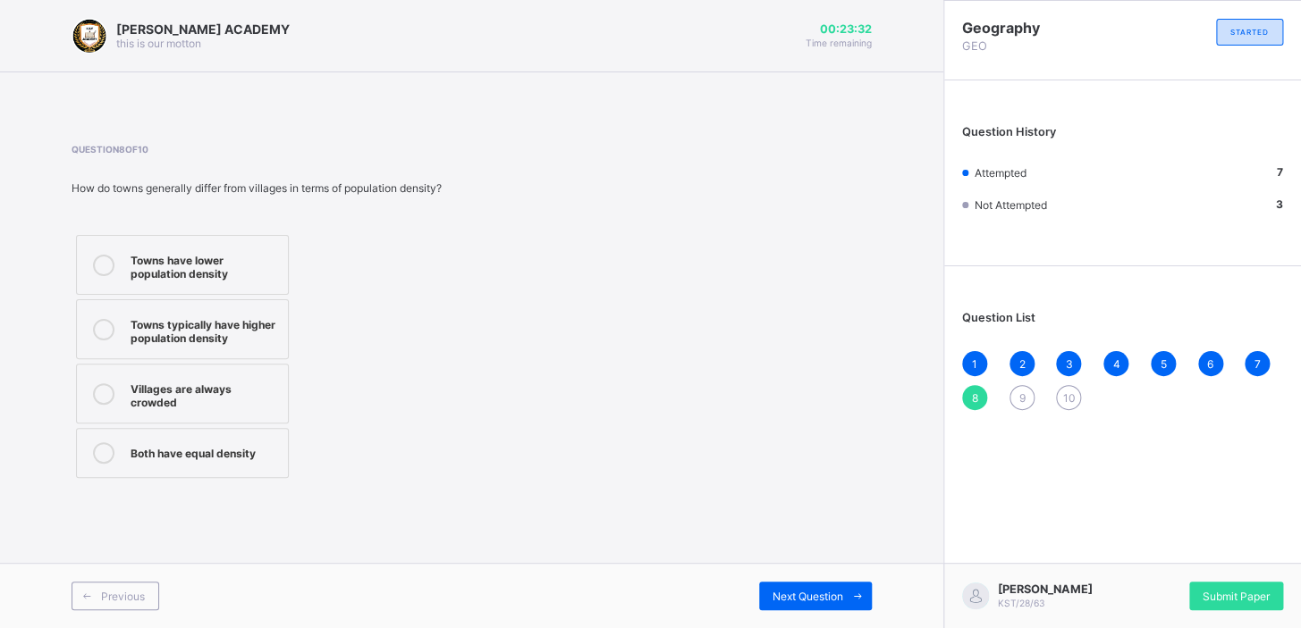
click at [99, 265] on icon at bounding box center [103, 265] width 21 height 21
click at [801, 394] on div "Next Question" at bounding box center [815, 596] width 113 height 29
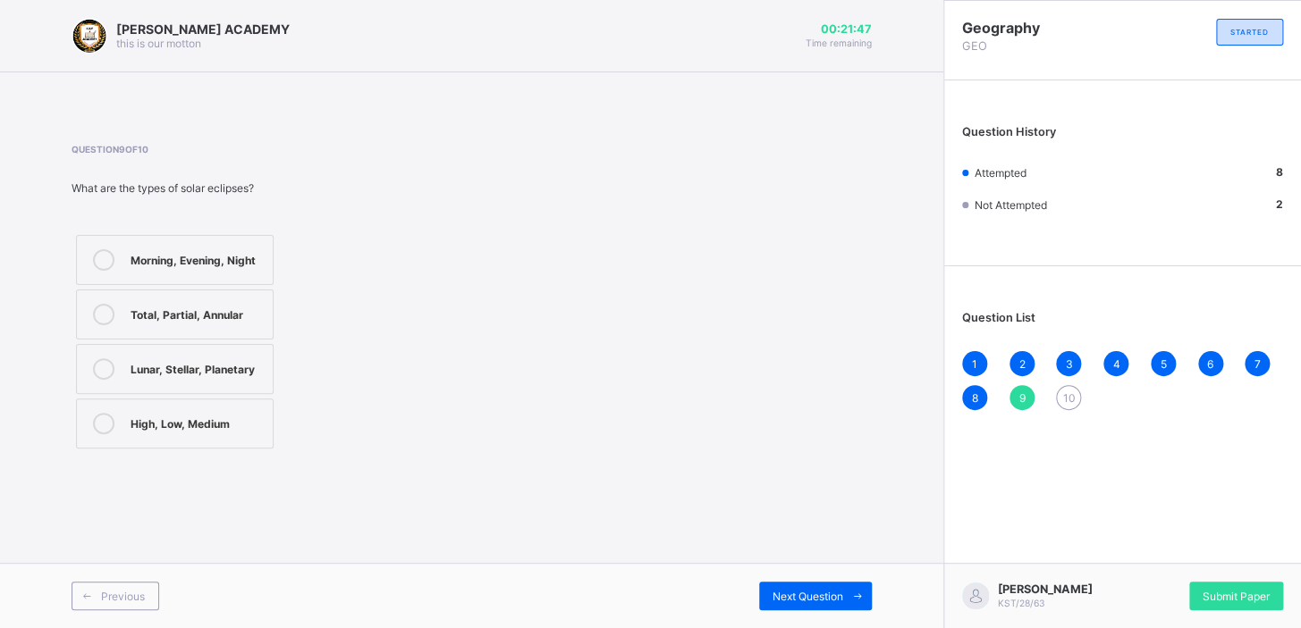
click at [100, 361] on icon at bounding box center [103, 368] width 21 height 21
click at [809, 394] on span "Next Question" at bounding box center [807, 596] width 71 height 13
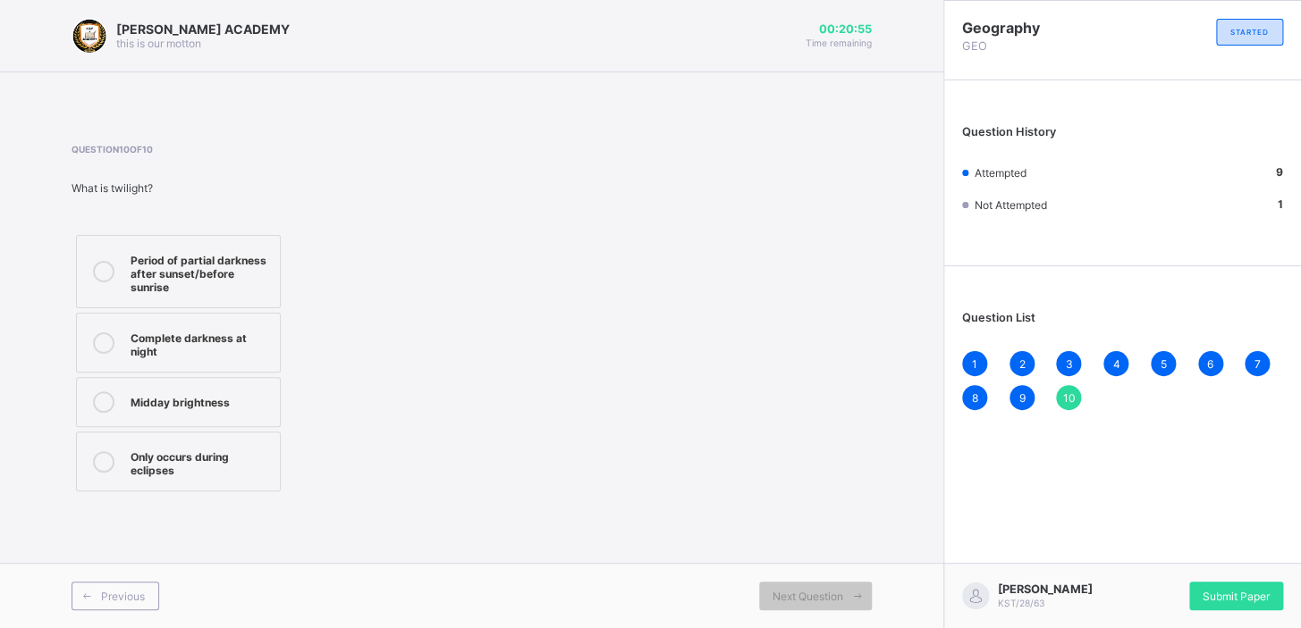
click at [106, 278] on icon at bounding box center [103, 271] width 21 height 21
click at [103, 394] on span "Previous" at bounding box center [123, 596] width 44 height 13
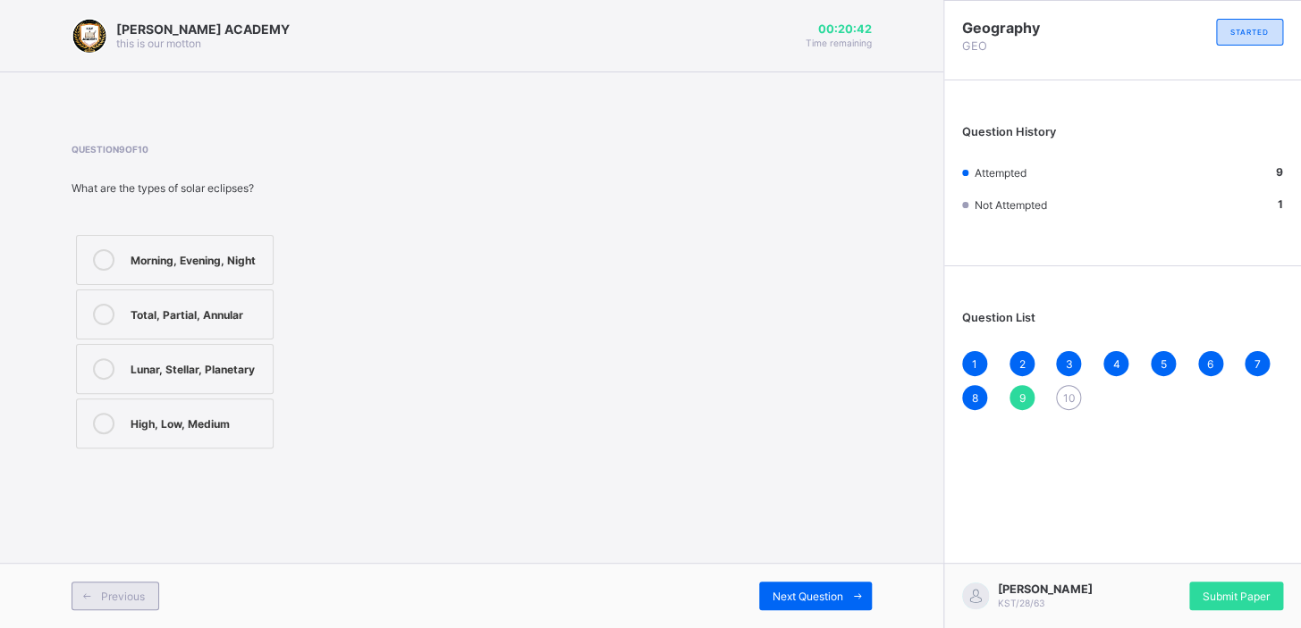
click at [103, 394] on span "Previous" at bounding box center [123, 596] width 44 height 13
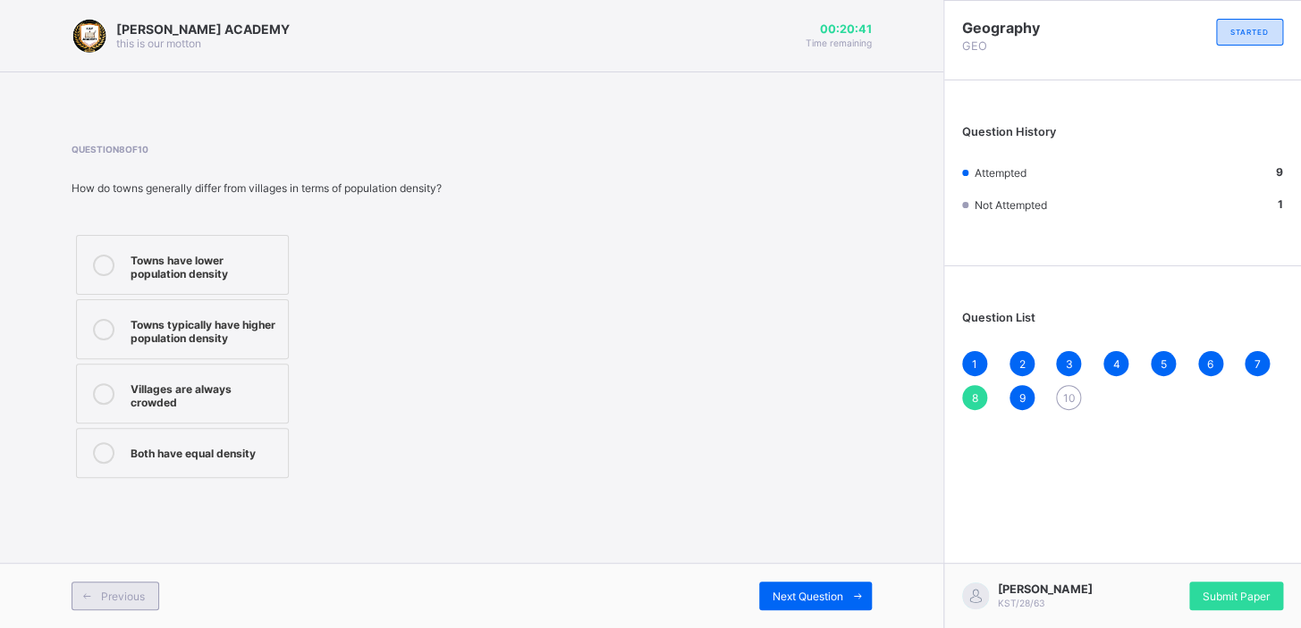
click at [103, 394] on span "Previous" at bounding box center [123, 596] width 44 height 13
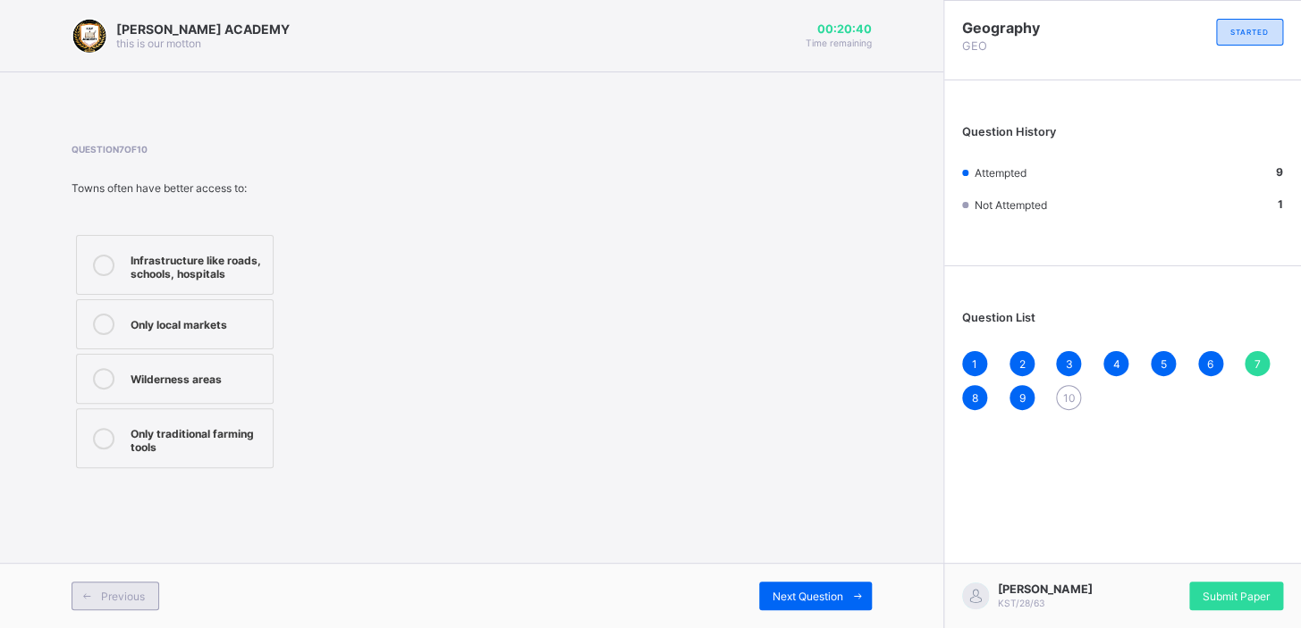
click at [103, 394] on span "Previous" at bounding box center [123, 596] width 44 height 13
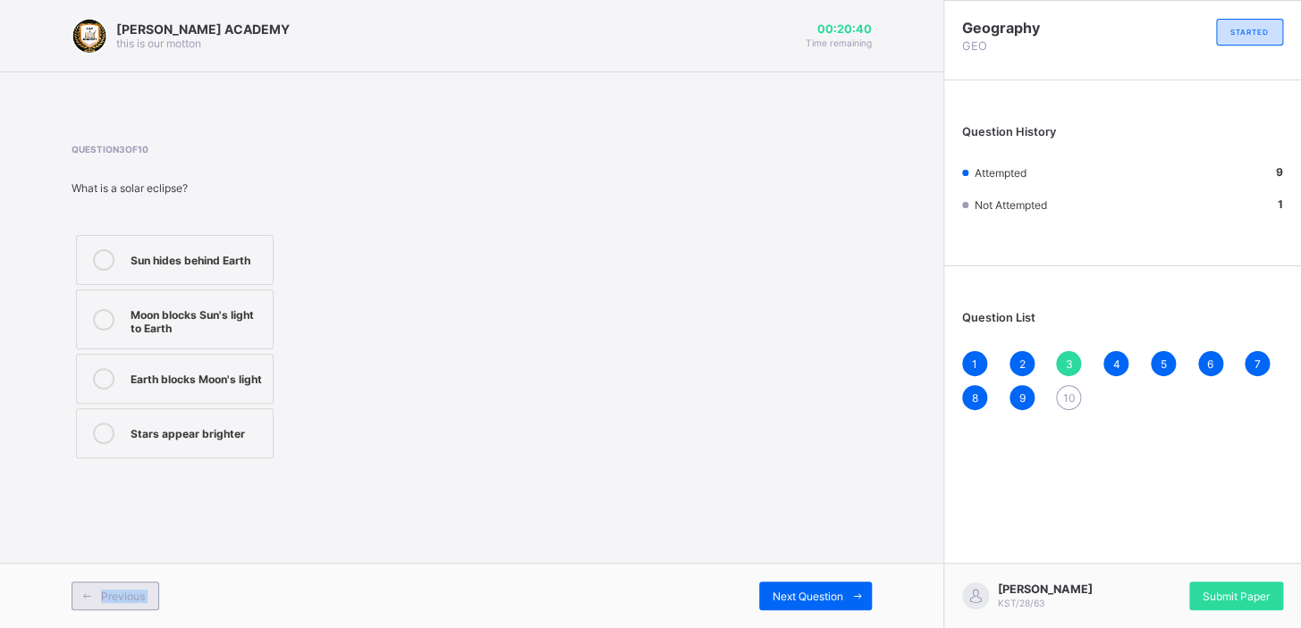
click at [103, 394] on span "Previous" at bounding box center [123, 596] width 44 height 13
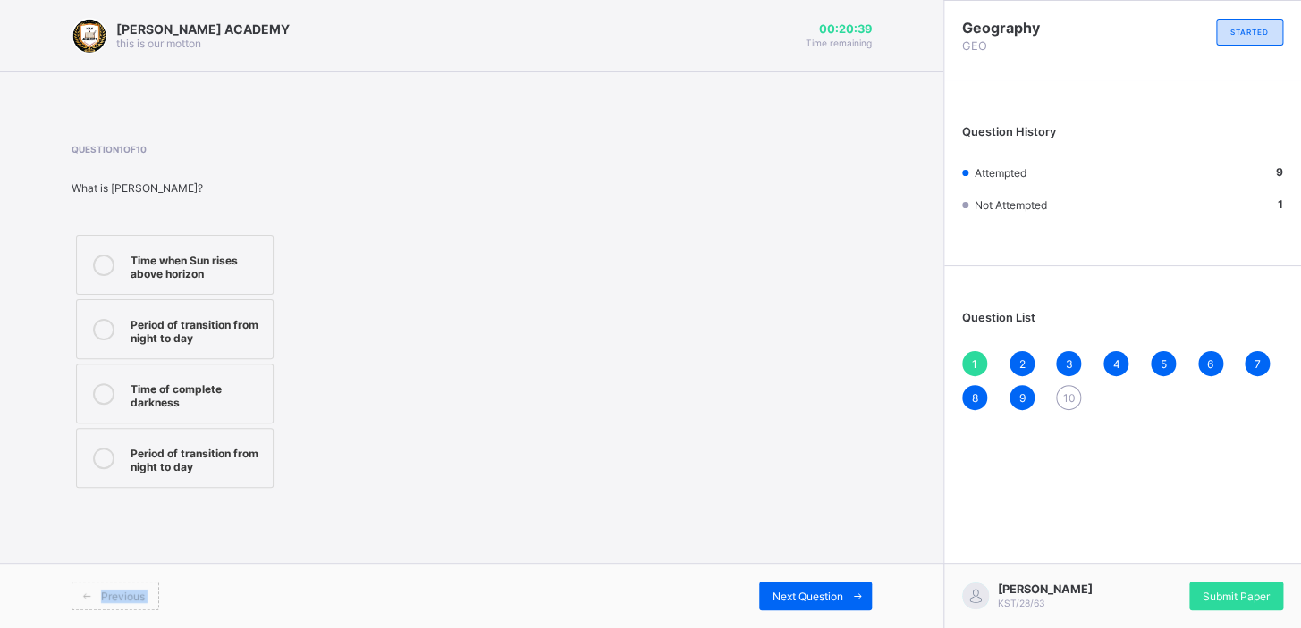
click at [103, 394] on span "Previous" at bounding box center [123, 596] width 44 height 13
click at [791, 394] on span "Next Question" at bounding box center [807, 596] width 71 height 13
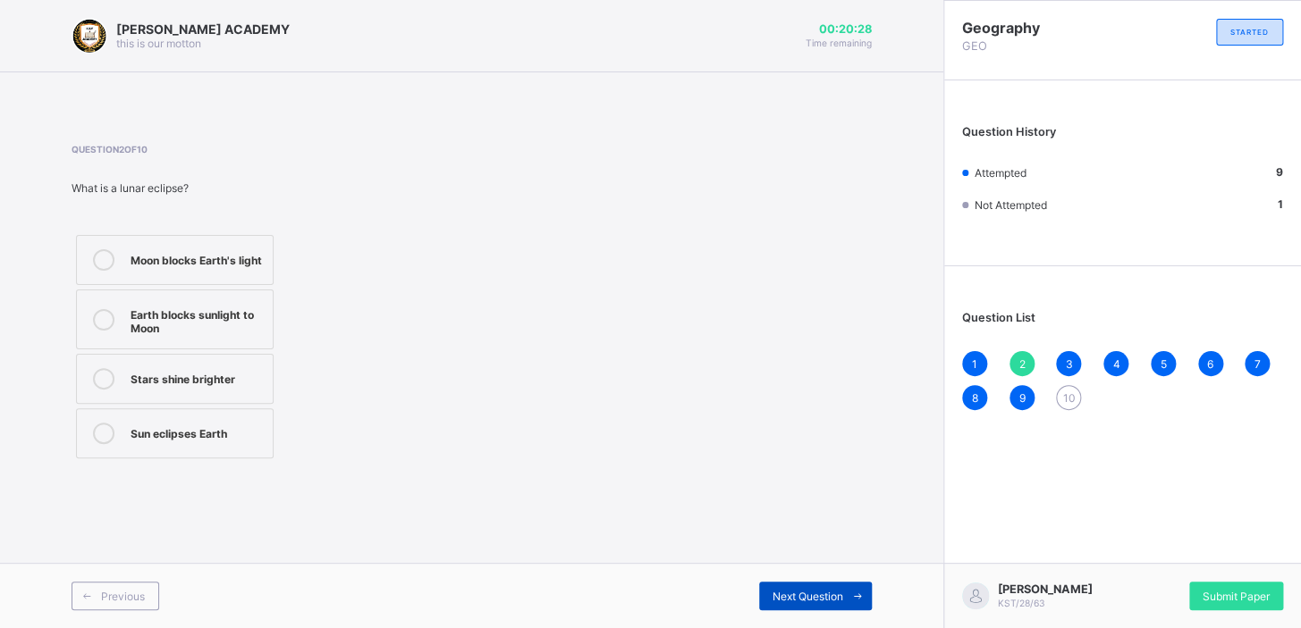
click at [791, 394] on span "Next Question" at bounding box center [807, 596] width 71 height 13
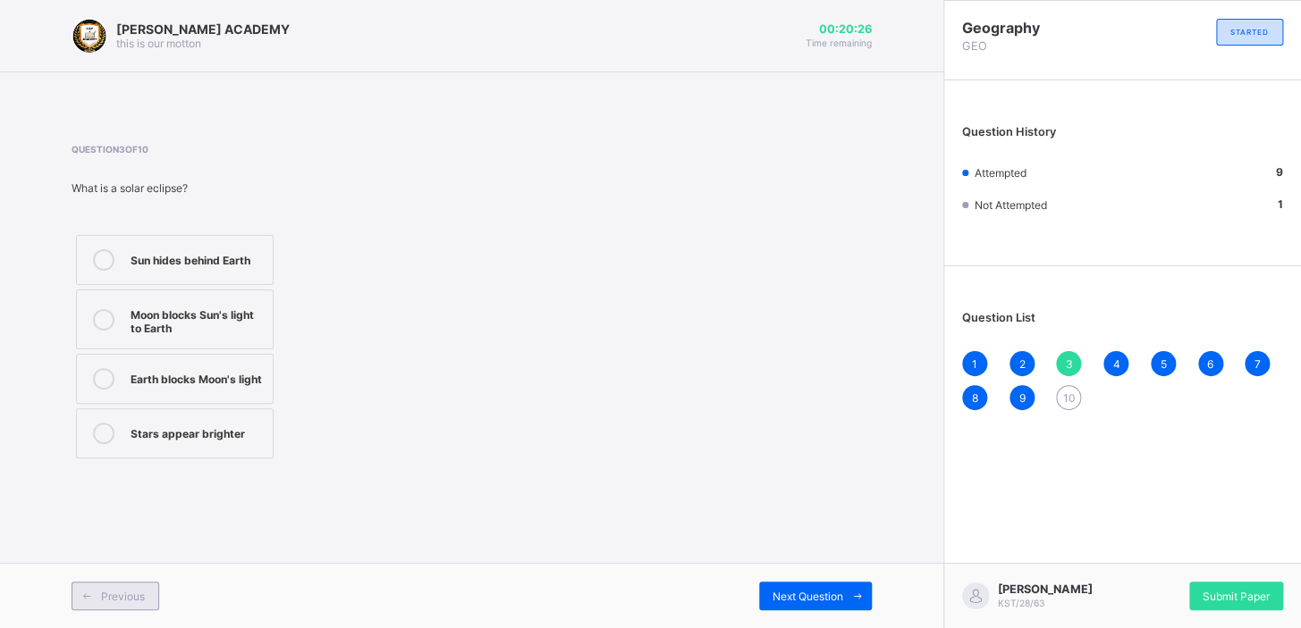
click at [130, 394] on div "Previous" at bounding box center [116, 596] width 88 height 29
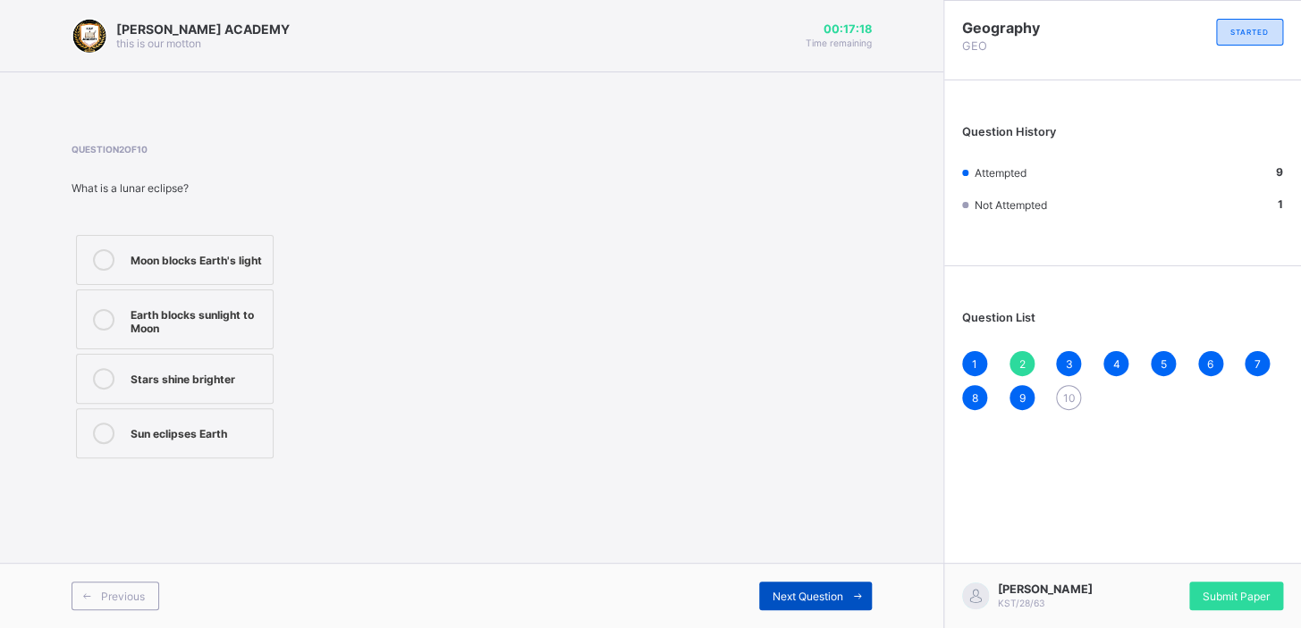
click at [809, 394] on span "Next Question" at bounding box center [807, 596] width 71 height 13
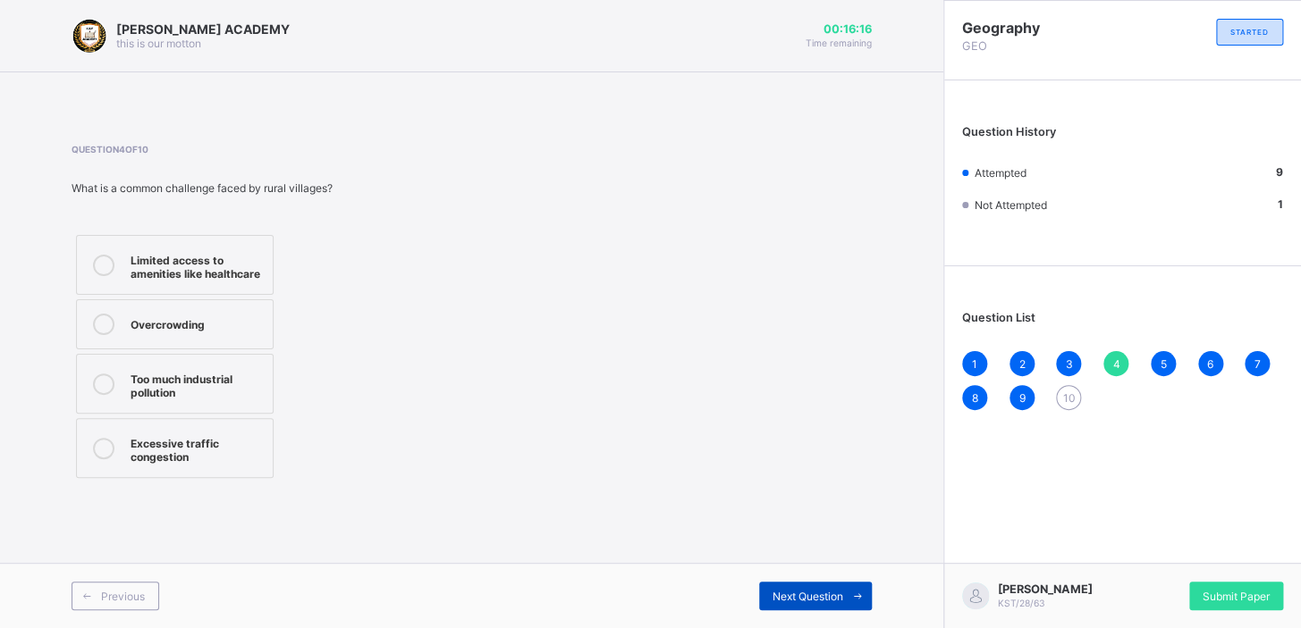
click at [809, 394] on span "Next Question" at bounding box center [807, 596] width 71 height 13
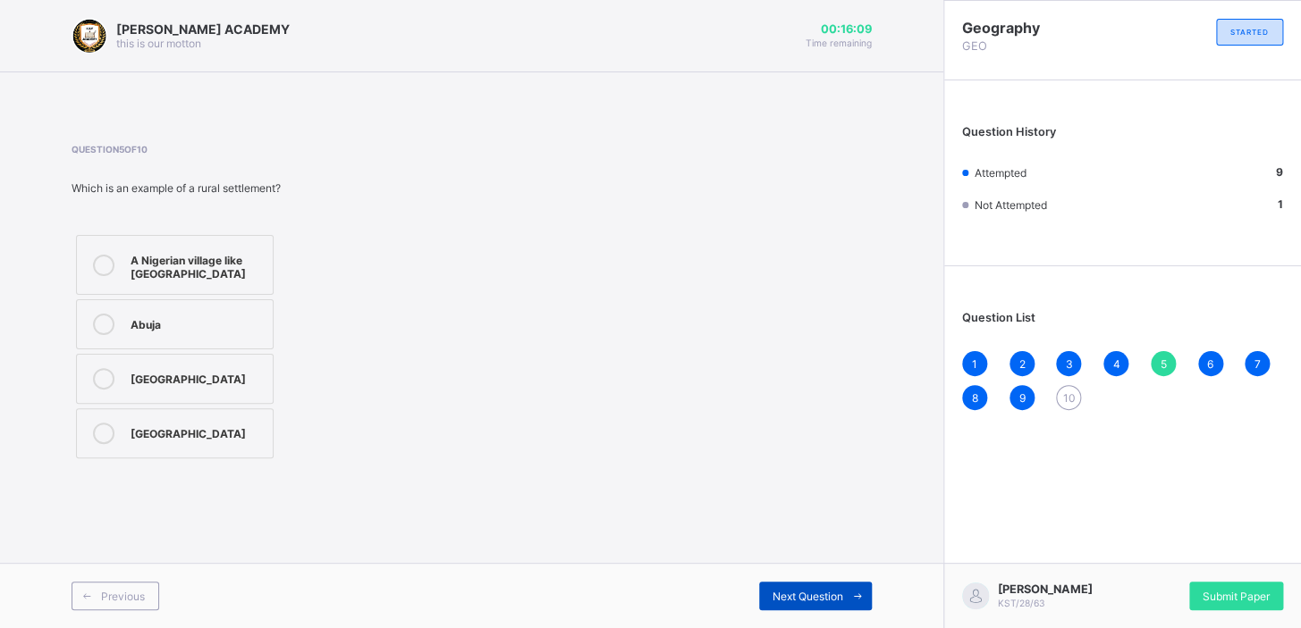
click at [809, 394] on span "Next Question" at bounding box center [807, 596] width 71 height 13
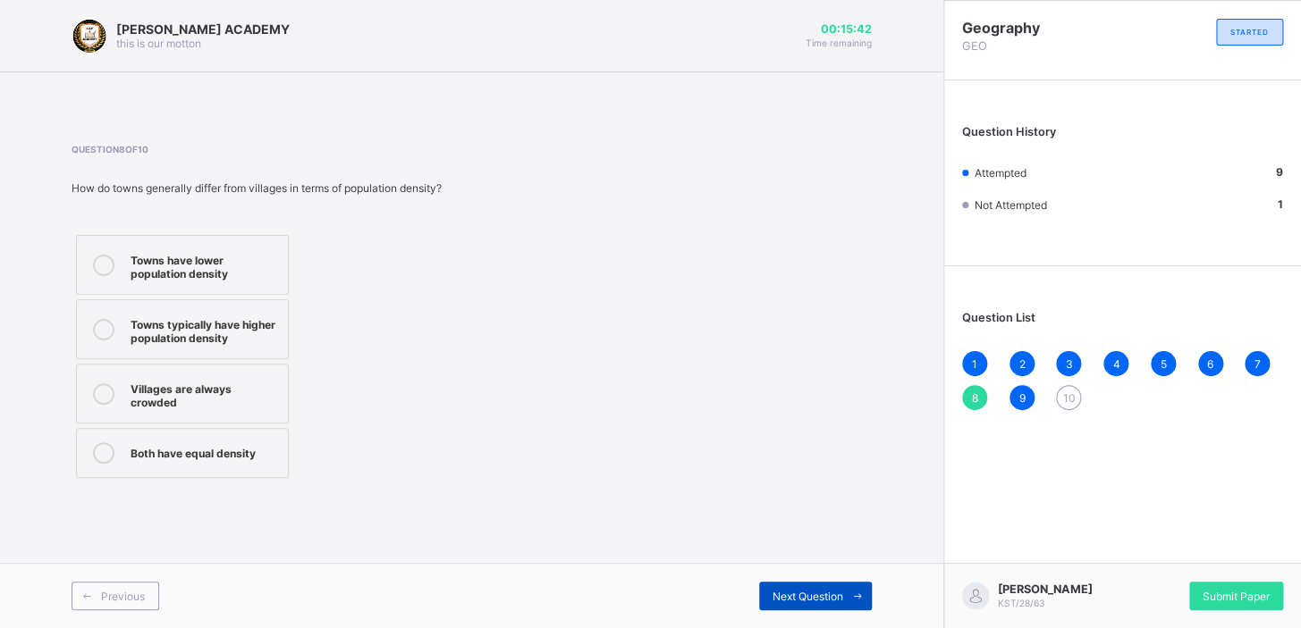
click at [809, 394] on span "Next Question" at bounding box center [807, 596] width 71 height 13
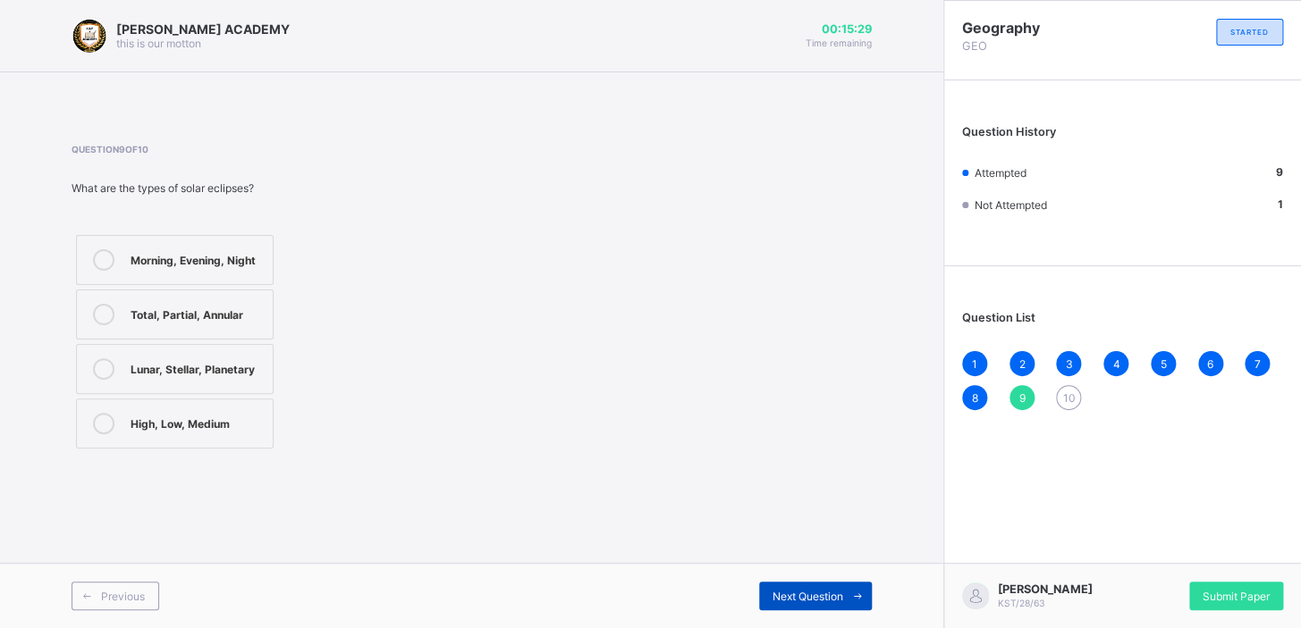
click at [809, 394] on span "Next Question" at bounding box center [807, 596] width 71 height 13
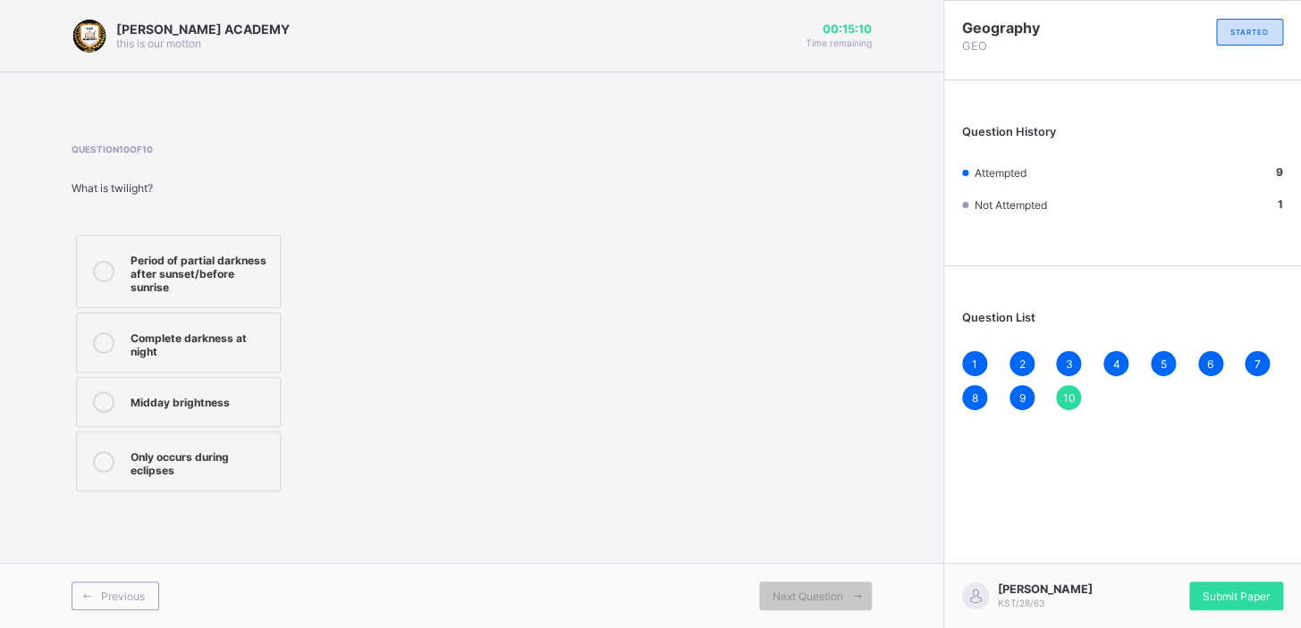
click at [104, 270] on icon at bounding box center [103, 271] width 21 height 21
click at [809, 394] on span "Submit Paper" at bounding box center [1235, 596] width 67 height 13
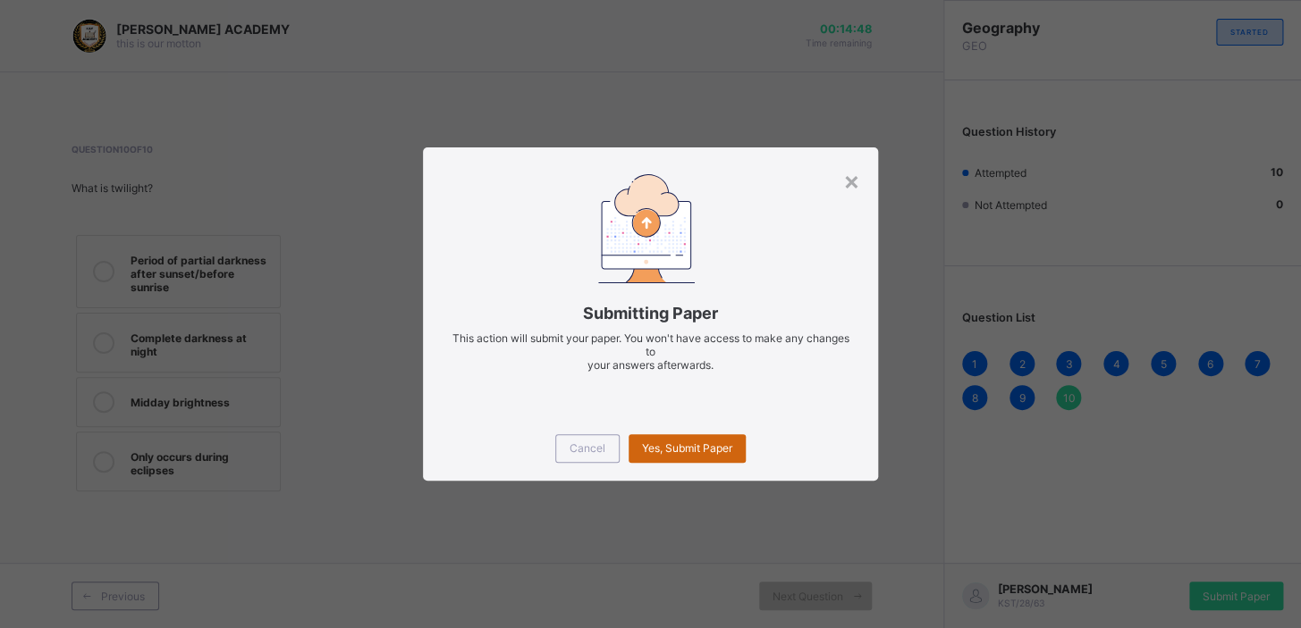
click at [719, 394] on span "Yes, Submit Paper" at bounding box center [687, 448] width 90 height 13
